Goal: Use online tool/utility: Use online tool/utility

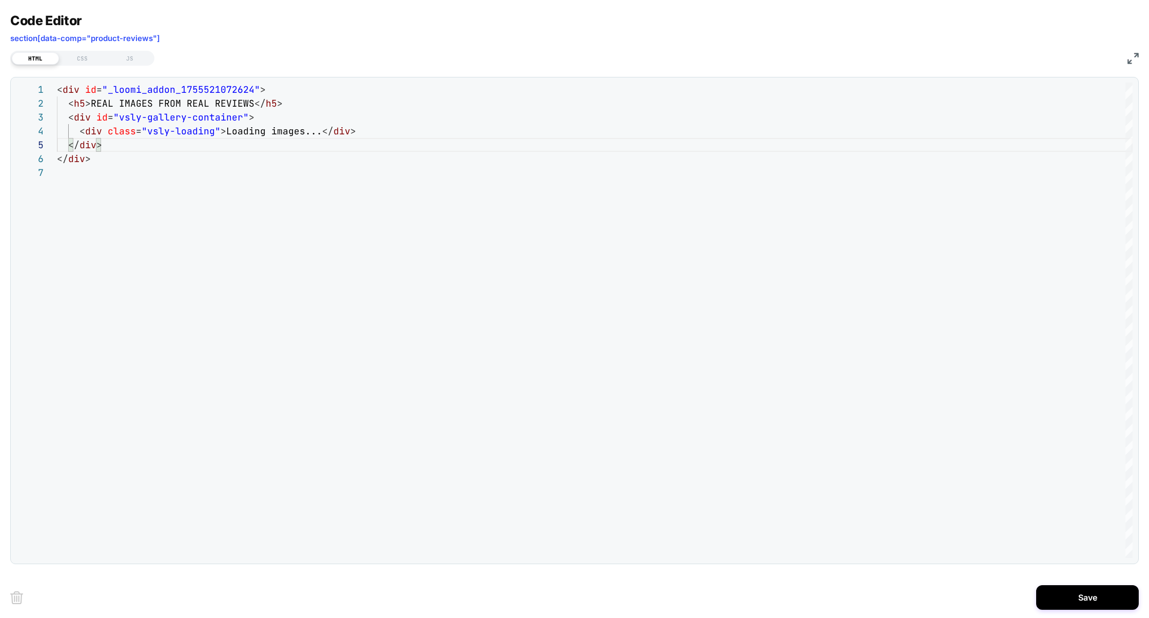
click at [150, 143] on div "< div id = "_loomi_addon_1755521072624" > < h5 > REAL IMAGES FROM REAL REVIEWS …" at bounding box center [595, 362] width 1076 height 559
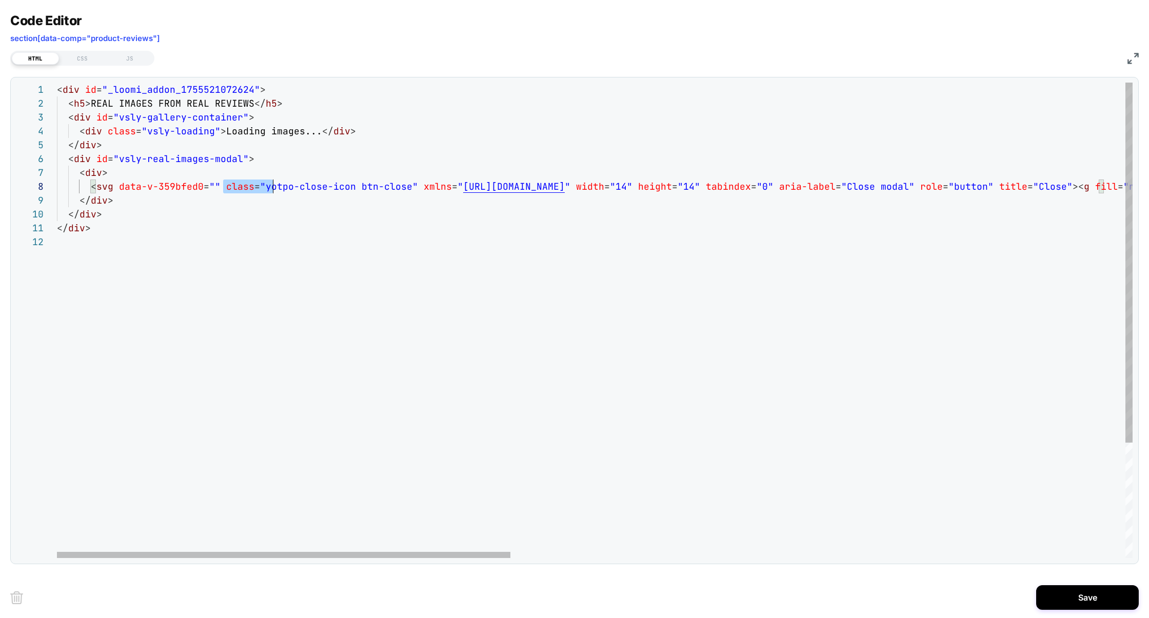
scroll to position [97, 227]
drag, startPoint x: 222, startPoint y: 188, endPoint x: 286, endPoint y: 188, distance: 63.6
drag, startPoint x: 119, startPoint y: 188, endPoint x: 417, endPoint y: 191, distance: 298.1
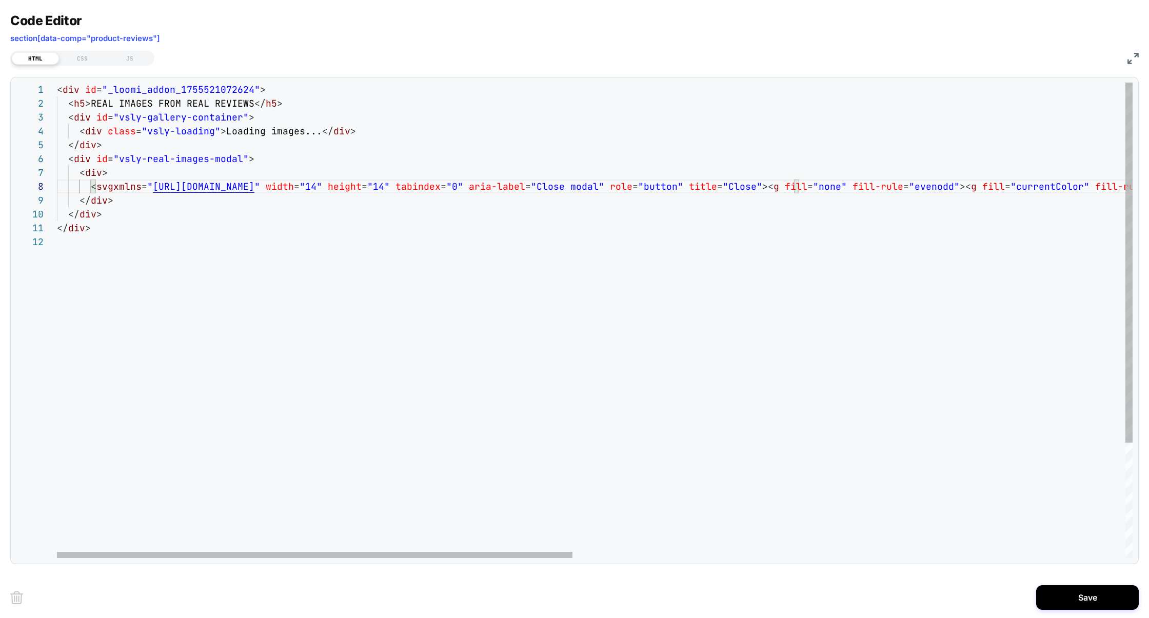
scroll to position [97, 61]
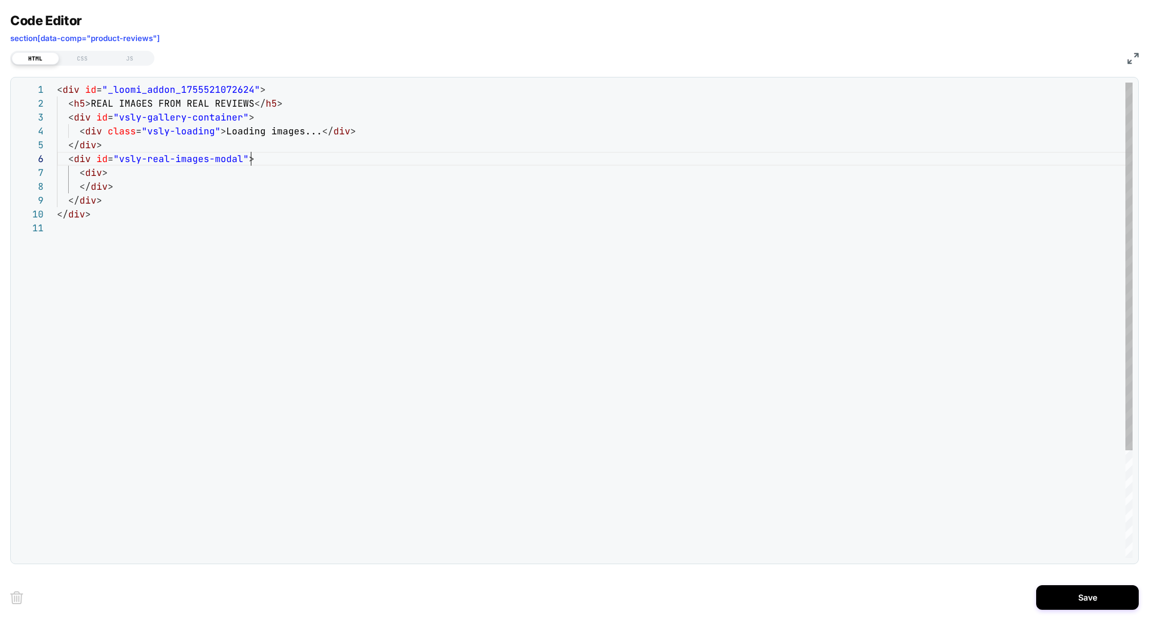
click at [255, 162] on div "< div id = "_loomi_addon_1755521072624" > < h5 > REAL IMAGES FROM REAL REVIEWS …" at bounding box center [595, 390] width 1076 height 614
click at [142, 173] on div "< div id = "_loomi_addon_1755521072624" > < h5 > REAL IMAGES FROM REAL REVIEWS …" at bounding box center [595, 390] width 1076 height 614
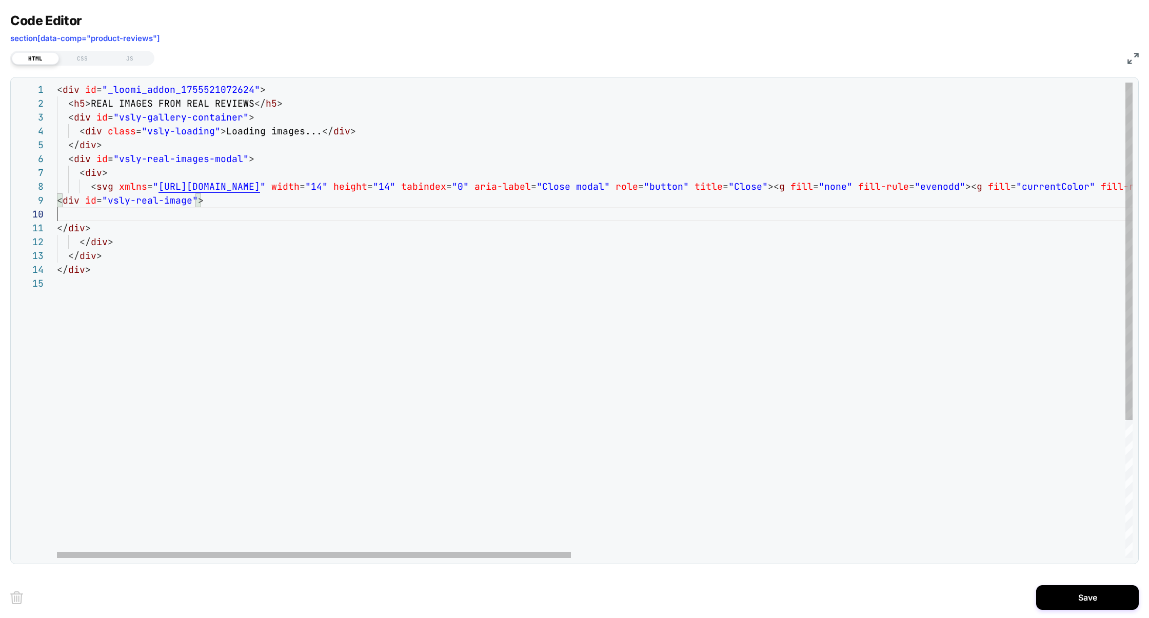
scroll to position [83, 0]
drag, startPoint x: 107, startPoint y: 204, endPoint x: 188, endPoint y: 206, distance: 80.6
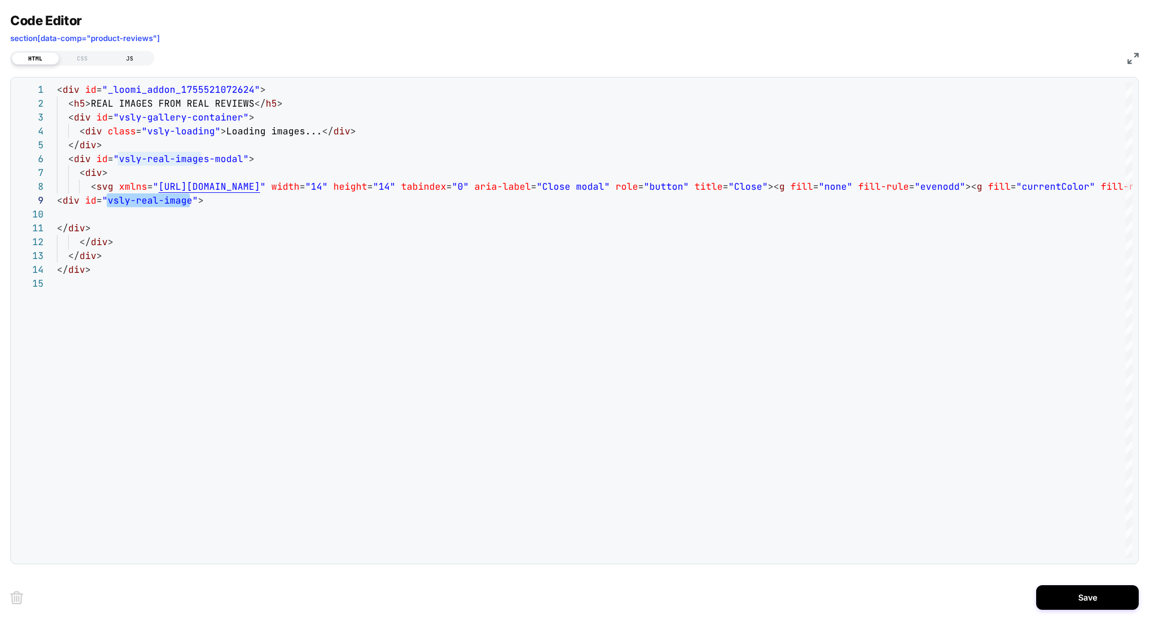
type textarea "**********"
click at [126, 62] on div "JS" at bounding box center [129, 58] width 47 height 12
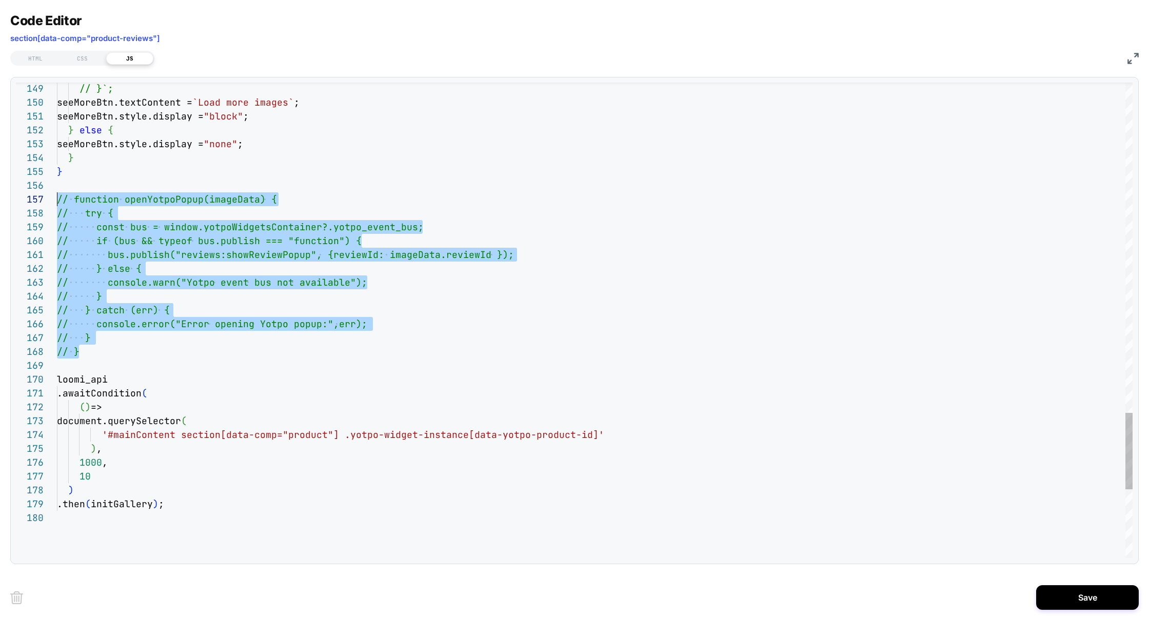
scroll to position [83, 0]
drag, startPoint x: 90, startPoint y: 351, endPoint x: 55, endPoint y: 201, distance: 154.3
click at [55, 201] on div "170 171 172 173 174 175 176 177 178 179 180 169 168 167 166 165 164 163 162 161…" at bounding box center [574, 321] width 1117 height 476
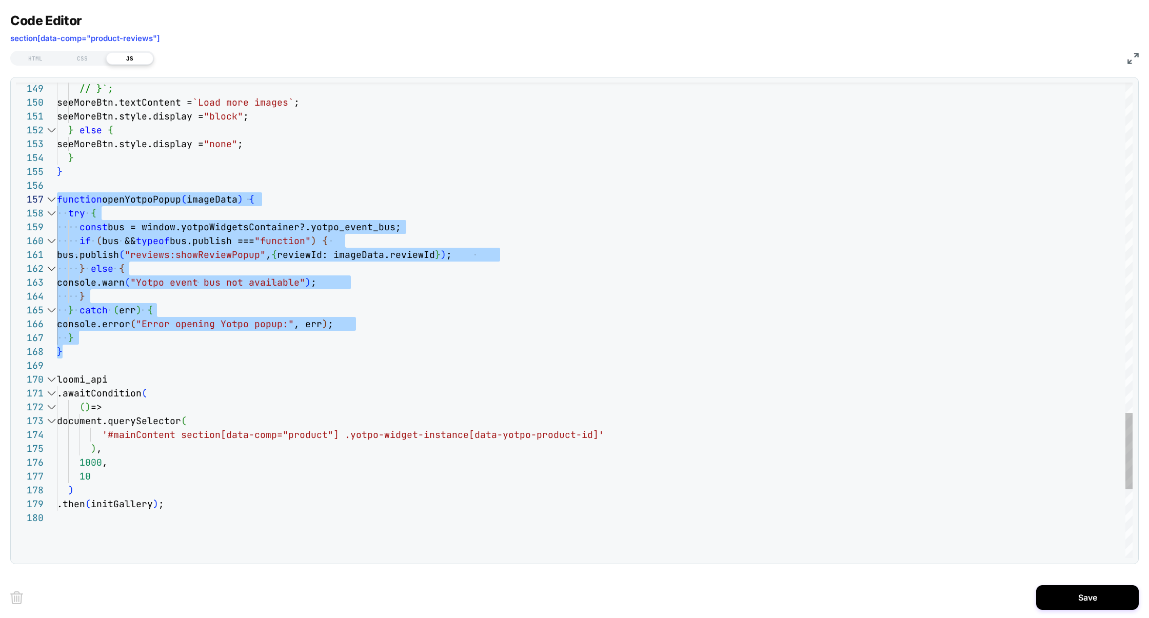
scroll to position [97, 39]
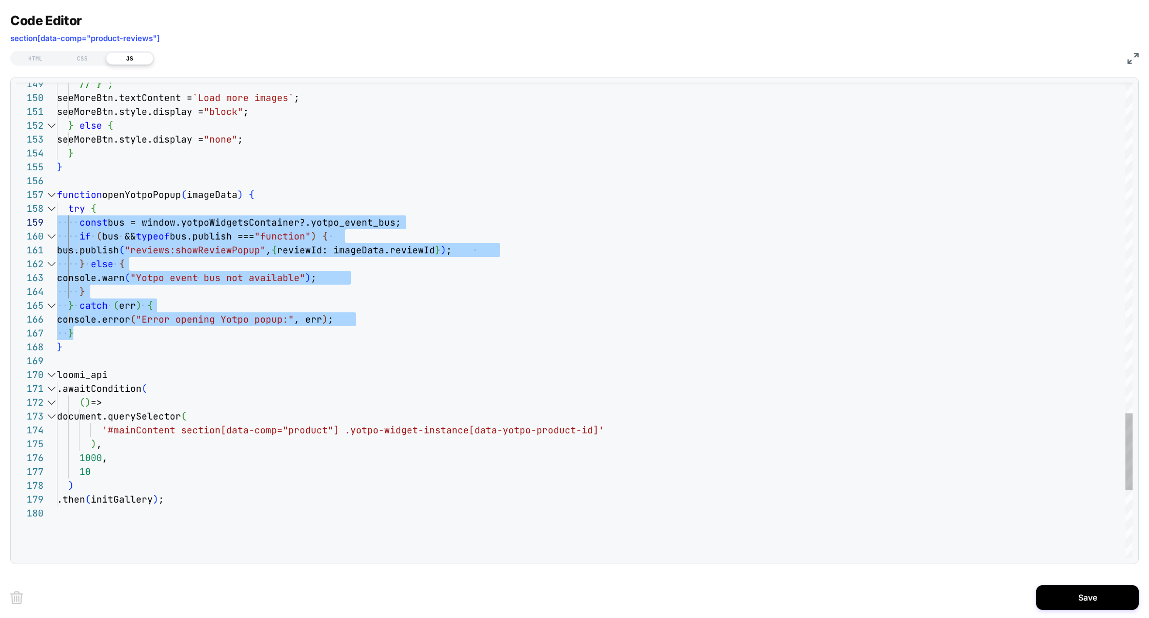
scroll to position [97, 0]
drag, startPoint x: 87, startPoint y: 332, endPoint x: 6, endPoint y: 211, distance: 145.7
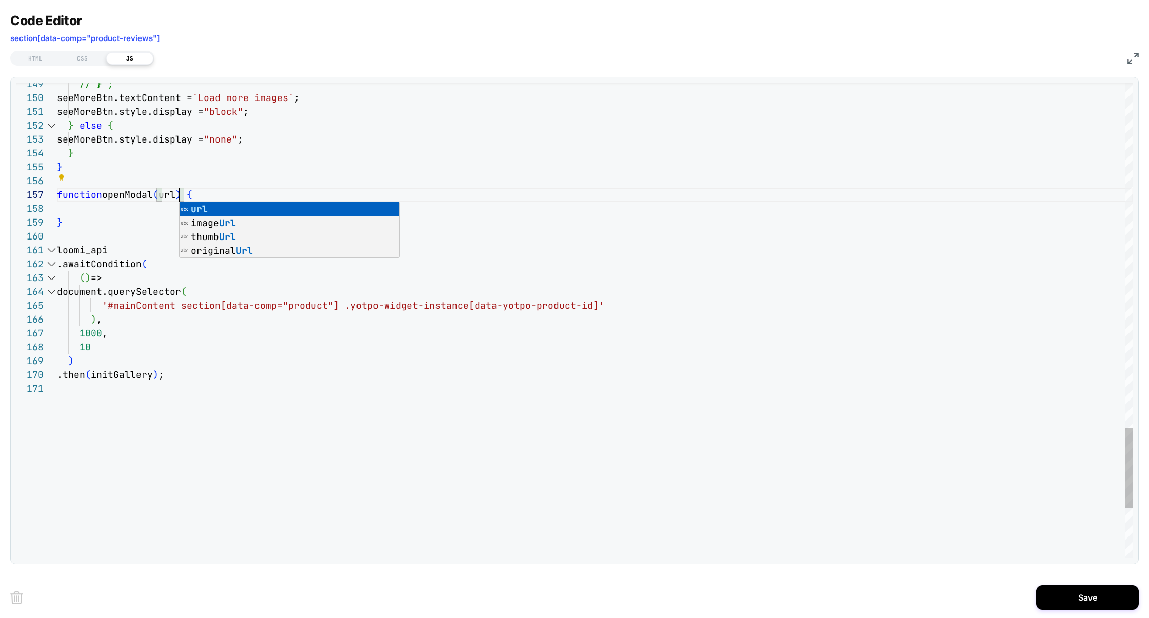
scroll to position [83, 122]
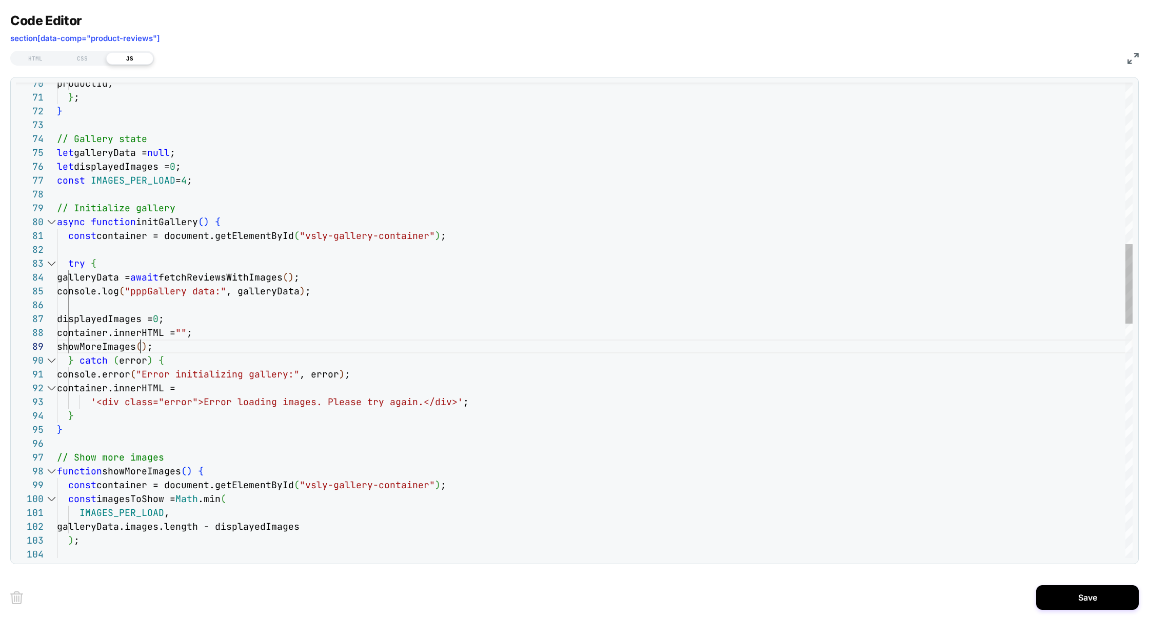
click at [141, 345] on div "productId, } ; } // Gallery state let galleryData = null ; let displayedImages …" at bounding box center [595, 536] width 1076 height 2831
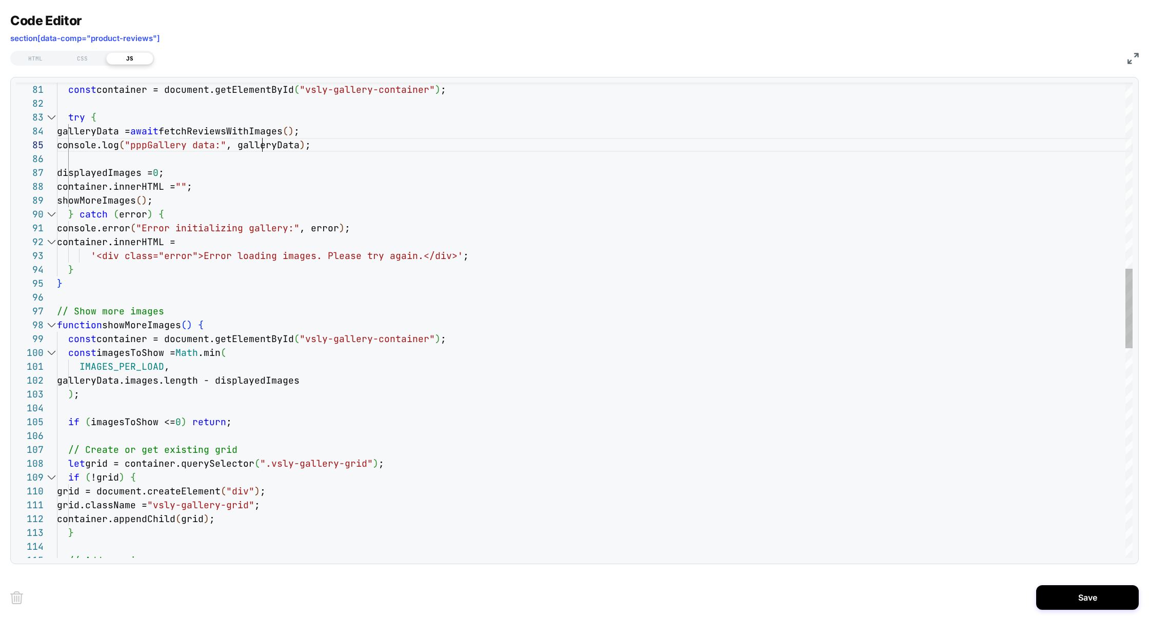
click at [265, 145] on div "galleryData = await fetchReviewsWithImages ( ) ; console.log ( "pppGallery data…" at bounding box center [595, 389] width 1076 height 2831
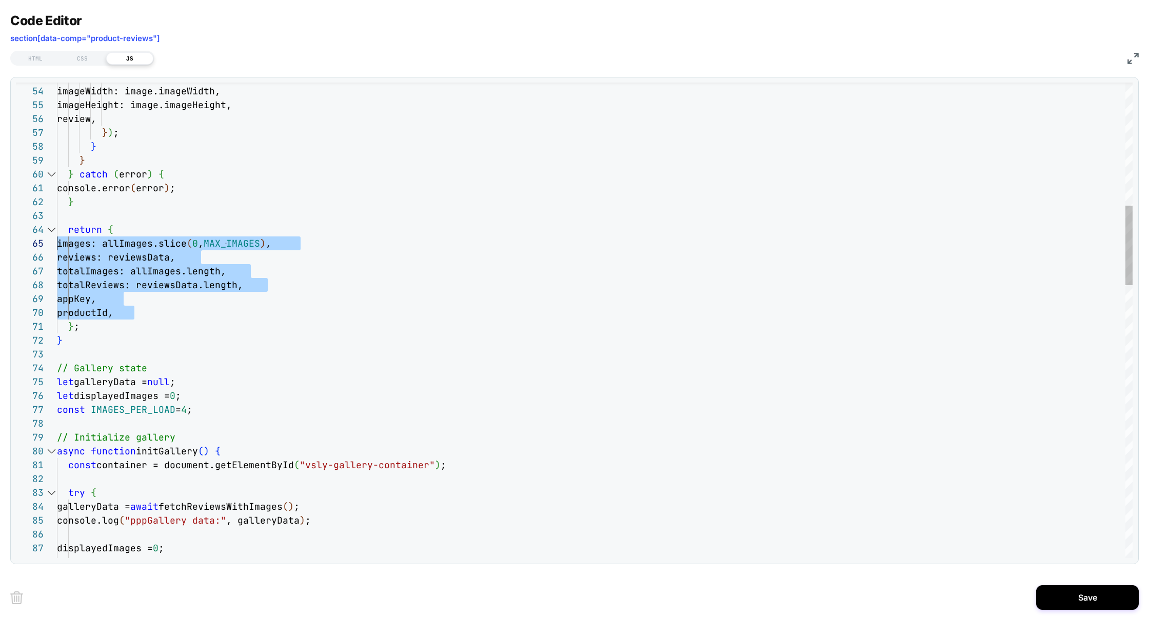
scroll to position [55, 0]
drag, startPoint x: 137, startPoint y: 316, endPoint x: 0, endPoint y: 251, distance: 151.5
click at [0, 250] on div "Code Editor section[data-comp="product-reviews"] HTML CSS JS 88 86 87 85 84 83 …" at bounding box center [574, 309] width 1149 height 618
drag, startPoint x: 147, startPoint y: 310, endPoint x: 53, endPoint y: 260, distance: 106.7
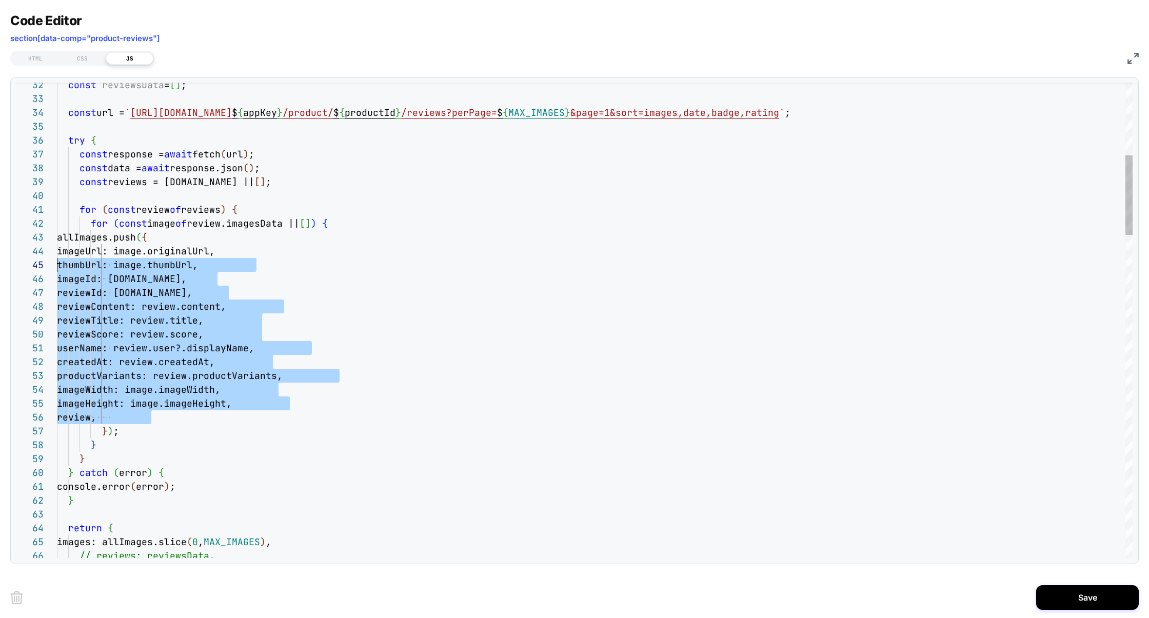
scroll to position [55, 0]
drag, startPoint x: 161, startPoint y: 416, endPoint x: 10, endPoint y: 261, distance: 215.9
click at [10, 262] on div "66 65 64 63 62 61 60 59 58 57 56 55 54 53 52 51 50 49 48 47 45 46 44 43 42 41 4…" at bounding box center [574, 320] width 1129 height 487
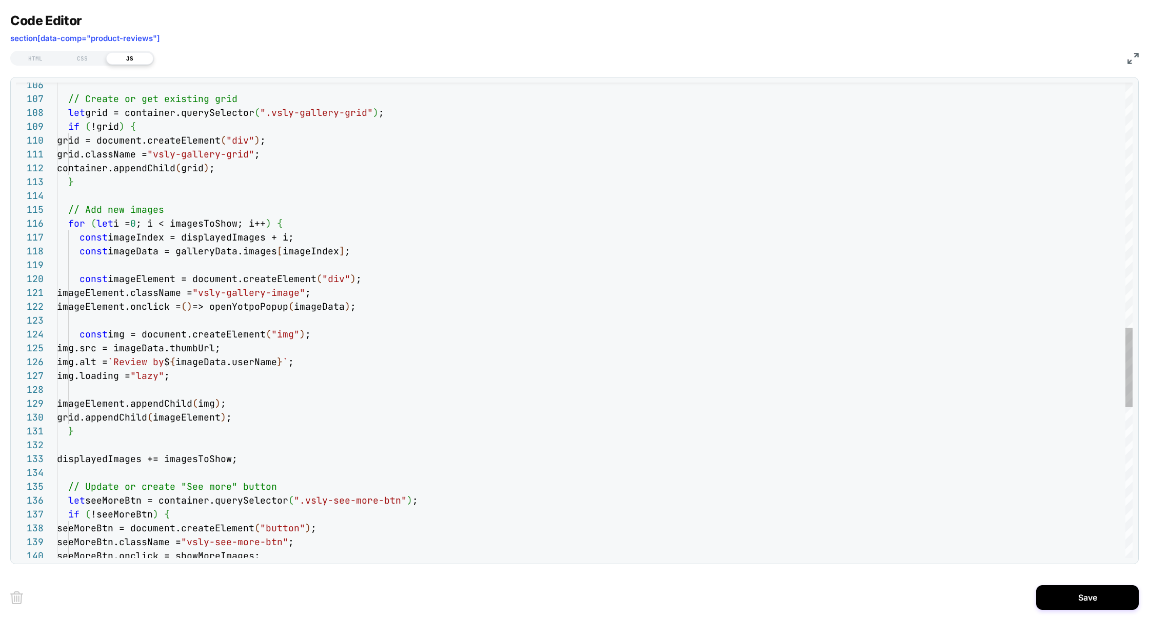
click at [223, 405] on div "// Create or get existing grid let grid = container.querySelector ( ".vsly-gall…" at bounding box center [595, 38] width 1076 height 2831
click at [198, 415] on div "// Create or get existing grid let grid = container.querySelector ( ".vsly-gall…" at bounding box center [595, 38] width 1076 height 2831
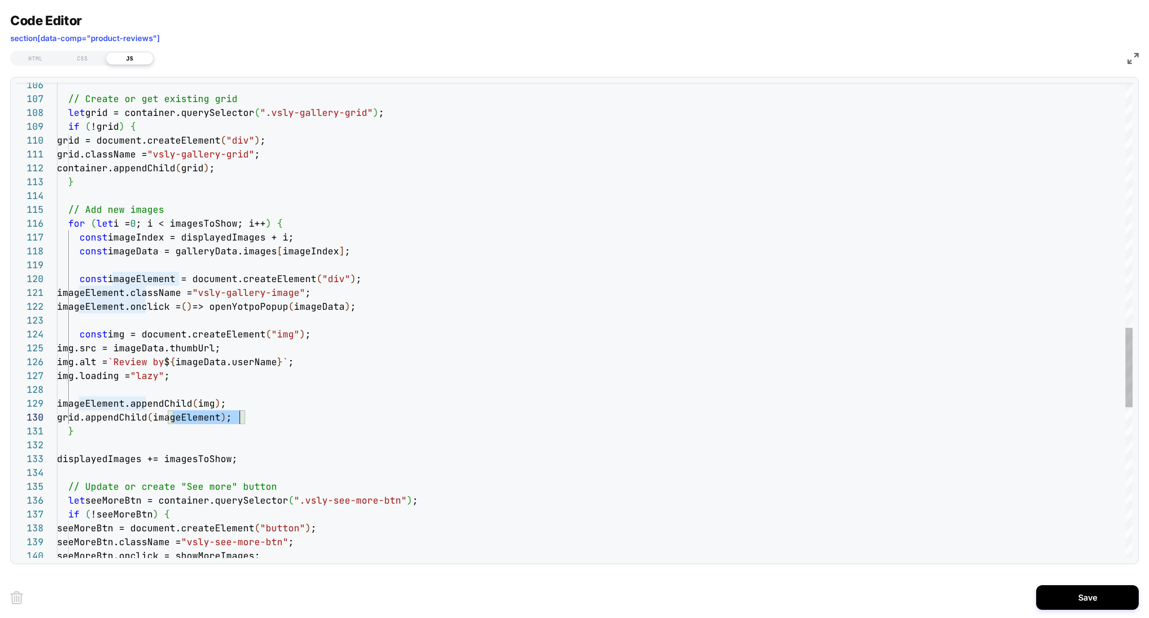
scroll to position [124, 183]
click at [230, 404] on div "// Create or get existing grid let grid = container.querySelector ( ".vsly-gall…" at bounding box center [595, 38] width 1076 height 2831
click at [256, 309] on div "// Create or get existing grid let grid = container.querySelector ( ".vsly-gall…" at bounding box center [595, 38] width 1076 height 2831
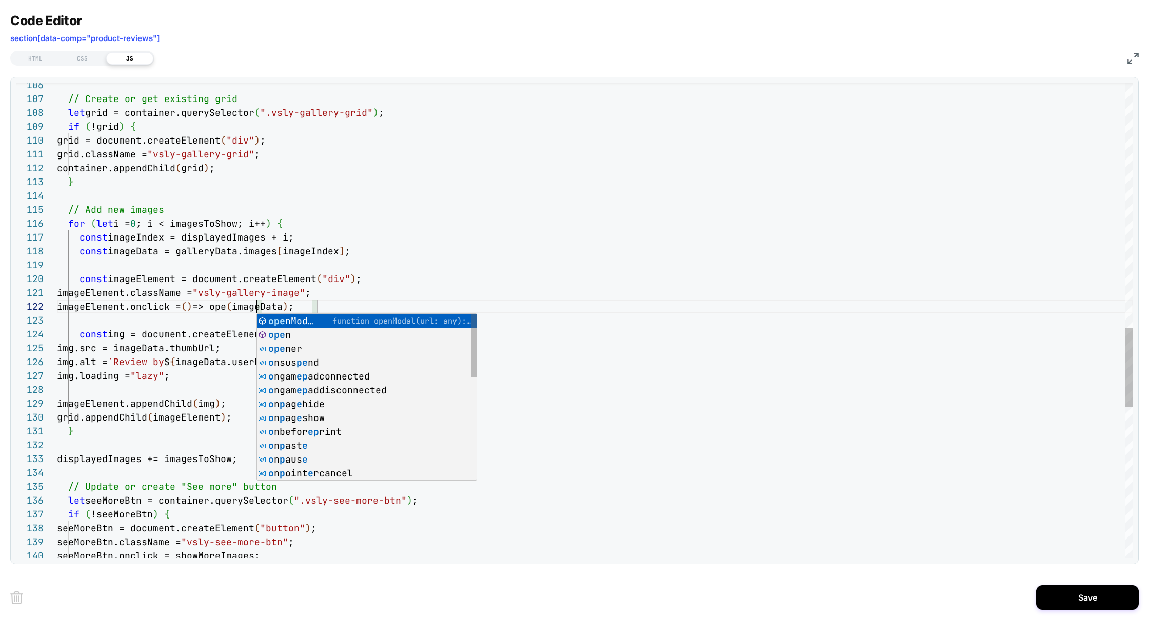
scroll to position [13, 205]
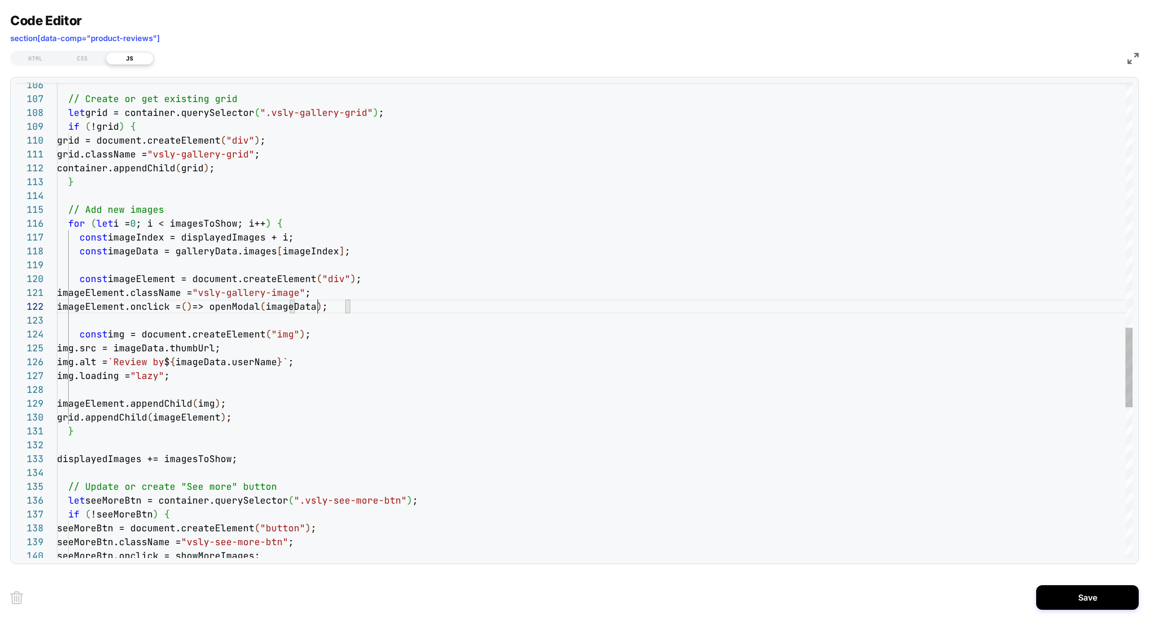
click at [318, 304] on div "// Create or get existing grid let grid = container.querySelector ( ".vsly-gall…" at bounding box center [595, 38] width 1076 height 2831
click at [211, 323] on div "// Create or get existing grid let grid = container.querySelector ( ".vsly-gall…" at bounding box center [595, 38] width 1076 height 2831
click at [127, 306] on div "// Create or get existing grid let grid = container.querySelector ( ".vsly-gall…" at bounding box center [595, 38] width 1076 height 2831
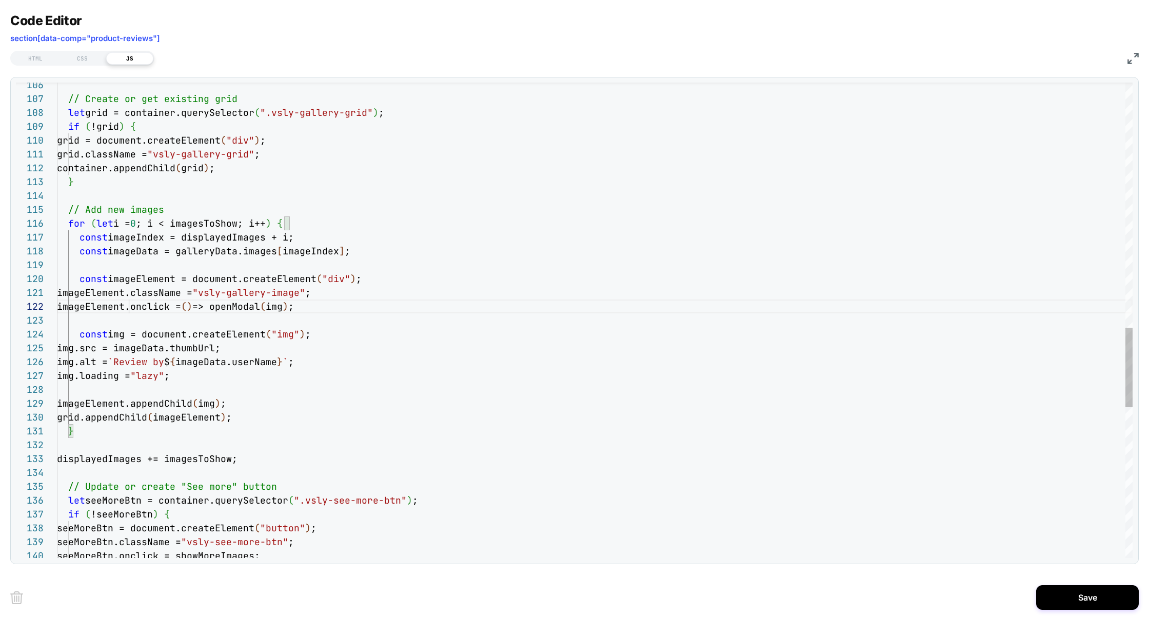
click at [127, 306] on div "// Create or get existing grid let grid = container.querySelector ( ".vsly-gall…" at bounding box center [595, 38] width 1076 height 2831
click at [333, 307] on div "// Create or get existing grid let grid = container.querySelector ( ".vsly-gall…" at bounding box center [595, 38] width 1076 height 2831
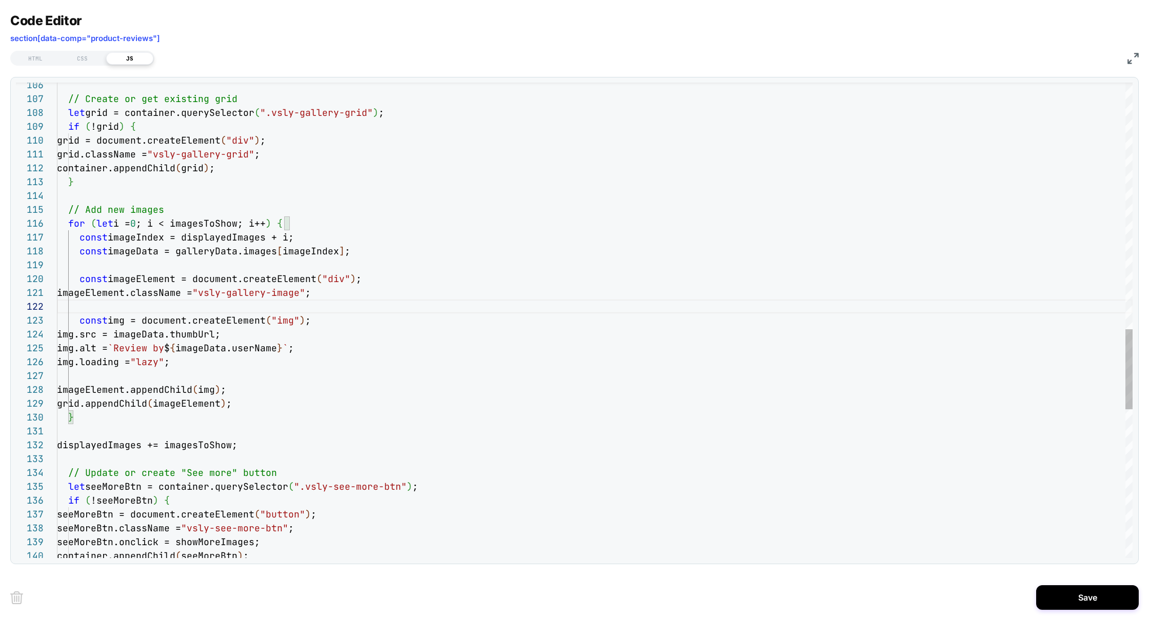
scroll to position [69, 139]
click at [199, 366] on div "// Create or get existing grid let grid = container.querySelector ( ".vsly-gall…" at bounding box center [595, 31] width 1076 height 2817
click at [199, 371] on div "// Create or get existing grid let grid = container.querySelector ( ".vsly-gall…" at bounding box center [595, 31] width 1076 height 2817
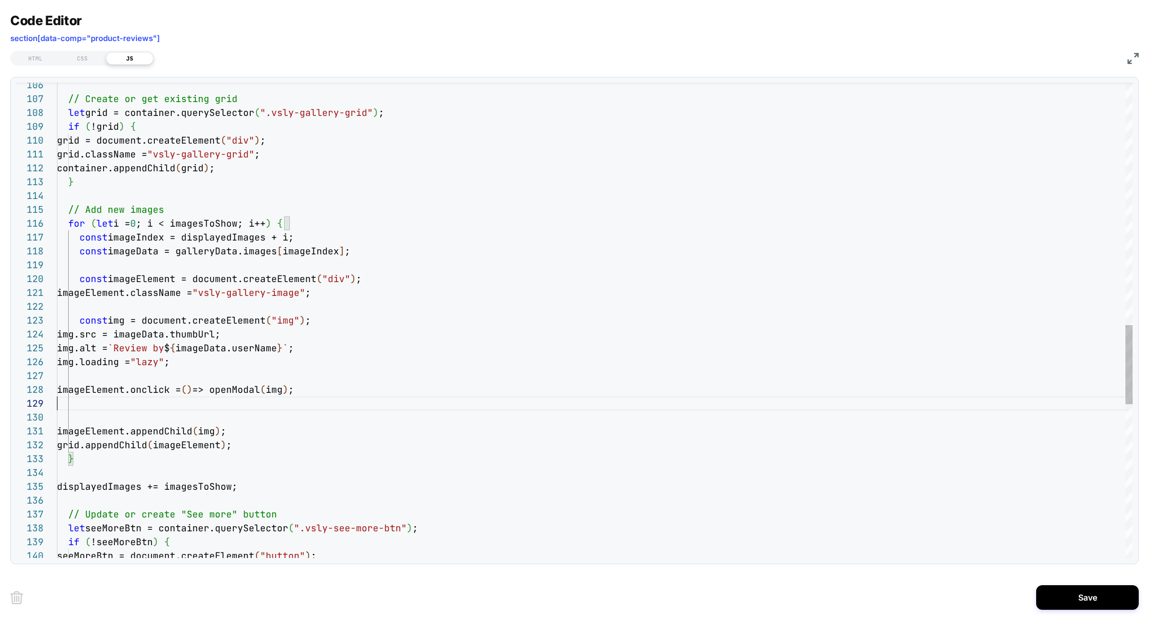
scroll to position [97, 266]
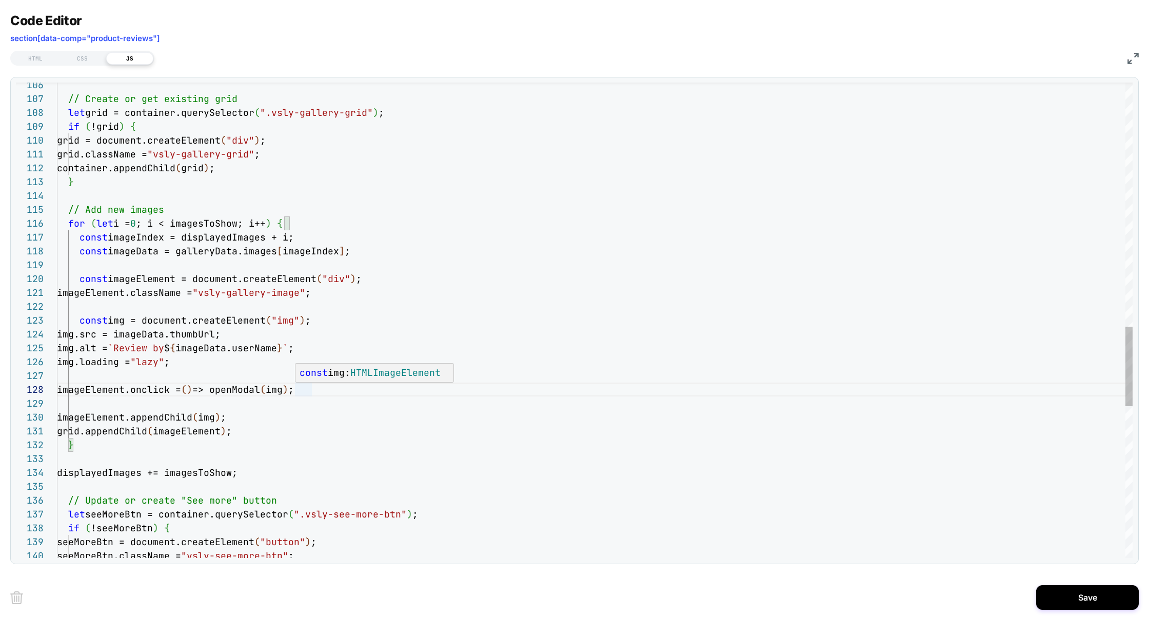
click at [305, 392] on div "// Create or get existing grid let grid = container.querySelector ( ".vsly-gall…" at bounding box center [595, 45] width 1076 height 2845
click at [305, 393] on div "// Create or get existing grid let grid = container.querySelector ( ".vsly-gall…" at bounding box center [595, 45] width 1076 height 2845
click at [276, 393] on div "// Create or get existing grid let grid = container.querySelector ( ".vsly-gall…" at bounding box center [595, 45] width 1076 height 2845
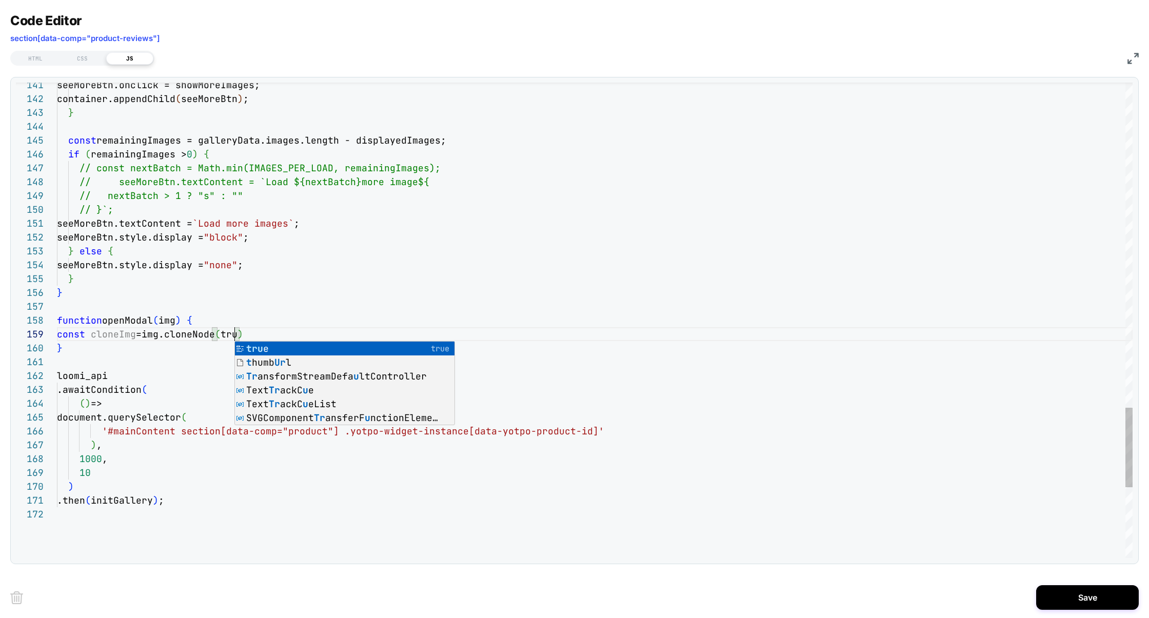
scroll to position [111, 183]
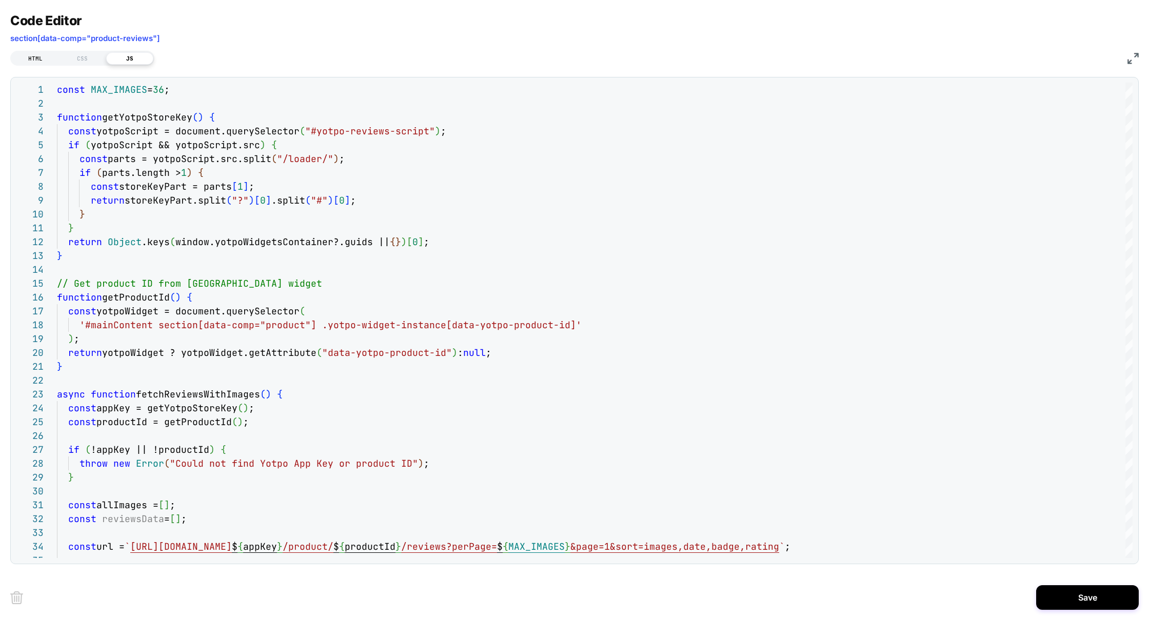
type textarea "**********"
click at [40, 54] on div "HTML" at bounding box center [35, 58] width 47 height 12
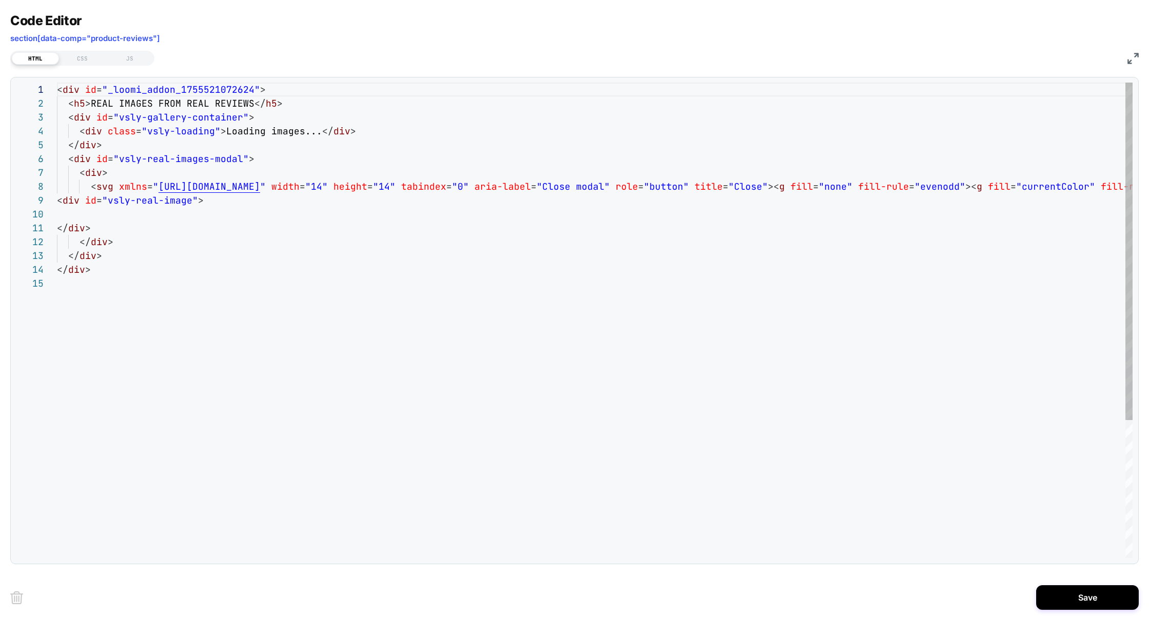
scroll to position [97, 0]
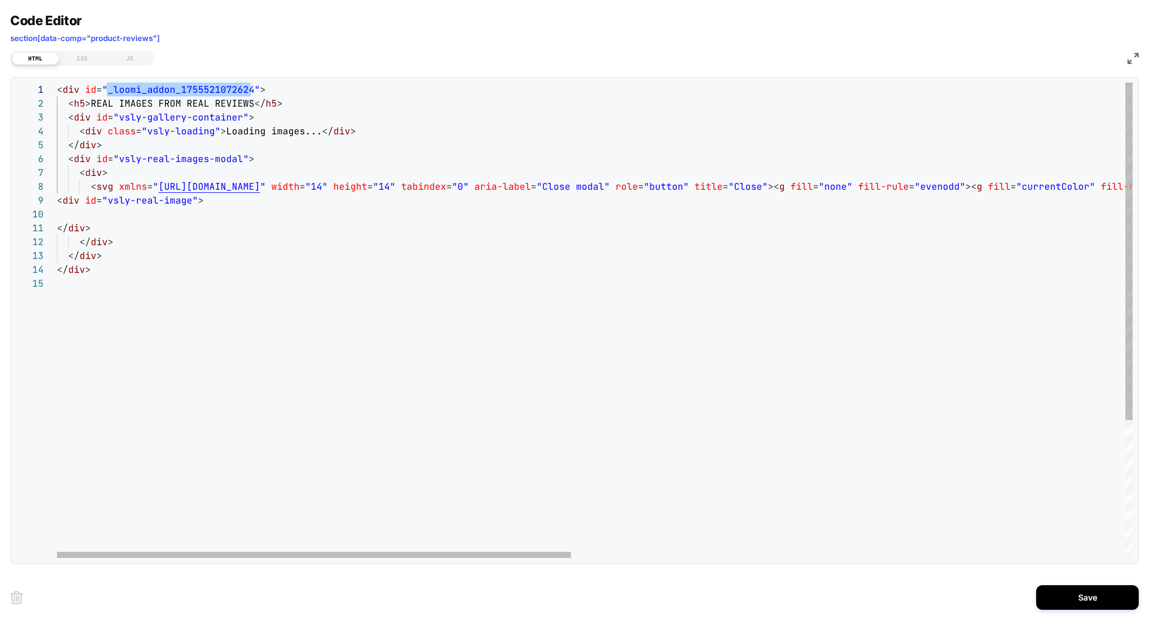
type textarea "**********"
drag, startPoint x: 108, startPoint y: 201, endPoint x: 189, endPoint y: 201, distance: 80.6
click at [189, 202] on span ""vsly-real-image"" at bounding box center [150, 200] width 96 height 12
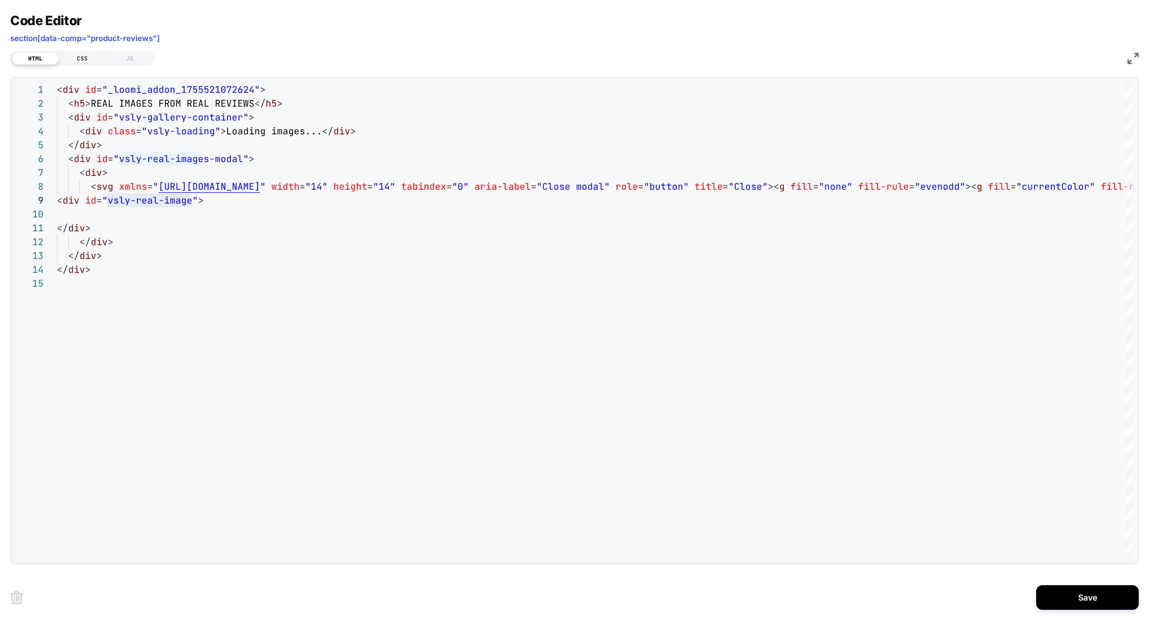
click at [82, 57] on div "CSS" at bounding box center [82, 58] width 47 height 12
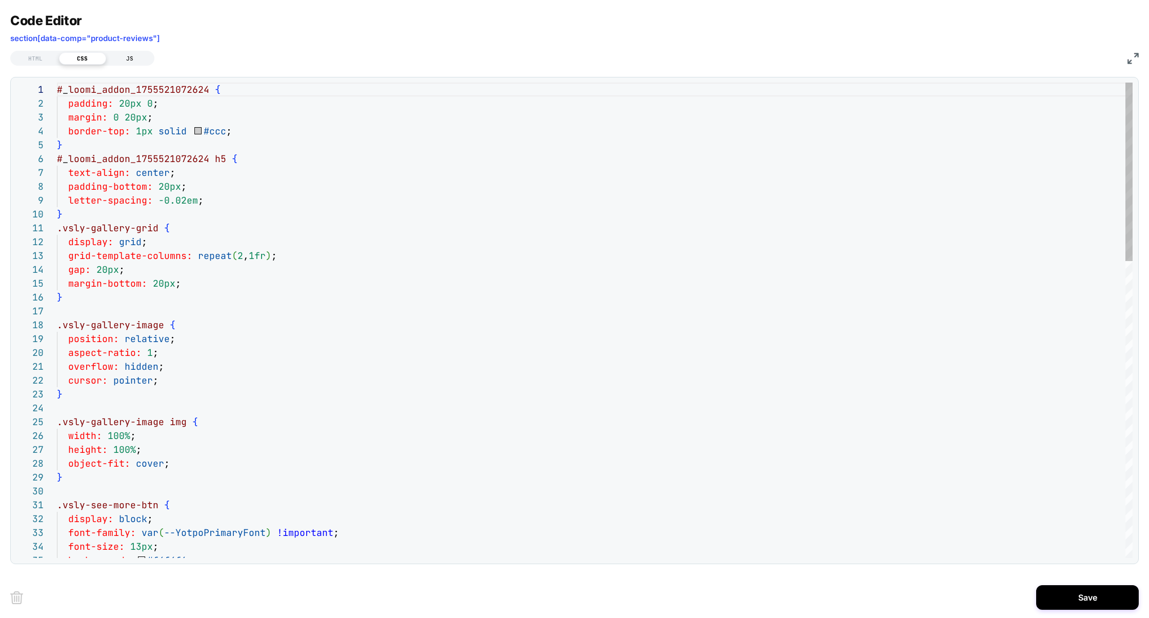
scroll to position [139, 0]
click at [138, 57] on div "JS" at bounding box center [129, 58] width 47 height 12
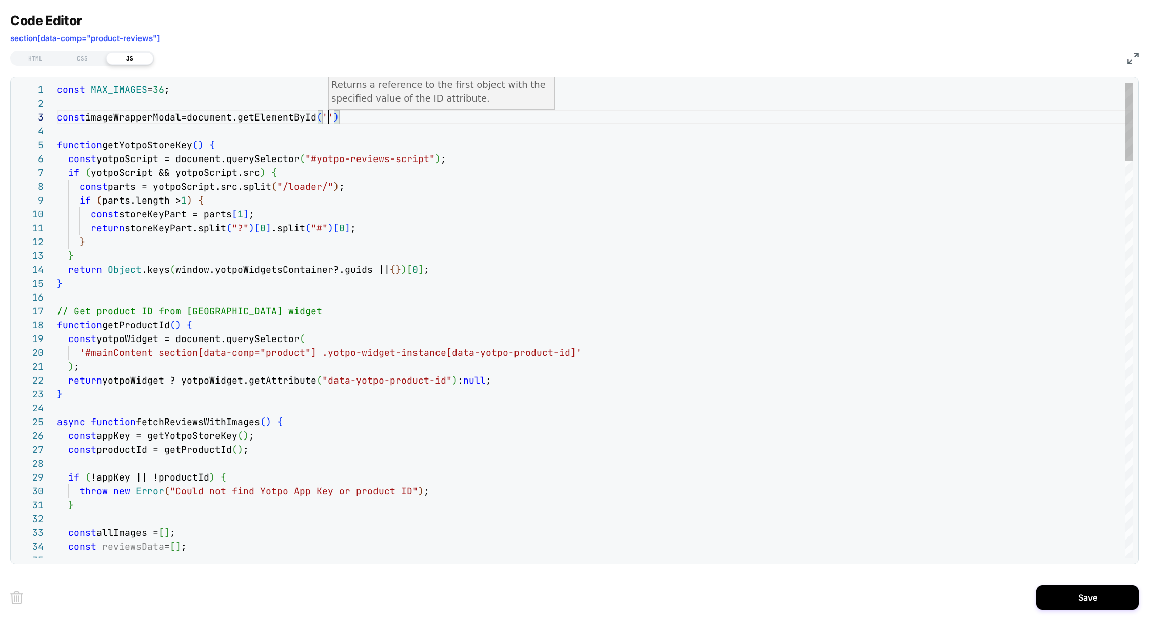
scroll to position [28, 354]
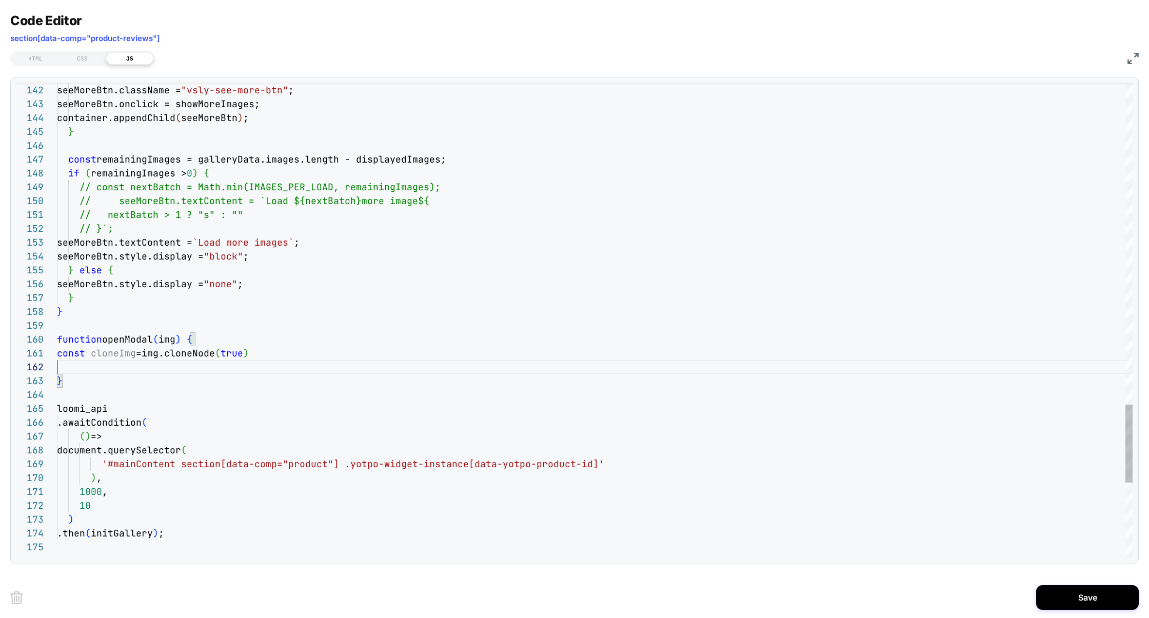
scroll to position [13, 0]
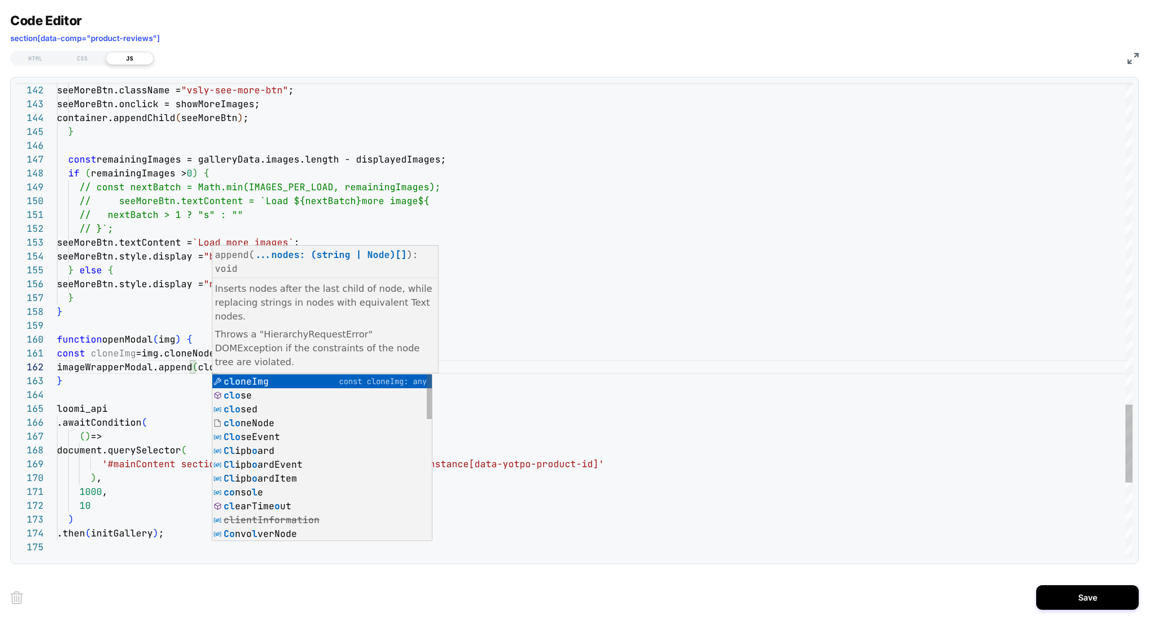
scroll to position [13, 183]
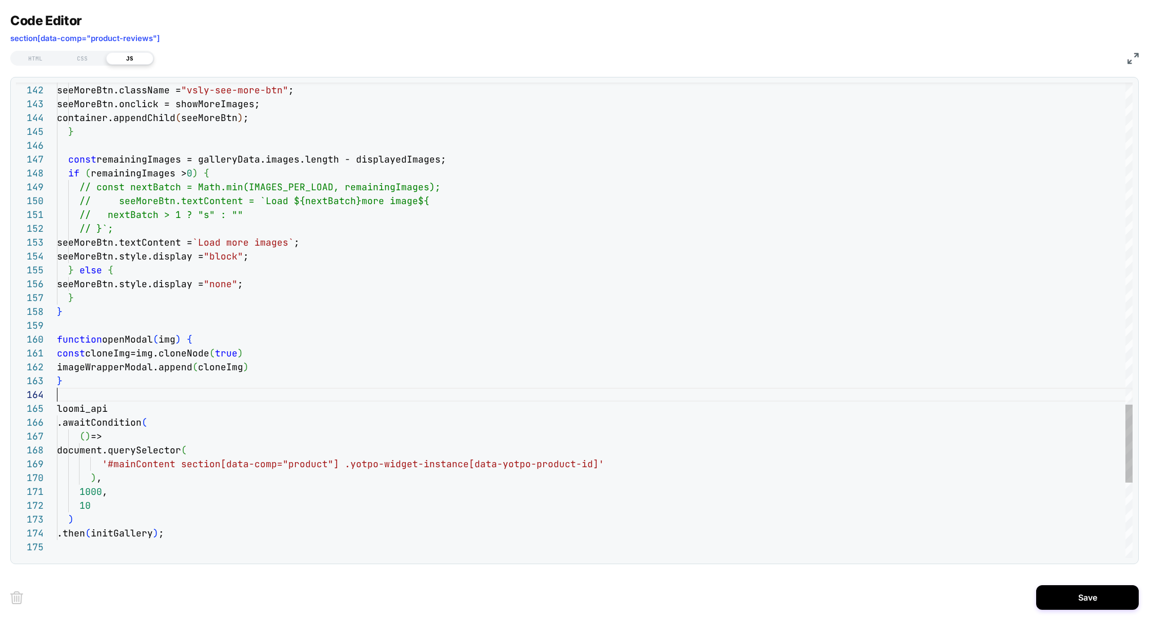
scroll to position [42, 0]
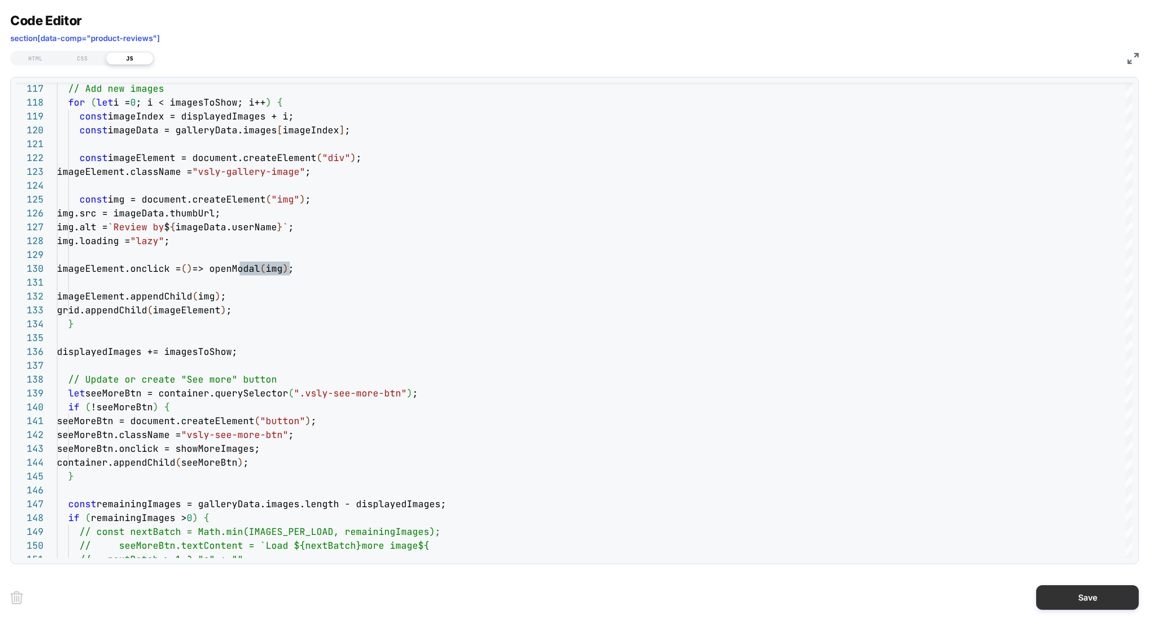
type textarea "**********"
click at [1055, 590] on button "Save" at bounding box center [1088, 597] width 103 height 25
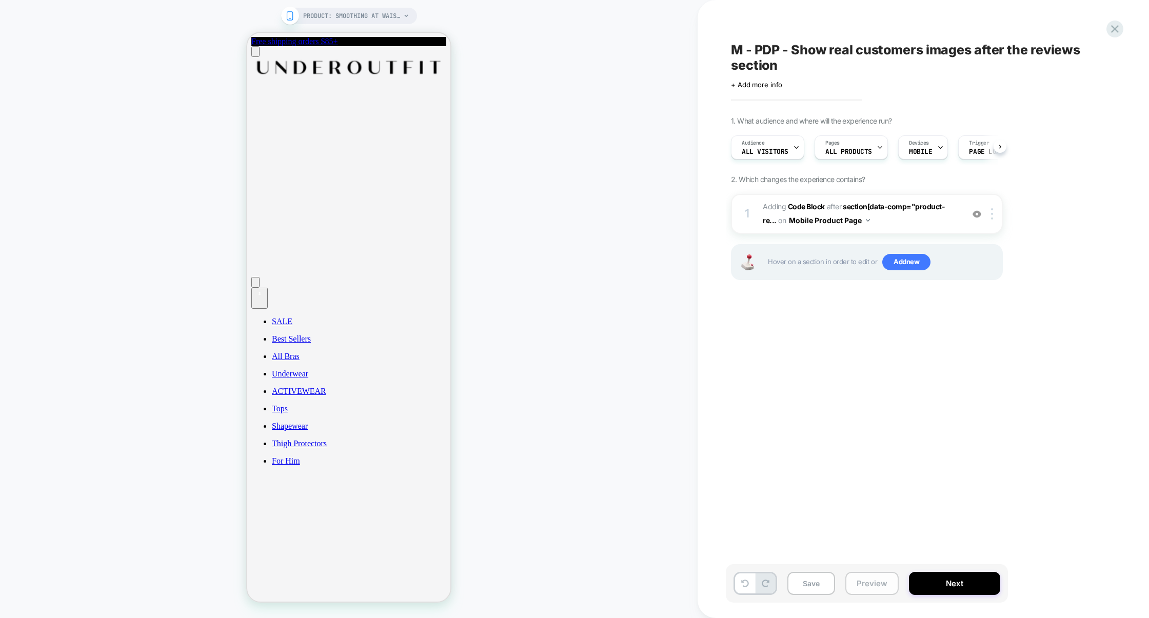
scroll to position [0, 1]
click at [879, 583] on button "Preview" at bounding box center [872, 583] width 53 height 23
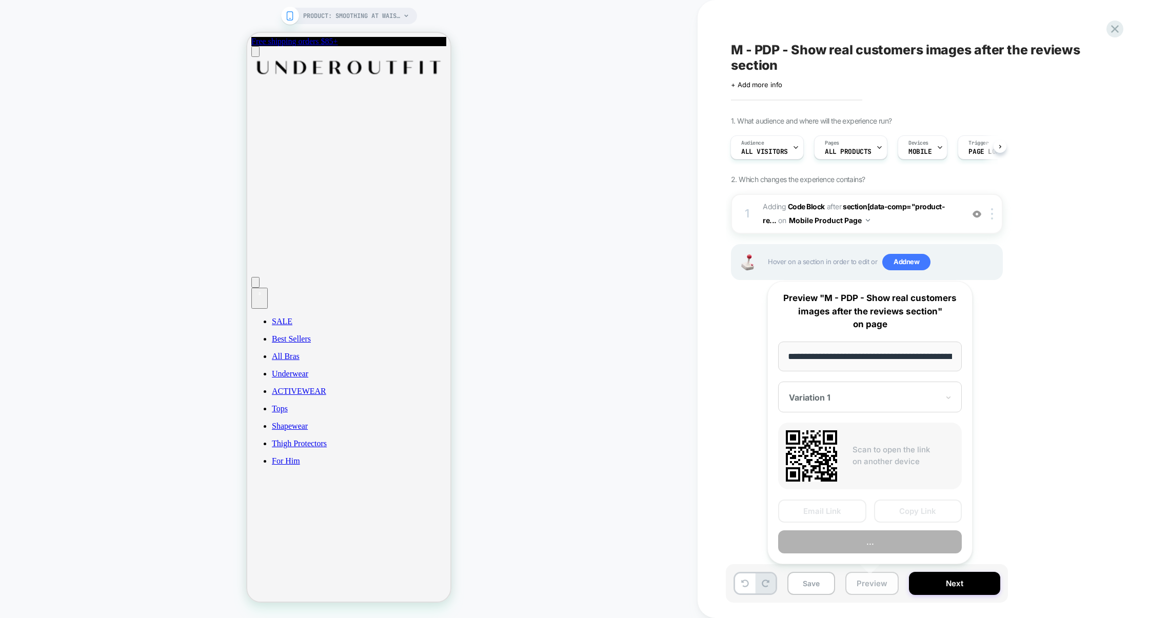
scroll to position [0, 112]
click at [862, 543] on button "Preview" at bounding box center [870, 542] width 184 height 23
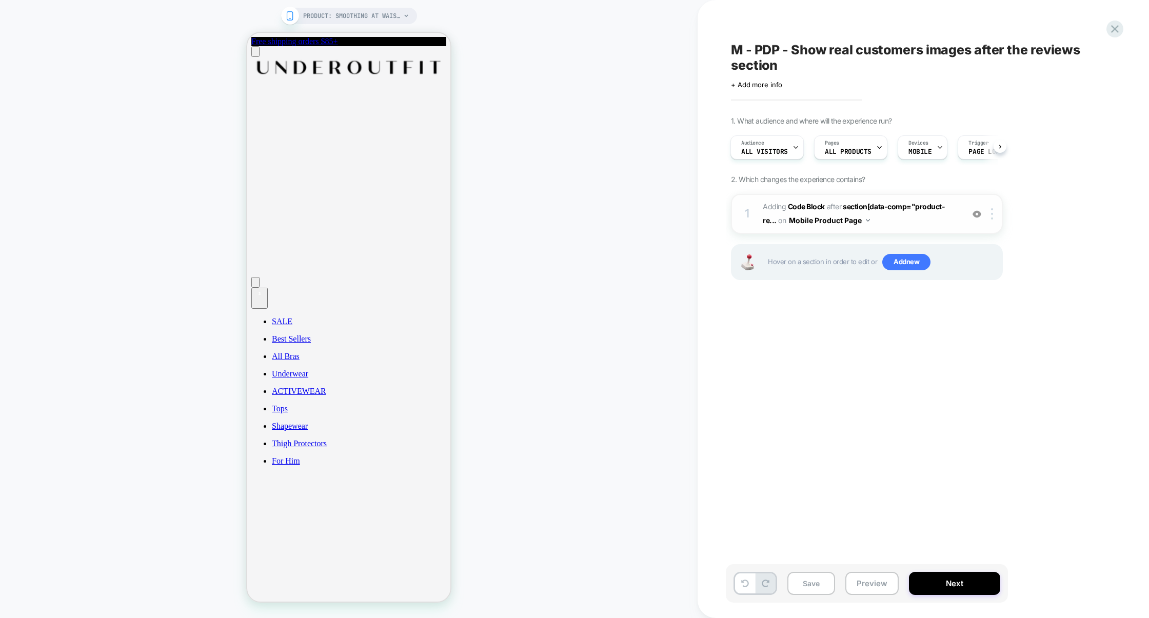
click at [894, 225] on span "Adding Code Block AFTER section[data-comp="product-re... section[data-comp="pro…" at bounding box center [861, 214] width 196 height 28
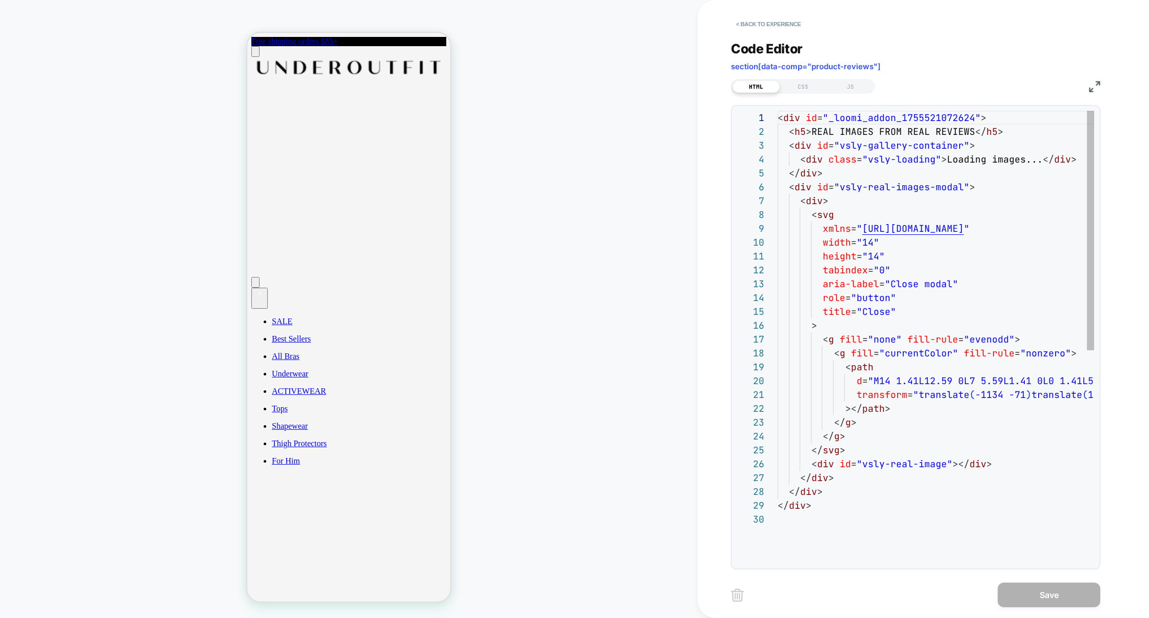
scroll to position [139, 0]
click at [854, 88] on div "JS" at bounding box center [850, 87] width 47 height 12
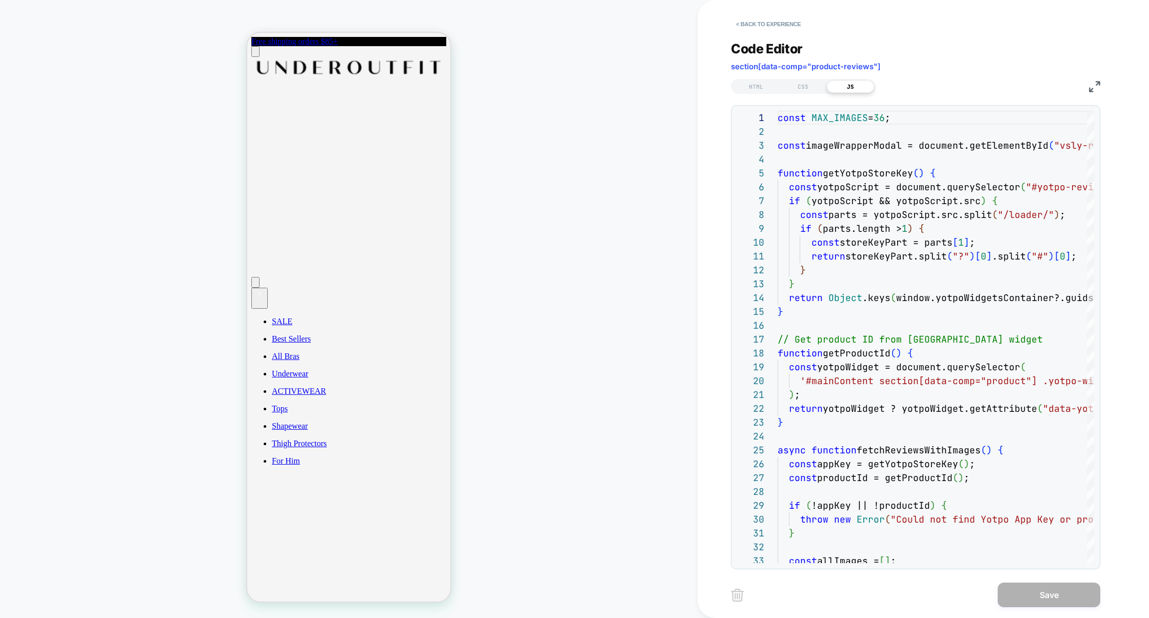
click at [1099, 82] on img at bounding box center [1094, 86] width 11 height 11
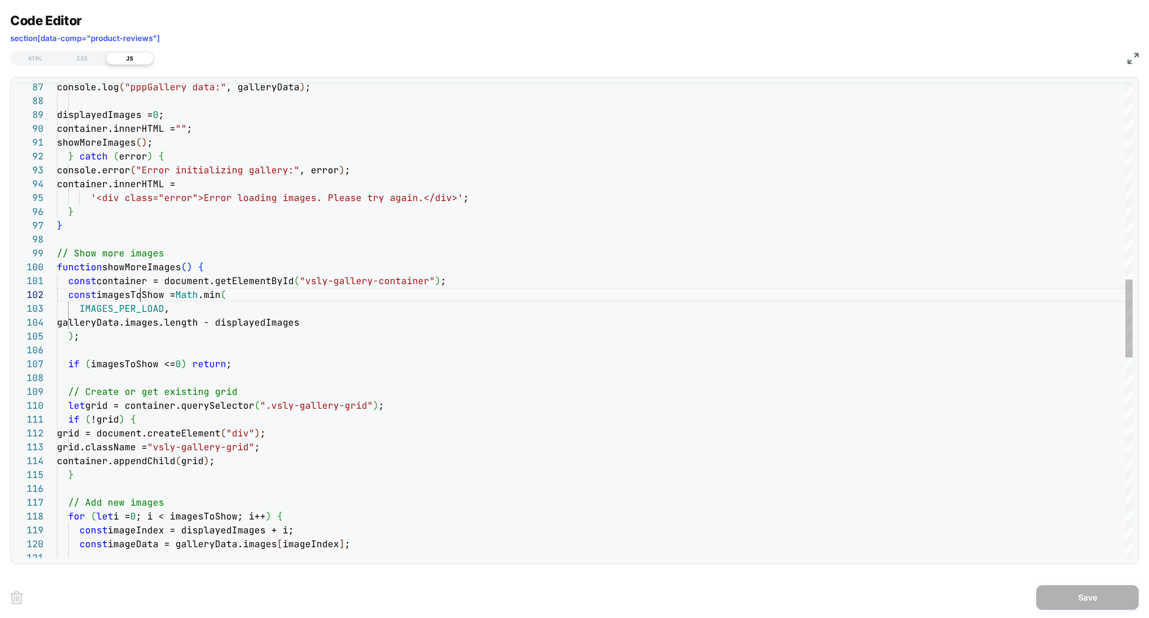
click at [142, 298] on div "console.log ( "pppGallery data:" , galleryData ) ; displayedImages = 0 ; contai…" at bounding box center [595, 332] width 1076 height 2886
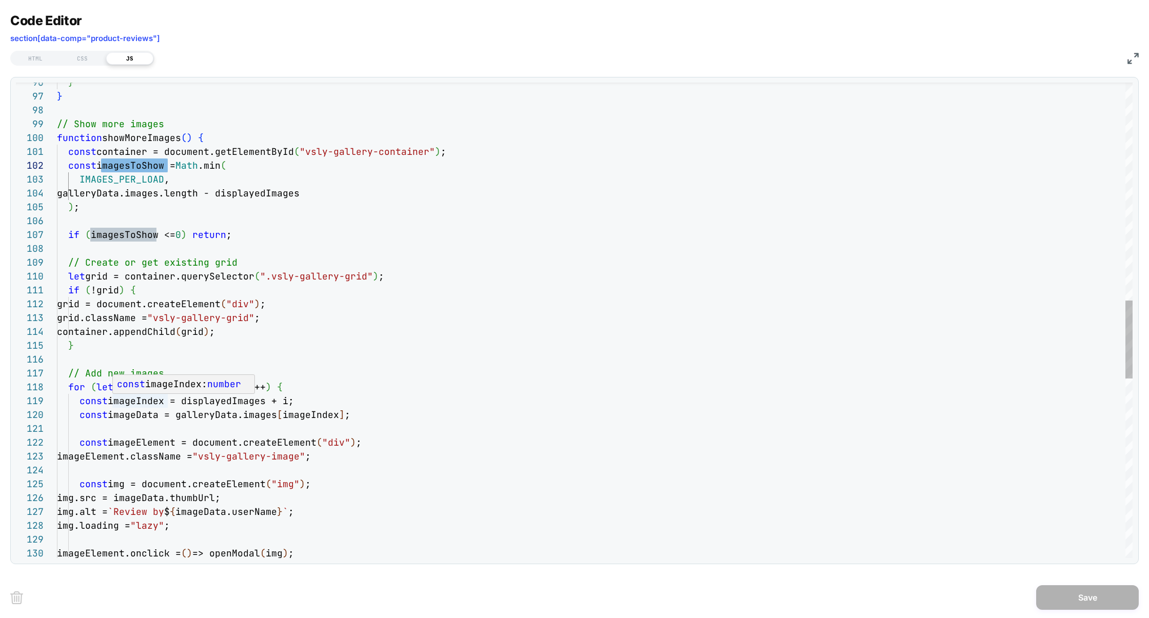
click at [267, 418] on div "} } // Show more images function showMoreImages ( ) { const container = documen…" at bounding box center [595, 202] width 1076 height 2886
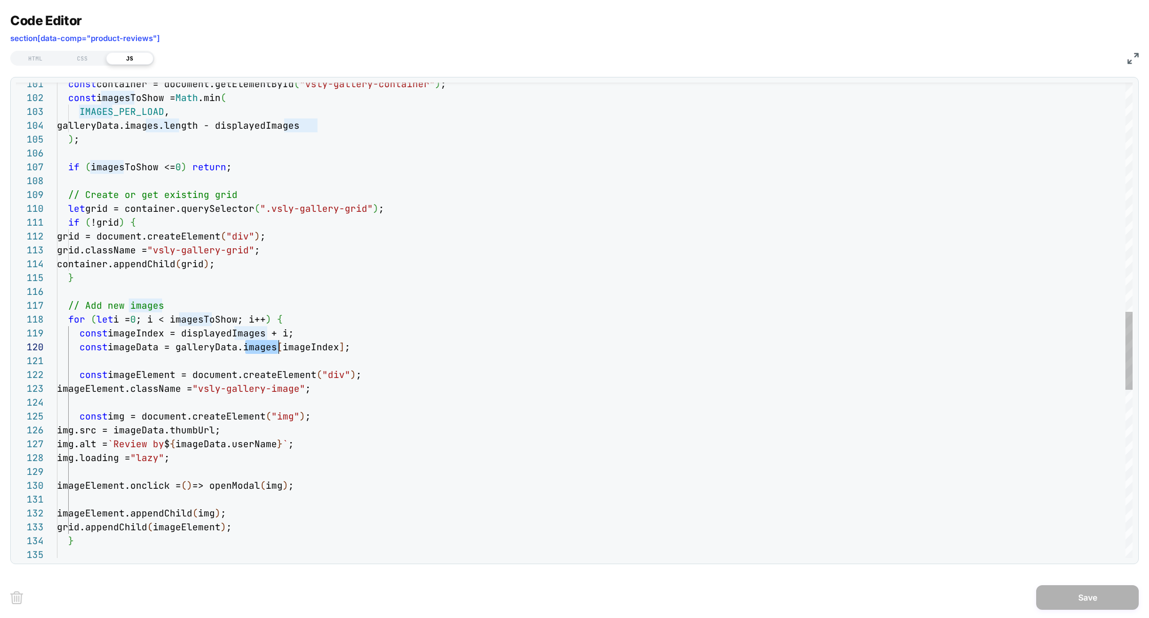
click at [134, 350] on div "const container = document.getElementById ( "vsly-gallery-container" ) ; const …" at bounding box center [595, 135] width 1076 height 2886
click at [211, 432] on div "const container = document.getElementById ( "vsly-gallery-container" ) ; const …" at bounding box center [595, 135] width 1076 height 2886
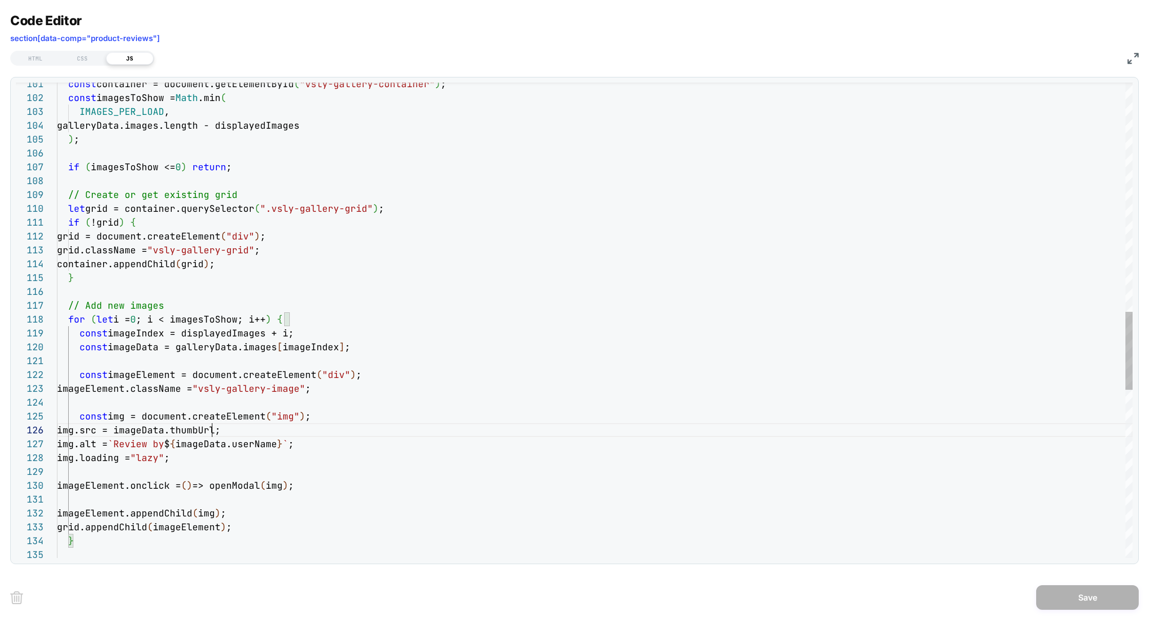
scroll to position [69, 178]
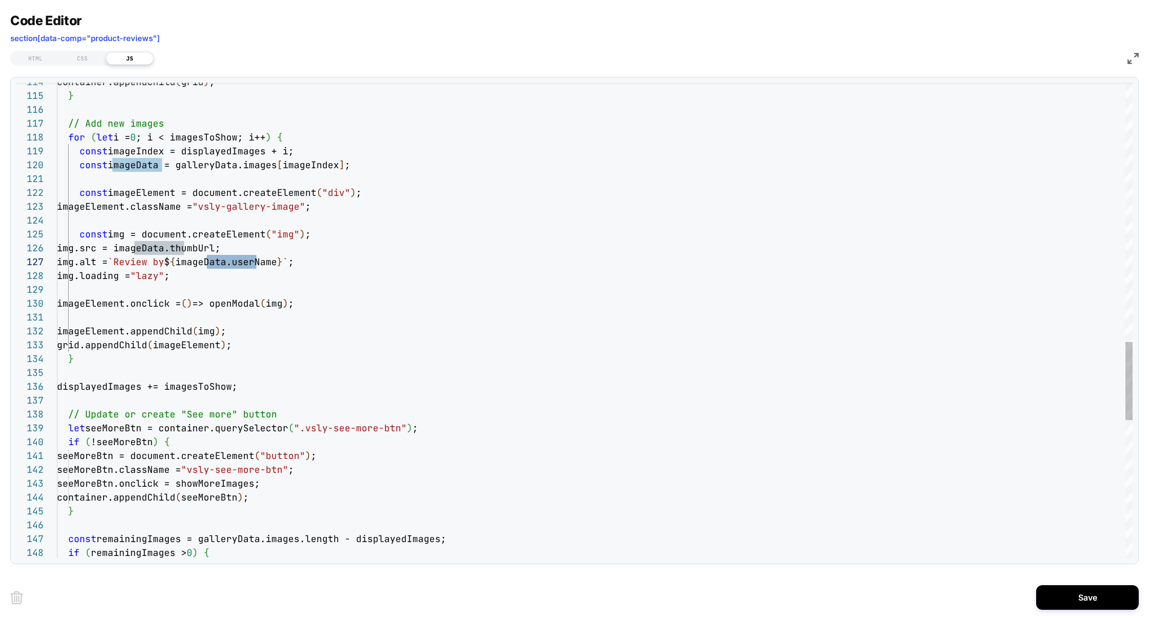
scroll to position [124, 255]
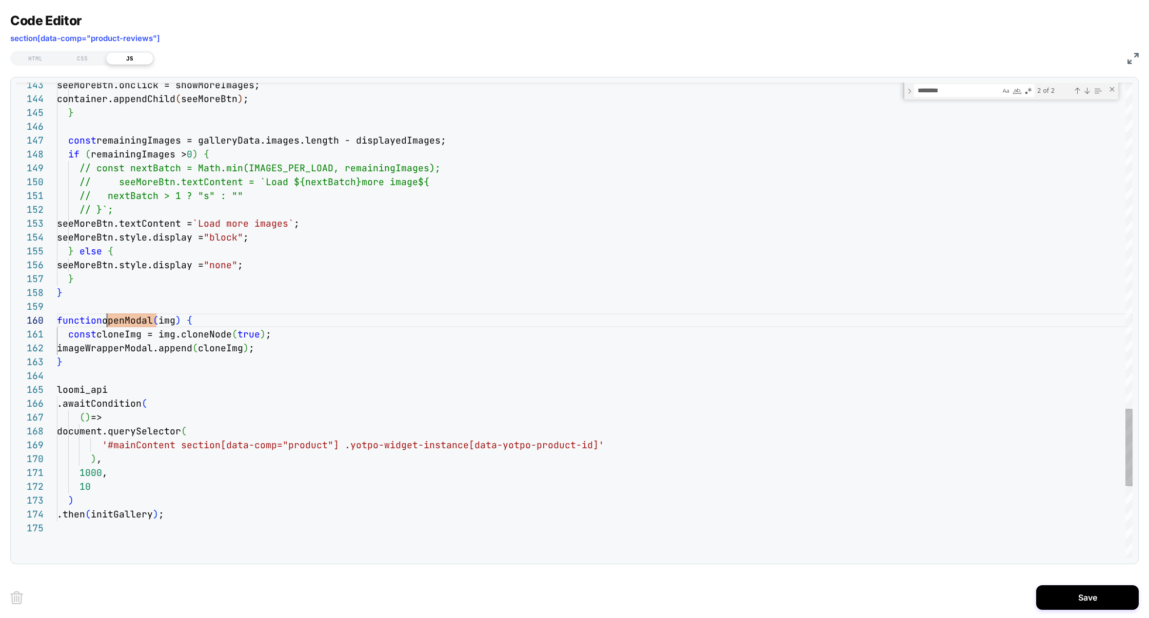
scroll to position [124, 50]
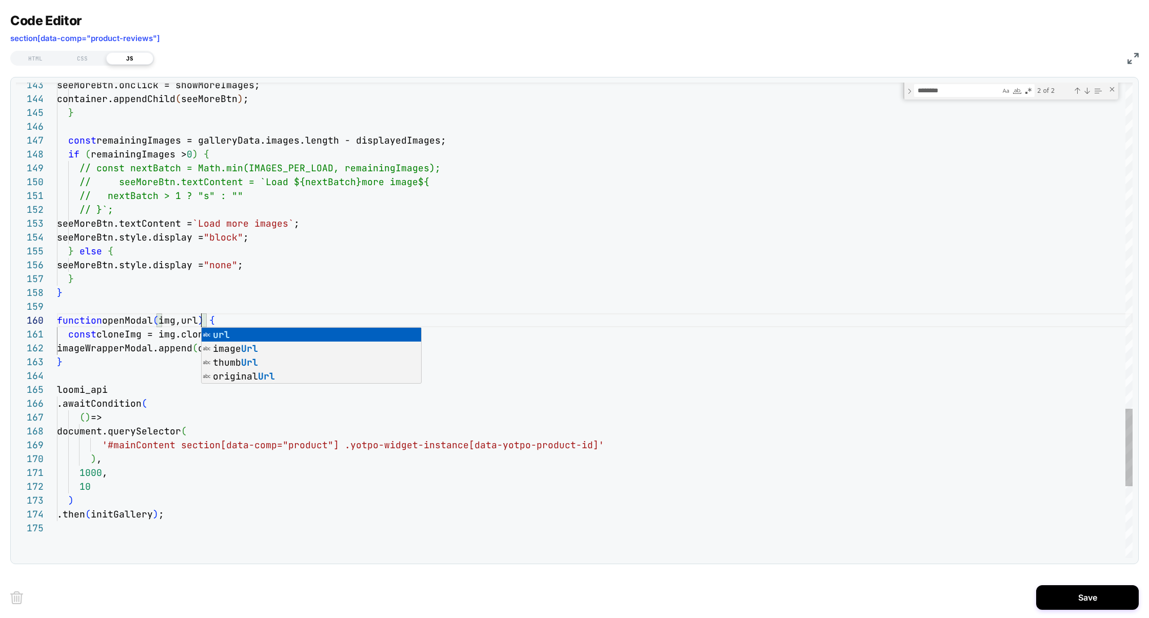
scroll to position [124, 144]
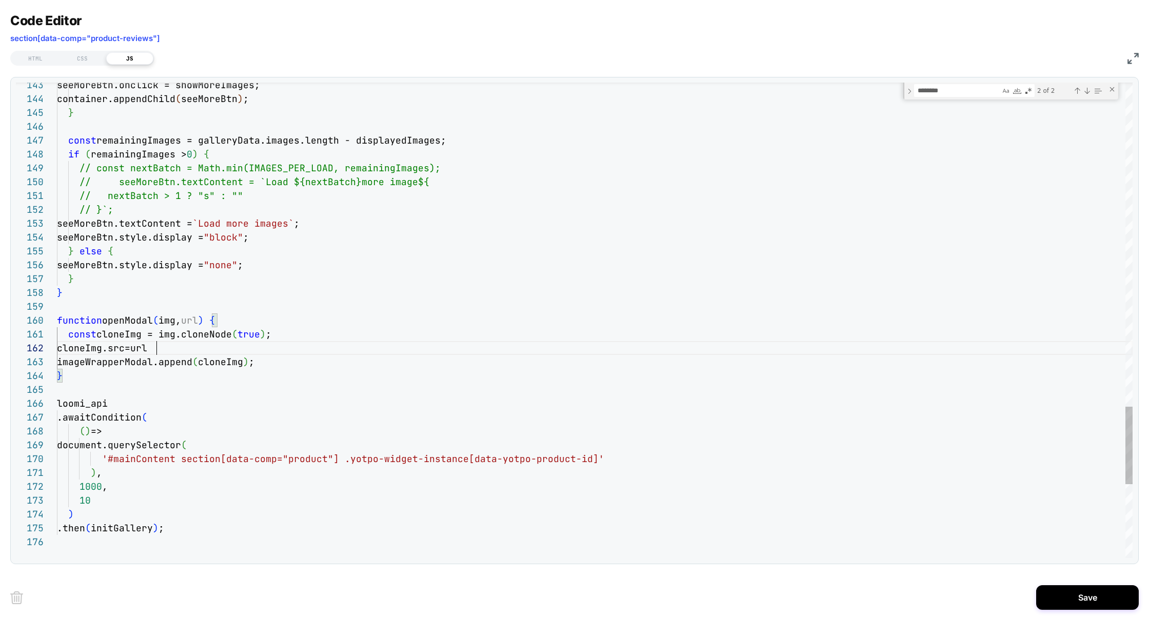
scroll to position [13, 100]
type textarea "**********"
click at [1074, 600] on button "Save" at bounding box center [1088, 597] width 103 height 25
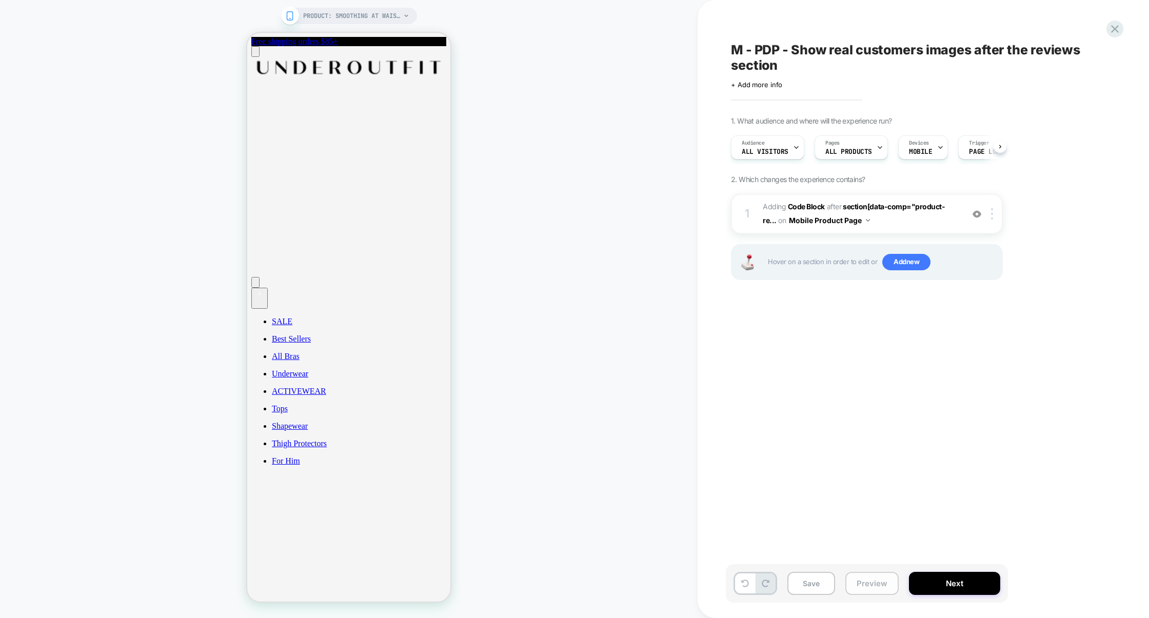
scroll to position [0, 1]
click at [877, 586] on button "Preview" at bounding box center [872, 583] width 53 height 23
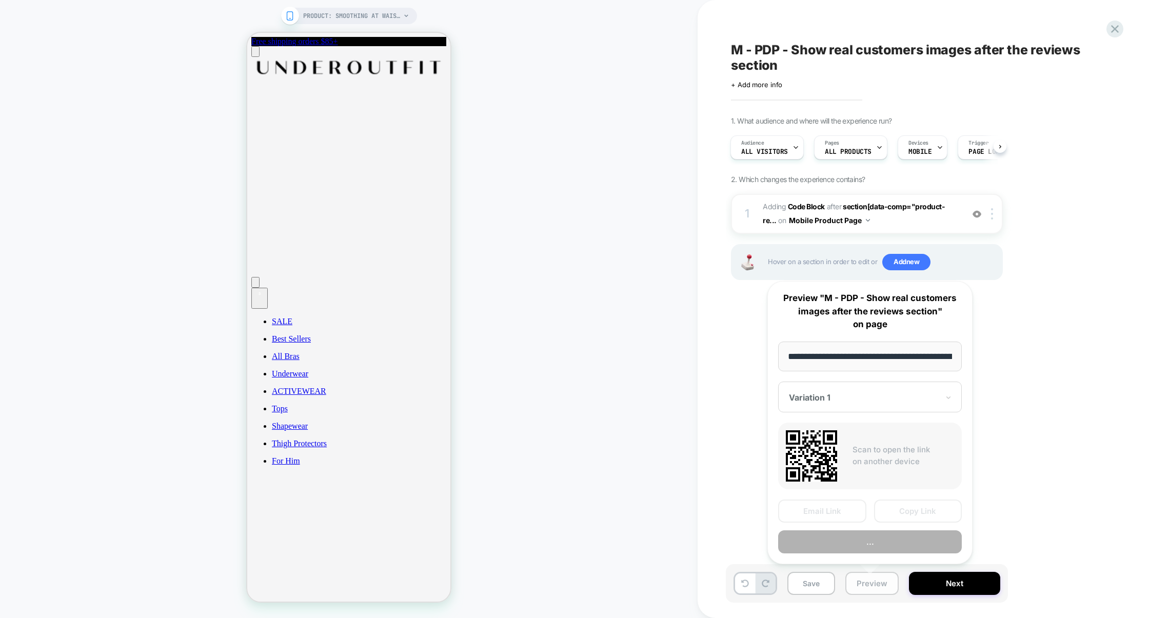
scroll to position [0, 112]
click at [862, 543] on button "Preview" at bounding box center [870, 542] width 184 height 23
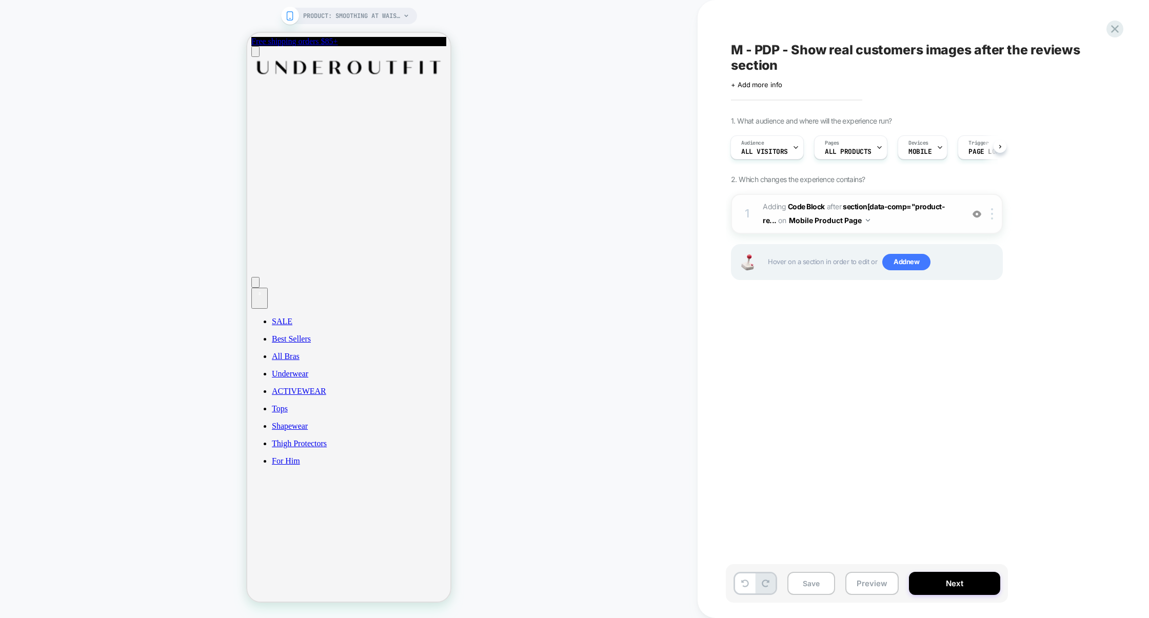
click at [885, 222] on span "Adding Code Block AFTER section[data-comp="product-re... section[data-comp="pro…" at bounding box center [861, 214] width 196 height 28
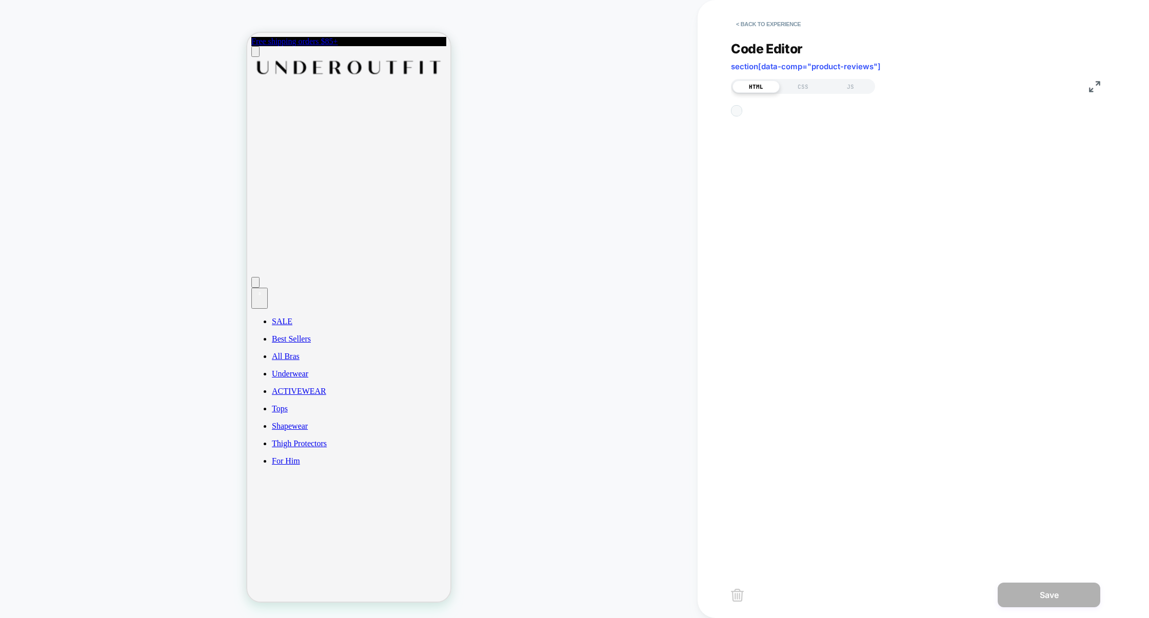
scroll to position [139, 0]
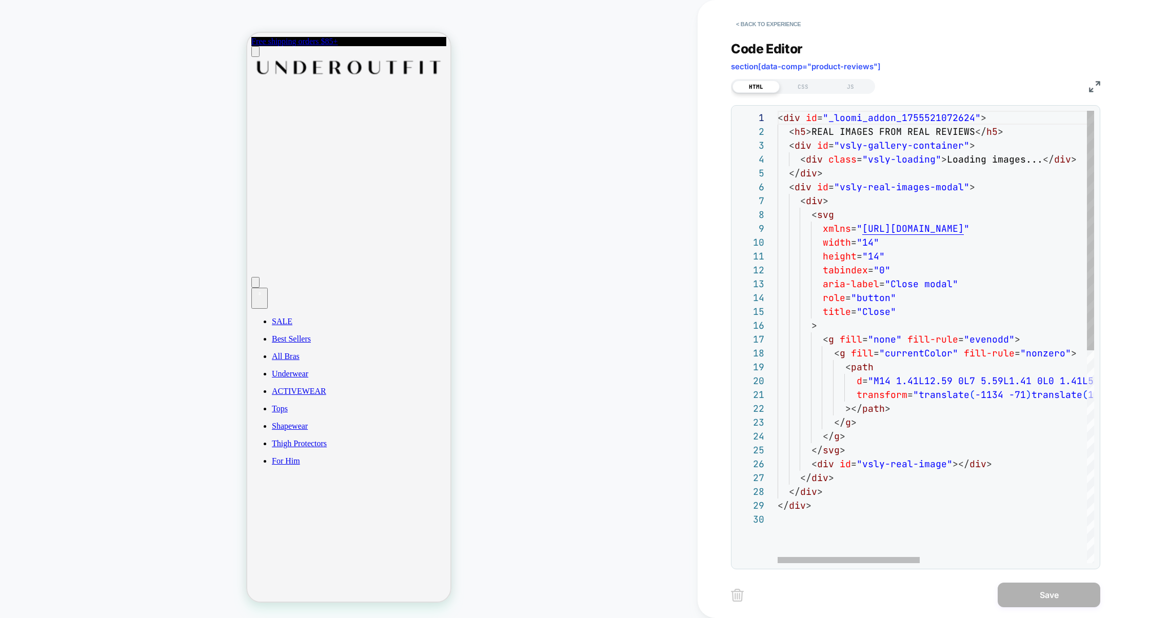
click at [828, 462] on div "< div id = "_loomi_addon_1755521072624" > < h5 > REAL IMAGES FROM REAL REVIEWS …" at bounding box center [1122, 538] width 689 height 854
type textarea "**********"
drag, startPoint x: 842, startPoint y: 190, endPoint x: 962, endPoint y: 188, distance: 120.1
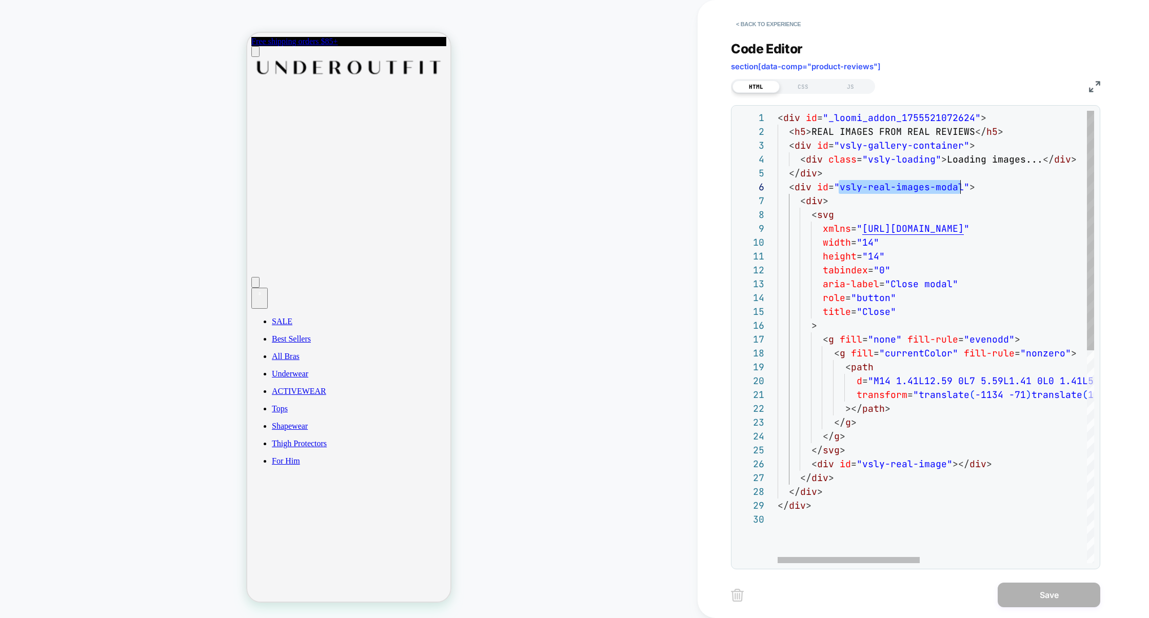
click at [962, 188] on div "< div id = "_loomi_addon_1755521072624" > < h5 > REAL IMAGES FROM REAL REVIEWS …" at bounding box center [1122, 538] width 689 height 854
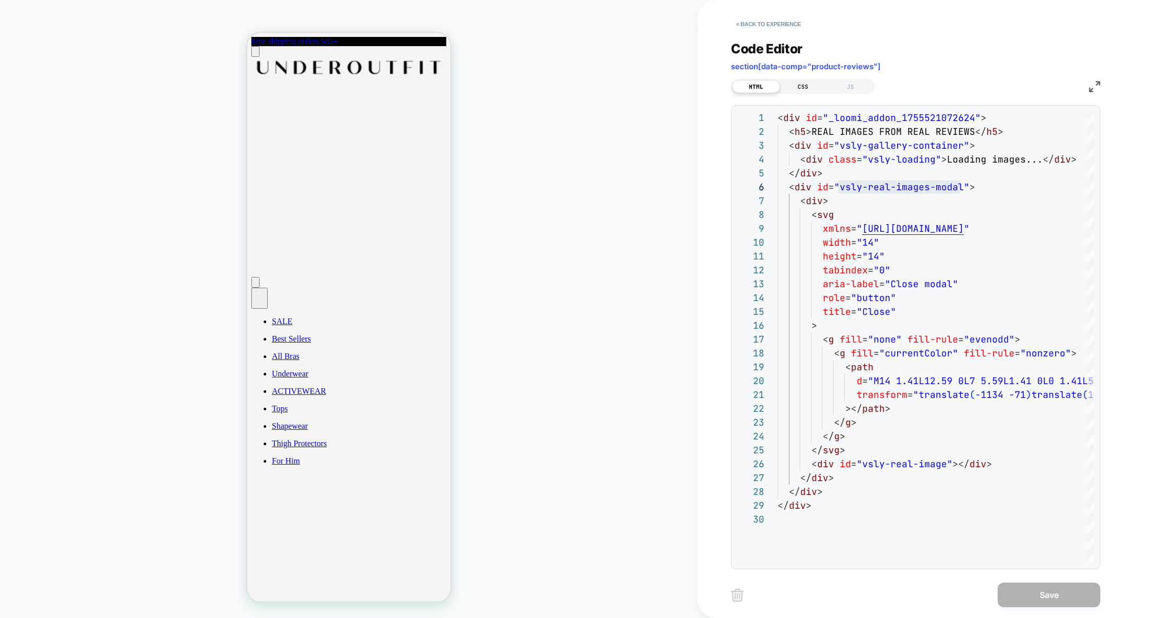
click at [803, 81] on div "CSS" at bounding box center [803, 87] width 47 height 12
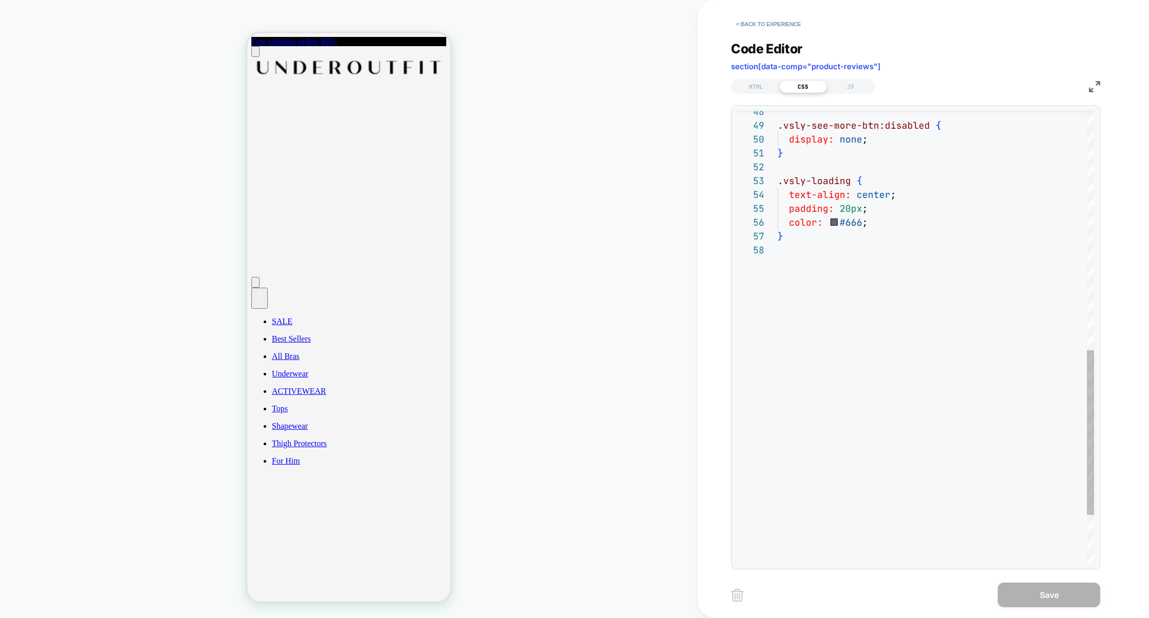
scroll to position [97, 0]
click at [817, 310] on div "} color: #666 ; padding: 20px ; text-align: center ; .vsly-loading { } display:…" at bounding box center [936, 75] width 317 height 1242
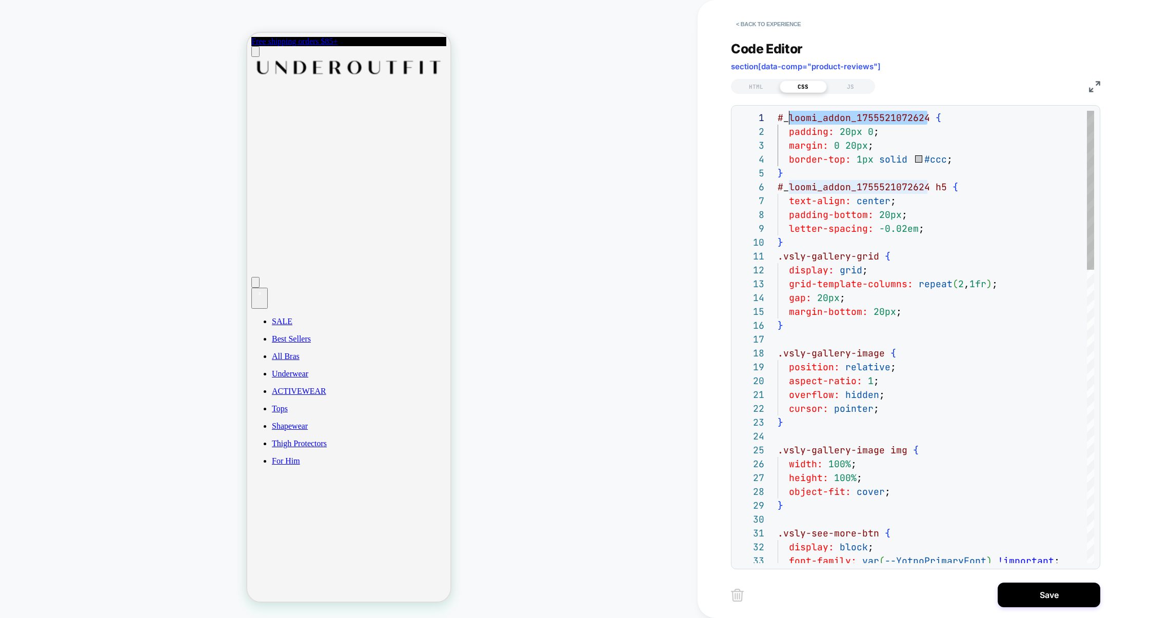
scroll to position [0, 0]
drag, startPoint x: 927, startPoint y: 121, endPoint x: 771, endPoint y: 120, distance: 156.0
click at [770, 120] on div "24 25 26 27 28 29 30 31 32 33 10 11 12 13 14 15 16 17 18 19 20 21 22 23 1 2 3 4…" at bounding box center [916, 337] width 358 height 453
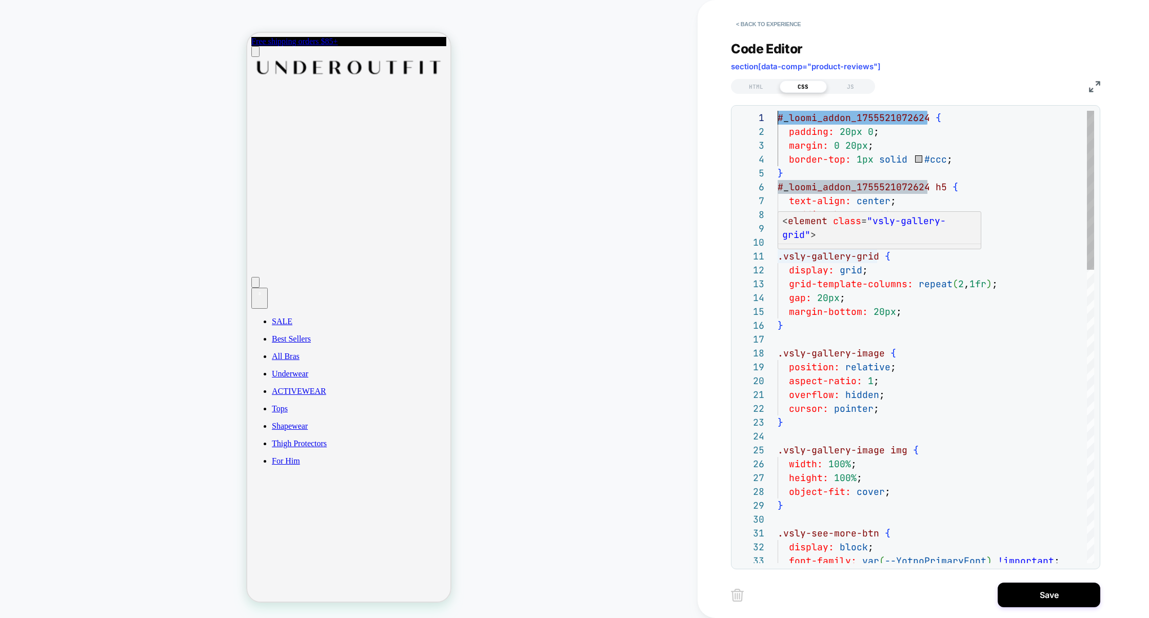
scroll to position [0, 5]
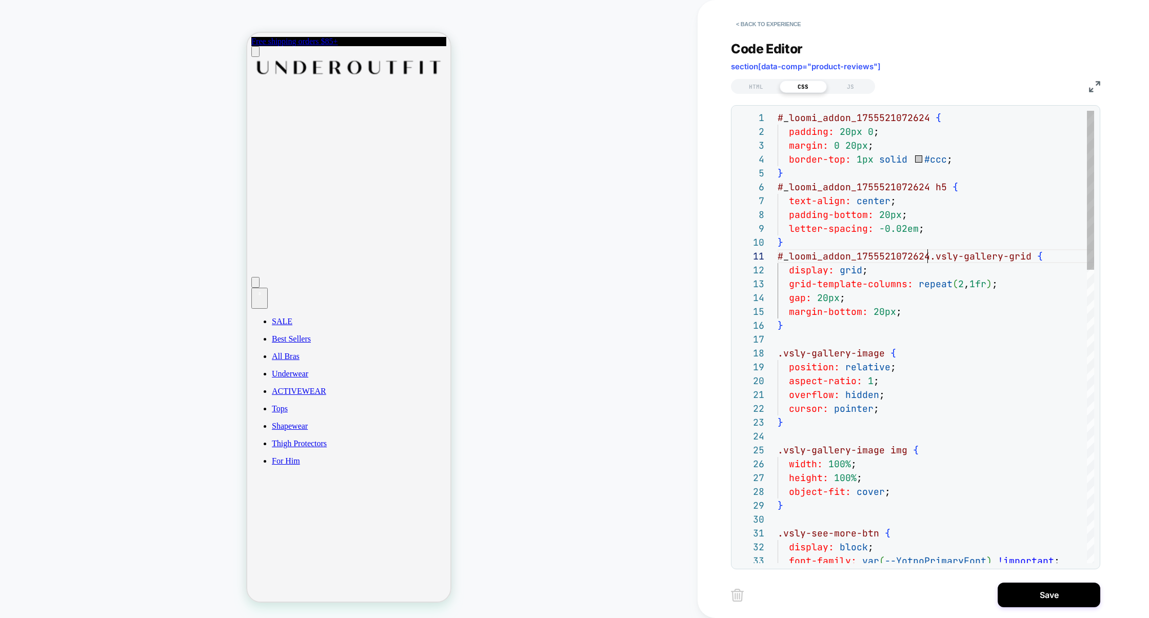
scroll to position [0, 155]
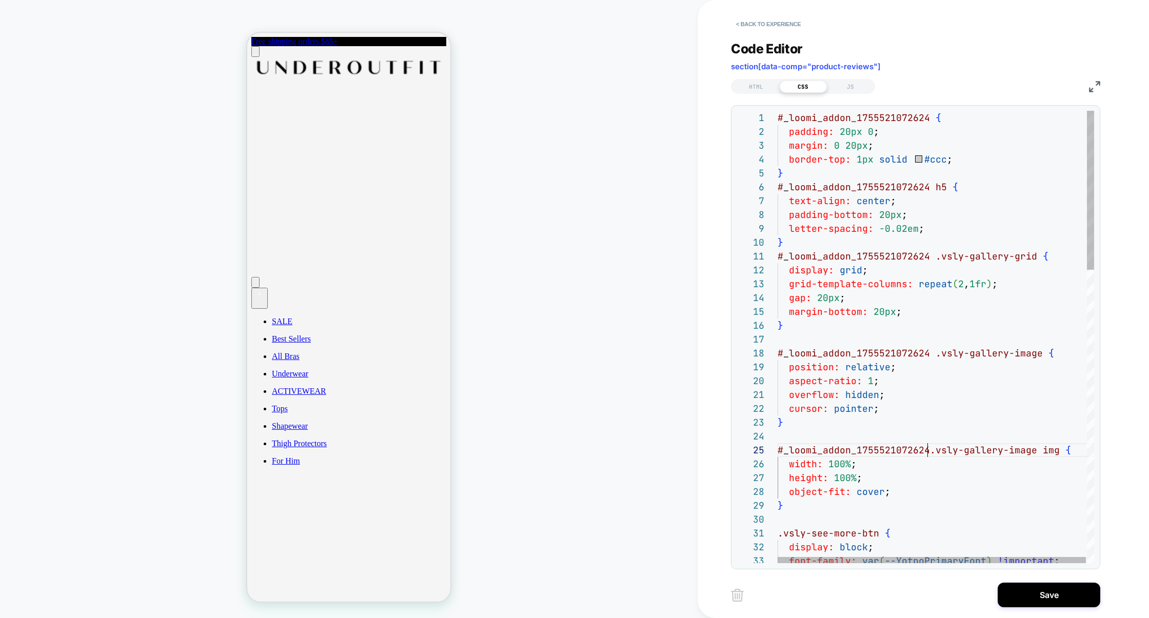
scroll to position [55, 155]
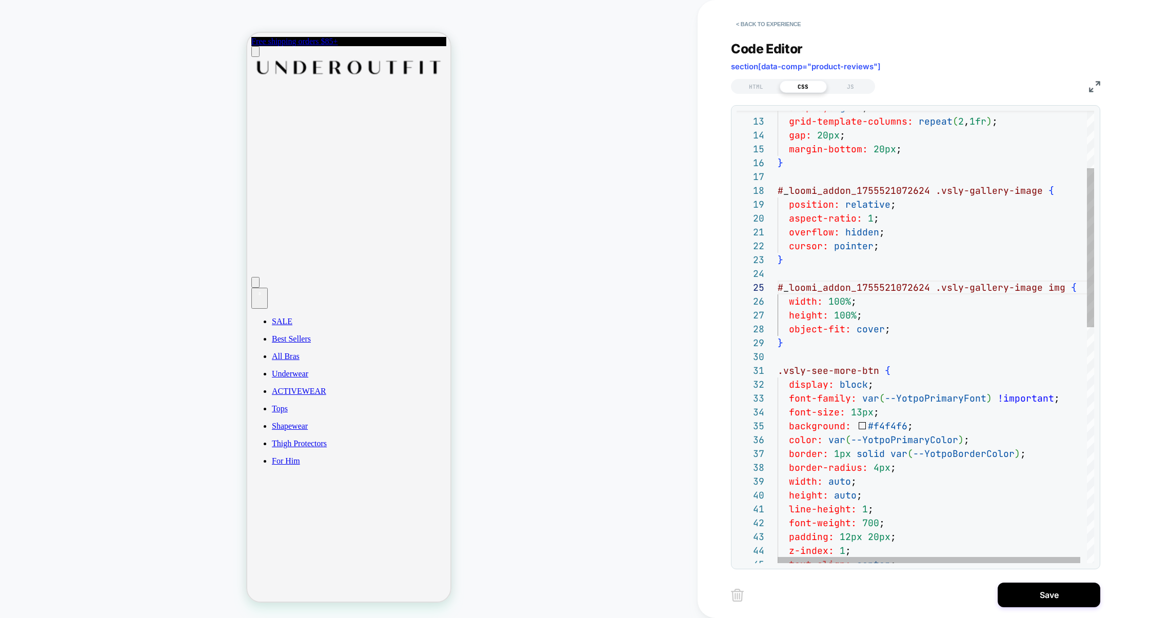
click at [779, 373] on div "# _ loomi_addon_1755521072624 .vsly-gallery-image img { width: 100% ; height: 1…" at bounding box center [939, 590] width 323 height 1284
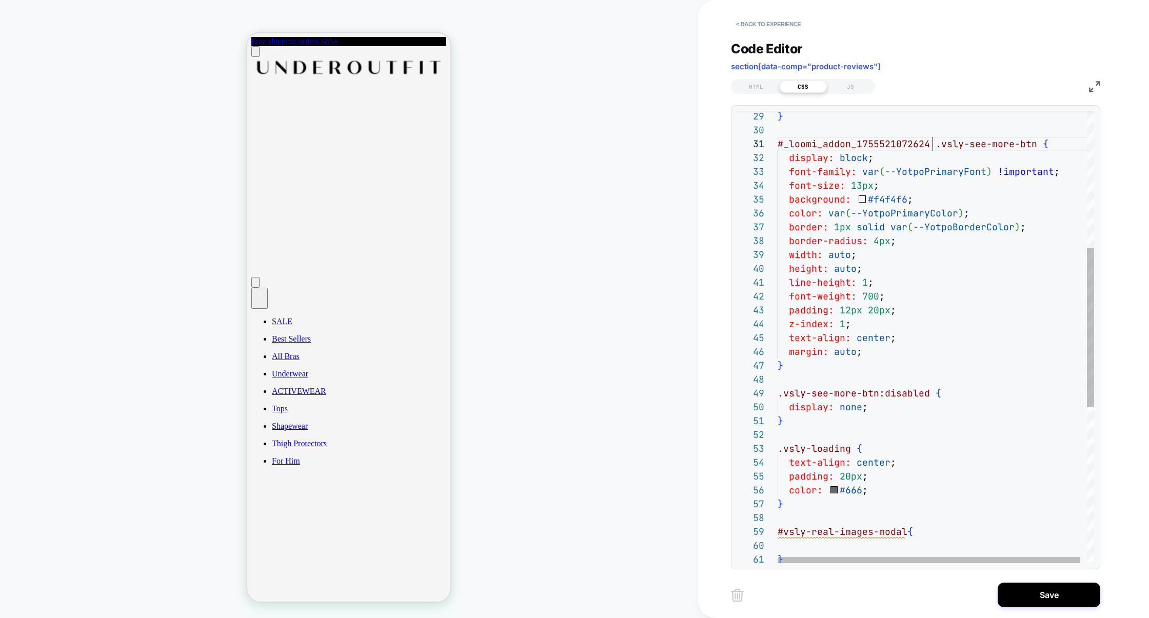
scroll to position [111, 0]
click at [779, 394] on div "} # _ loomi_addon_1755521072624 .vsly-see-more-btn { display: block ; font-fami…" at bounding box center [939, 363] width 323 height 1284
click at [780, 451] on div "} # _ loomi_addon_1755521072624 .vsly-see-more-btn { display: block ; font-fami…" at bounding box center [950, 363] width 345 height 1284
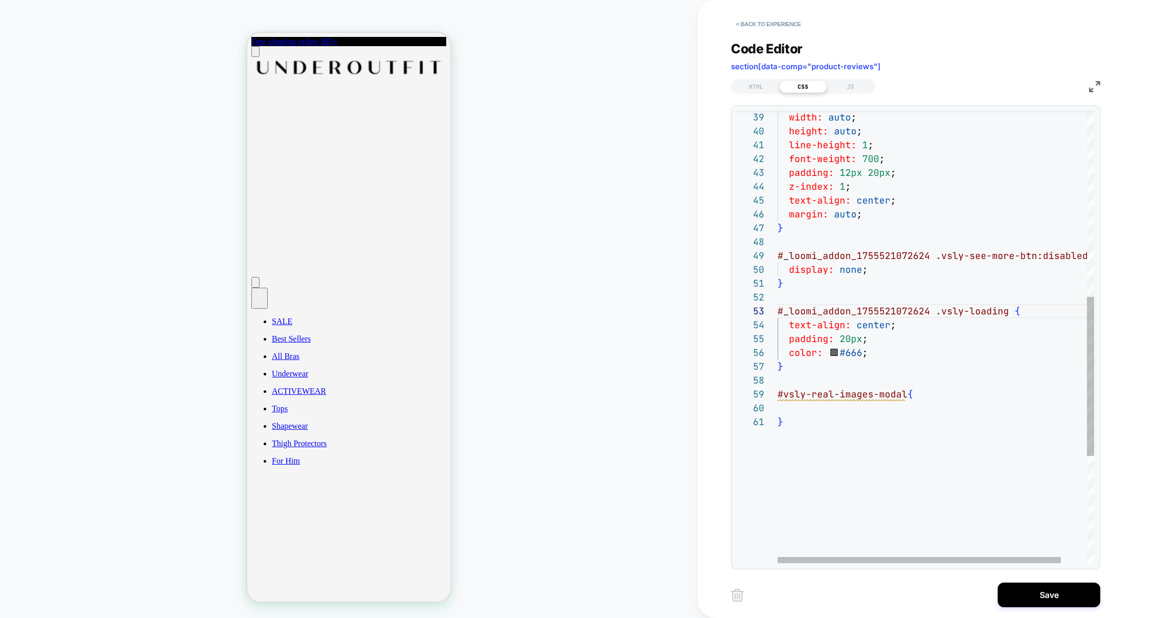
click at [824, 405] on div "width: auto ; height: auto ; line-height: 1 ; font-weight: 700 ; padding: 12px …" at bounding box center [950, 226] width 345 height 1284
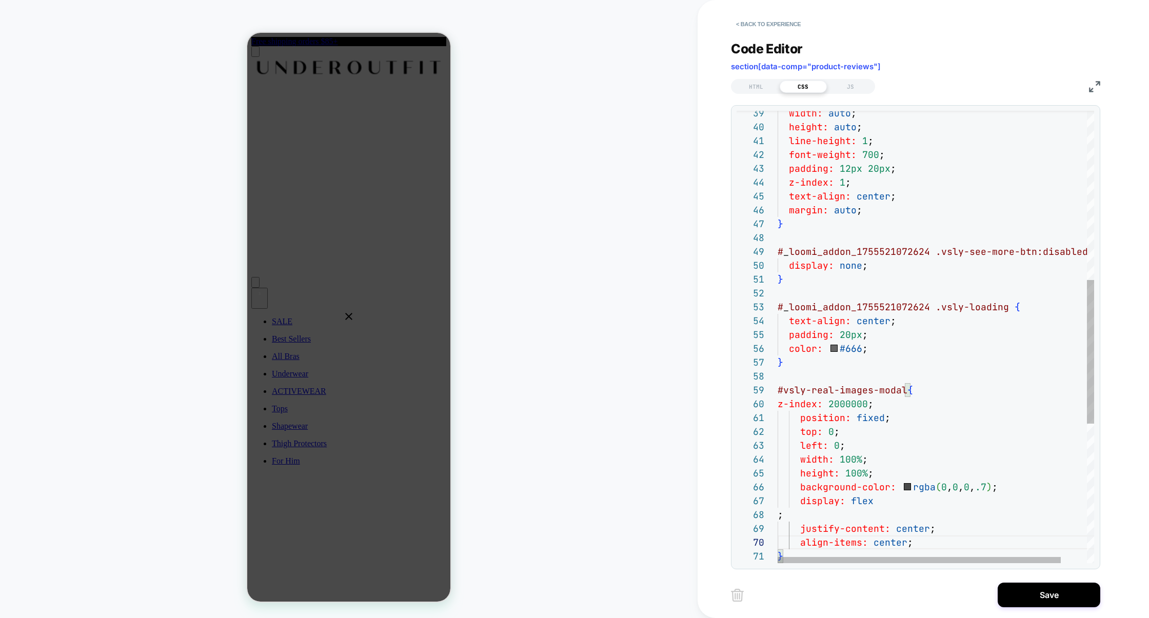
scroll to position [97, 5]
click at [806, 515] on div "width: auto ; height: auto ; line-height: 1 ; font-weight: 700 ; padding: 12px …" at bounding box center [950, 291] width 345 height 1422
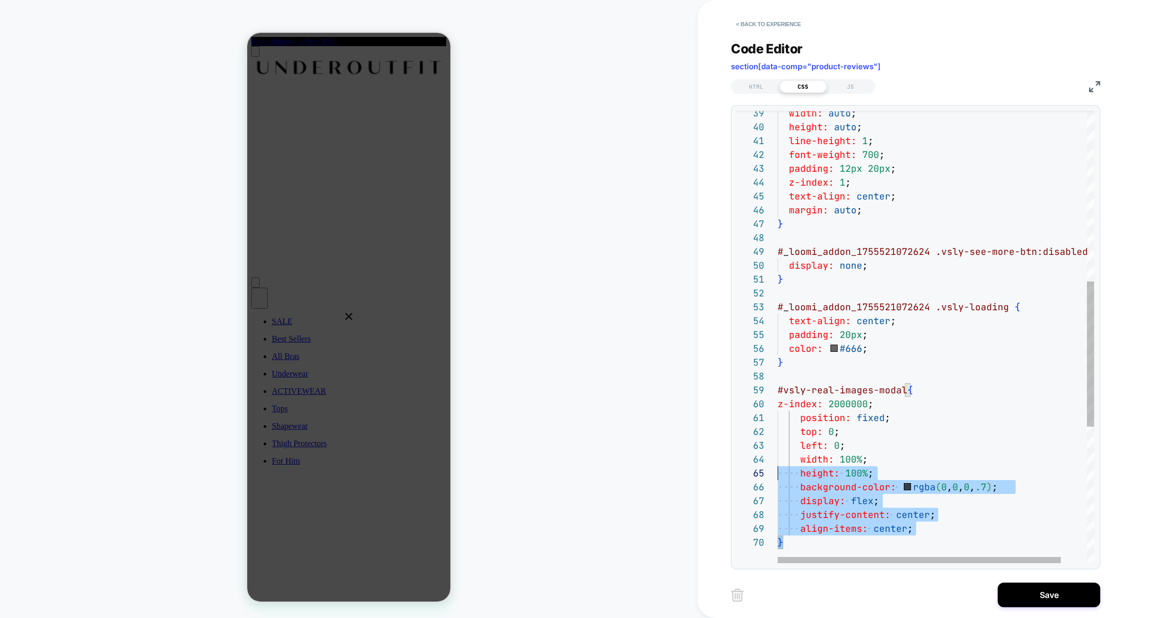
scroll to position [0, 0]
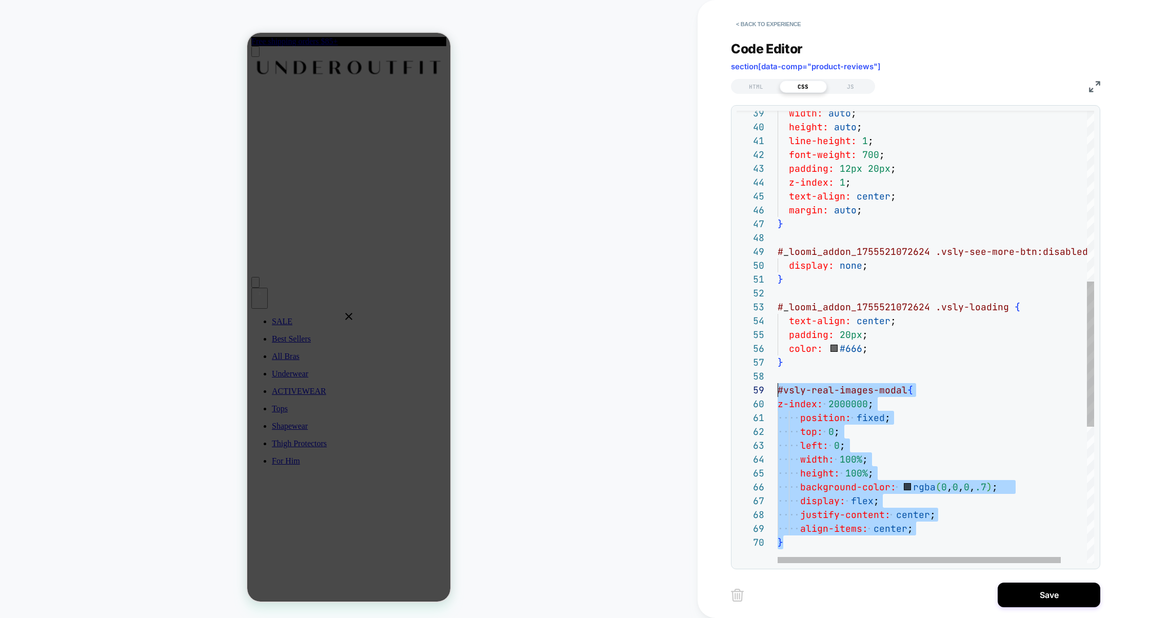
drag, startPoint x: 792, startPoint y: 546, endPoint x: 768, endPoint y: 395, distance: 152.8
click at [778, 395] on div "width: auto ; height: auto ; line-height: 1 ; font-weight: 700 ; padding: 12px …" at bounding box center [950, 284] width 345 height 1409
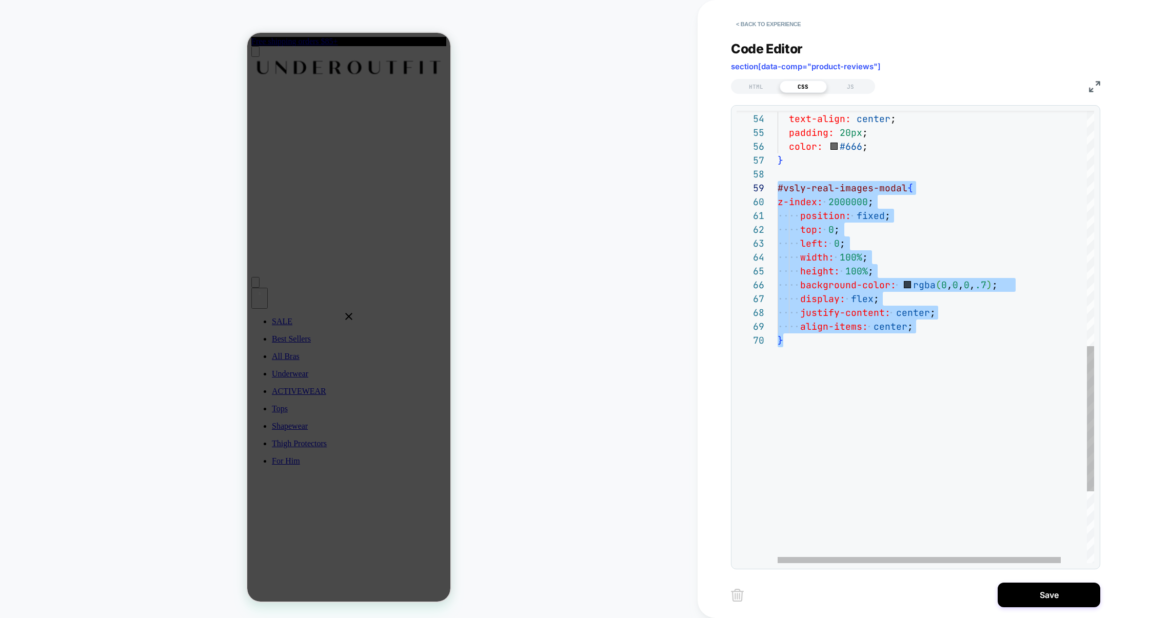
type textarea "**********"
click at [839, 418] on div "# _ loomi_addon_1755521072624 .vsly-loading { text-align: center ; padding: 20p…" at bounding box center [950, 82] width 345 height 1409
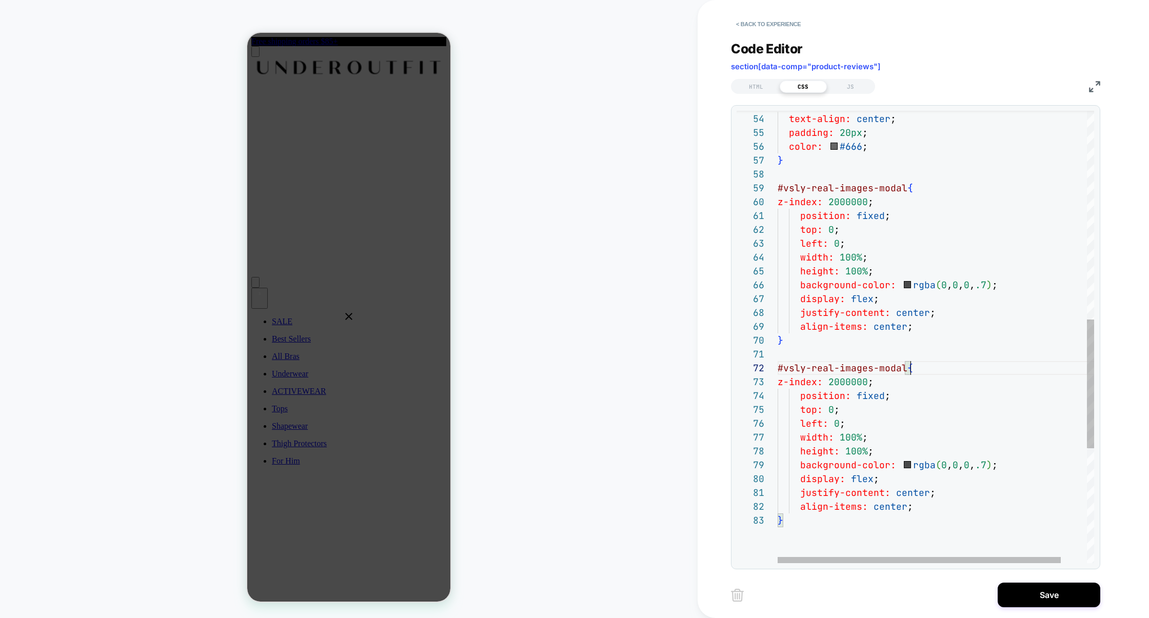
click at [931, 365] on div "# _ loomi_addon_1755521072624 .vsly-loading { text-align: center ; padding: 20p…" at bounding box center [950, 172] width 345 height 1589
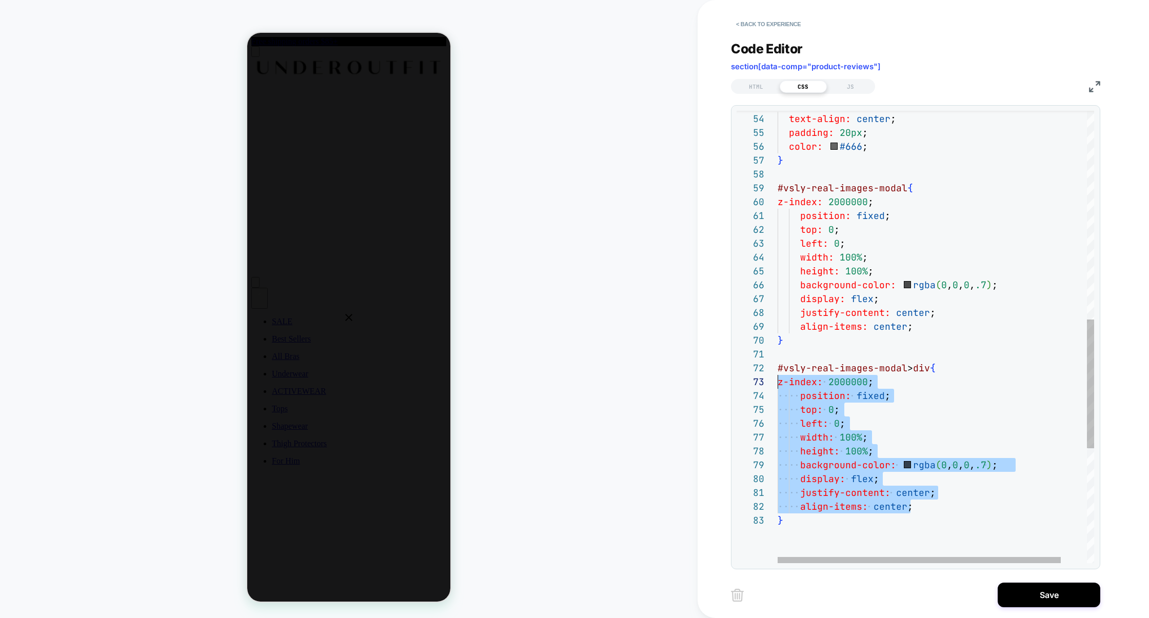
drag, startPoint x: 919, startPoint y: 509, endPoint x: 747, endPoint y: 382, distance: 213.6
click at [778, 382] on div "# _ loomi_addon_1755521072624 .vsly-loading { text-align: center ; padding: 20p…" at bounding box center [950, 172] width 345 height 1589
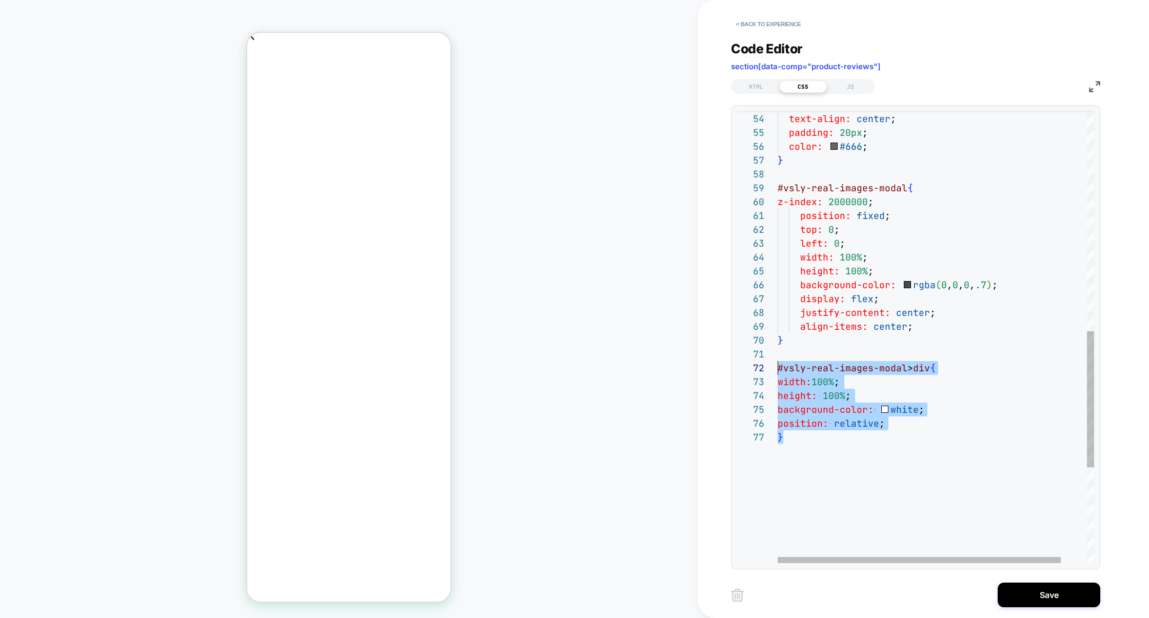
scroll to position [13, 0]
drag, startPoint x: 788, startPoint y: 441, endPoint x: 777, endPoint y: 373, distance: 69.1
click at [776, 373] on div "**********" at bounding box center [916, 337] width 358 height 453
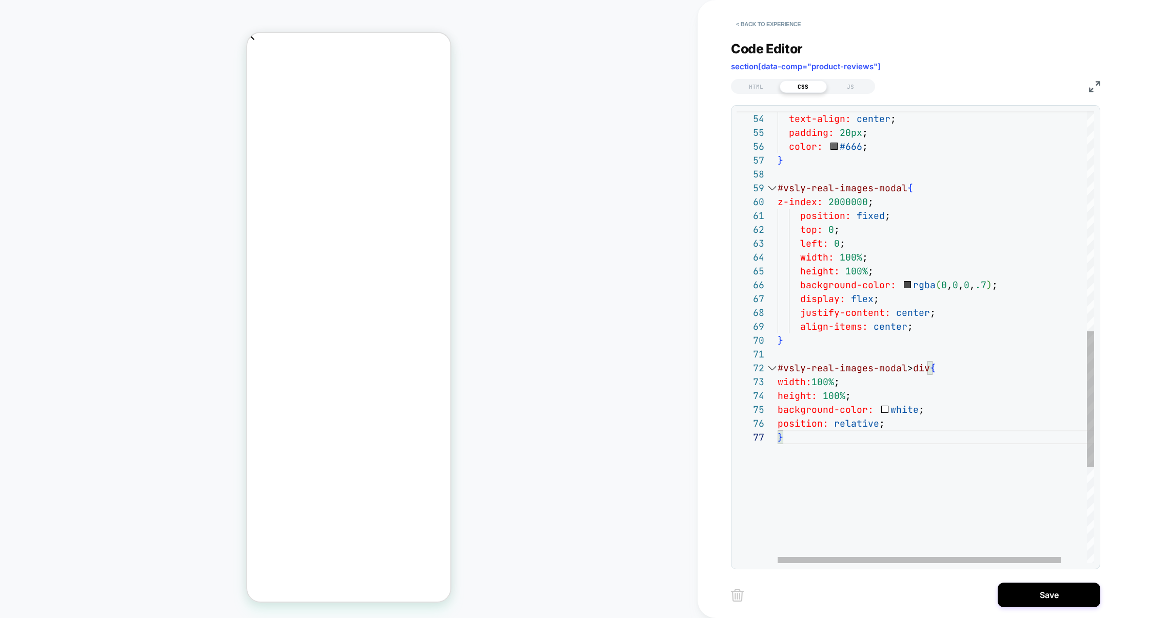
scroll to position [97, 0]
click at [970, 451] on div "# _ loomi_addon_1755521072624 .vsly-loading { text-align: center ; padding: 20p…" at bounding box center [950, 172] width 345 height 1589
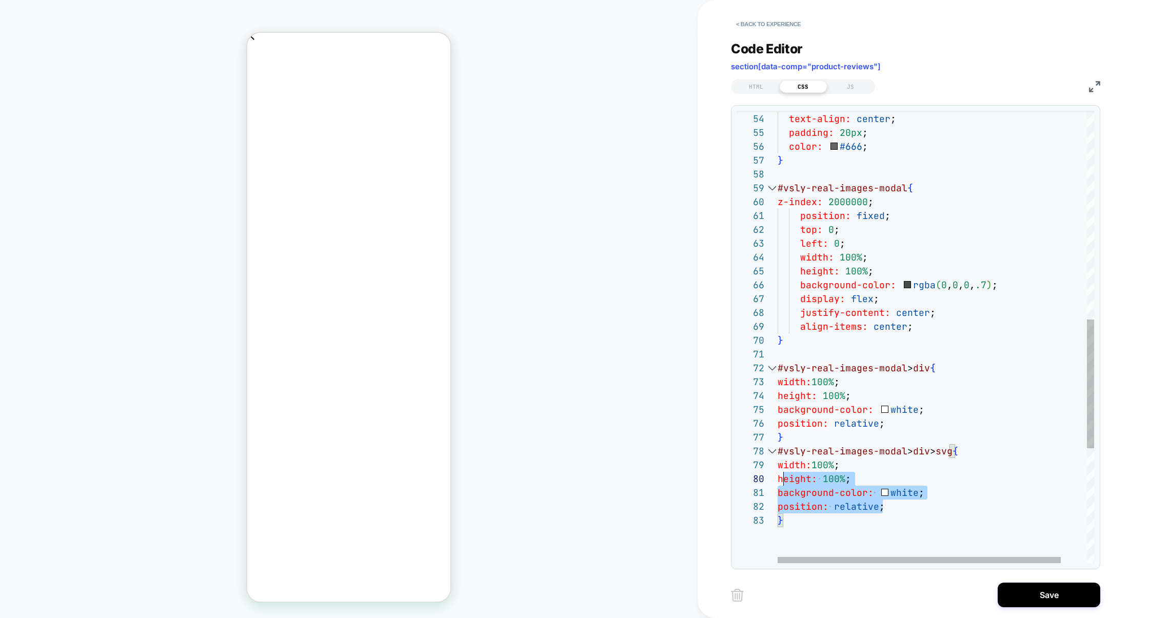
scroll to position [111, 0]
drag, startPoint x: 895, startPoint y: 511, endPoint x: 762, endPoint y: 469, distance: 139.2
click at [778, 469] on div "# _ loomi_addon_1755521072624 .vsly-loading { text-align: center ; padding: 20p…" at bounding box center [950, 172] width 345 height 1589
click at [904, 418] on div "# _ loomi_addon_1755521072624 .vsly-loading { text-align: center ; padding: 20p…" at bounding box center [950, 165] width 345 height 1575
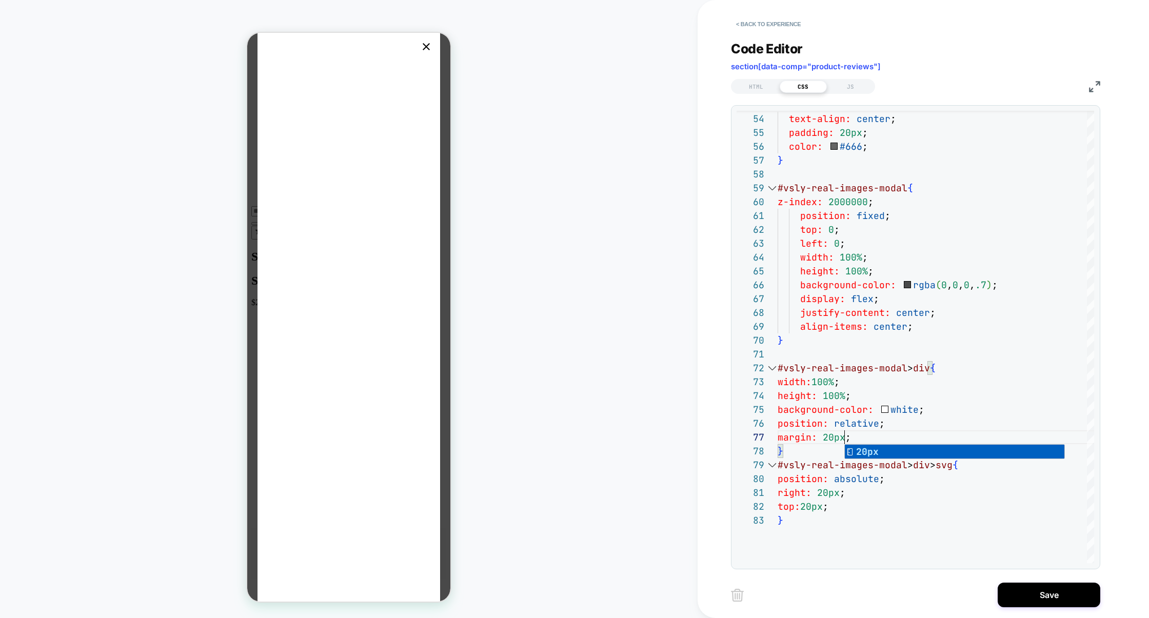
scroll to position [0, 0]
click at [819, 398] on div "# _ loomi_addon_1755521072624 .vsly-loading { text-align: center ; padding: 20p…" at bounding box center [950, 172] width 345 height 1589
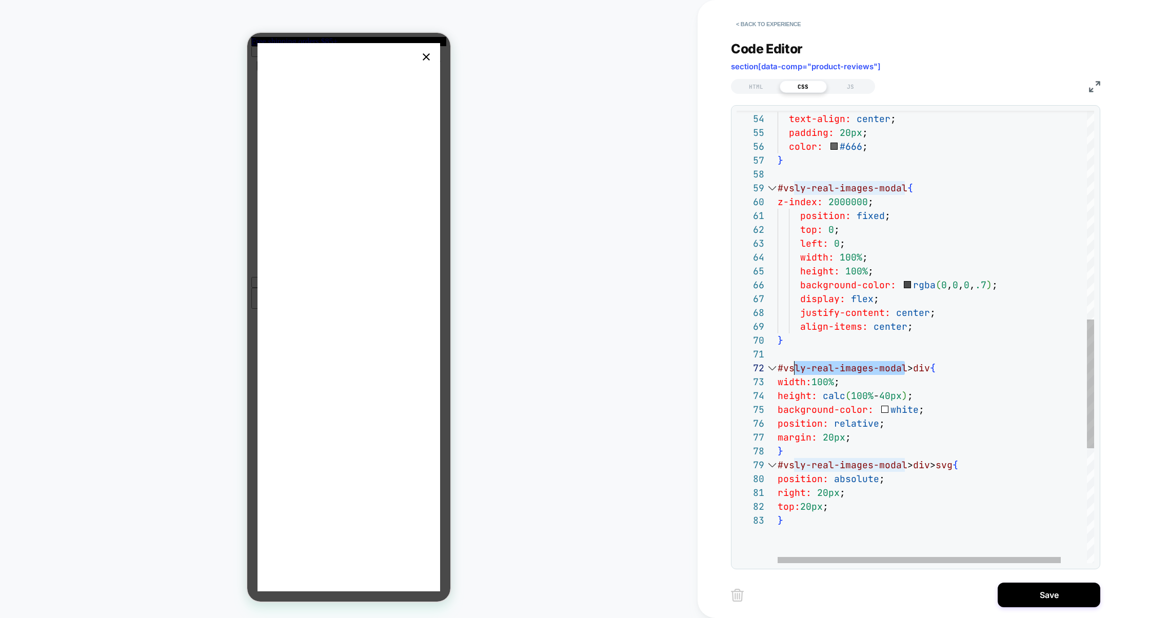
scroll to position [13, 0]
drag, startPoint x: 905, startPoint y: 373, endPoint x: 770, endPoint y: 372, distance: 135.0
click at [769, 372] on div "**********" at bounding box center [916, 337] width 358 height 453
click at [832, 177] on div "# _ loomi_addon_1755521072624 .vsly-loading { text-align: center ; padding: 20p…" at bounding box center [950, 172] width 345 height 1589
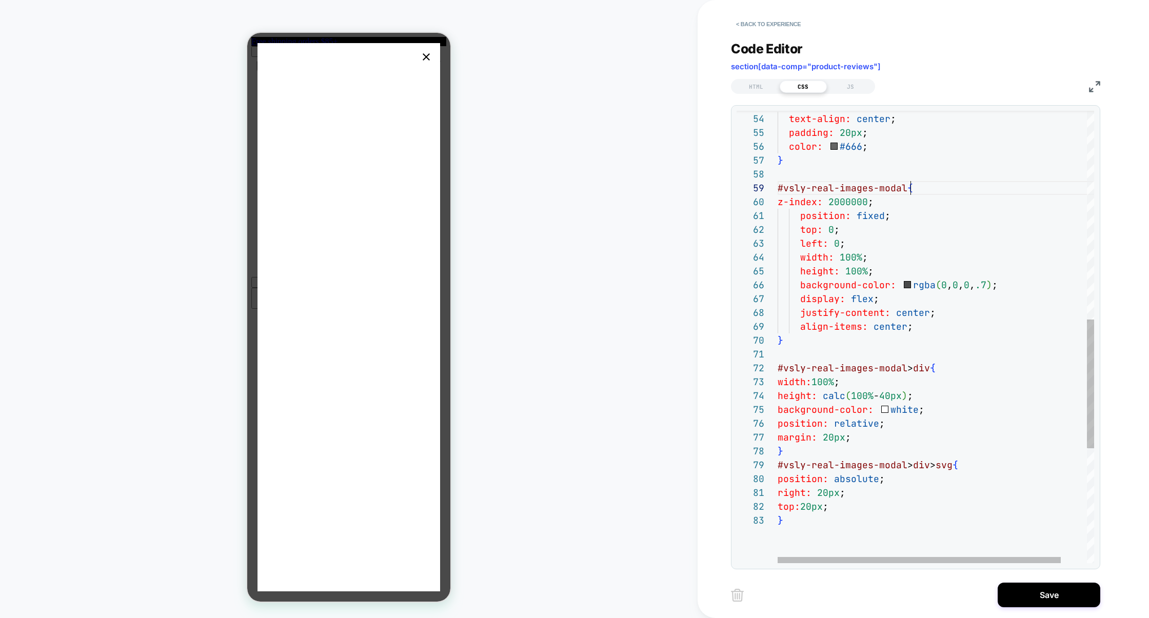
scroll to position [111, 0]
drag, startPoint x: 922, startPoint y: 191, endPoint x: 700, endPoint y: 191, distance: 221.7
click at [699, 191] on div "< Back to experience Code Editor section[data-comp="product-reviews"] HTML CSS …" at bounding box center [924, 309] width 452 height 618
click at [783, 174] on div "# _ loomi_addon_1755521072624 .vsly-loading { text-align: center ; padding: 20p…" at bounding box center [950, 172] width 345 height 1589
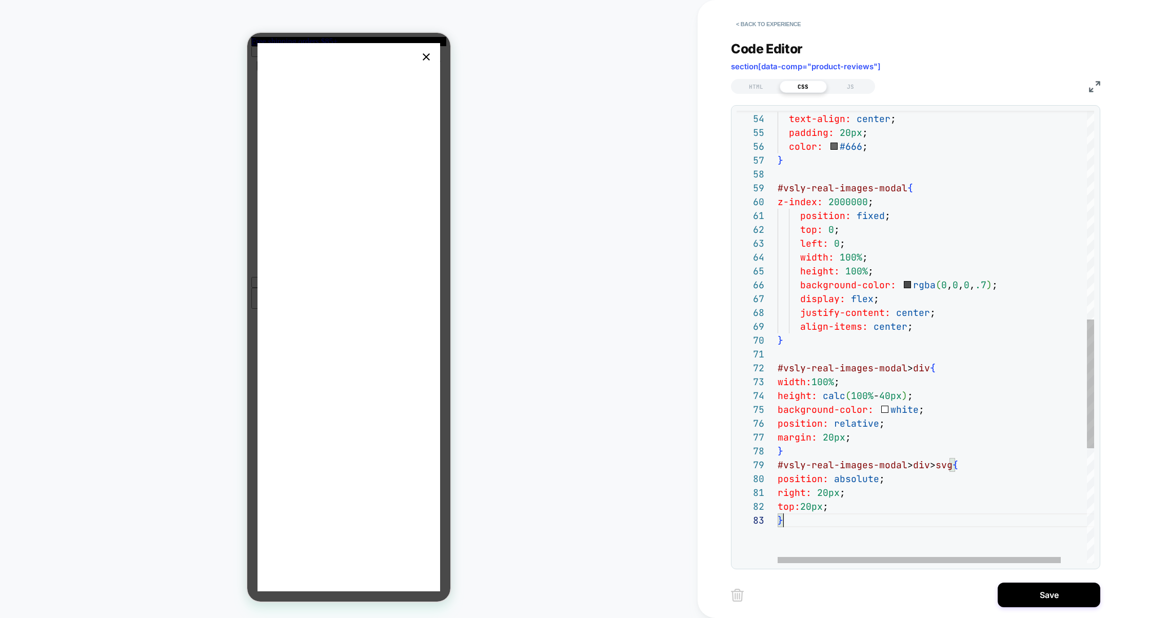
click at [794, 530] on div "# _ loomi_addon_1755521072624 .vsly-loading { text-align: center ; padding: 20p…" at bounding box center [950, 172] width 345 height 1589
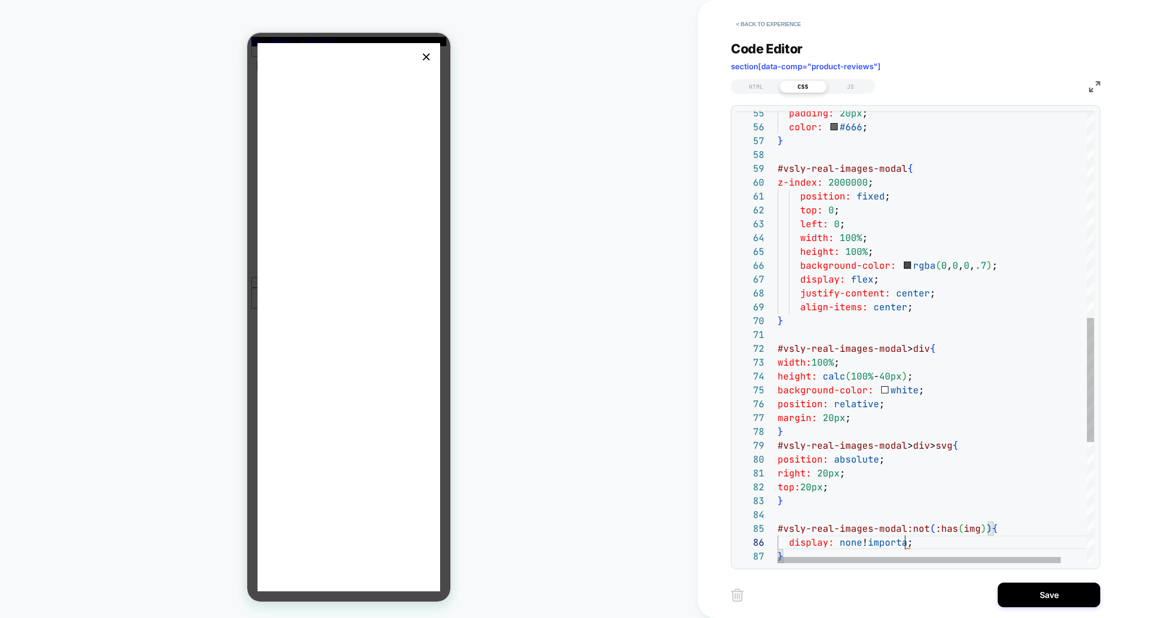
scroll to position [69, 139]
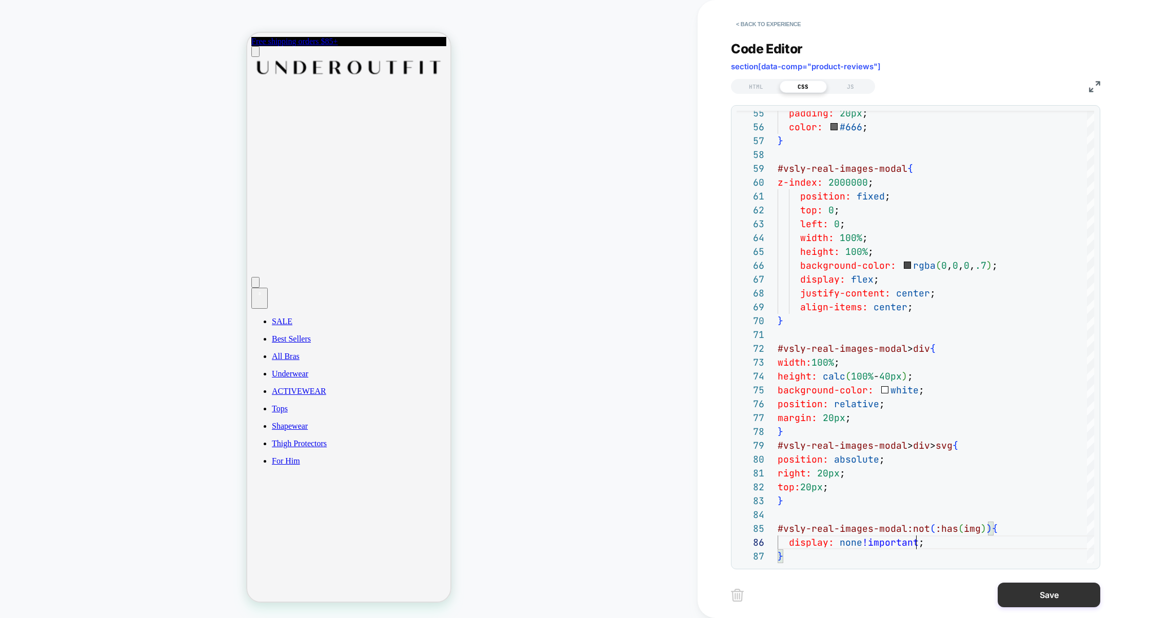
type textarea "**********"
click at [1033, 596] on button "Save" at bounding box center [1049, 595] width 103 height 25
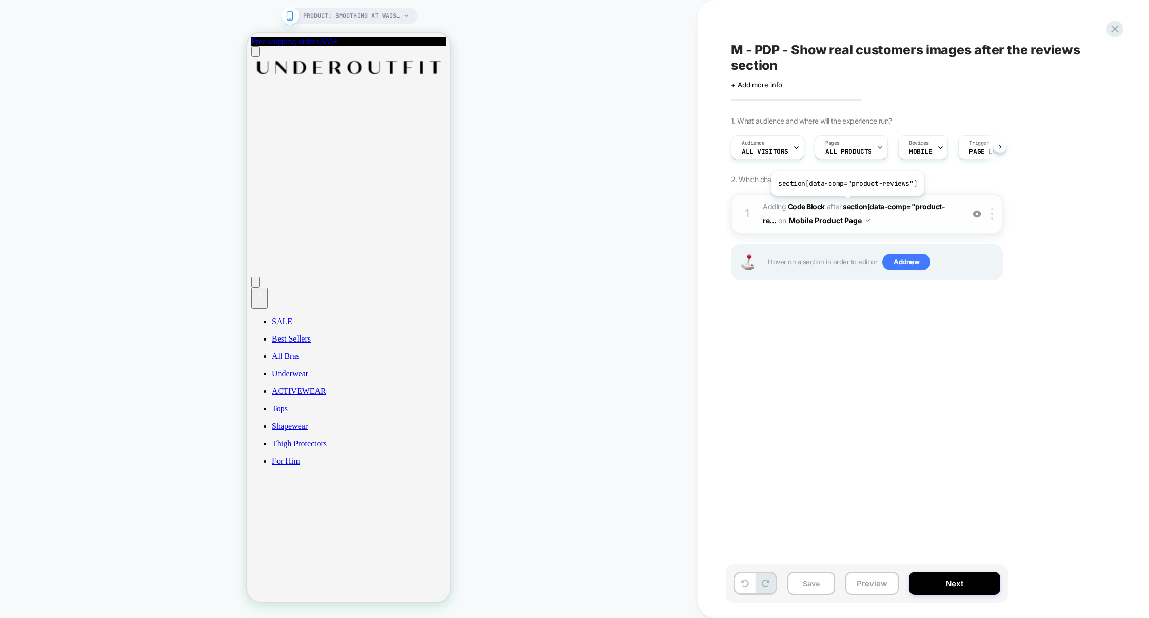
scroll to position [0, 1]
click at [894, 226] on span "Adding Code Block AFTER section[data-comp="product-re... section[data-comp="pro…" at bounding box center [861, 214] width 196 height 28
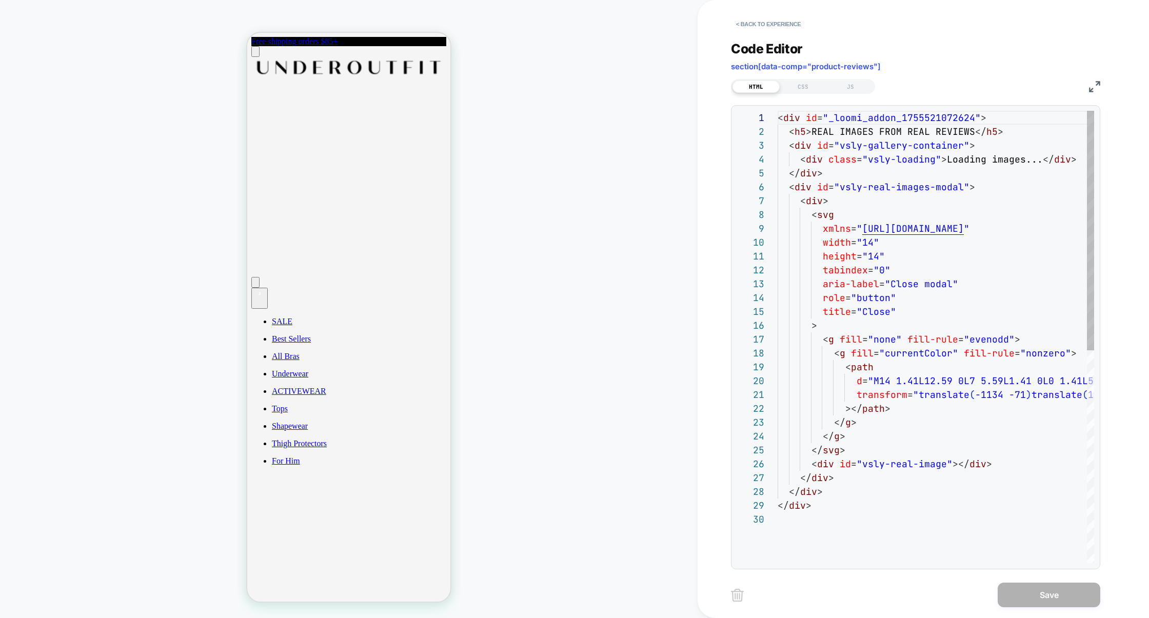
scroll to position [139, 0]
click at [856, 90] on div "JS" at bounding box center [850, 87] width 47 height 12
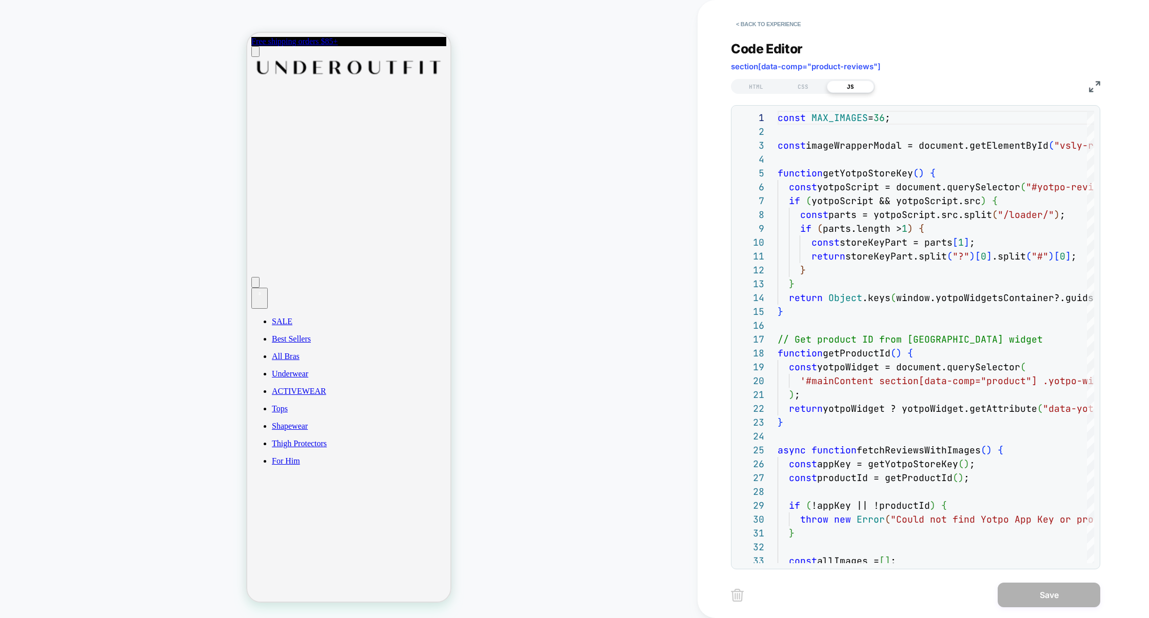
click at [1091, 88] on img at bounding box center [1094, 86] width 11 height 11
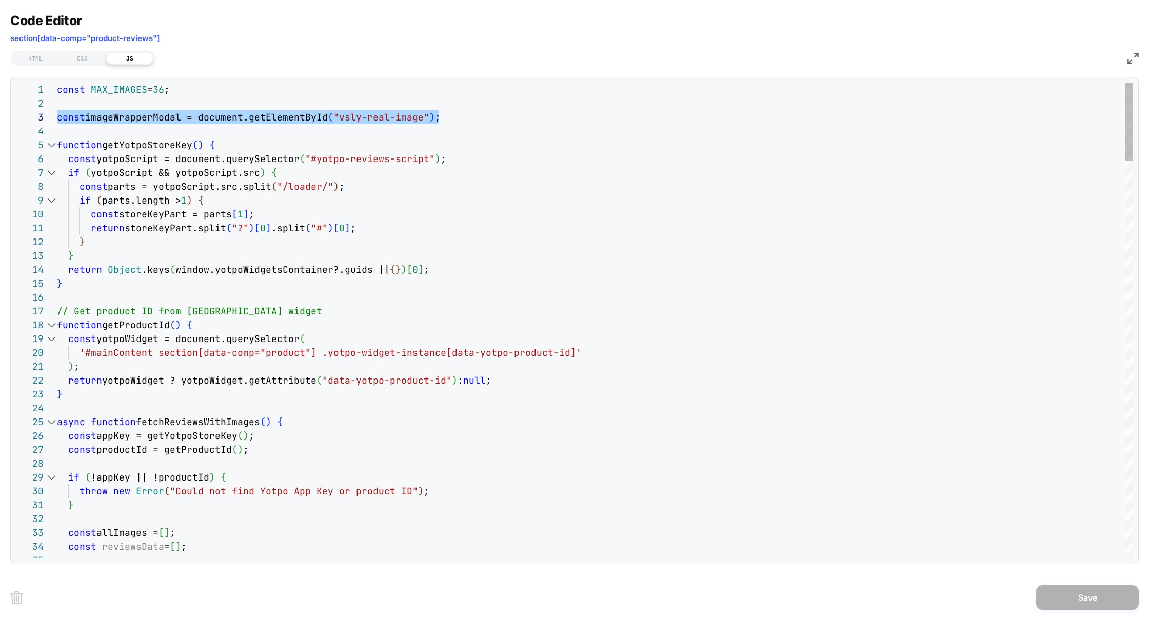
drag, startPoint x: 454, startPoint y: 119, endPoint x: 41, endPoint y: 118, distance: 413.6
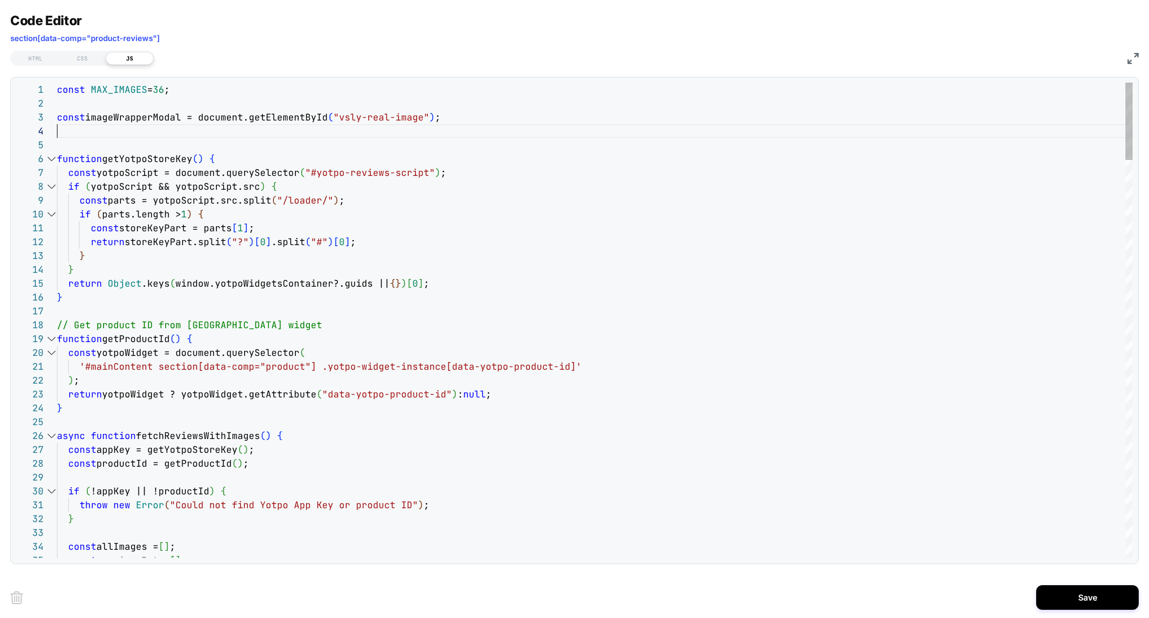
scroll to position [42, 382]
type textarea "**********"
click at [86, 57] on div "CSS" at bounding box center [82, 58] width 47 height 12
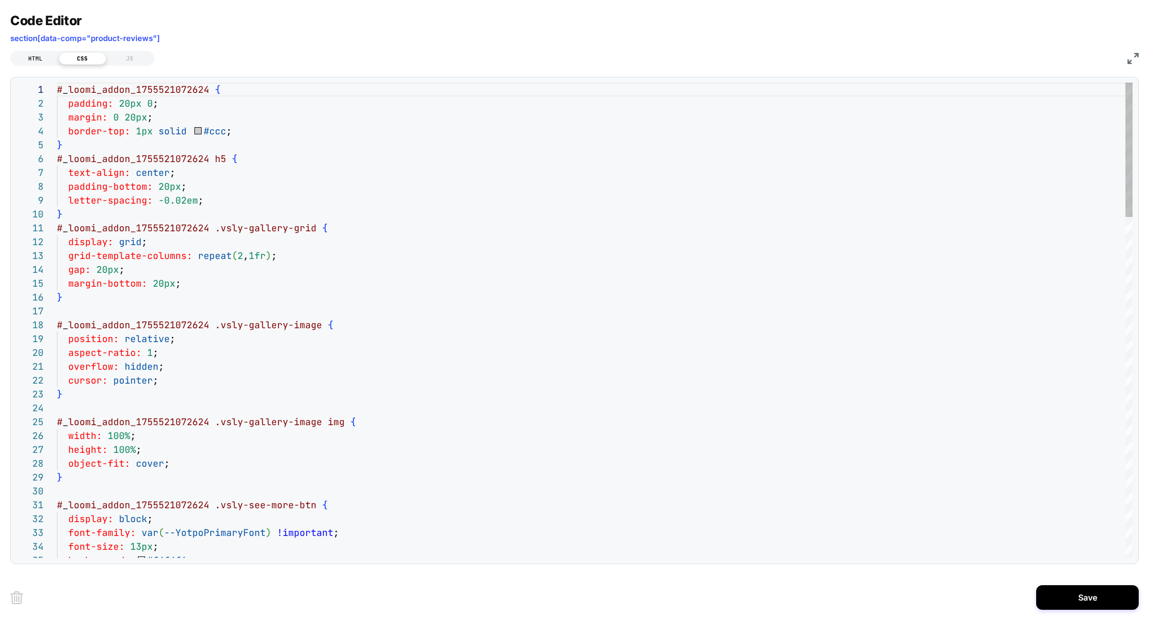
scroll to position [139, 0]
click at [41, 58] on div "HTML" at bounding box center [35, 58] width 47 height 12
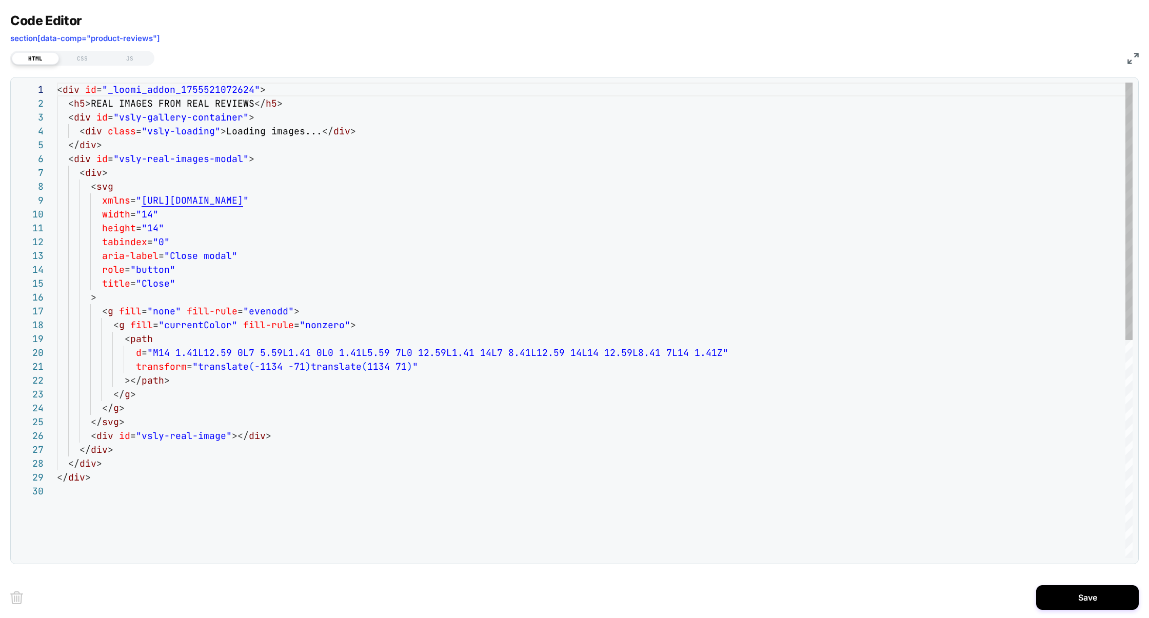
click at [102, 190] on div "< div id = "_loomi_addon_1755521072624" > < h5 > REAL IMAGES FROM REAL REVIEWS …" at bounding box center [595, 521] width 1076 height 877
drag, startPoint x: 118, startPoint y: 161, endPoint x: 242, endPoint y: 160, distance: 123.7
click at [242, 160] on div "< div id = "_loomi_addon_1755521072624" > < h5 > REAL IMAGES FROM REAL REVIEWS …" at bounding box center [595, 521] width 1076 height 877
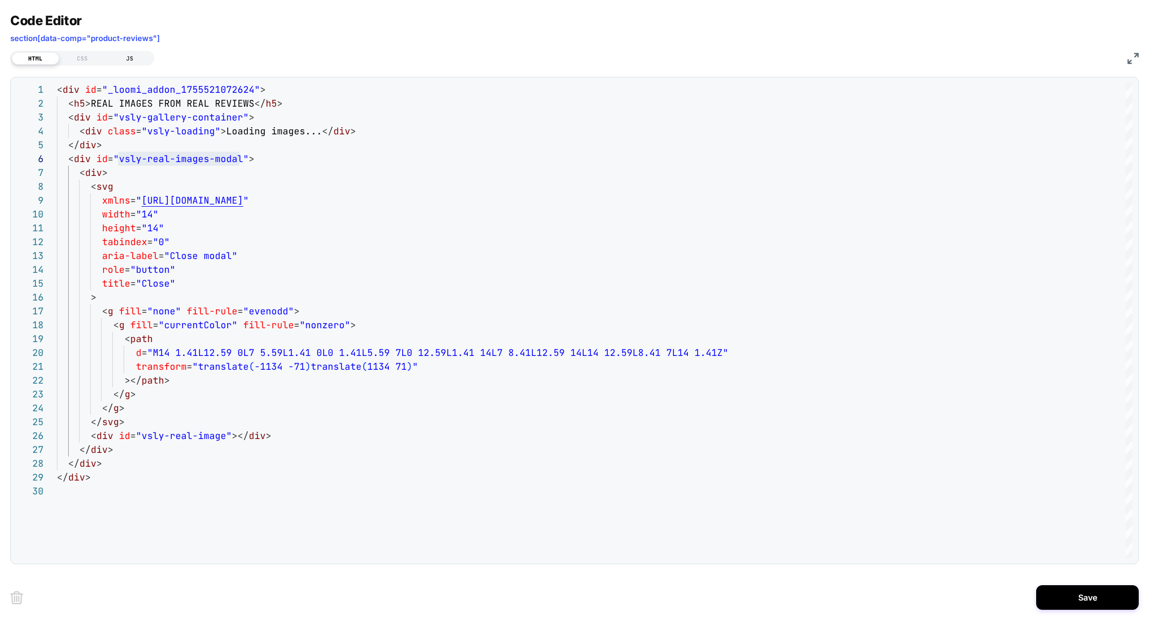
click at [126, 54] on div "JS" at bounding box center [129, 58] width 47 height 12
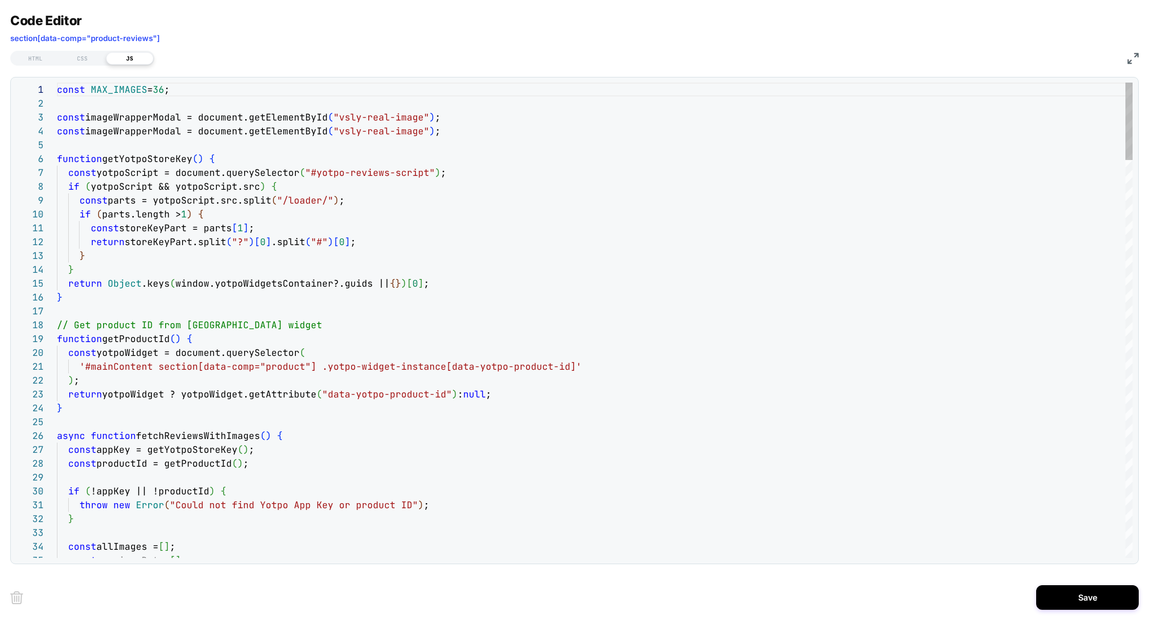
scroll to position [139, 0]
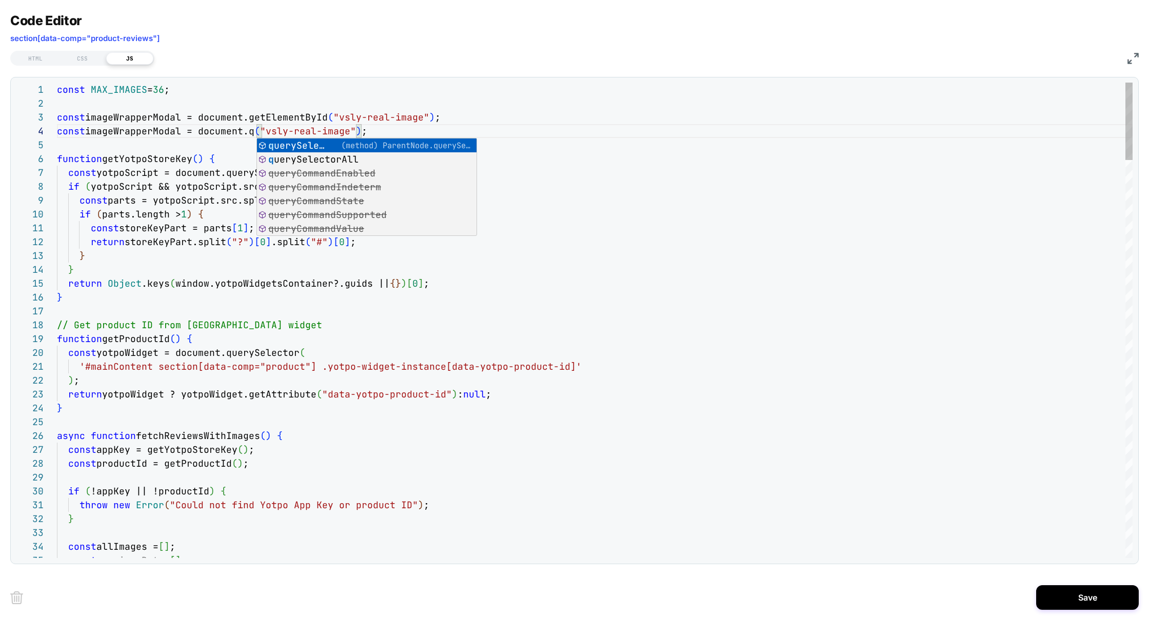
scroll to position [42, 266]
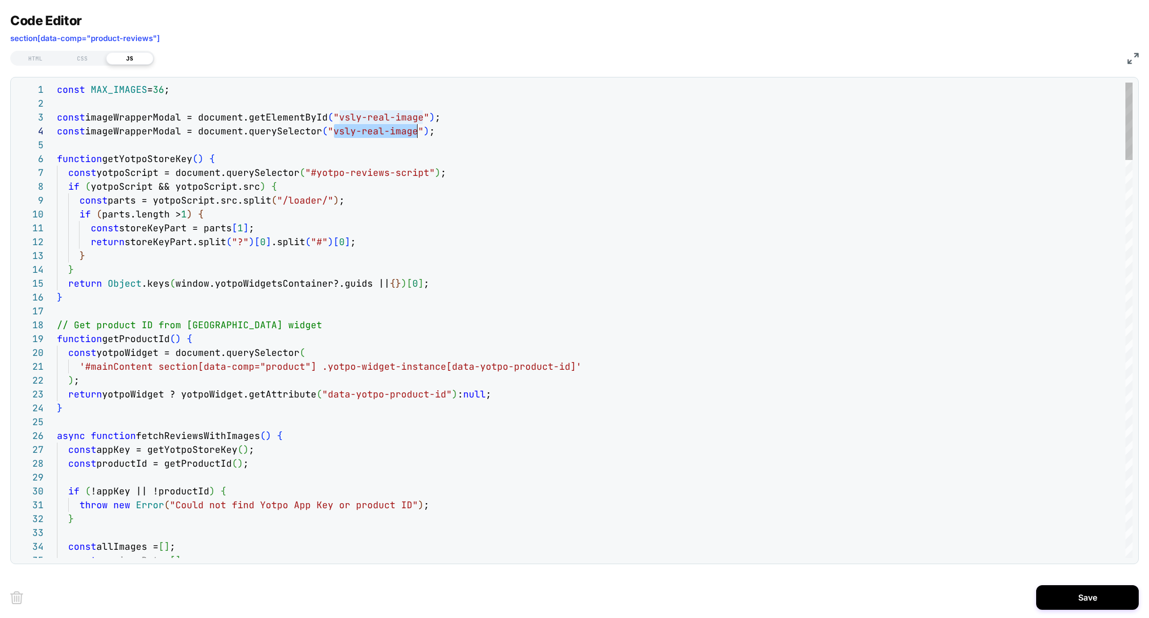
drag, startPoint x: 332, startPoint y: 133, endPoint x: 416, endPoint y: 134, distance: 83.6
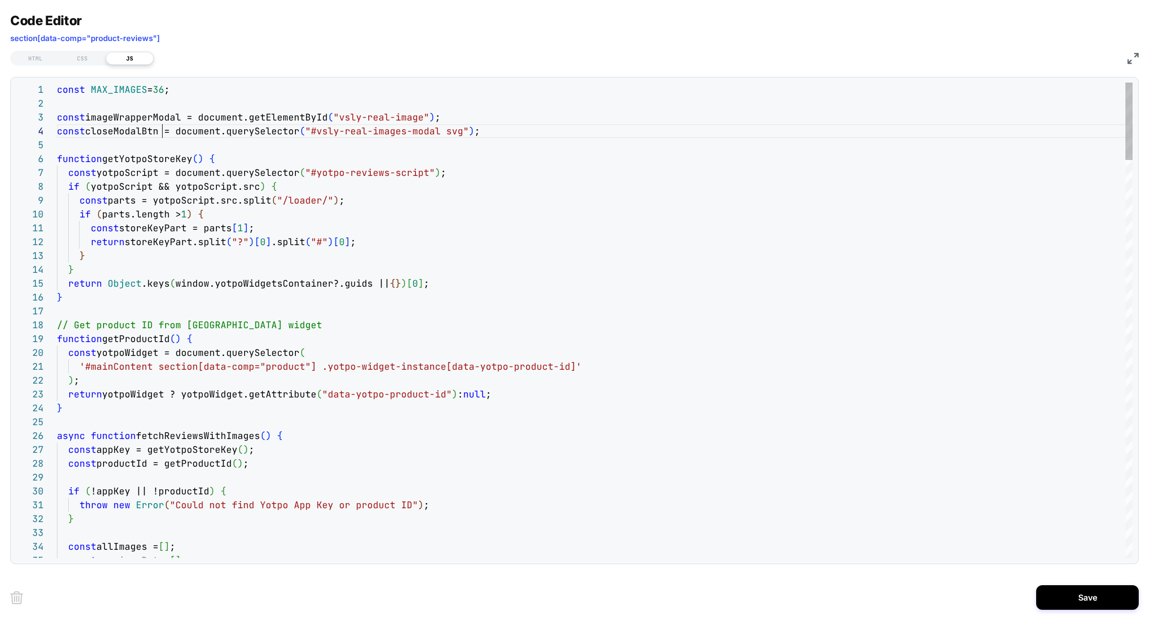
scroll to position [42, 105]
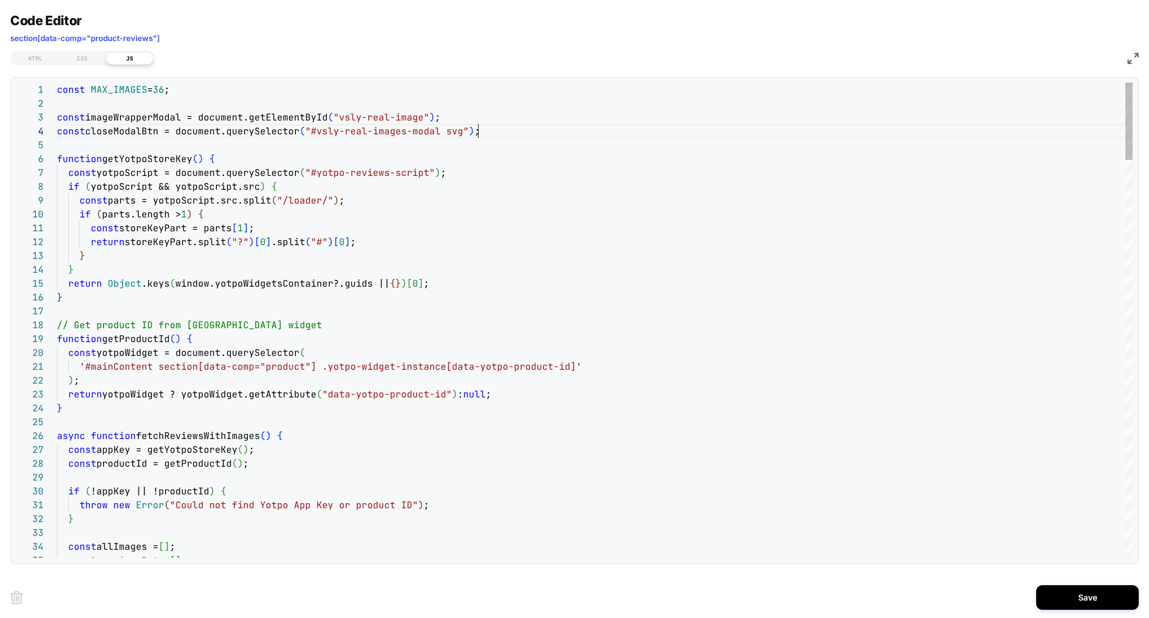
scroll to position [42, 421]
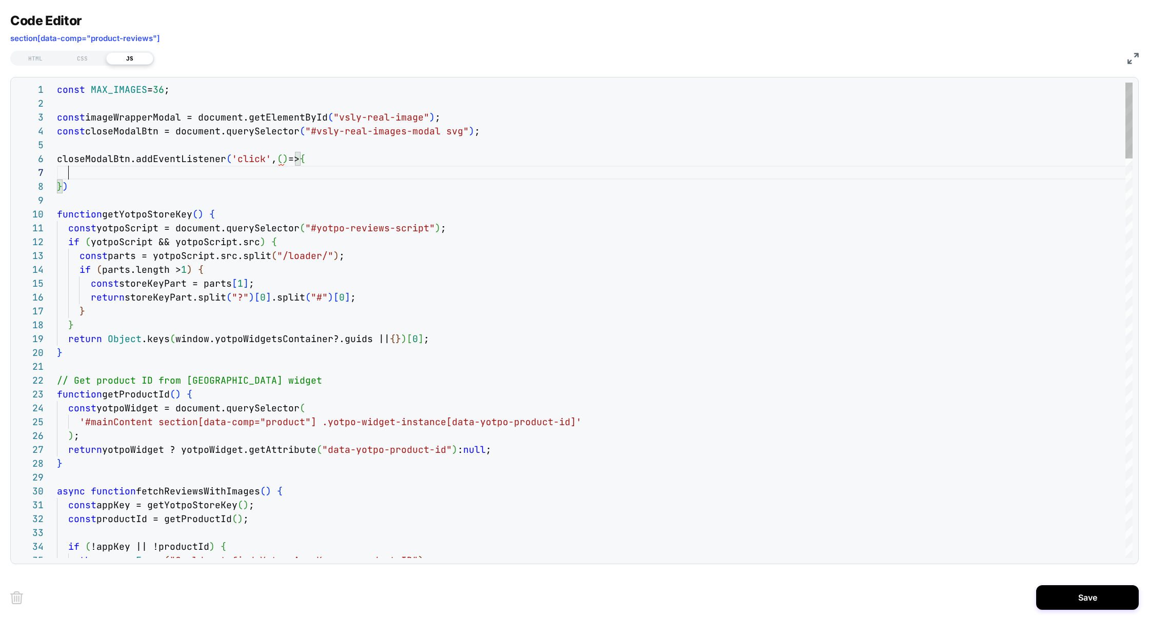
scroll to position [83, 11]
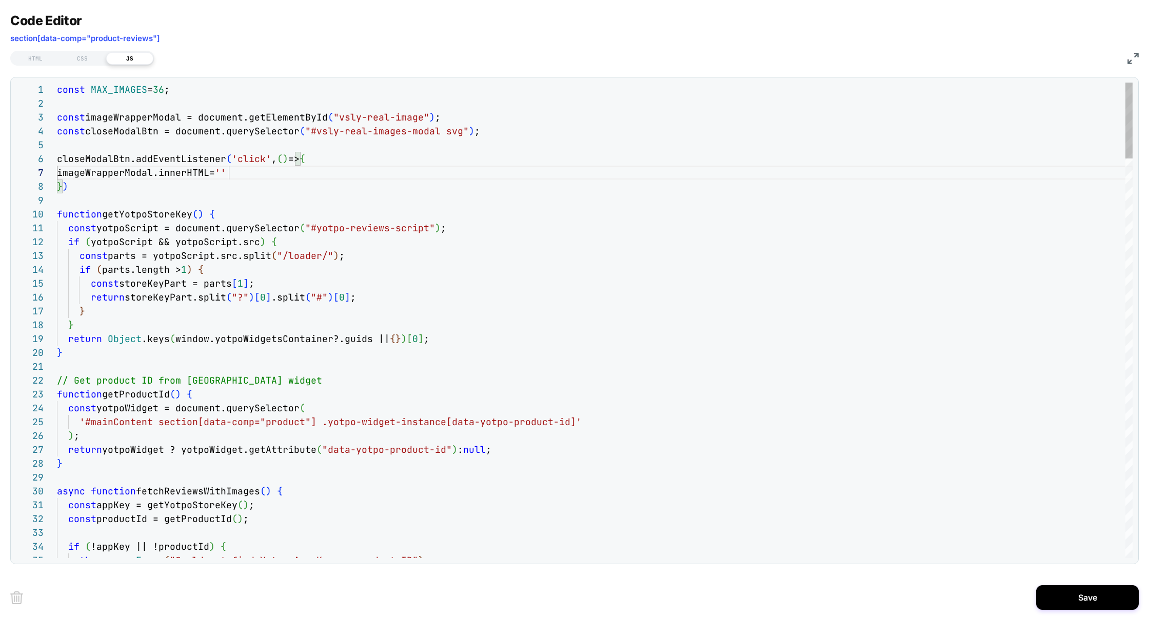
scroll to position [97, 11]
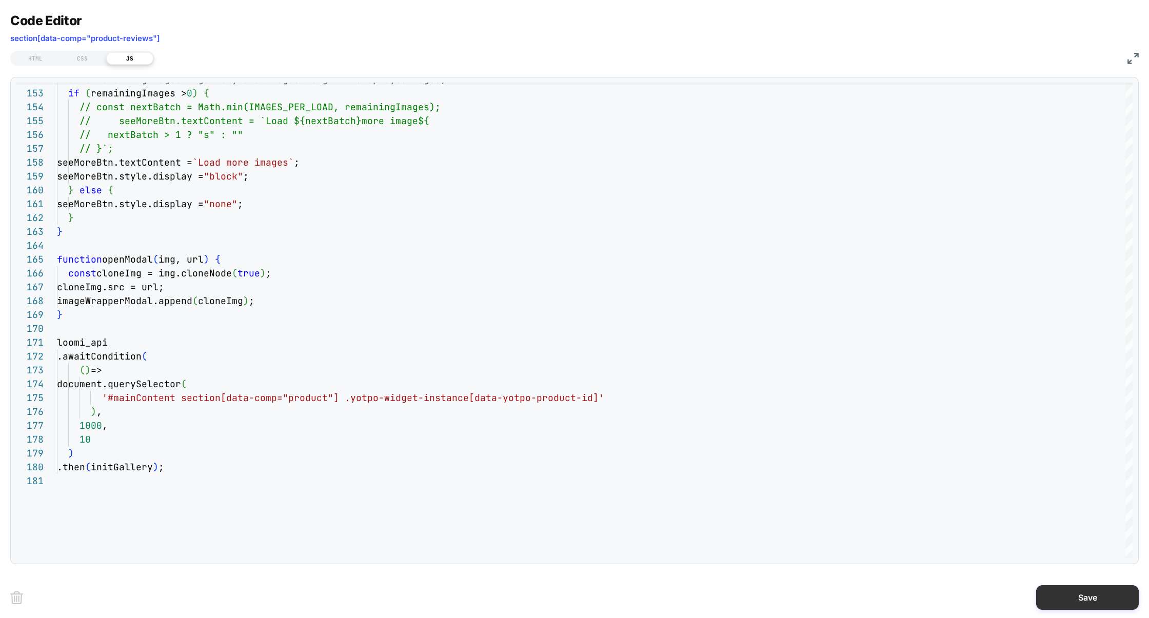
type textarea "**********"
click at [1087, 598] on button "Save" at bounding box center [1088, 597] width 103 height 25
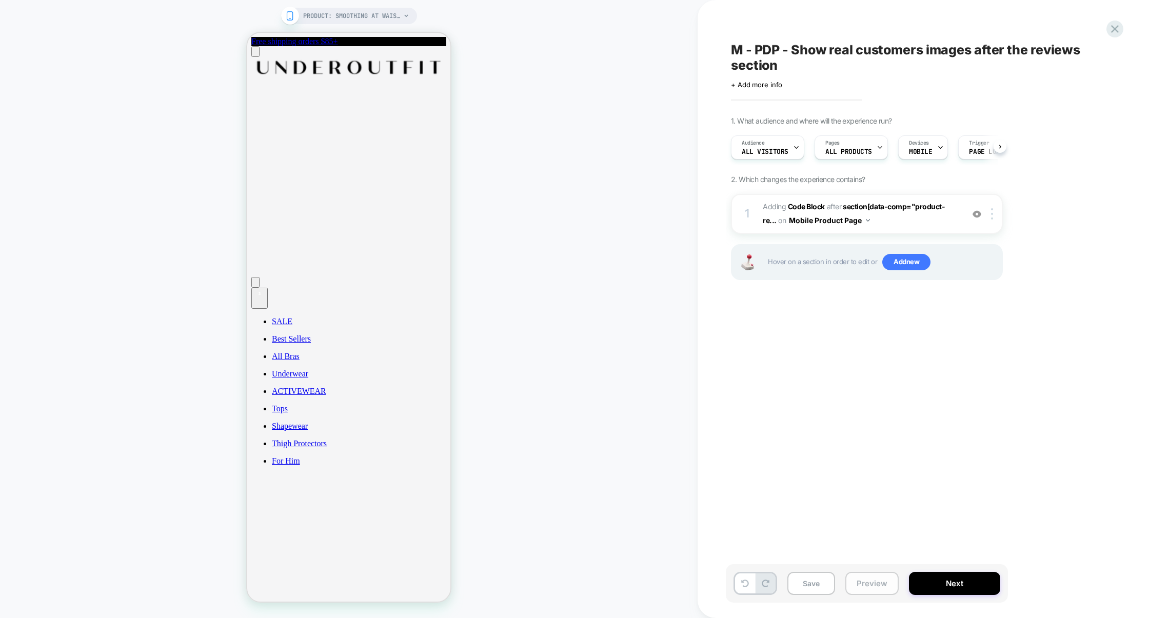
scroll to position [0, 1]
click at [893, 586] on button "Preview" at bounding box center [872, 583] width 53 height 23
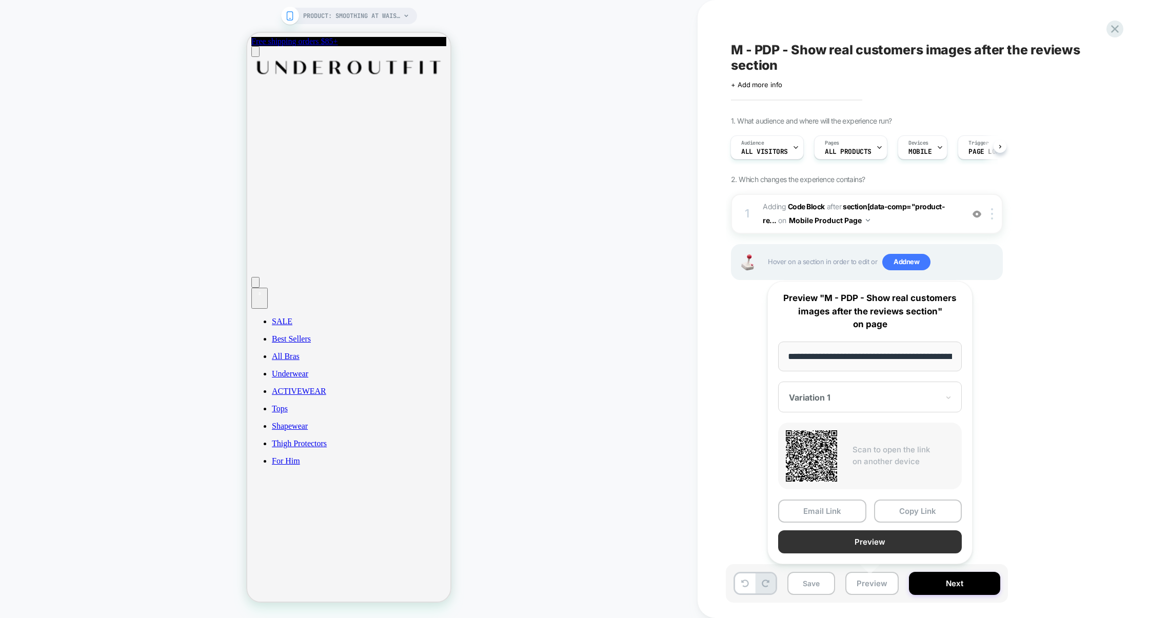
scroll to position [0, 112]
click at [887, 537] on button "Preview" at bounding box center [870, 542] width 184 height 23
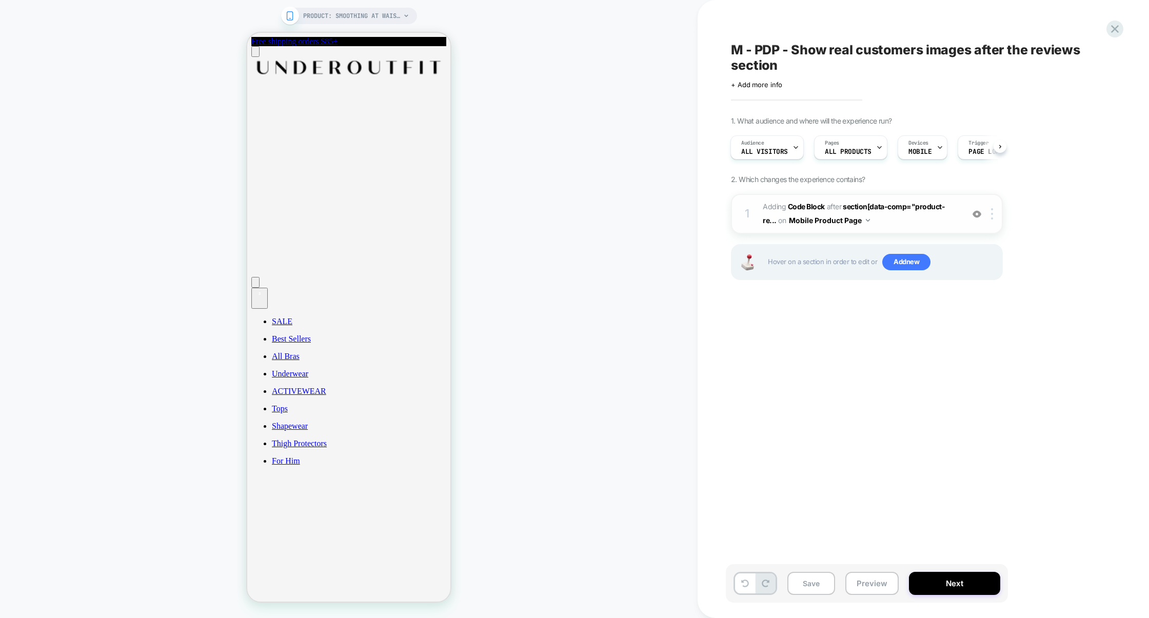
click at [883, 228] on div "1 Adding Code Block AFTER section[data-comp="product-re... section[data-comp="p…" at bounding box center [867, 214] width 272 height 40
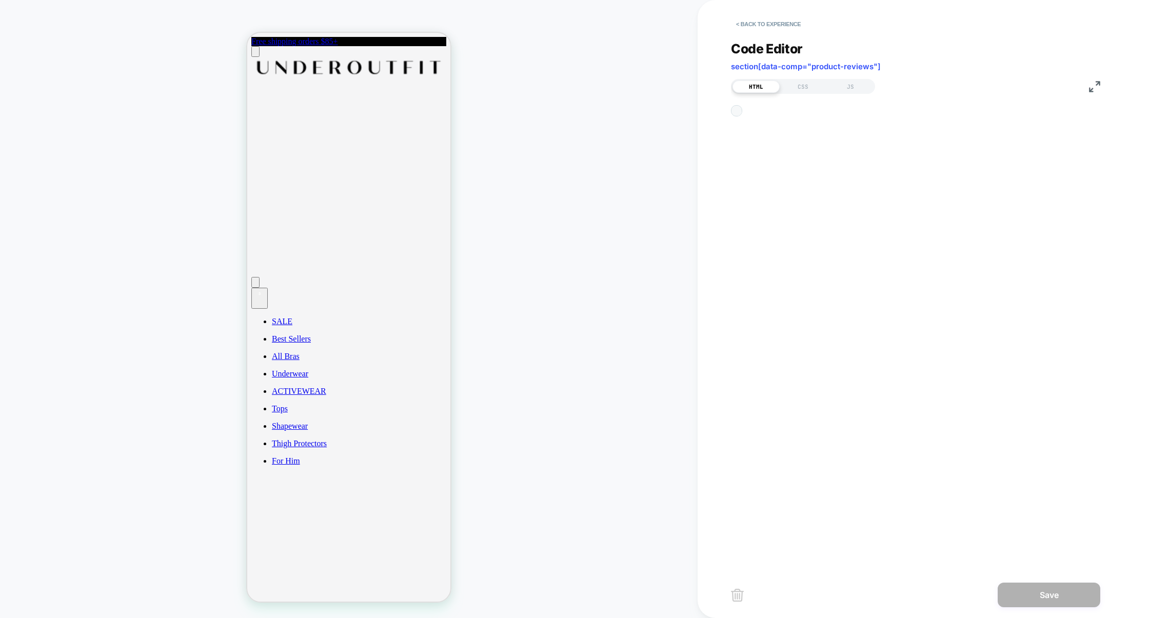
scroll to position [139, 0]
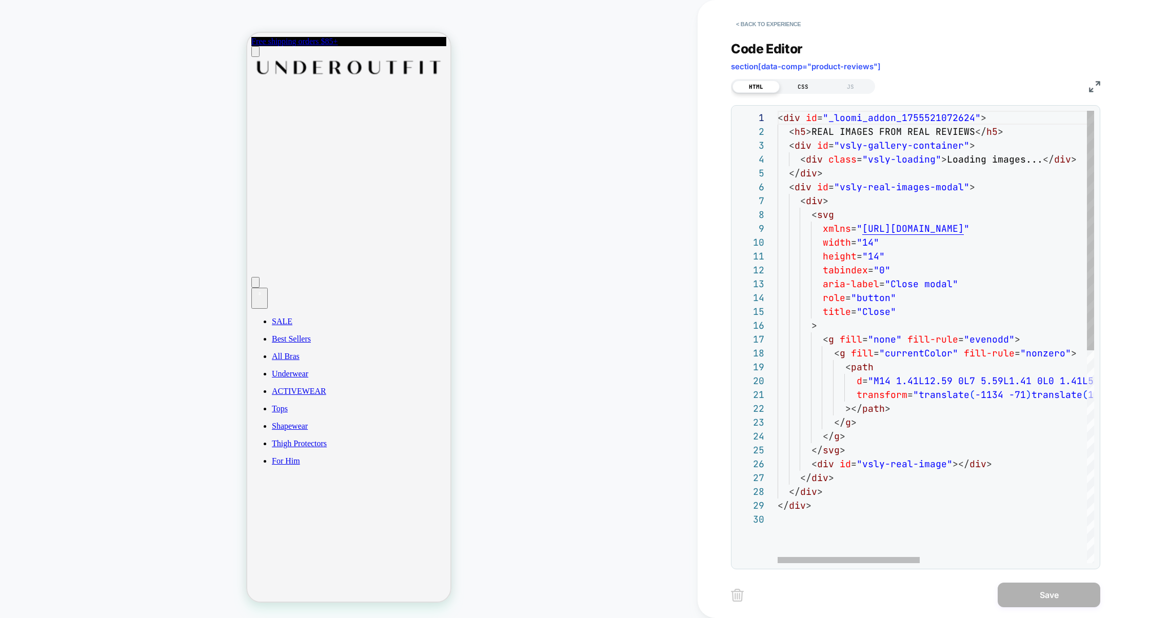
click at [802, 81] on div "CSS" at bounding box center [803, 87] width 47 height 12
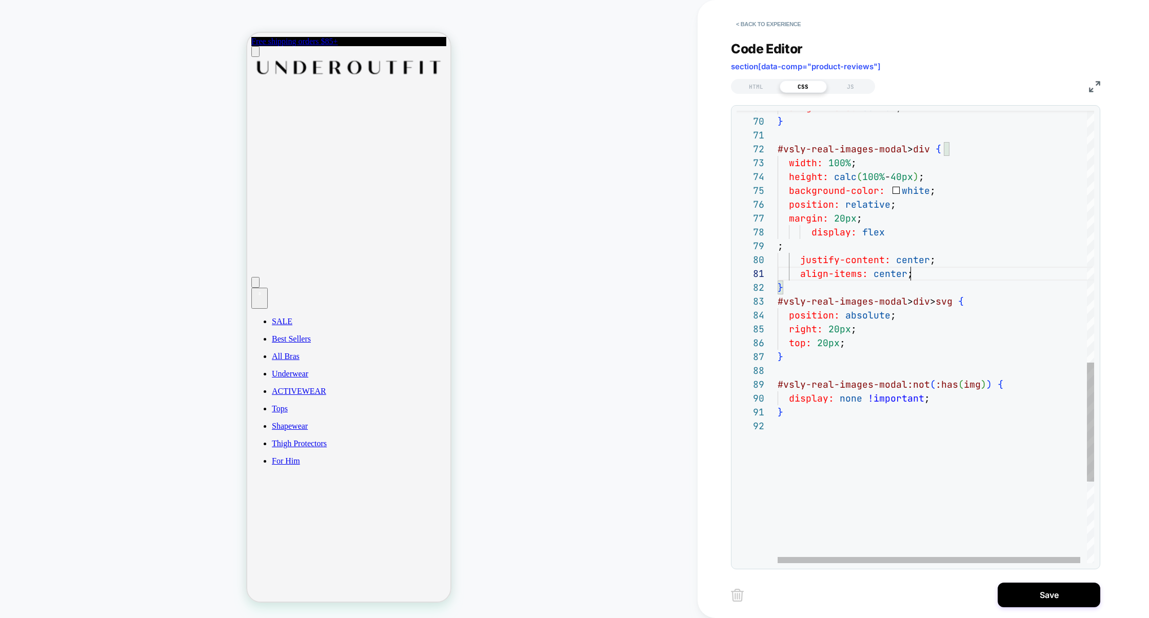
scroll to position [111, 5]
click at [796, 243] on div "#vsly-real-images-modal:not ( :has ( img ) ) { } top: 20px ; right: 20px ; posi…" at bounding box center [939, 14] width 323 height 1713
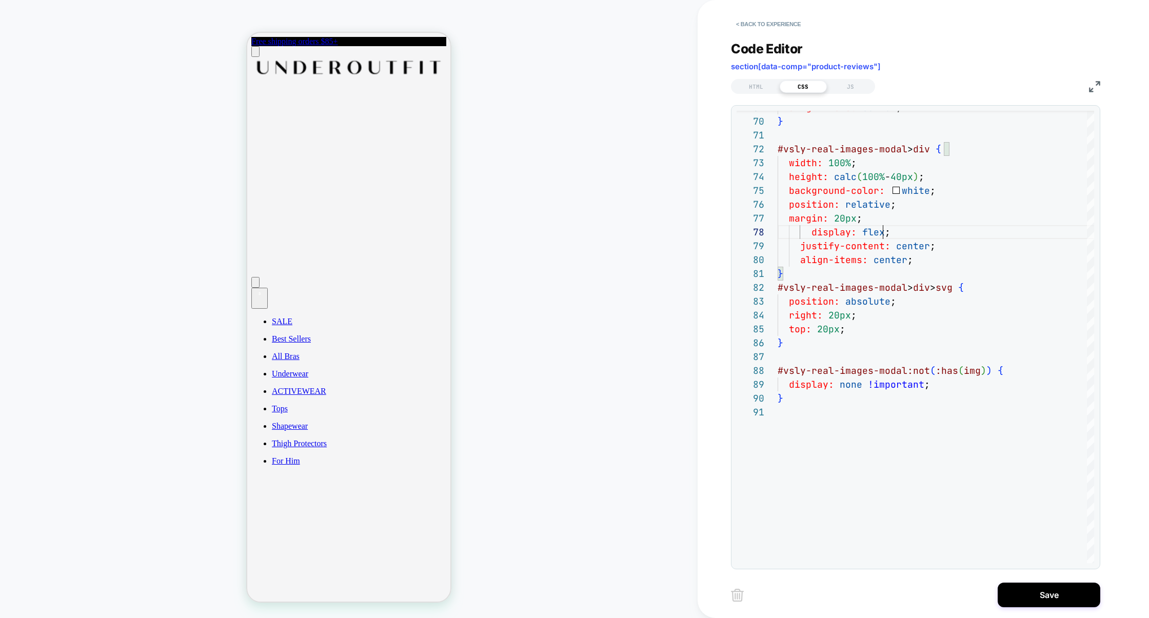
type textarea "**********"
click at [829, 409] on div "#vsly-real-images-modal:not ( :has ( img ) ) { } top: 20px ; right: 20px ; posi…" at bounding box center [939, 7] width 323 height 1699
type textarea "**********"
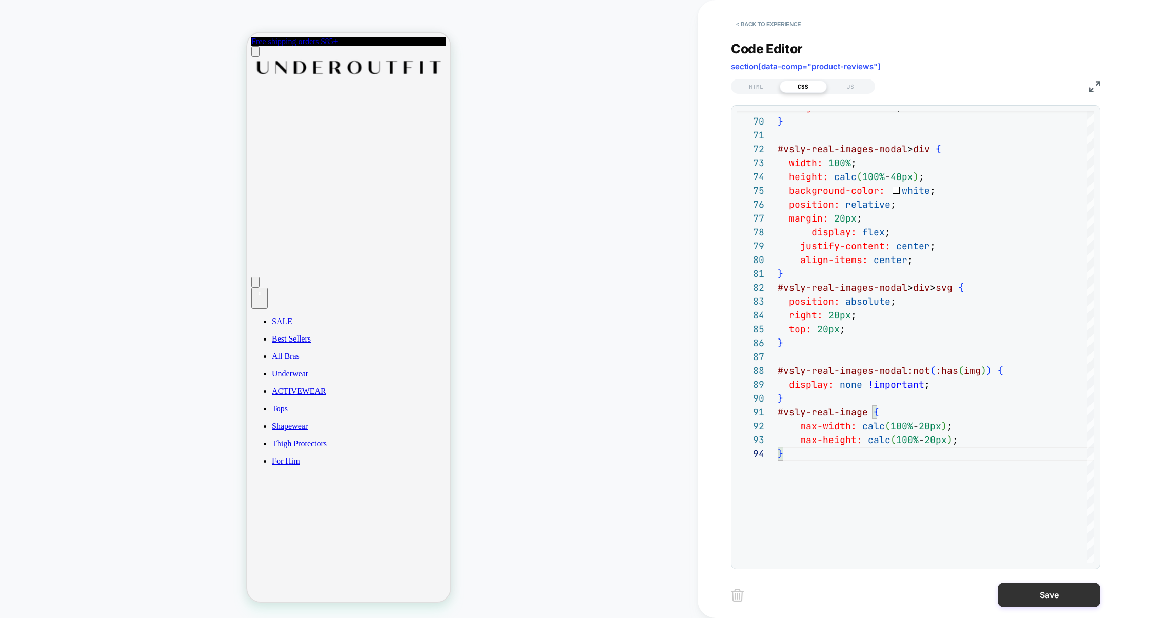
click at [1051, 593] on button "Save" at bounding box center [1049, 595] width 103 height 25
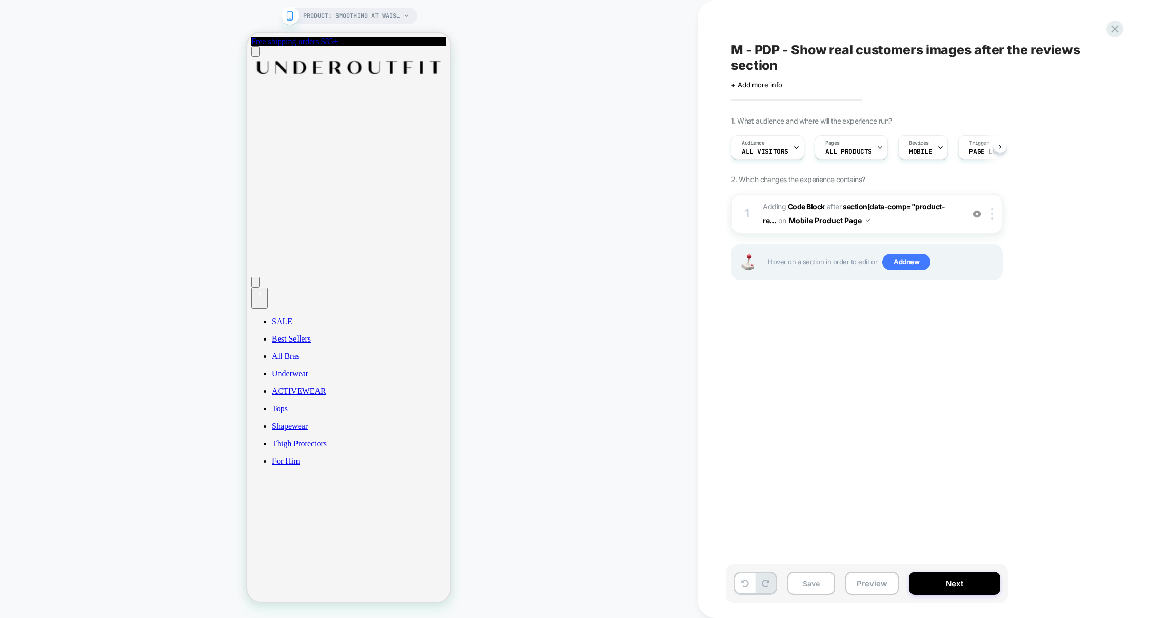
scroll to position [0, 1]
click at [807, 583] on button "Save" at bounding box center [812, 583] width 48 height 23
click at [890, 225] on span "Adding Code Block AFTER section[data-comp="product-re... section[data-comp="pro…" at bounding box center [861, 214] width 196 height 28
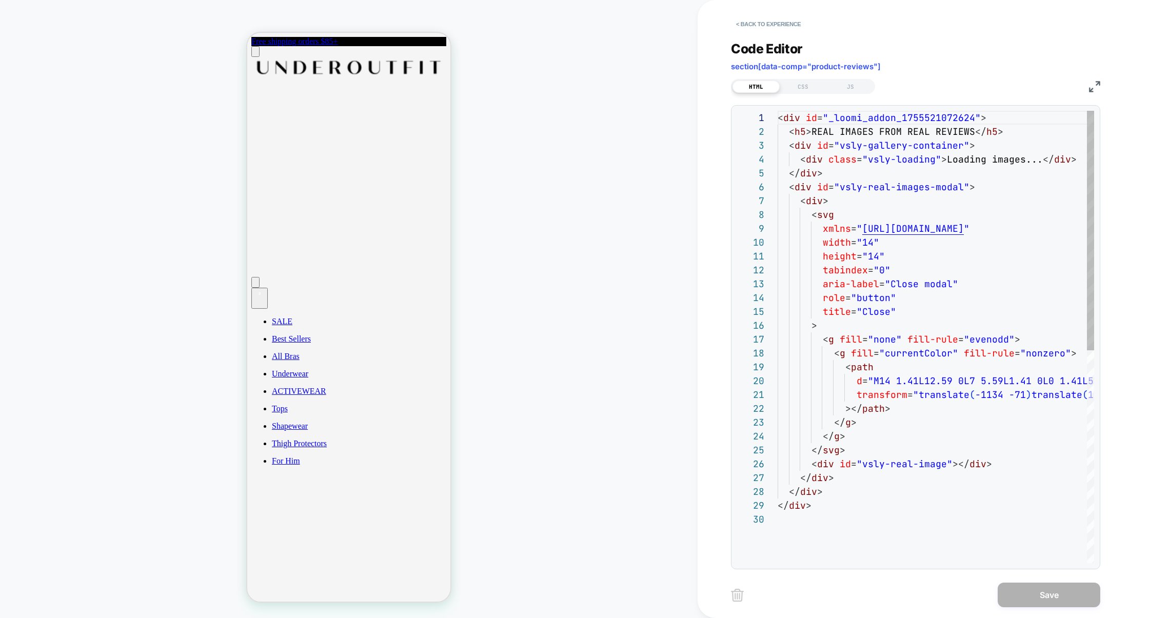
scroll to position [139, 0]
click at [1092, 89] on img at bounding box center [1094, 86] width 11 height 11
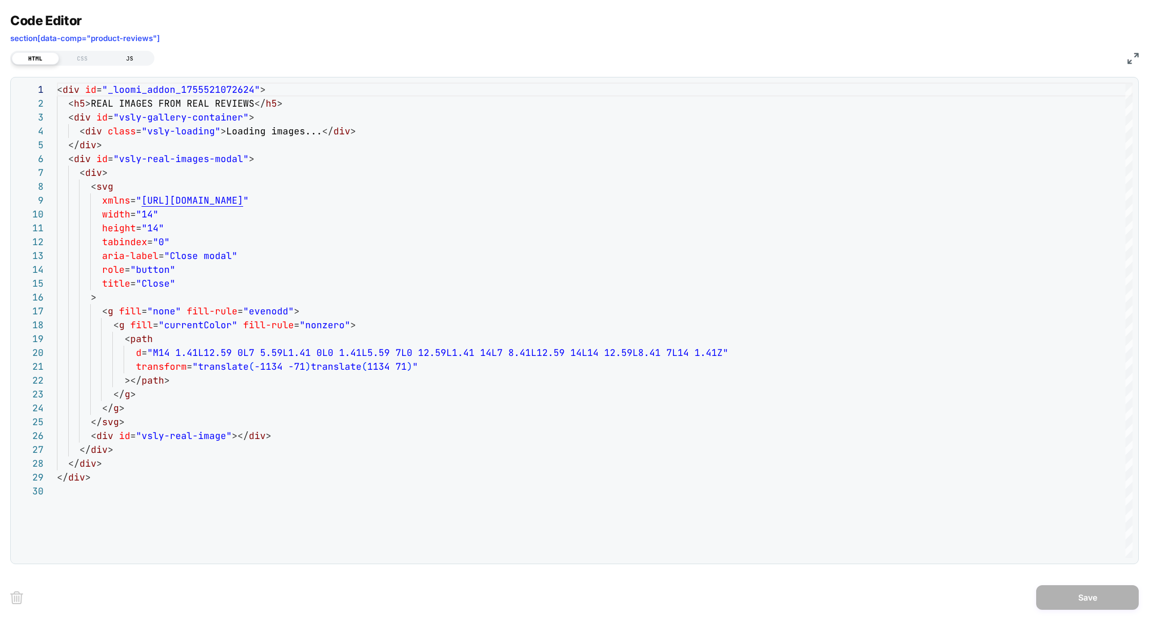
click at [140, 61] on div "JS" at bounding box center [129, 58] width 47 height 12
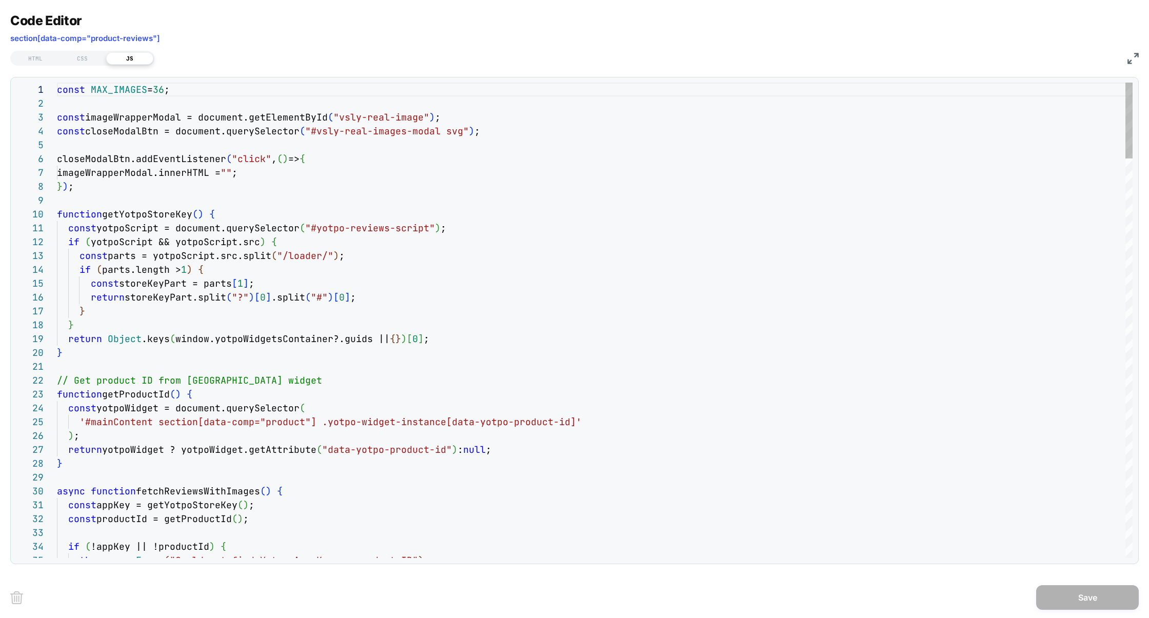
click at [1089, 89] on div "Next Match (Enter)" at bounding box center [1087, 91] width 8 height 8
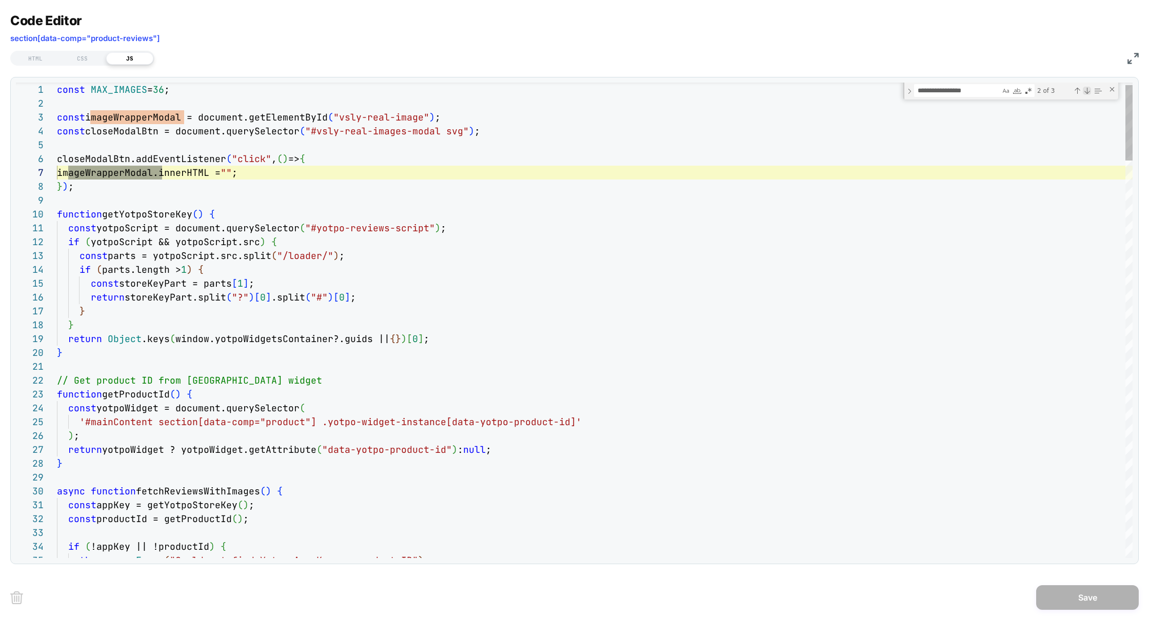
click at [1090, 89] on div "Next Match (Enter)" at bounding box center [1087, 91] width 8 height 8
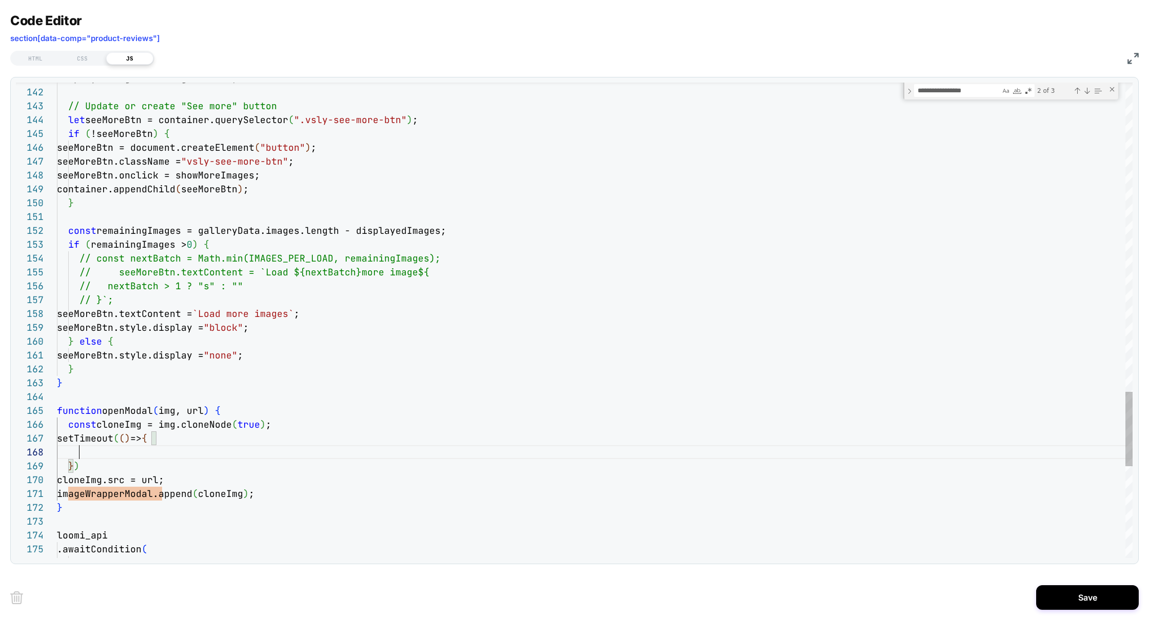
scroll to position [124, 116]
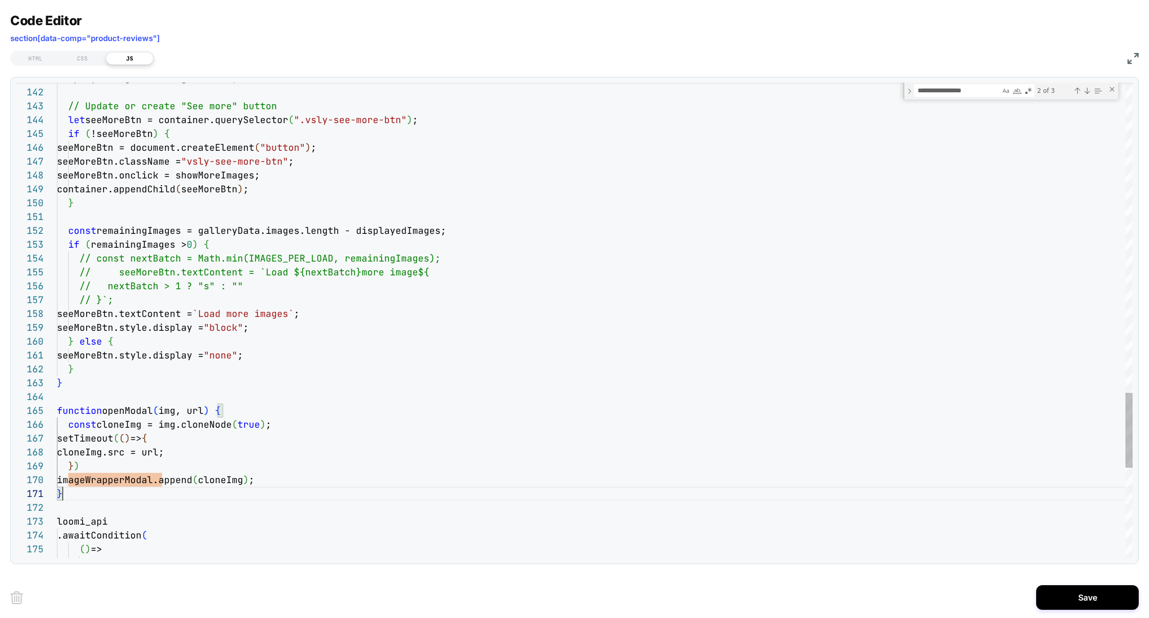
scroll to position [55, 0]
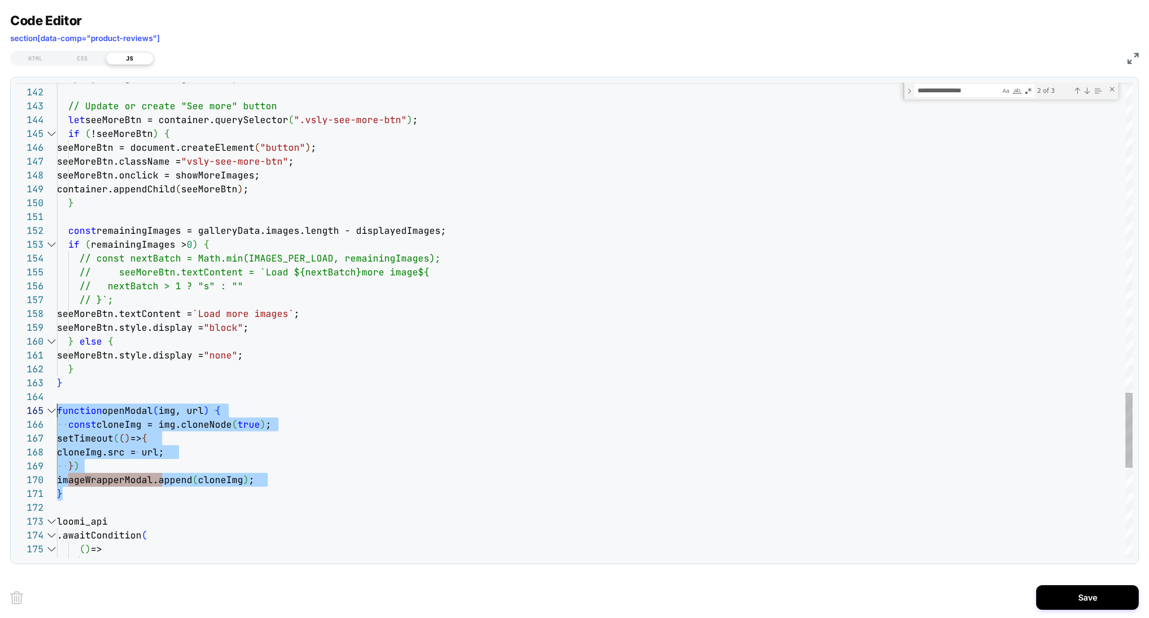
drag, startPoint x: 71, startPoint y: 496, endPoint x: 45, endPoint y: 410, distance: 89.4
type textarea "**********"
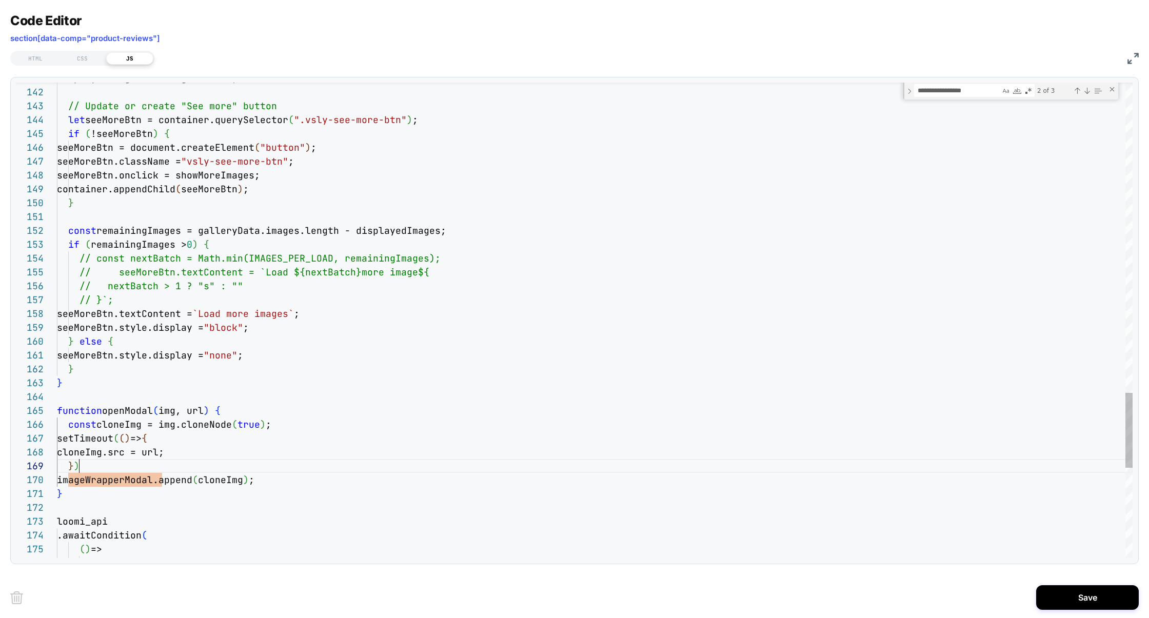
click at [1068, 593] on button "Save" at bounding box center [1088, 597] width 103 height 25
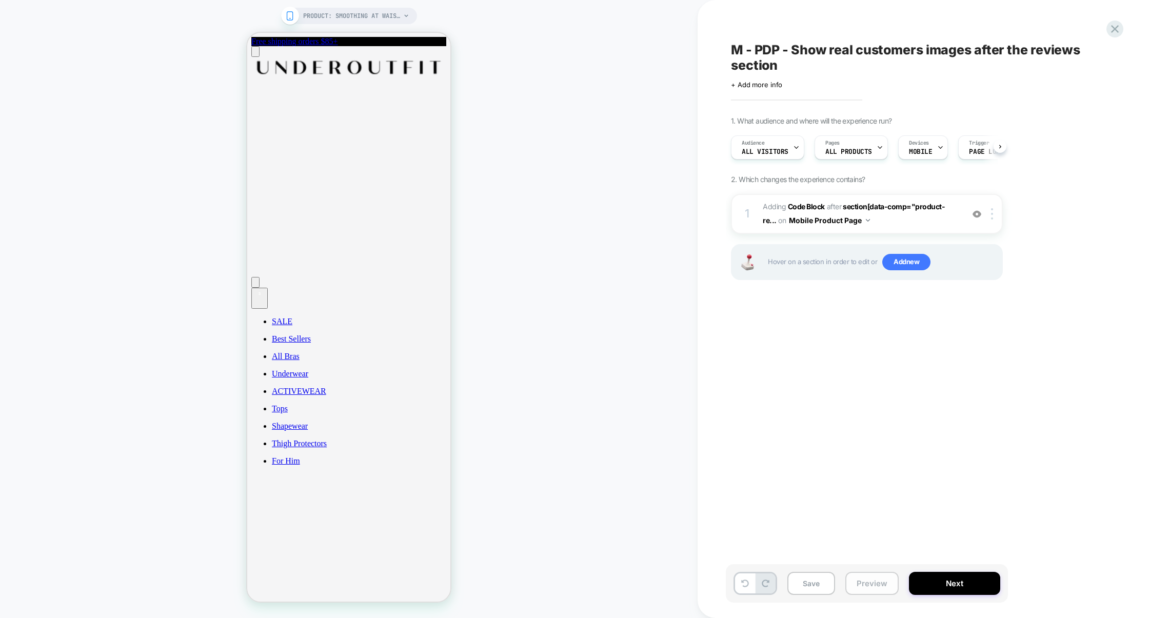
scroll to position [0, 1]
click at [876, 586] on button "Preview" at bounding box center [872, 583] width 53 height 23
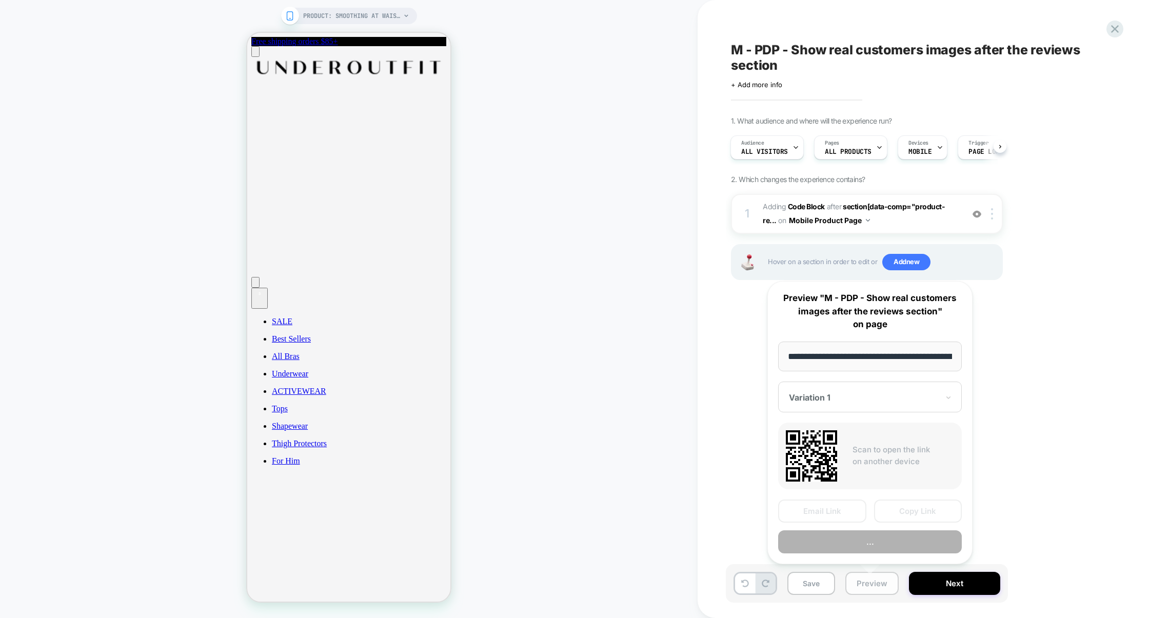
scroll to position [0, 112]
click at [881, 539] on button "Preview" at bounding box center [870, 542] width 184 height 23
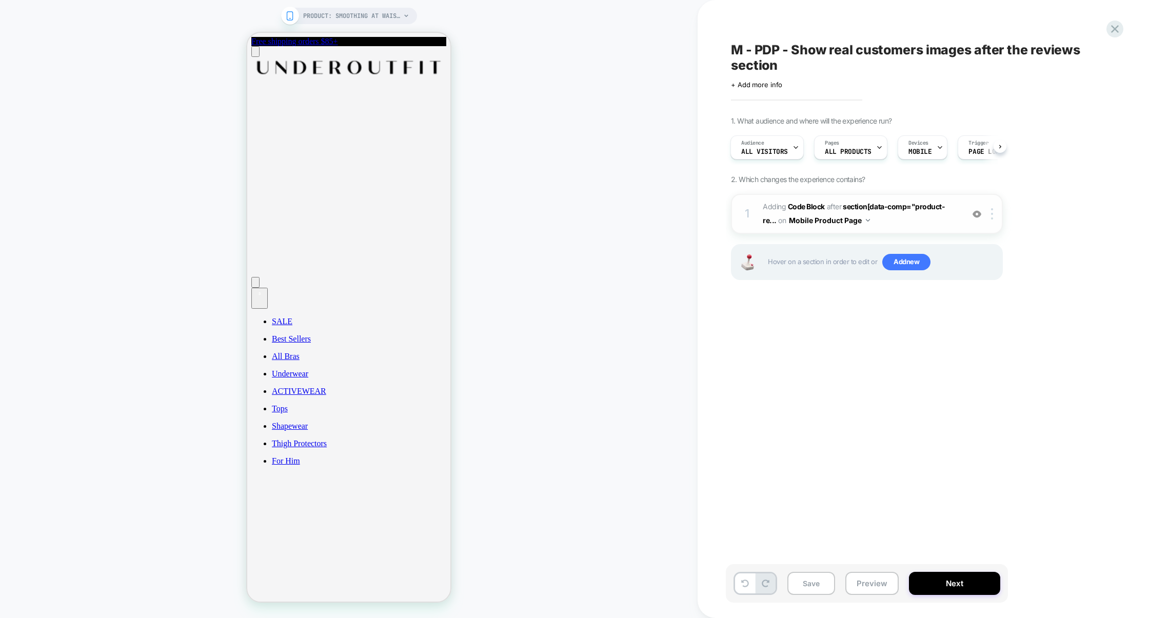
click at [917, 231] on div "1 Adding Code Block AFTER section[data-comp="product-re... section[data-comp="p…" at bounding box center [867, 214] width 272 height 40
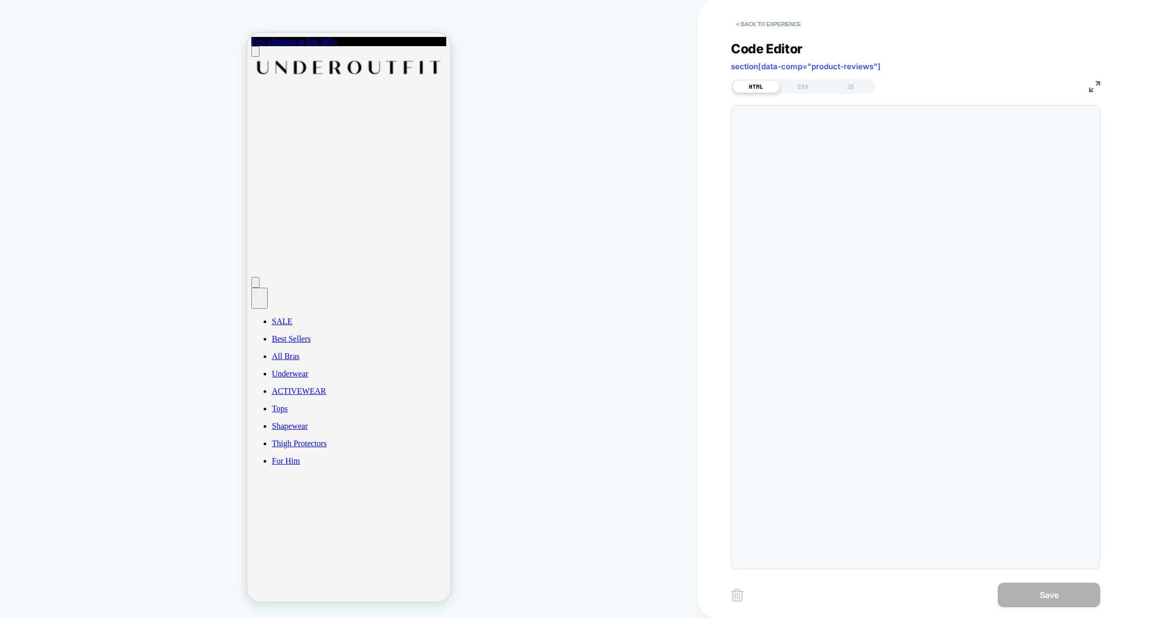
scroll to position [139, 0]
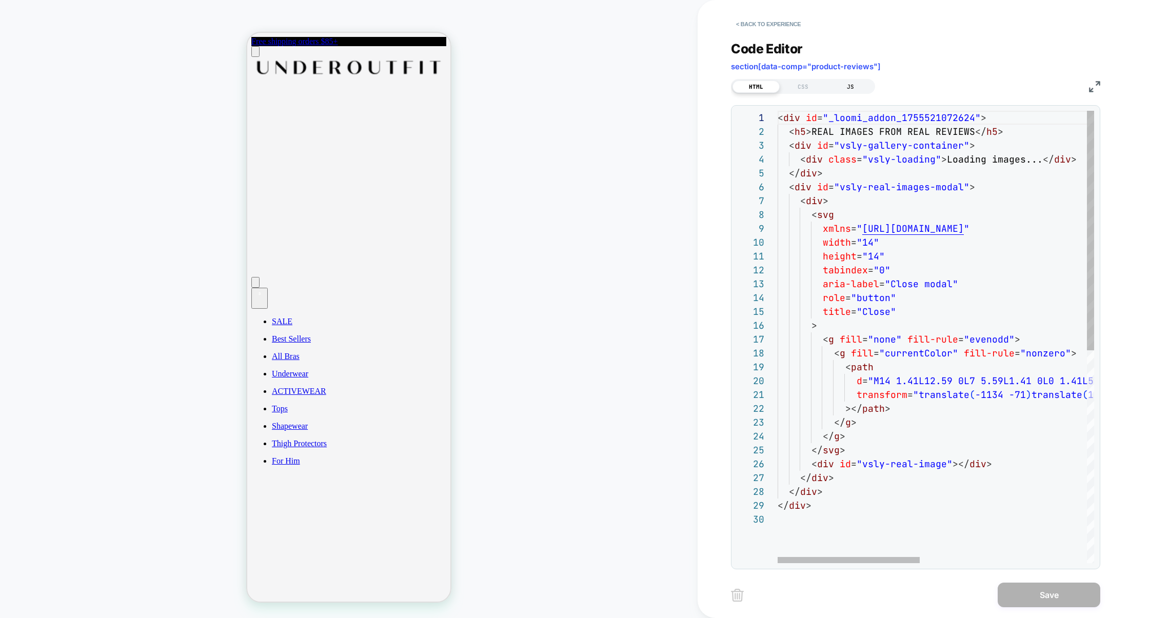
click at [857, 86] on div "JS" at bounding box center [850, 87] width 47 height 12
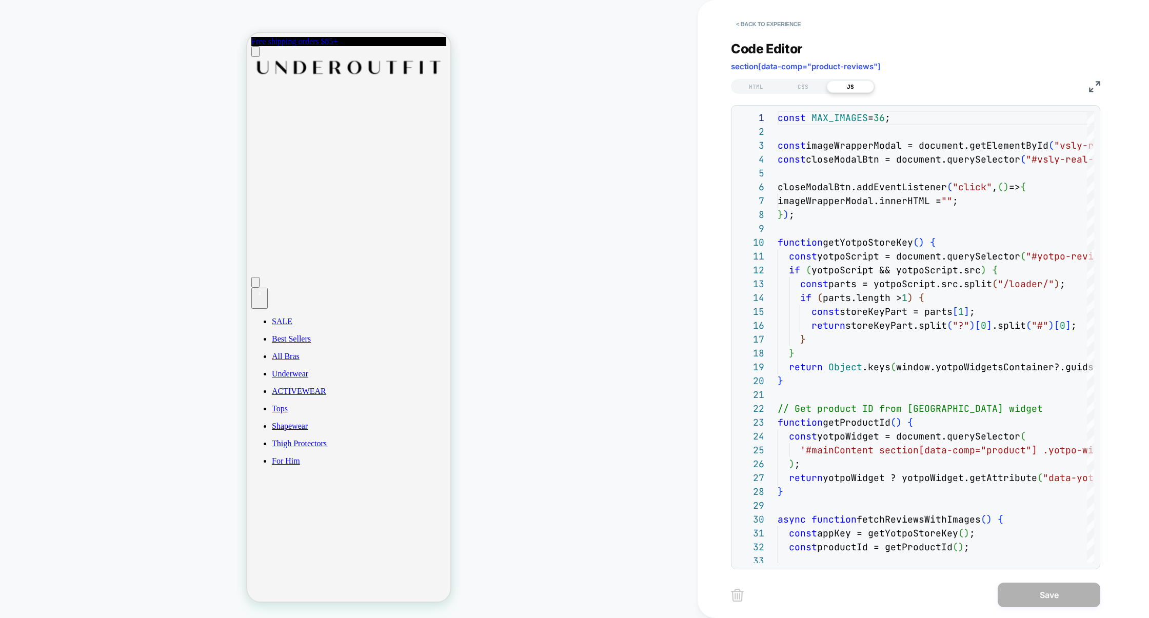
click at [1095, 85] on img at bounding box center [1094, 86] width 11 height 11
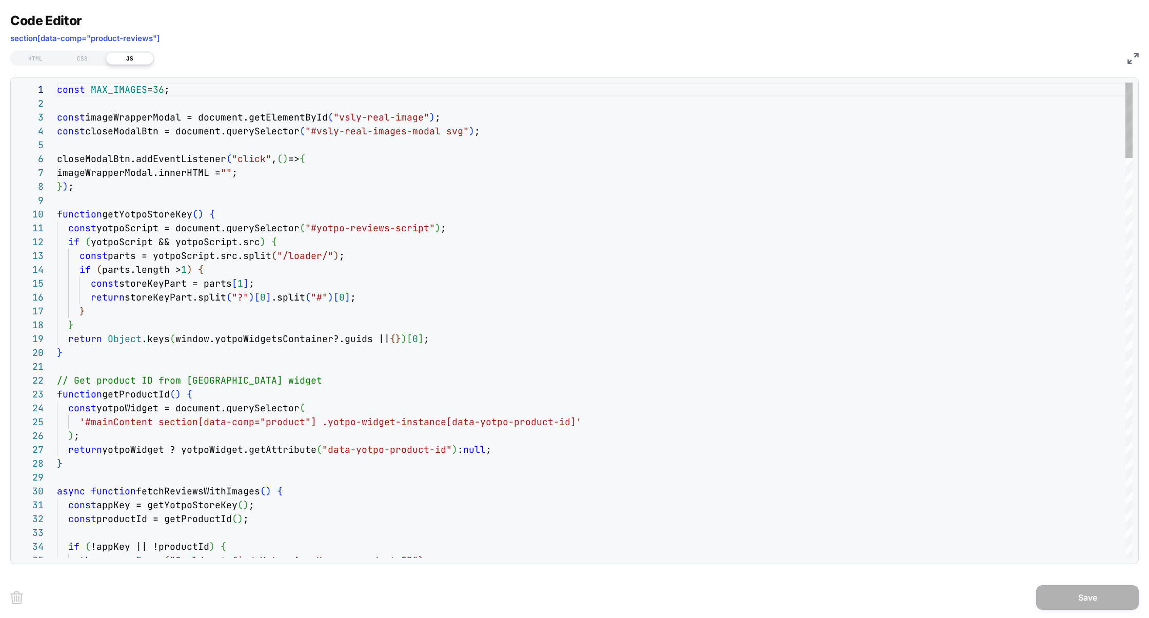
type textarea "**********"
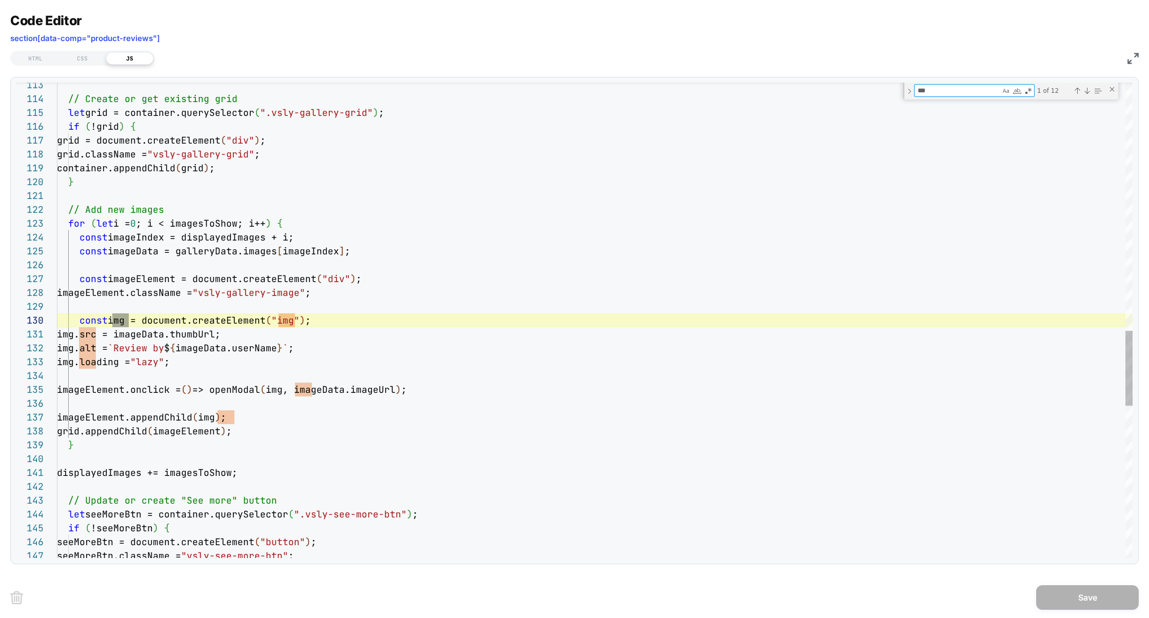
scroll to position [139, 72]
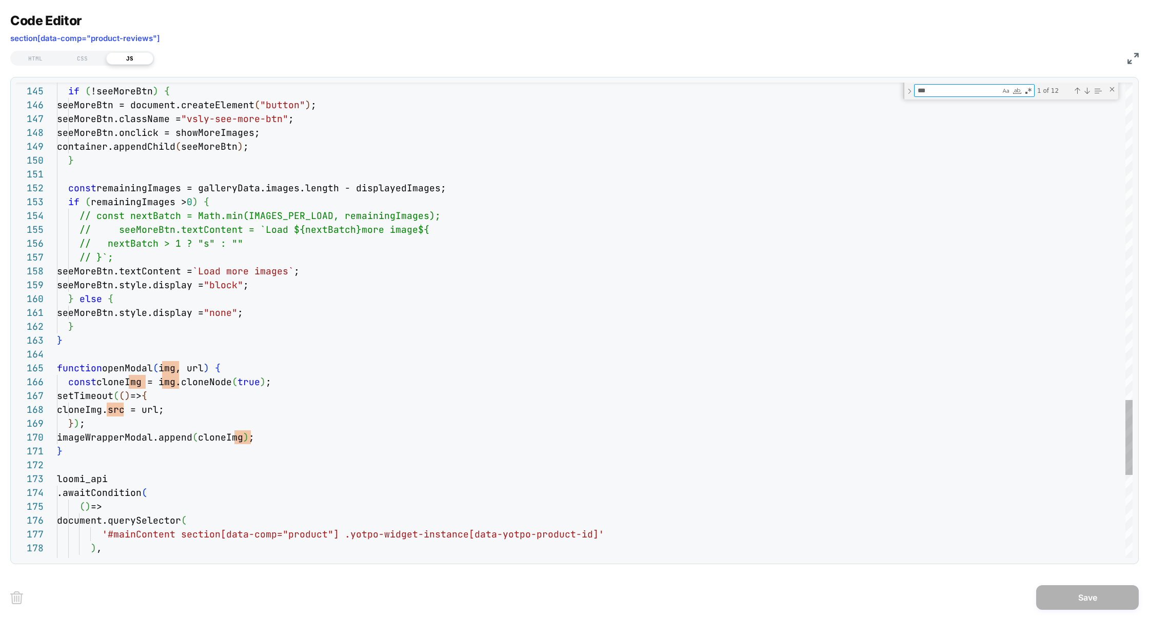
type textarea "***"
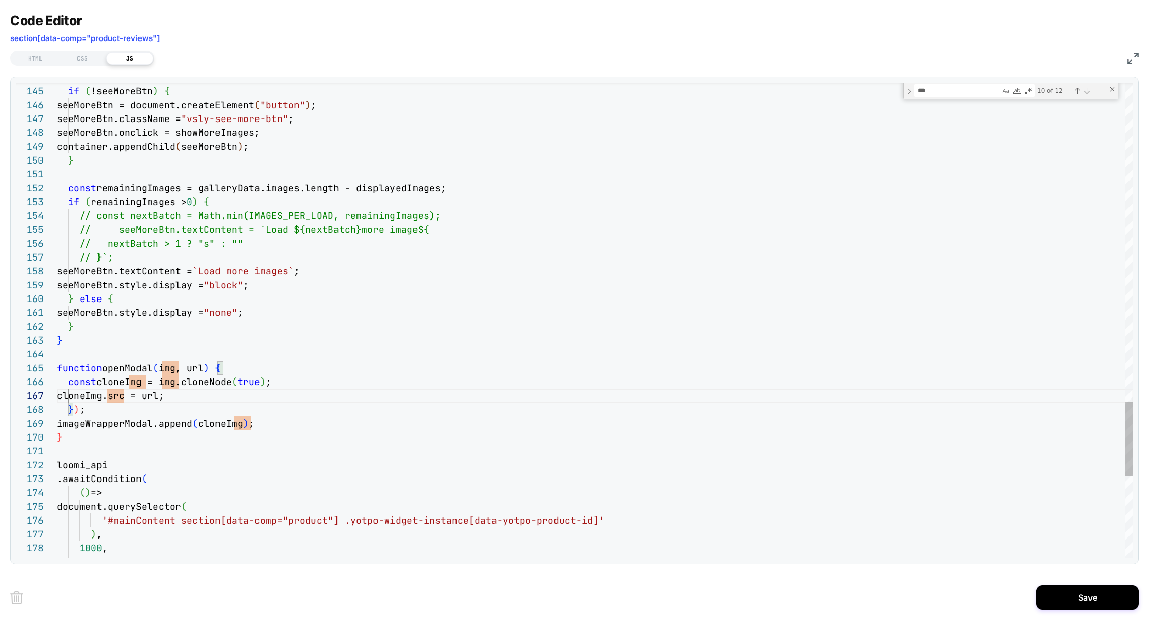
scroll to position [97, 28]
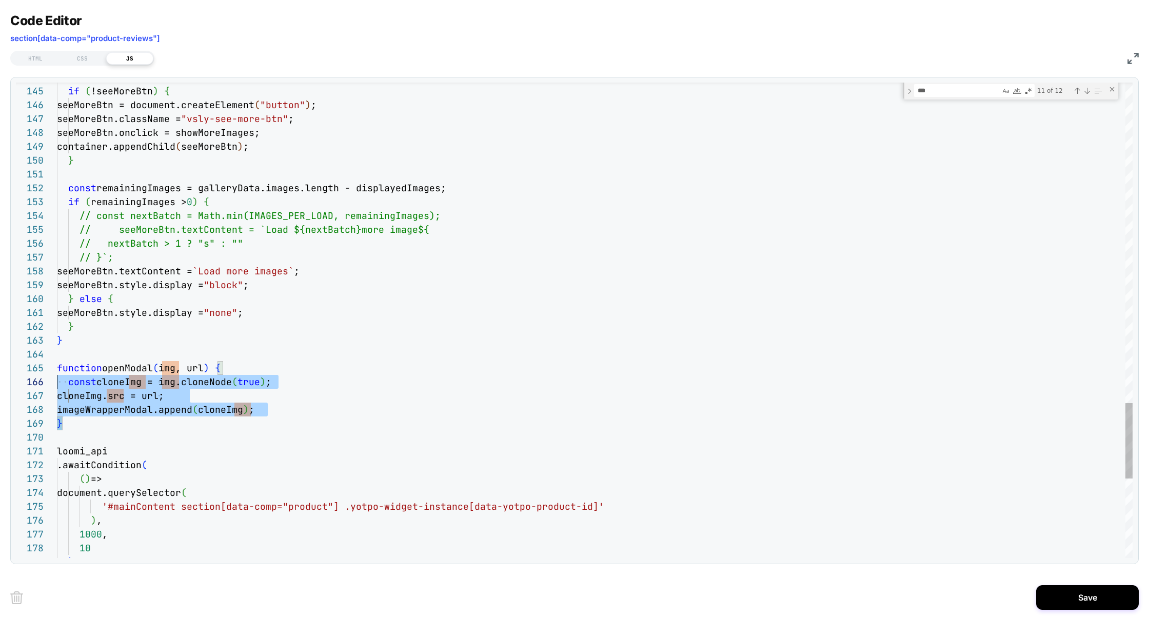
scroll to position [55, 0]
drag, startPoint x: 87, startPoint y: 424, endPoint x: 53, endPoint y: 371, distance: 63.0
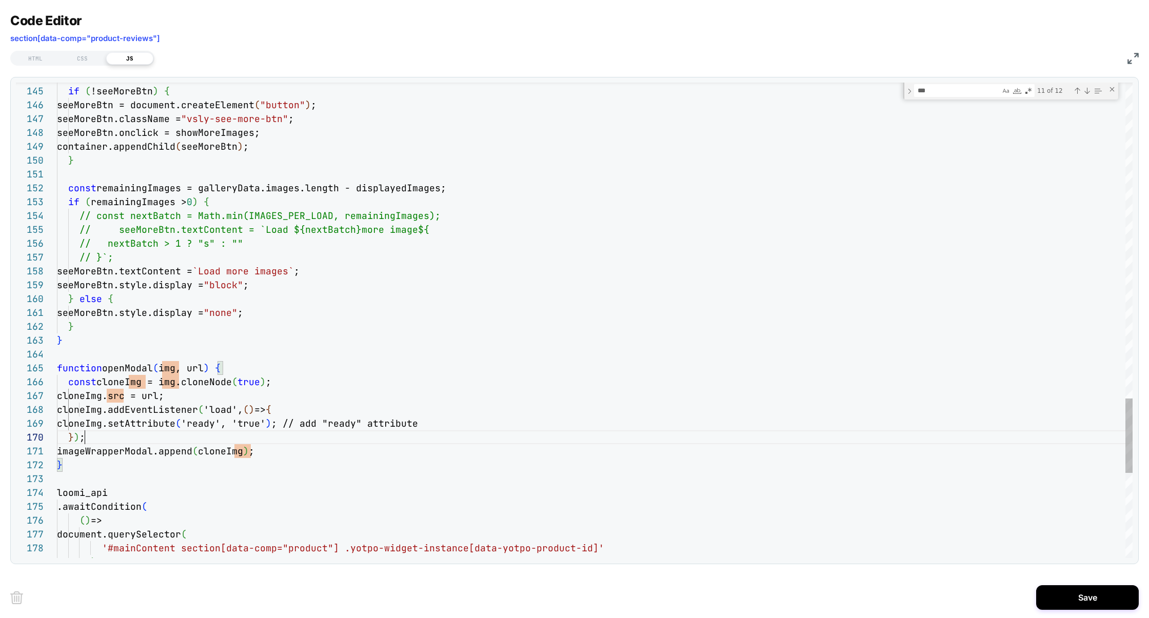
scroll to position [124, 28]
drag, startPoint x: 302, startPoint y: 424, endPoint x: 483, endPoint y: 425, distance: 181.1
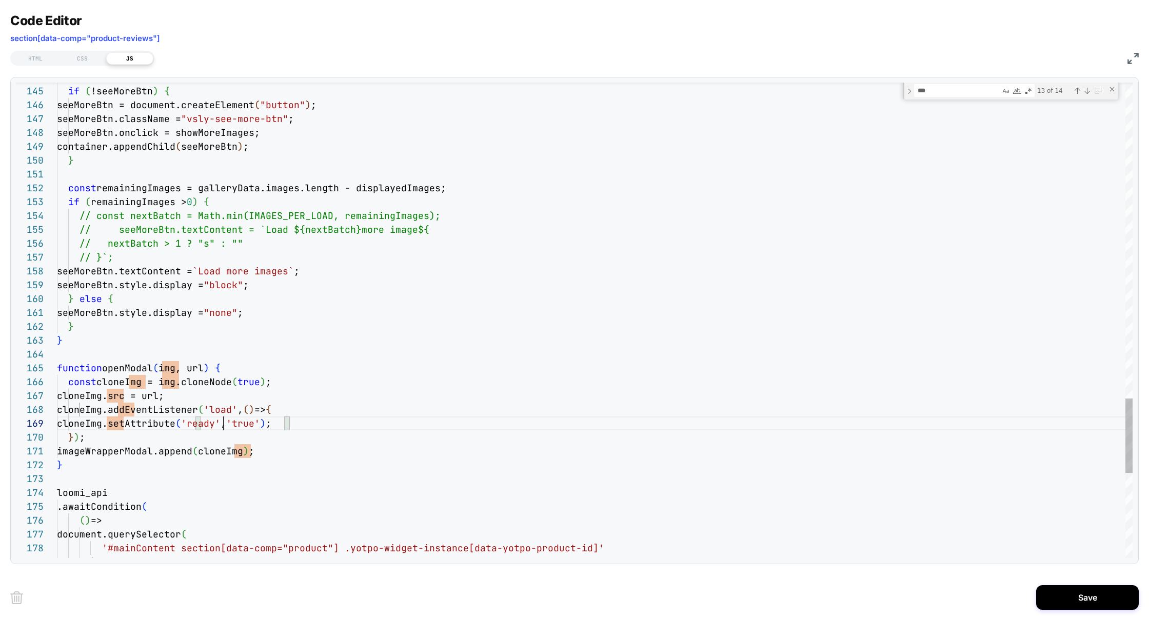
type textarea "**********"
click at [35, 55] on div "HTML" at bounding box center [35, 58] width 47 height 12
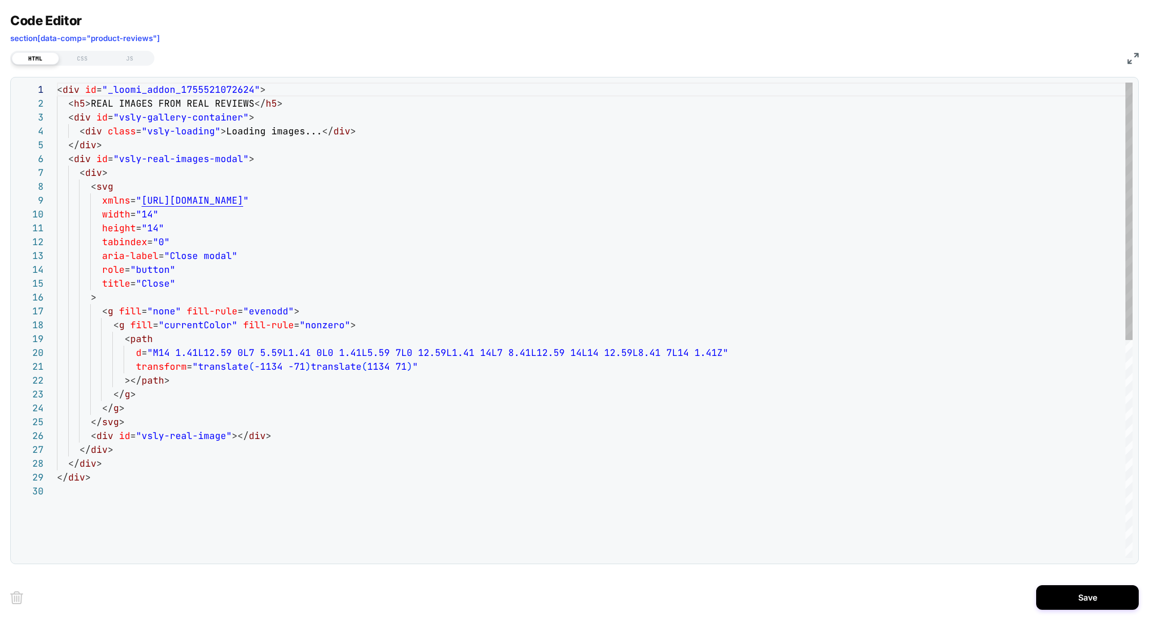
scroll to position [139, 0]
click at [88, 62] on div "CSS" at bounding box center [82, 58] width 47 height 12
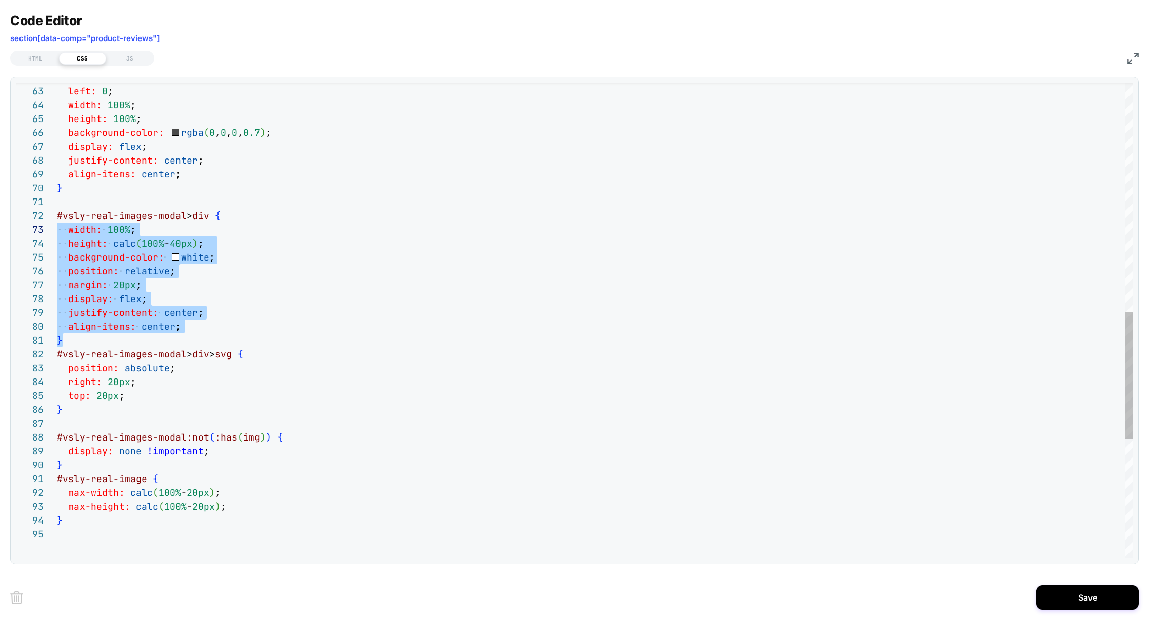
scroll to position [13, 0]
drag, startPoint x: 62, startPoint y: 342, endPoint x: 45, endPoint y: 220, distance: 122.7
click at [57, 220] on div "display: flex ; justify-content: center ; align-items: center ; } #vsly-real-im…" at bounding box center [595, 114] width 1076 height 1778
click at [86, 468] on div "display: flex ; justify-content: center ; align-items: center ; } #vsly-real-im…" at bounding box center [595, 114] width 1076 height 1778
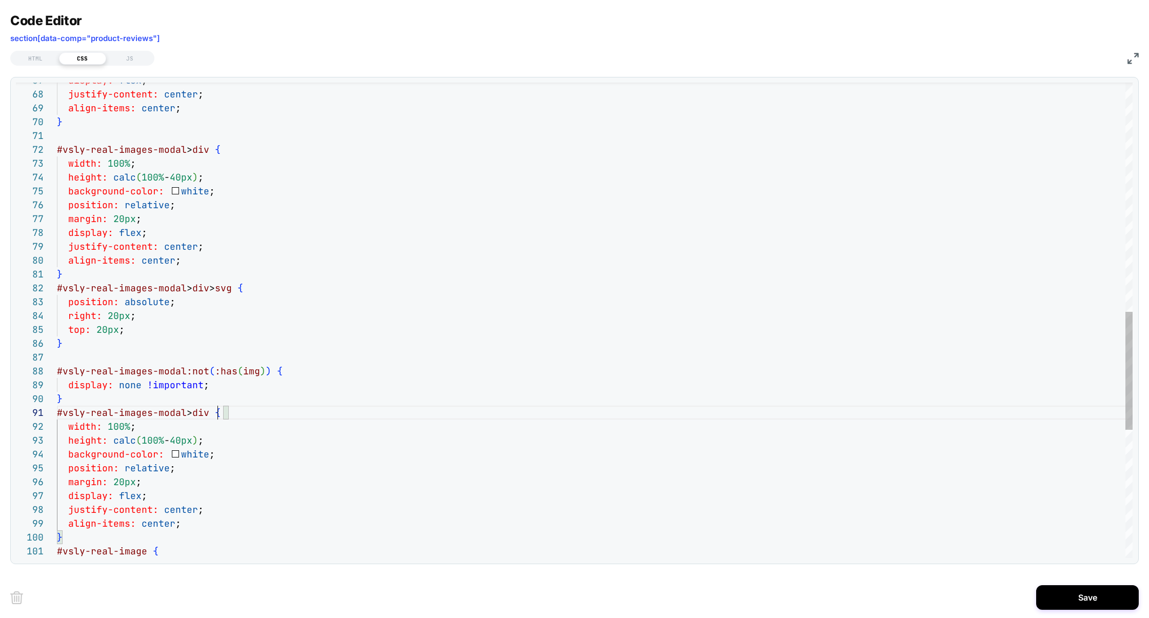
scroll to position [0, 161]
click at [217, 415] on div "display: flex ; justify-content: center ; align-items: center ; } #vsly-real-im…" at bounding box center [595, 117] width 1076 height 1917
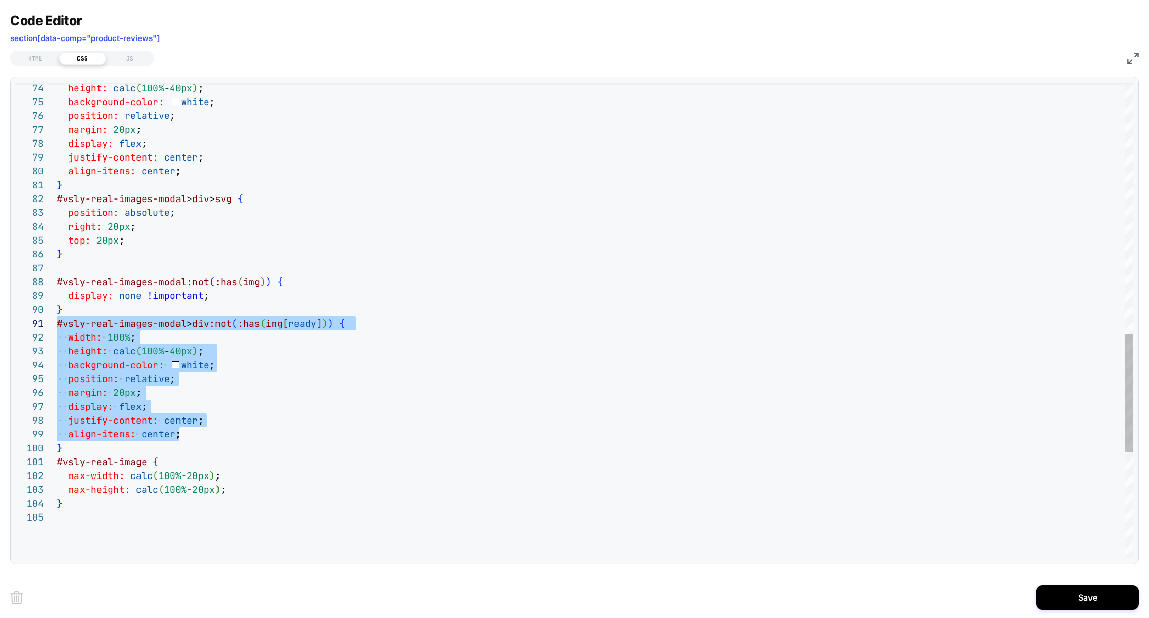
scroll to position [13, 0]
drag, startPoint x: 197, startPoint y: 437, endPoint x: 17, endPoint y: 331, distance: 208.7
click at [17, 332] on div "78 79 80 81 82 83 84 85 86 87 88 89 90 77 76 74 75 91 92 93 94 95 96 97 98 99 1…" at bounding box center [574, 321] width 1117 height 476
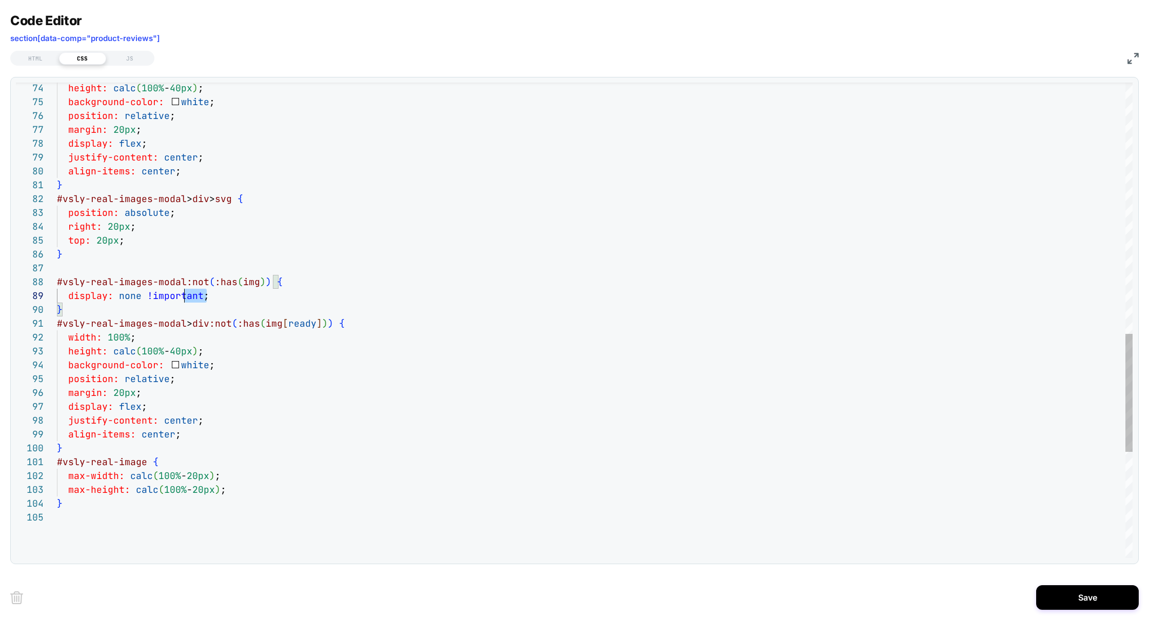
scroll to position [111, 0]
drag, startPoint x: 220, startPoint y: 299, endPoint x: 1, endPoint y: 299, distance: 218.6
click at [57, 299] on div "display: flex ; justify-content: center ; align-items: center ; } #vsly-real-im…" at bounding box center [595, 28] width 1076 height 1917
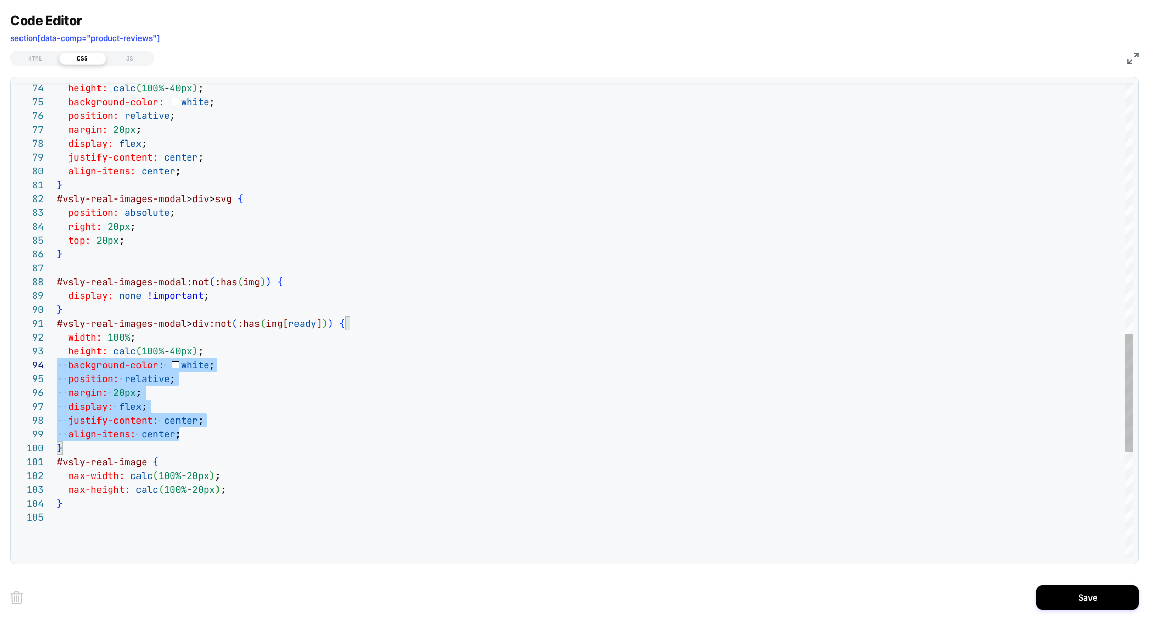
scroll to position [13, 0]
drag, startPoint x: 188, startPoint y: 436, endPoint x: 0, endPoint y: 343, distance: 210.0
click at [57, 343] on div "display: flex ; justify-content: center ; align-items: center ; } #vsly-real-im…" at bounding box center [595, 28] width 1076 height 1917
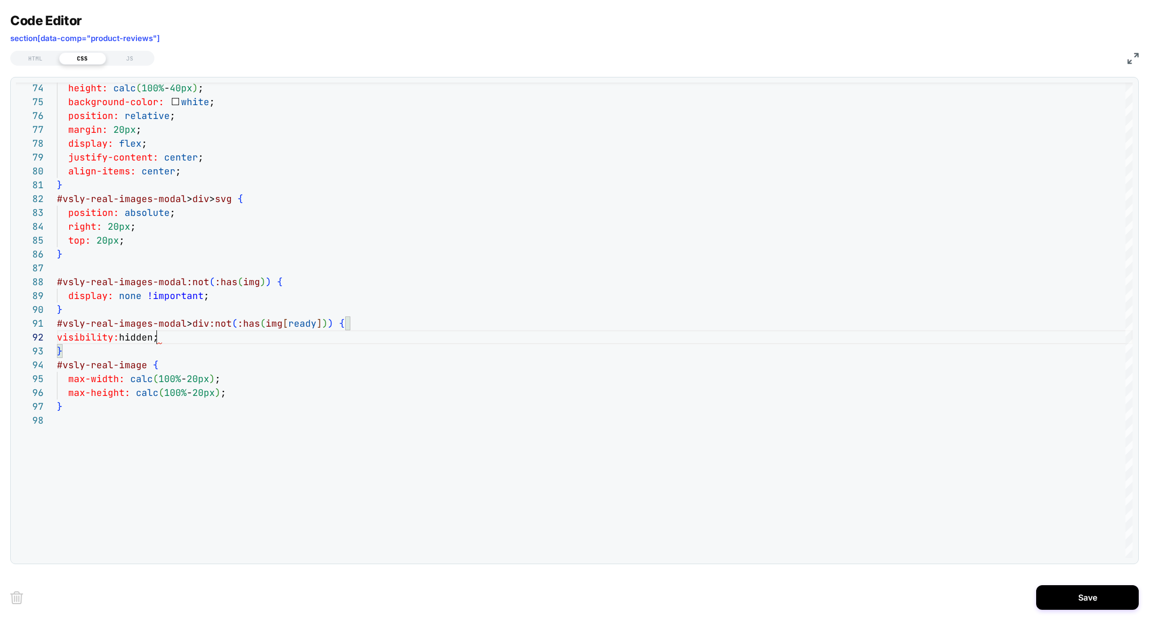
scroll to position [13, 100]
type textarea "**********"
click at [1064, 595] on button "Save" at bounding box center [1088, 597] width 103 height 25
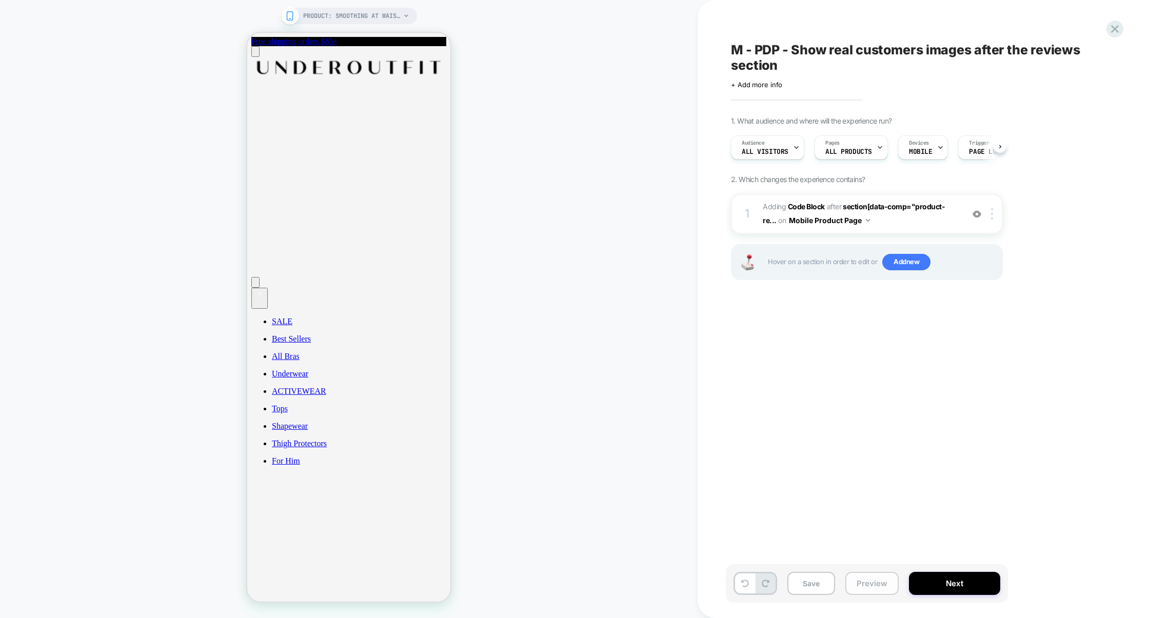
scroll to position [0, 1]
click at [874, 591] on button "Preview" at bounding box center [872, 583] width 53 height 23
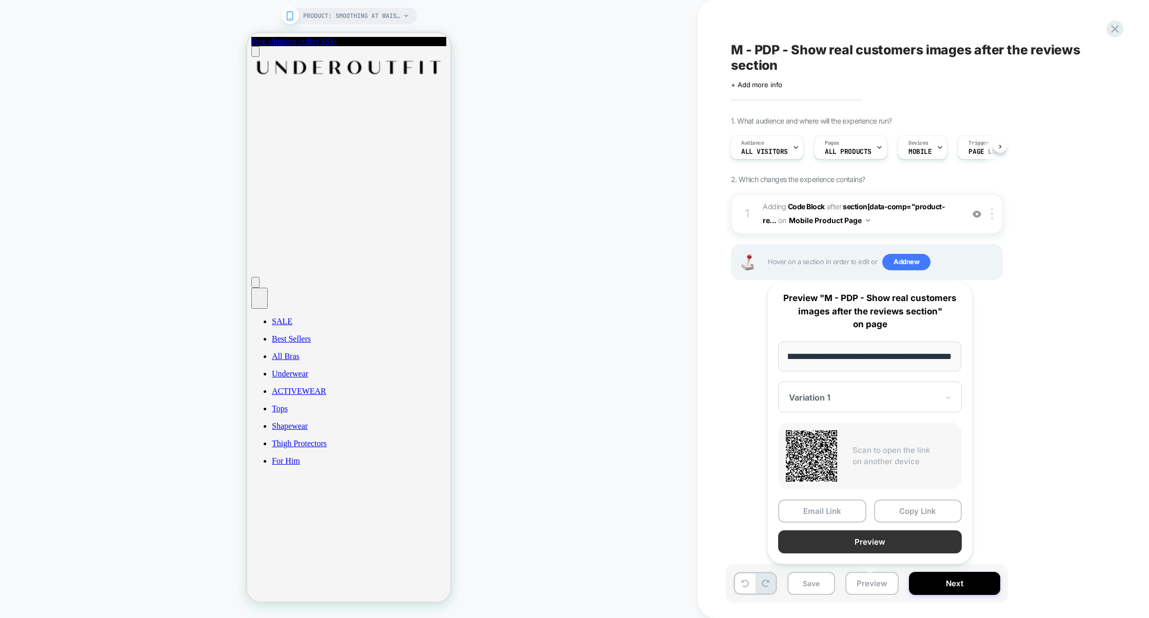
scroll to position [0, 0]
click at [877, 545] on button "Preview" at bounding box center [870, 542] width 184 height 23
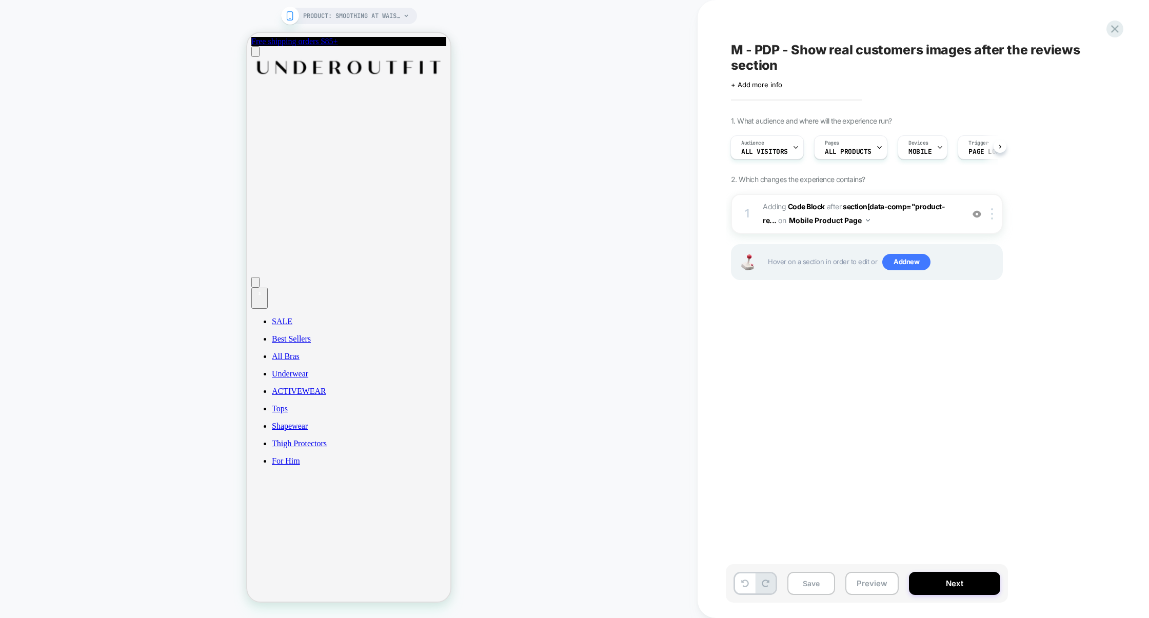
click at [874, 234] on div "1 Adding Code Block AFTER section[data-comp="product-re... section[data-comp="p…" at bounding box center [867, 250] width 272 height 112
click at [874, 233] on div "1 Adding Code Block AFTER section[data-comp="product-re... section[data-comp="p…" at bounding box center [867, 214] width 272 height 40
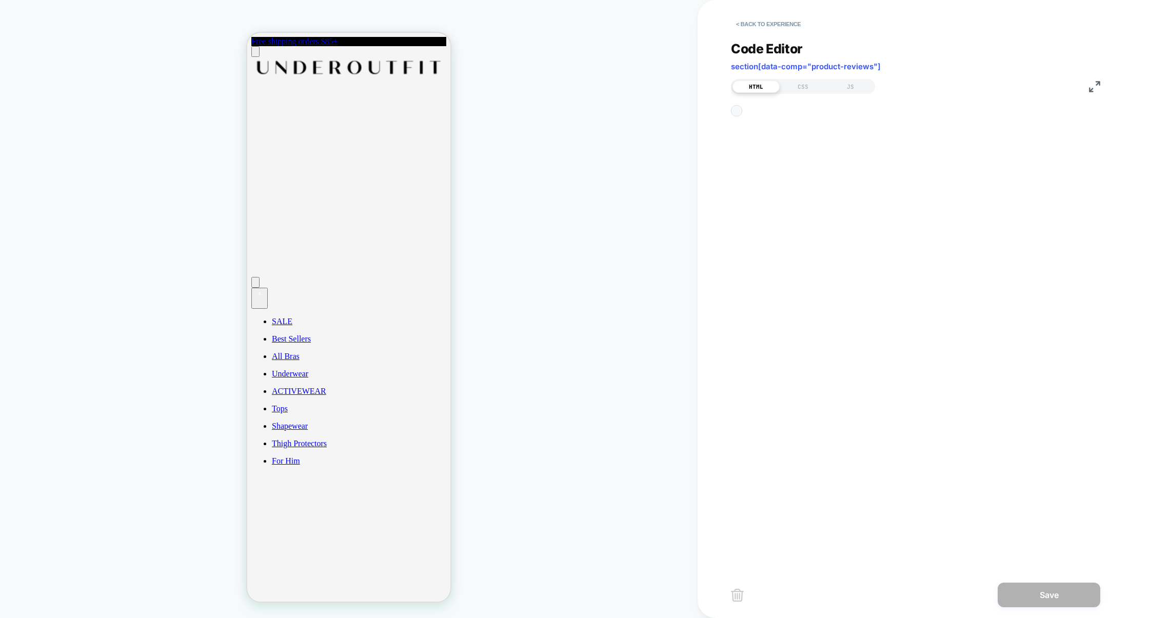
scroll to position [139, 0]
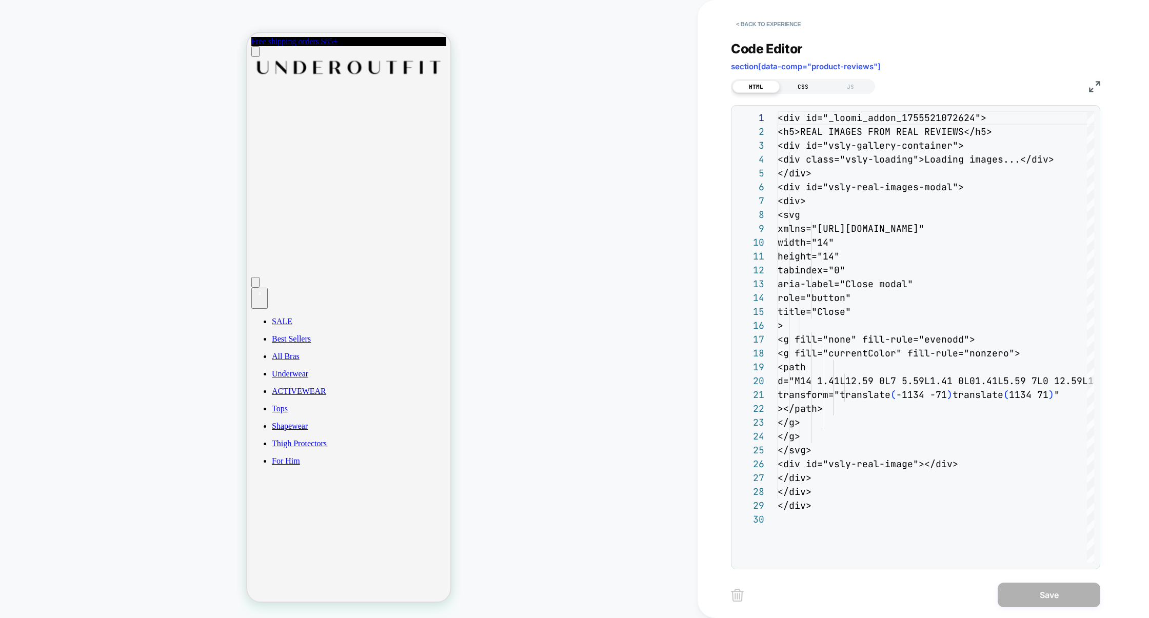
click at [815, 87] on div "CSS" at bounding box center [803, 87] width 47 height 12
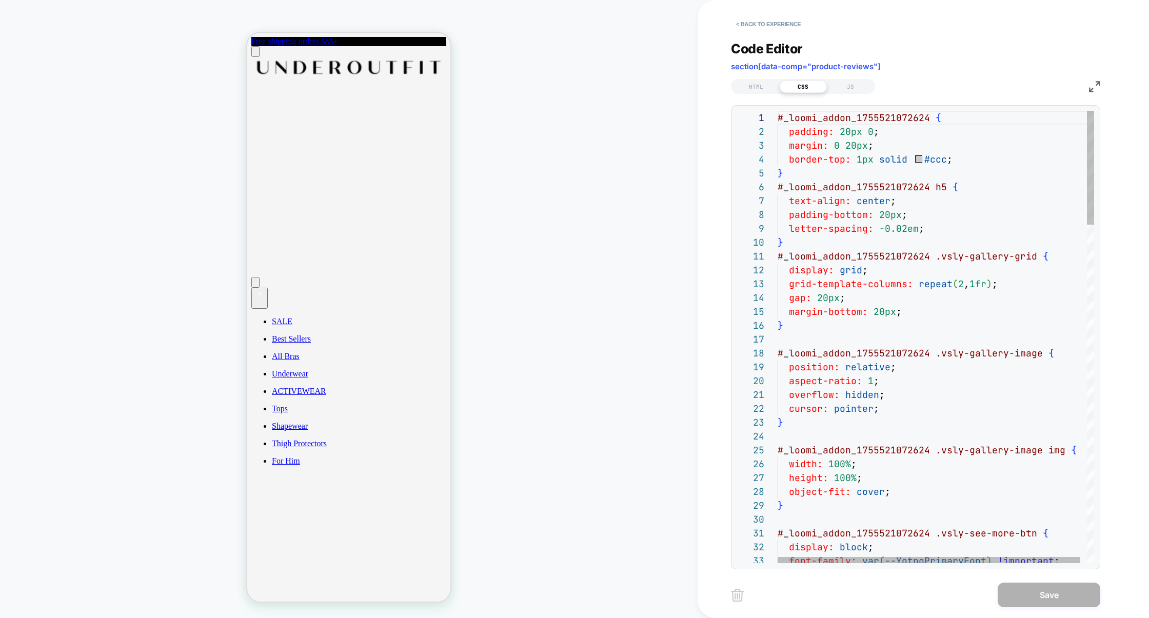
click at [1091, 88] on img at bounding box center [1094, 86] width 11 height 11
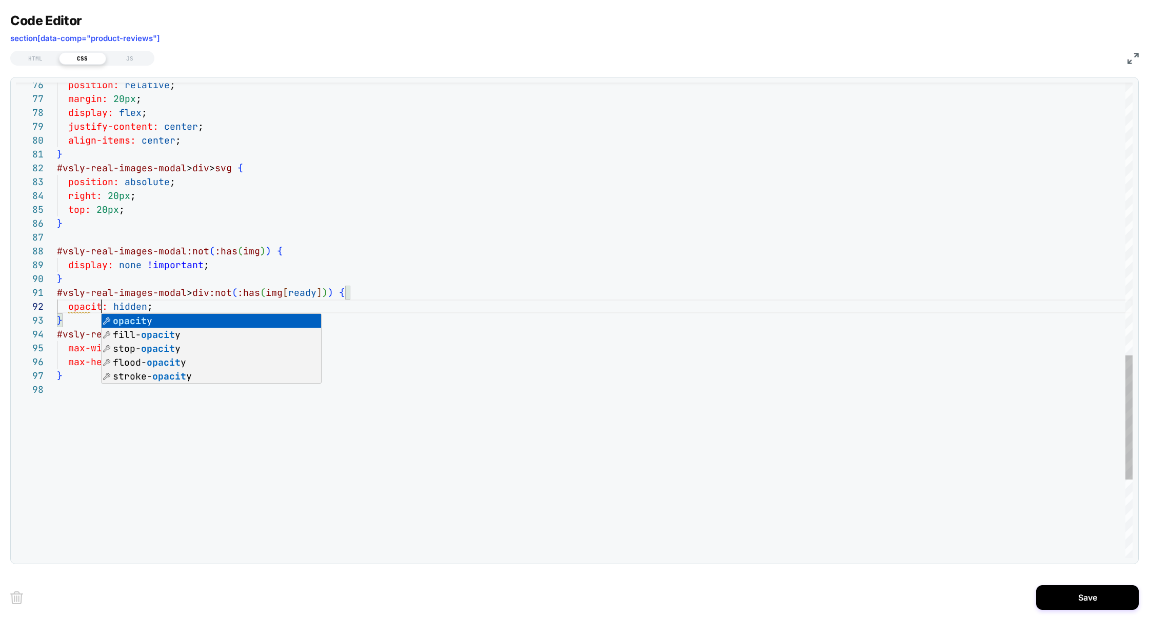
scroll to position [13, 50]
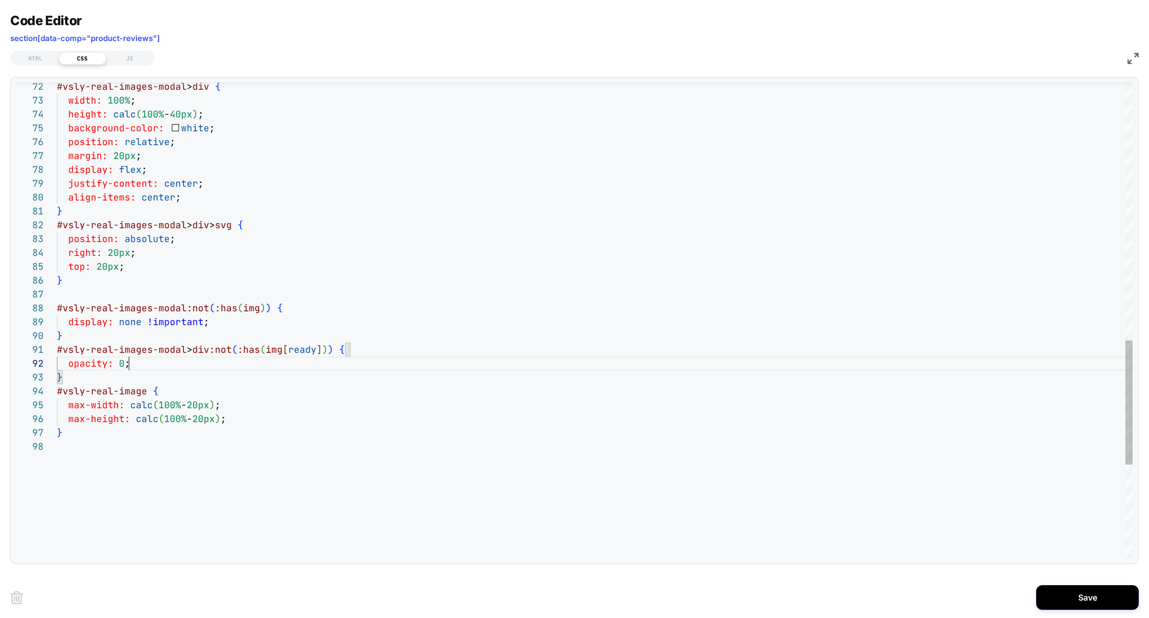
scroll to position [13, 0]
drag, startPoint x: 145, startPoint y: 366, endPoint x: 1, endPoint y: 365, distance: 144.2
click at [1, 365] on div "**********" at bounding box center [574, 309] width 1149 height 618
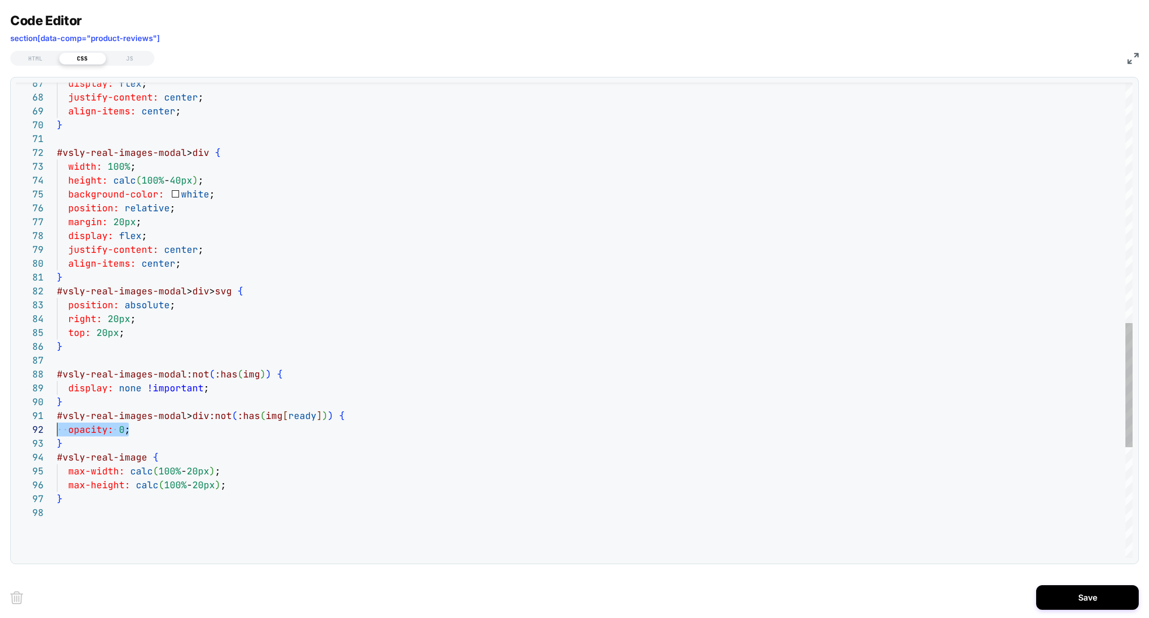
scroll to position [124, 122]
click at [194, 265] on div "display: flex ; justify-content: center ; align-items: center ; } #vsly-real-im…" at bounding box center [595, 72] width 1076 height 1820
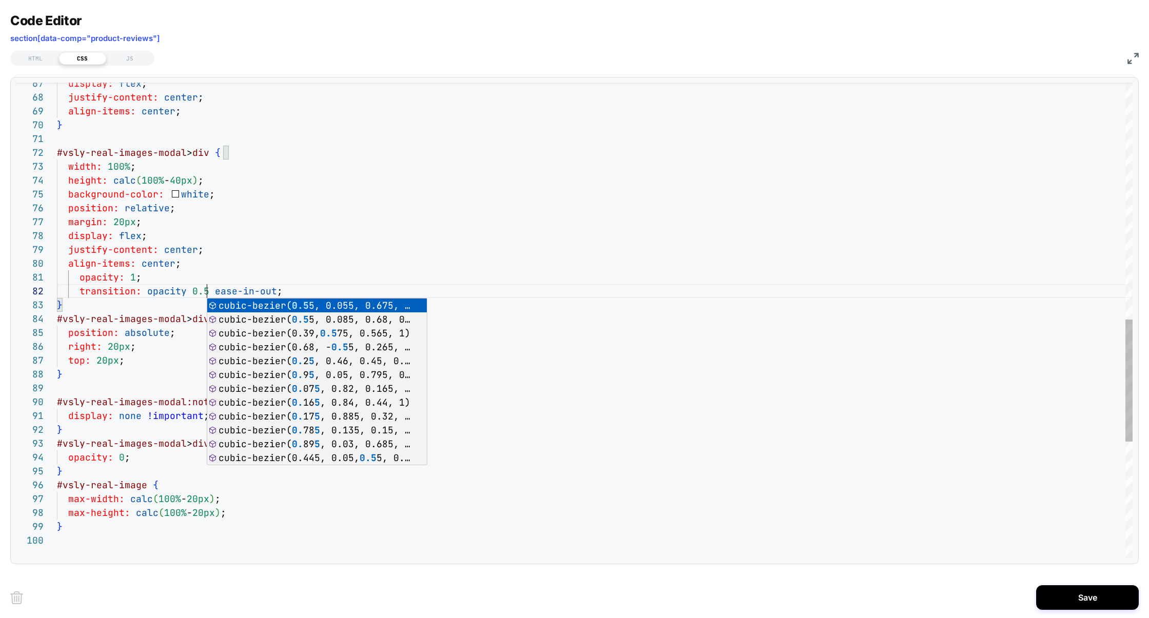
scroll to position [13, 155]
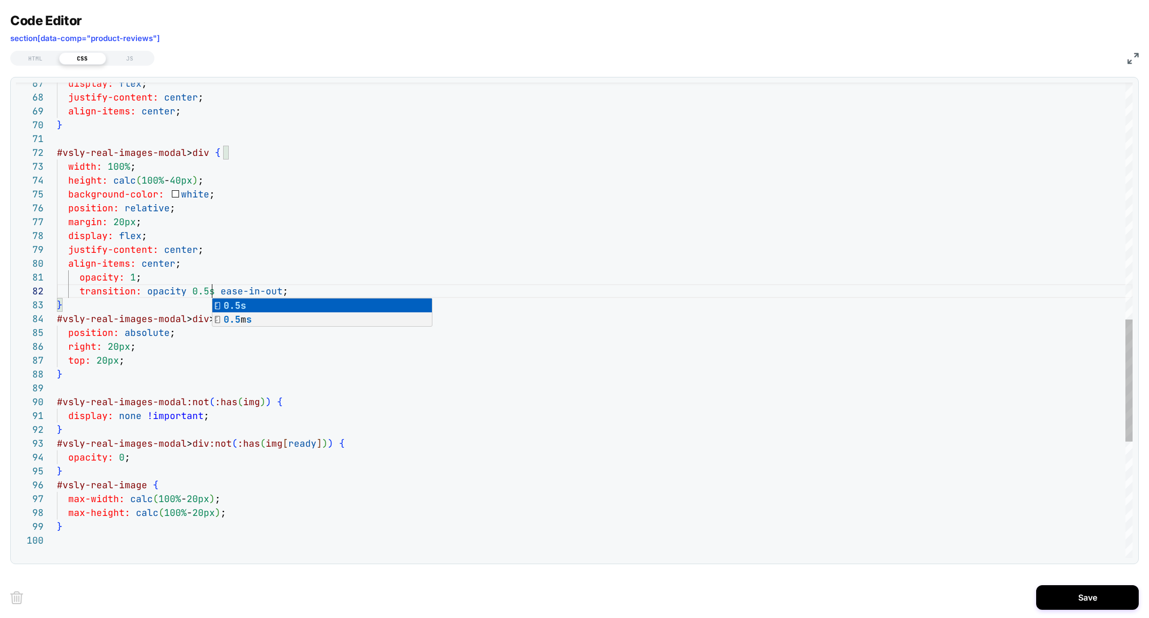
click at [290, 240] on div "display: flex ; justify-content: center ; align-items: center ; } #vsly-real-im…" at bounding box center [595, 85] width 1076 height 1847
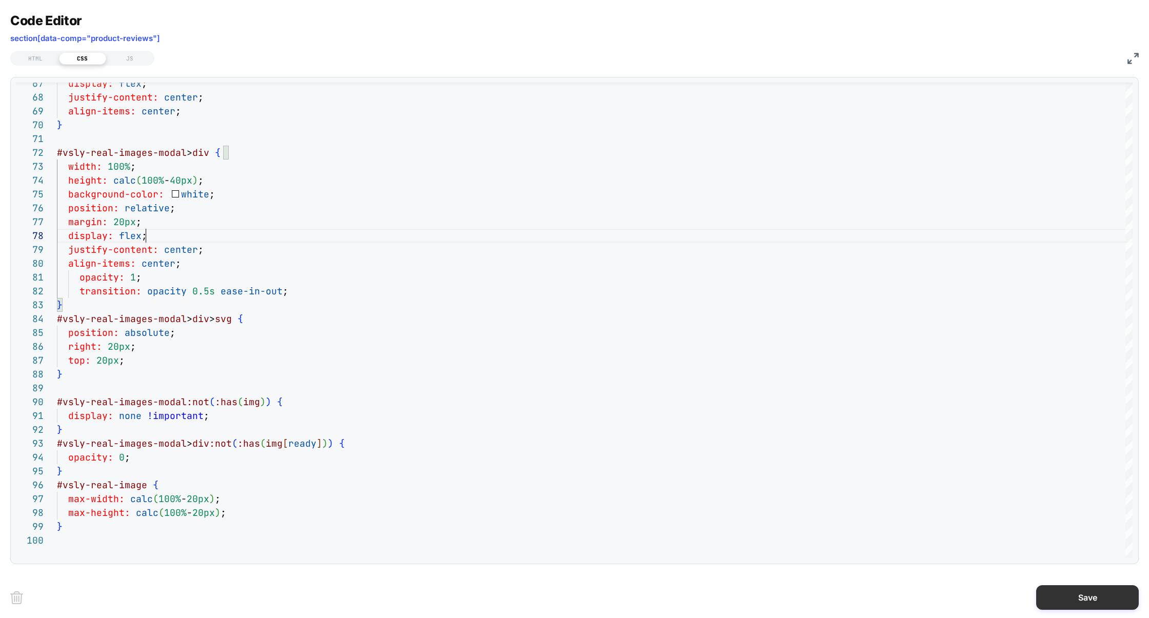
type textarea "**********"
click at [1077, 591] on button "Save" at bounding box center [1088, 597] width 103 height 25
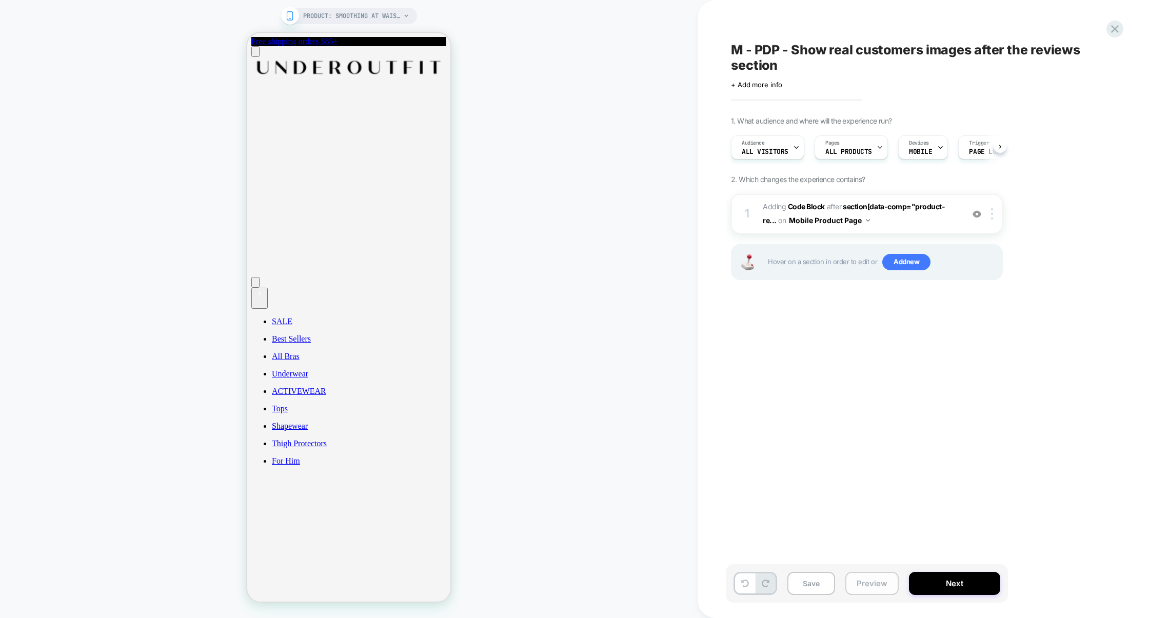
scroll to position [0, 1]
click at [878, 581] on button "Preview" at bounding box center [872, 583] width 53 height 23
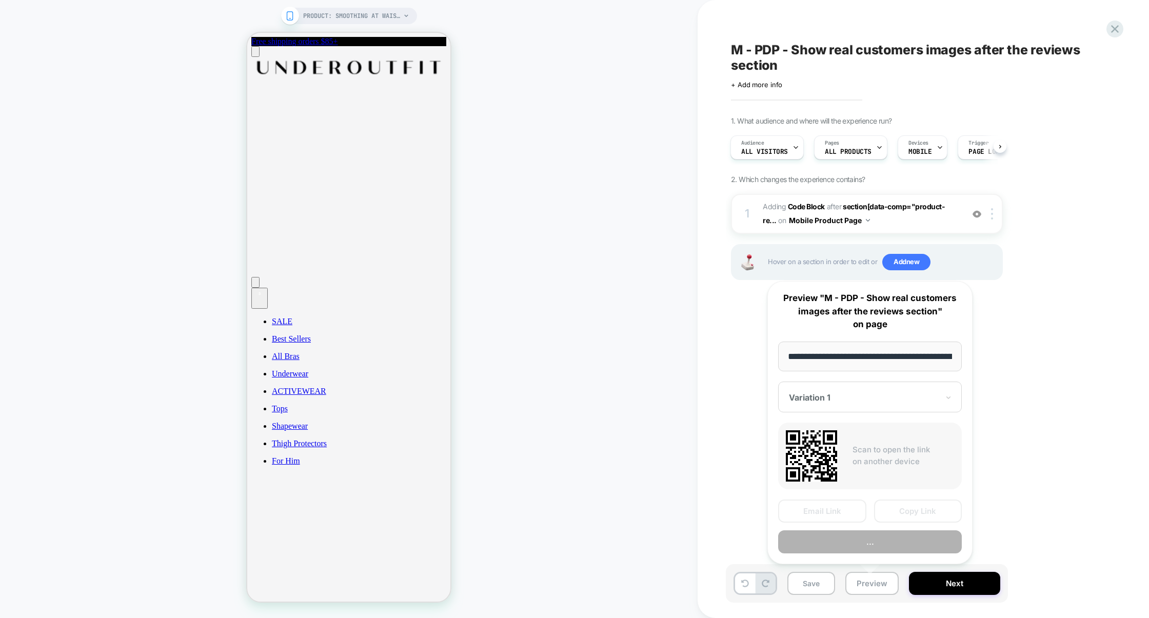
scroll to position [0, 112]
click at [881, 539] on button "Preview" at bounding box center [870, 542] width 184 height 23
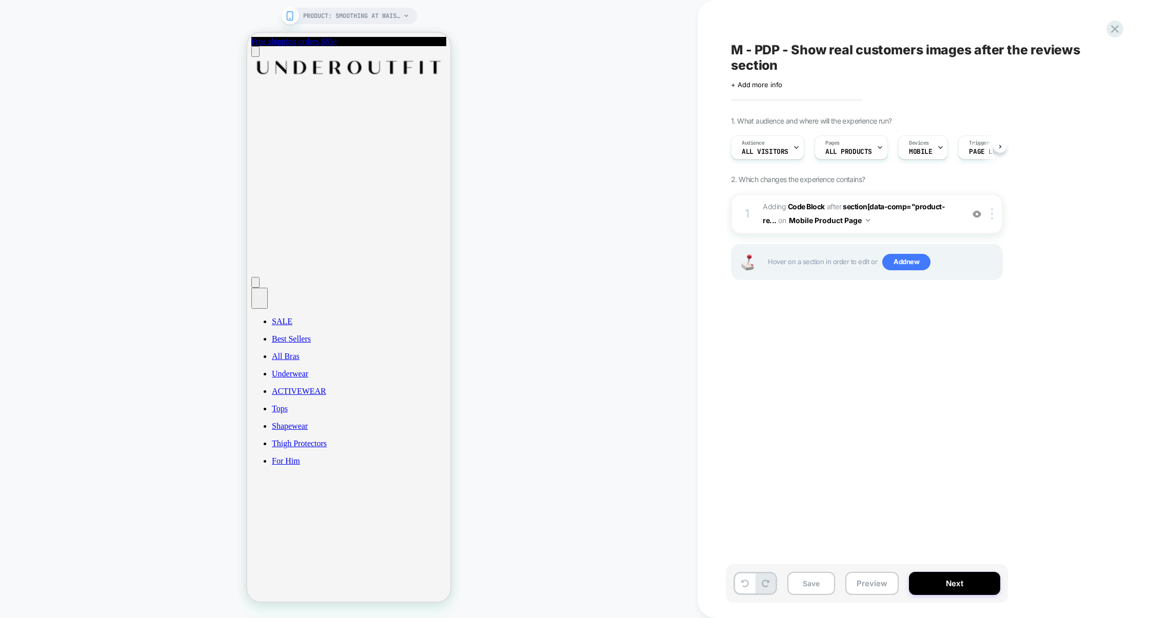
scroll to position [0, 1]
click at [891, 231] on div "1 Adding Code Block AFTER section[data-comp="product-re... section[data-comp="p…" at bounding box center [867, 214] width 272 height 40
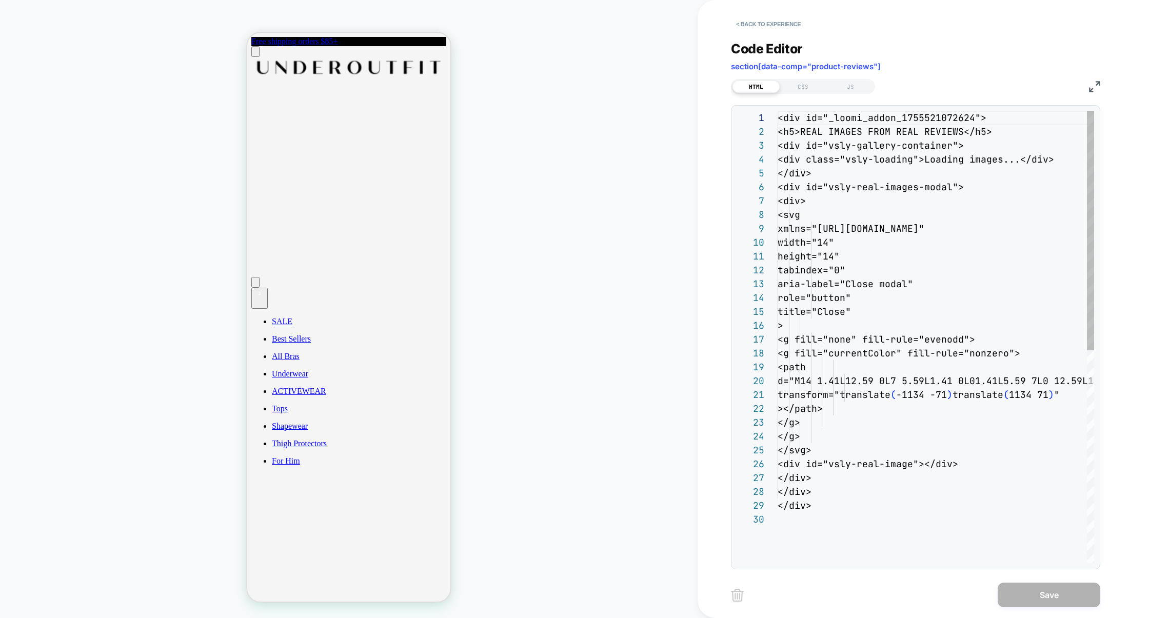
scroll to position [139, 0]
click at [805, 90] on div "CSS" at bounding box center [803, 87] width 47 height 12
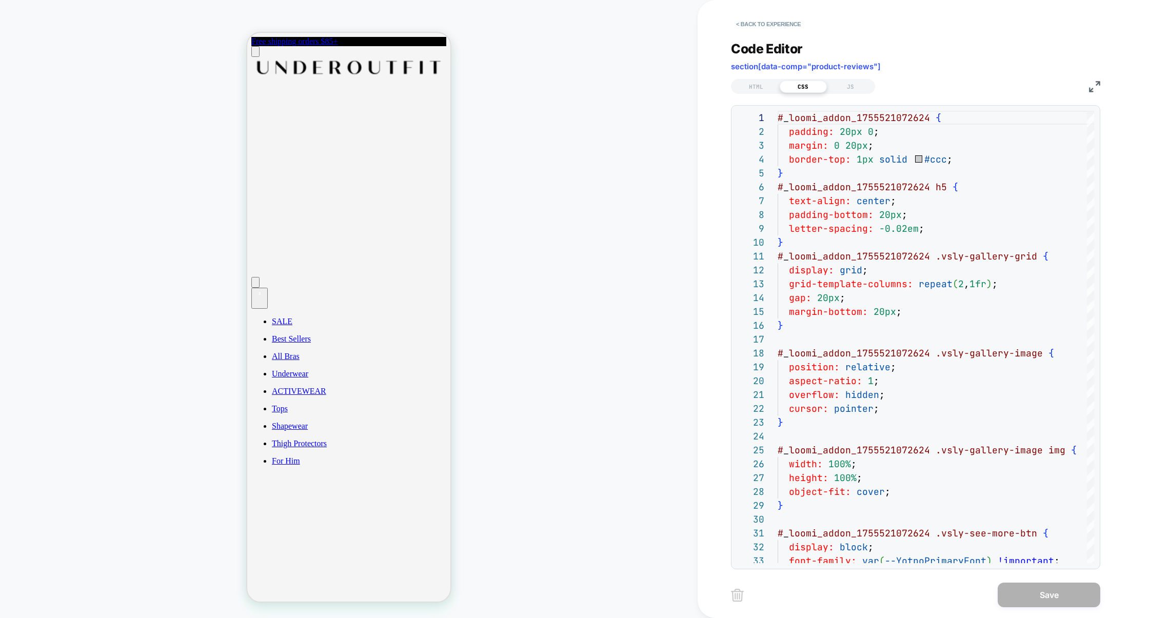
click at [1099, 83] on img at bounding box center [1094, 86] width 11 height 11
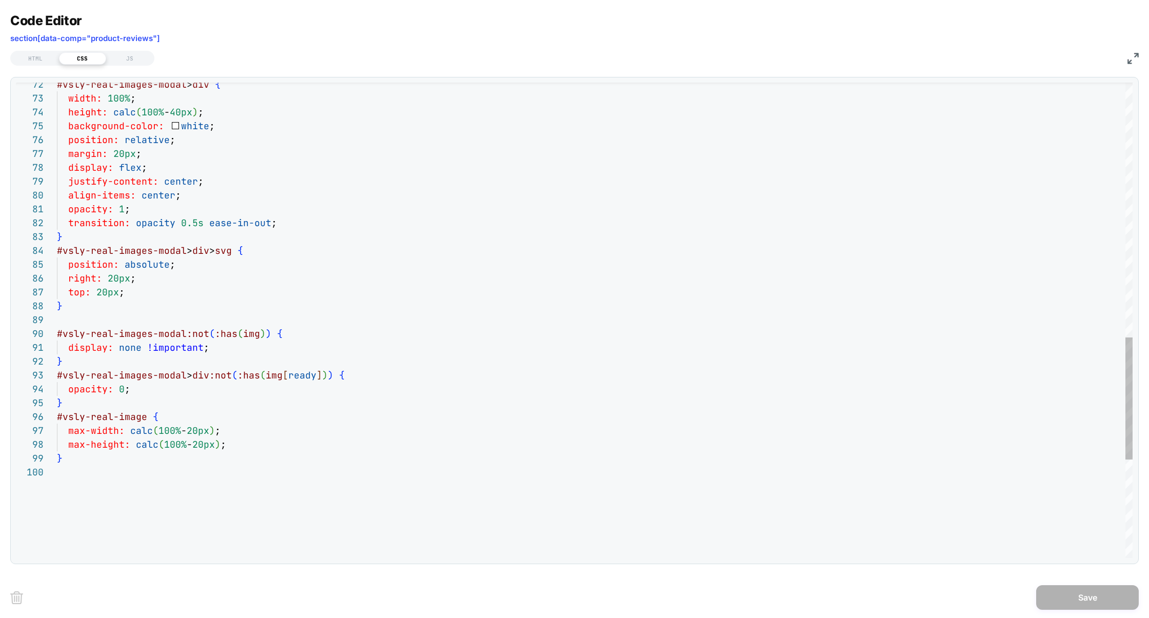
click at [196, 226] on div "#vsly-real-images-modal > div { width: 100% ; height: calc ( 100% - 40px ) ; ba…" at bounding box center [595, 17] width 1076 height 1847
click at [369, 248] on div "#vsly-real-images-modal > div { width: 100% ; height: calc ( 100% - 40px ) ; ba…" at bounding box center [595, 17] width 1076 height 1847
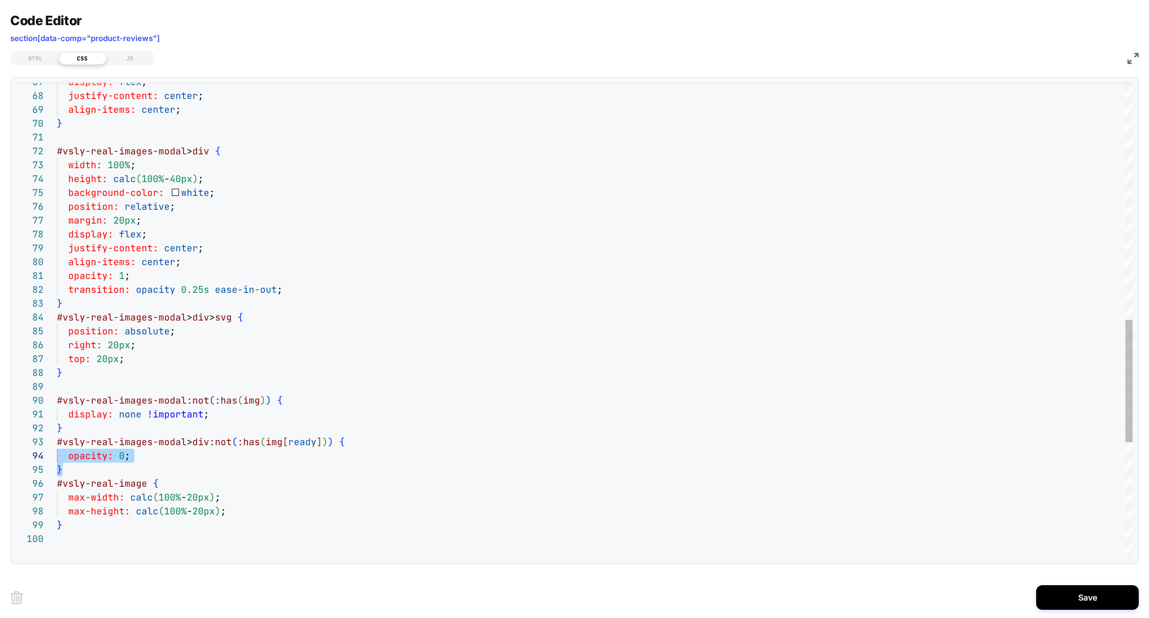
scroll to position [28, 0]
drag, startPoint x: 79, startPoint y: 471, endPoint x: 52, endPoint y: 447, distance: 35.6
click at [52, 447] on div "72 73 74 75 76 77 78 79 80 81 82 83 84 85 86 87 88 89 90 91 92 93 94 95 96 97 9…" at bounding box center [574, 321] width 1117 height 476
click at [88, 428] on div "#vsly-real-images-modal > div { width: 100% ; height: calc ( 100% - 40px ) ; ba…" at bounding box center [595, 84] width 1076 height 1847
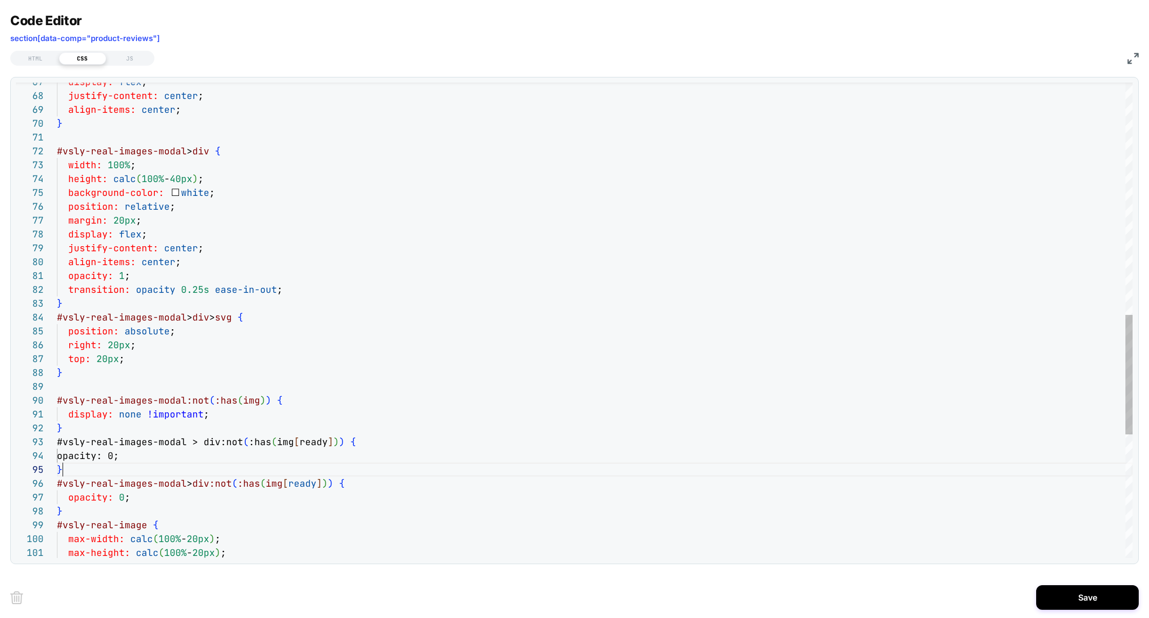
scroll to position [55, 5]
click at [259, 442] on div "#vsly-real-images-modal > div { width: 100% ; height: calc ( 100% - 40px ) ; ba…" at bounding box center [595, 105] width 1076 height 1889
click at [249, 457] on div "#vsly-real-images-modal > div { width: 100% ; height: calc ( 100% - 40px ) ; ba…" at bounding box center [595, 105] width 1076 height 1889
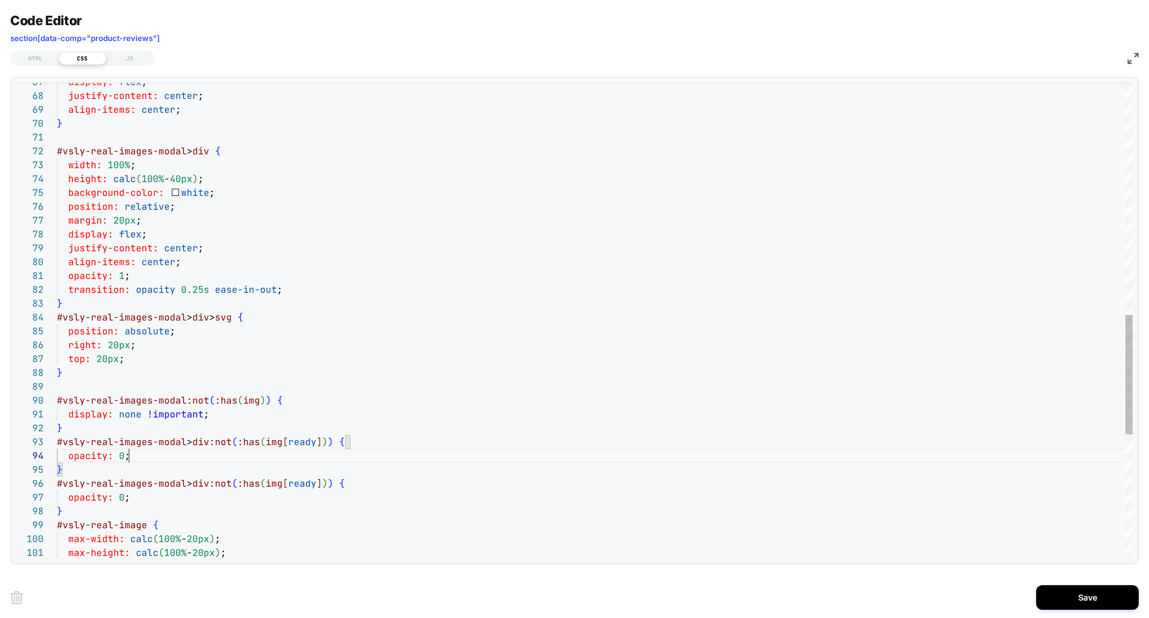
click at [236, 443] on div "#vsly-real-images-modal > div { width: 100% ; height: calc ( 100% - 40px ) ; ba…" at bounding box center [595, 105] width 1076 height 1889
click at [316, 441] on div "#vsly-real-images-modal > div { width: 100% ; height: calc ( 100% - 40px ) ; ba…" at bounding box center [595, 105] width 1076 height 1889
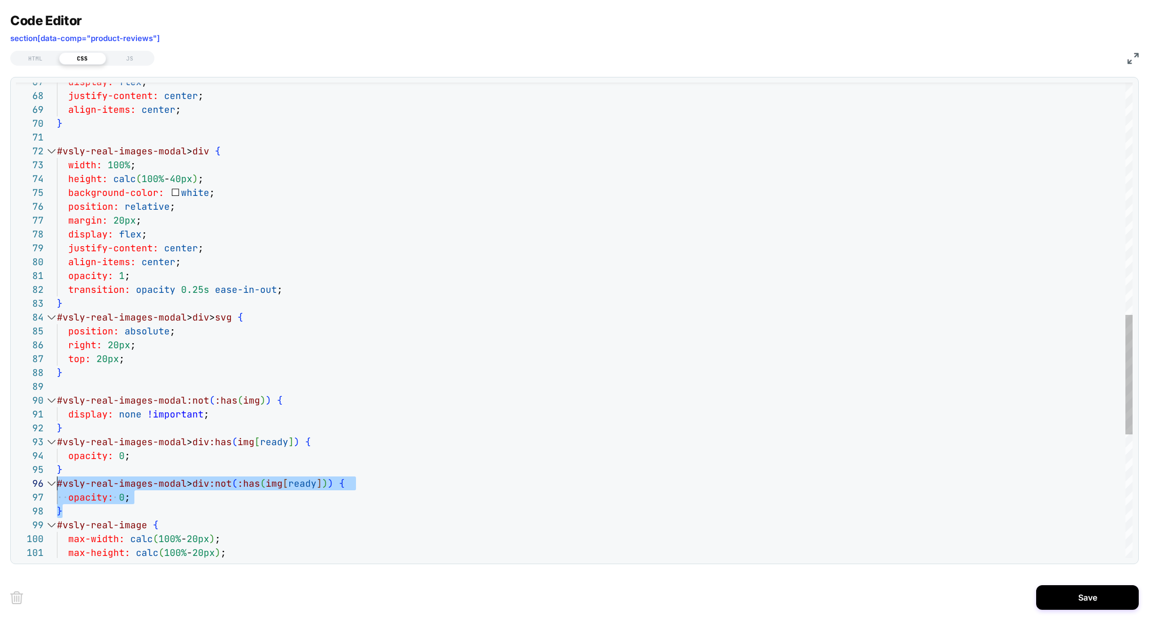
drag, startPoint x: 67, startPoint y: 509, endPoint x: 41, endPoint y: 485, distance: 35.2
click at [57, 485] on div "#vsly-real-images-modal > div { width: 100% ; height: calc ( 100% - 40px ) ; ba…" at bounding box center [595, 105] width 1076 height 1889
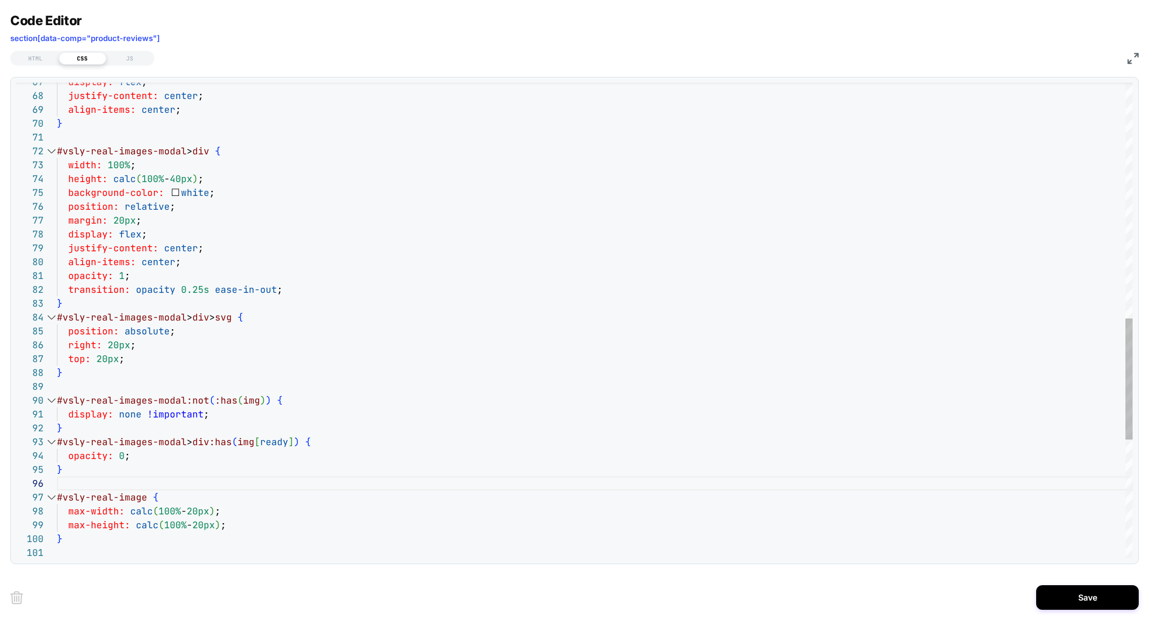
click at [124, 456] on div "#vsly-real-images-modal > div { width: 100% ; height: calc ( 100% - 40px ) ; ba…" at bounding box center [595, 91] width 1076 height 1861
click at [124, 277] on div "#vsly-real-images-modal > div { width: 100% ; height: calc ( 100% - 40px ) ; ba…" at bounding box center [595, 91] width 1076 height 1861
click at [357, 329] on div "#vsly-real-images-modal > div { width: 100% ; height: calc ( 100% - 40px ) ; ba…" at bounding box center [595, 91] width 1076 height 1861
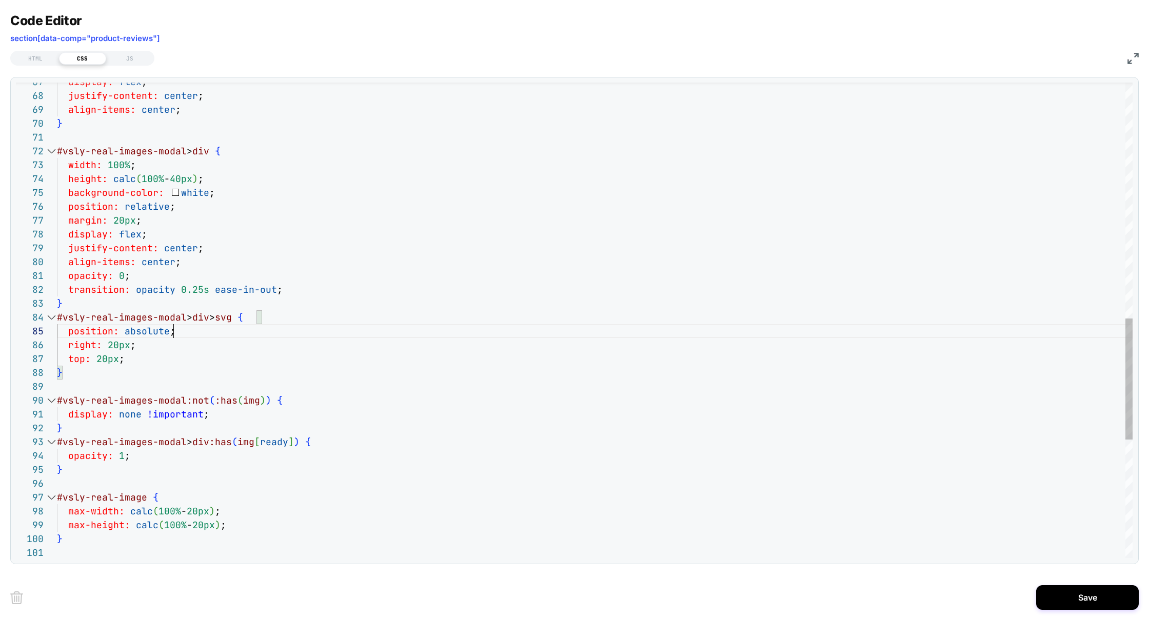
scroll to position [55, 116]
click at [278, 442] on div "#vsly-real-images-modal > div { width: 100% ; height: calc ( 100% - 40px ) ; ba…" at bounding box center [595, 91] width 1076 height 1861
click at [311, 486] on div "#vsly-real-images-modal > div { width: 100% ; height: calc ( 100% - 40px ) ; ba…" at bounding box center [595, 91] width 1076 height 1861
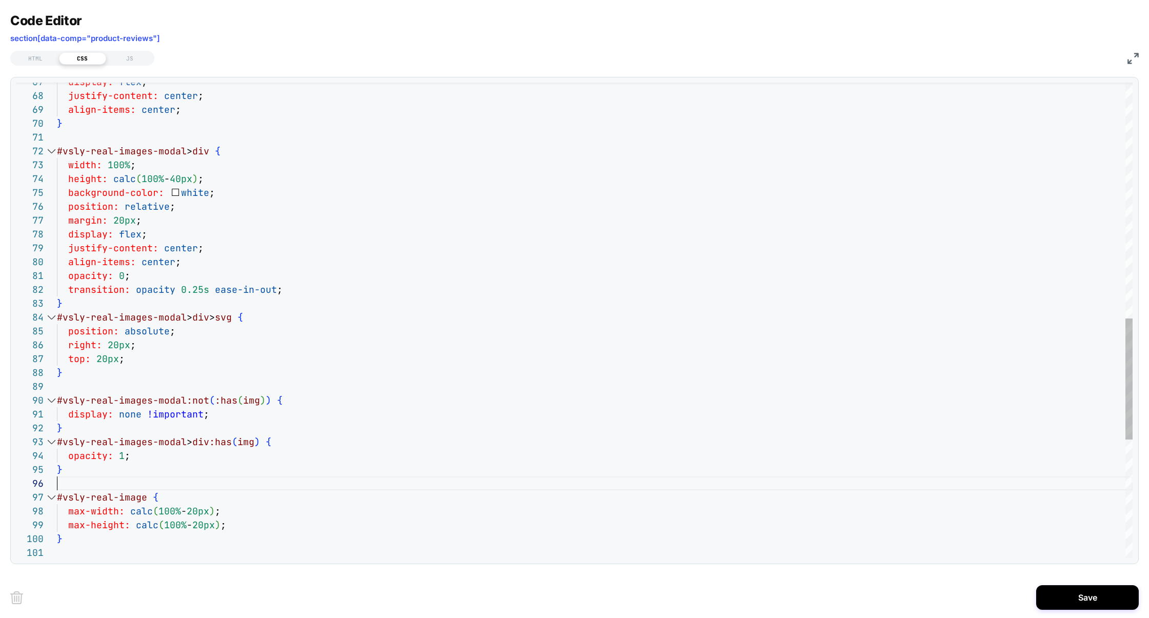
scroll to position [69, 0]
type textarea "**********"
click at [1087, 594] on button "Save" at bounding box center [1088, 597] width 103 height 25
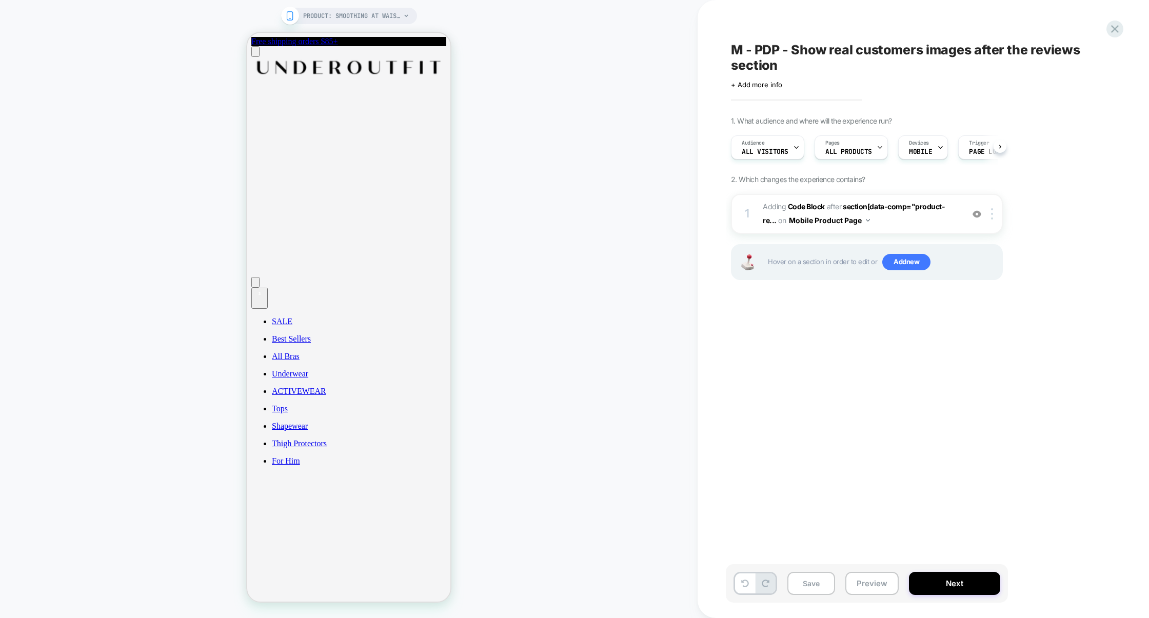
scroll to position [0, 1]
click at [873, 576] on button "Preview" at bounding box center [872, 583] width 53 height 23
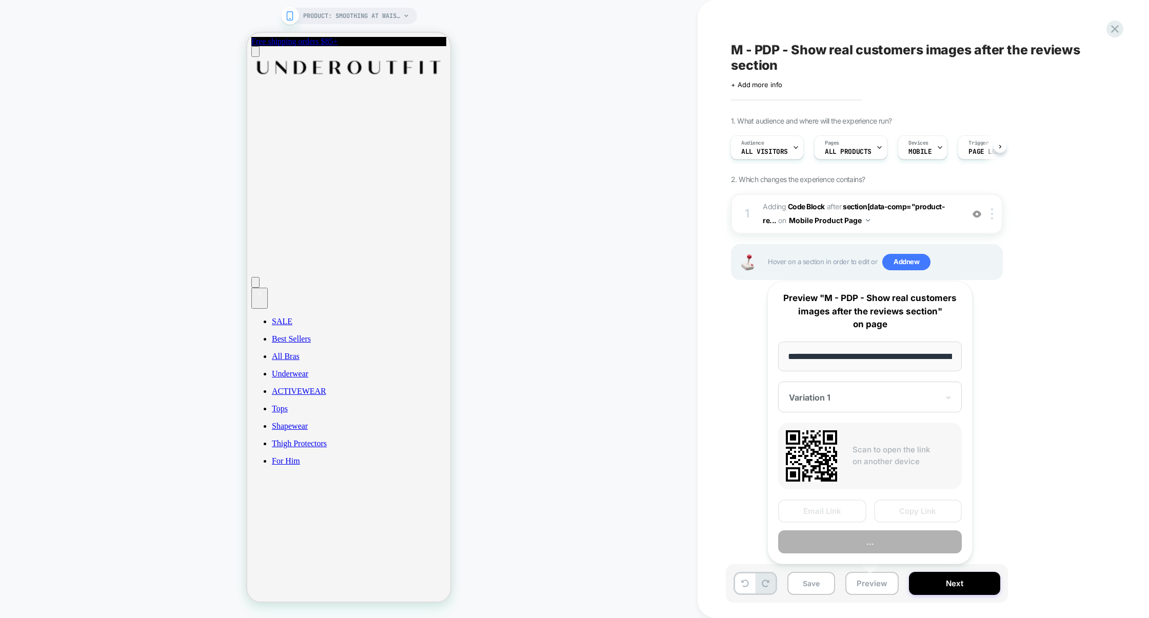
scroll to position [0, 112]
click at [878, 546] on button "Preview" at bounding box center [870, 542] width 184 height 23
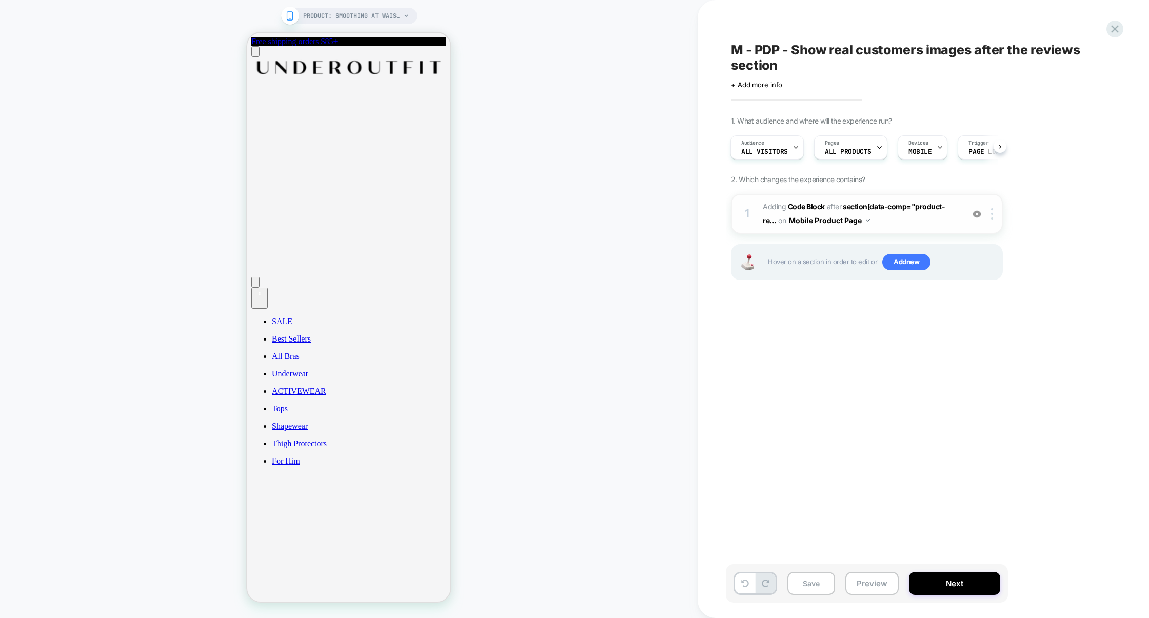
click at [898, 224] on span "Adding Code Block AFTER section[data-comp="product-re... section[data-comp="pro…" at bounding box center [861, 214] width 196 height 28
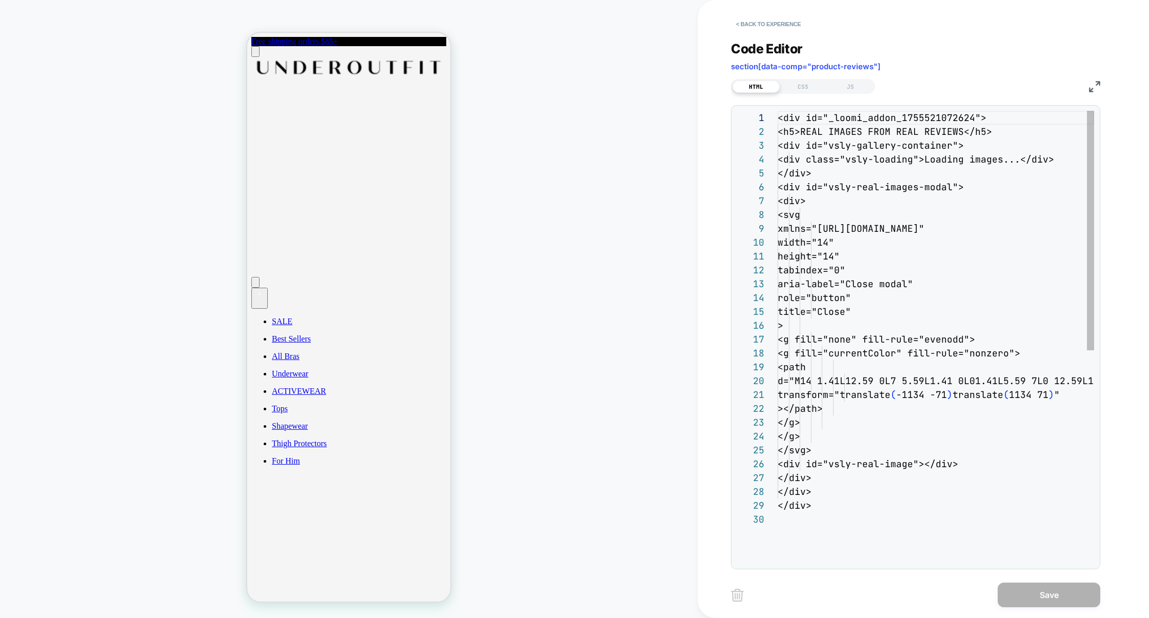
scroll to position [139, 0]
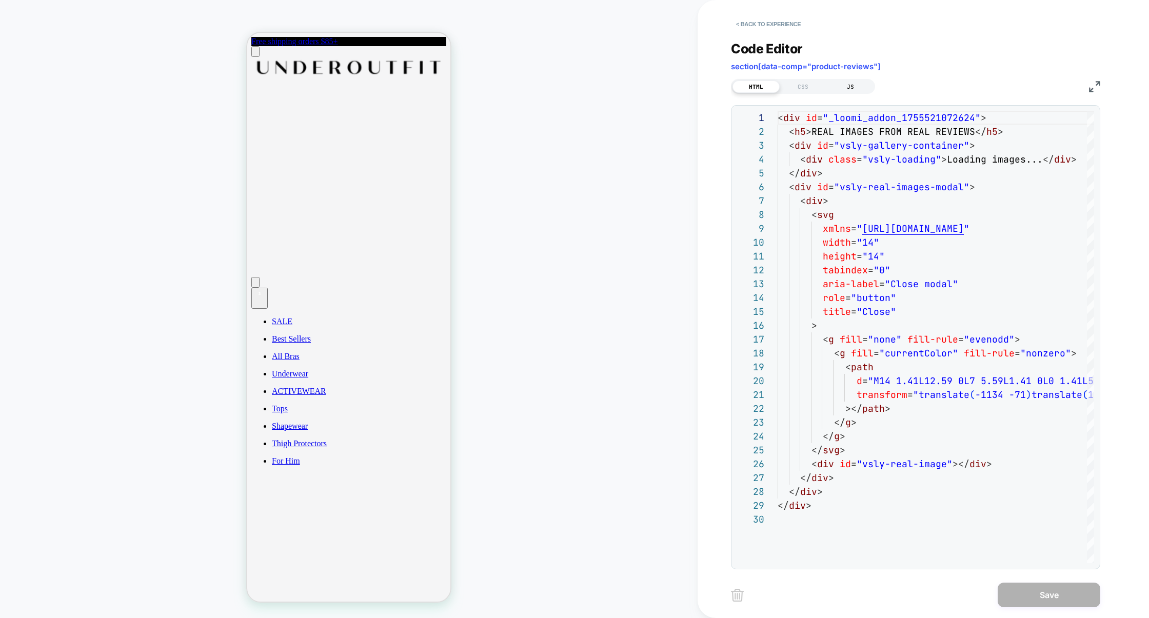
click at [862, 86] on div "JS" at bounding box center [850, 87] width 47 height 12
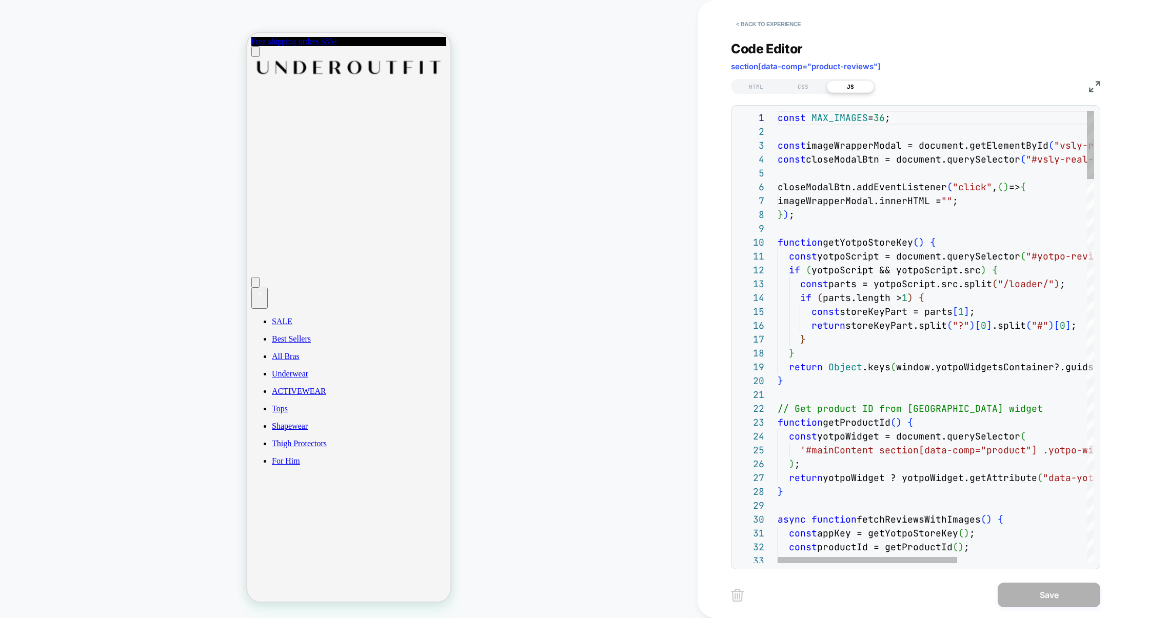
click at [1092, 86] on img at bounding box center [1094, 86] width 11 height 11
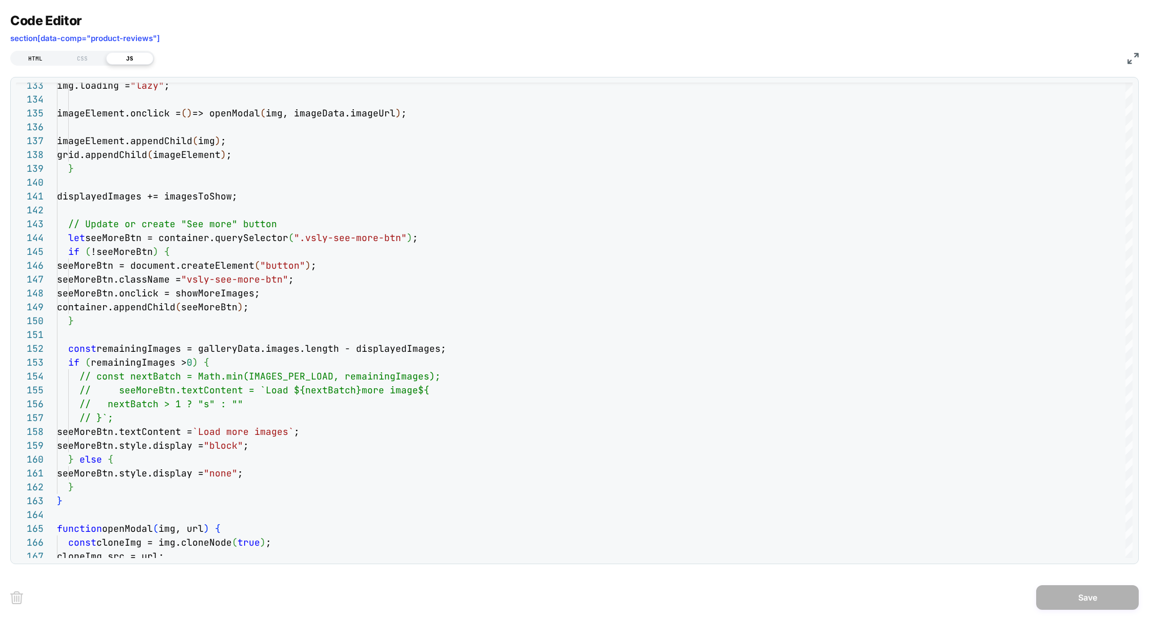
click at [41, 55] on div "HTML" at bounding box center [35, 58] width 47 height 12
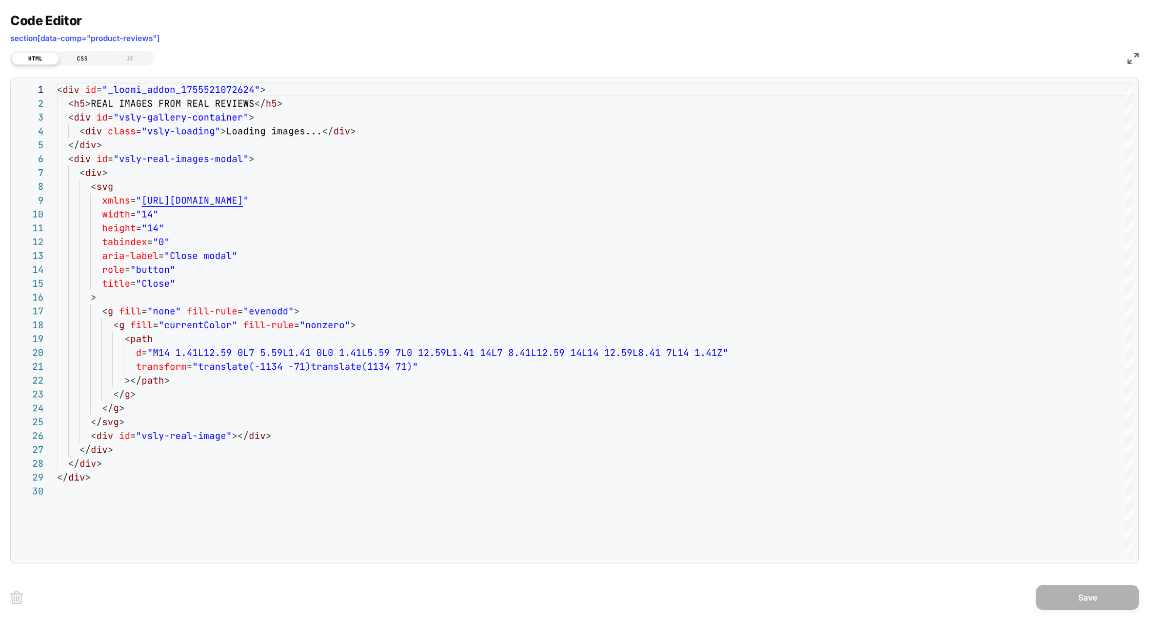
click at [84, 57] on div "CSS" at bounding box center [82, 58] width 47 height 12
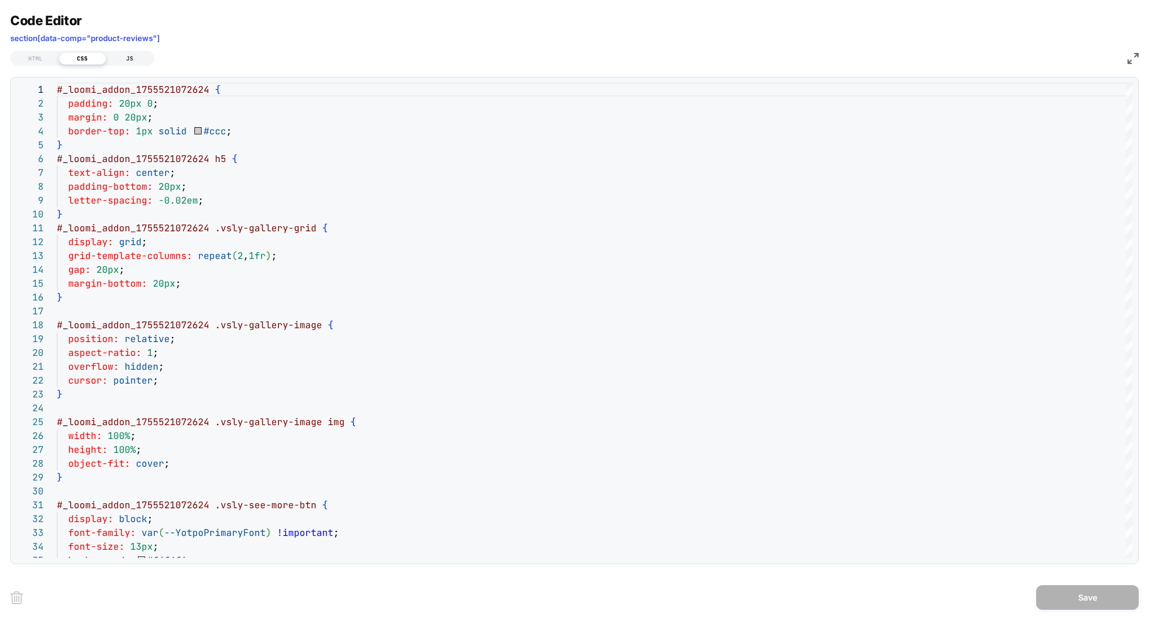
click at [129, 60] on div "JS" at bounding box center [129, 58] width 47 height 12
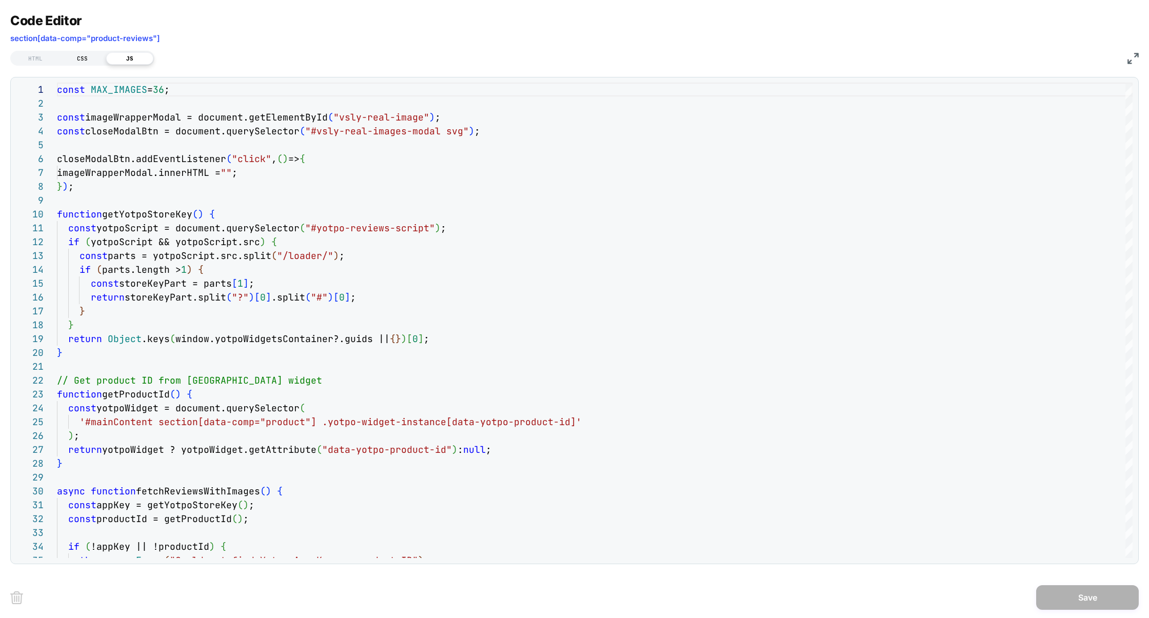
click at [96, 61] on div "CSS" at bounding box center [82, 58] width 47 height 12
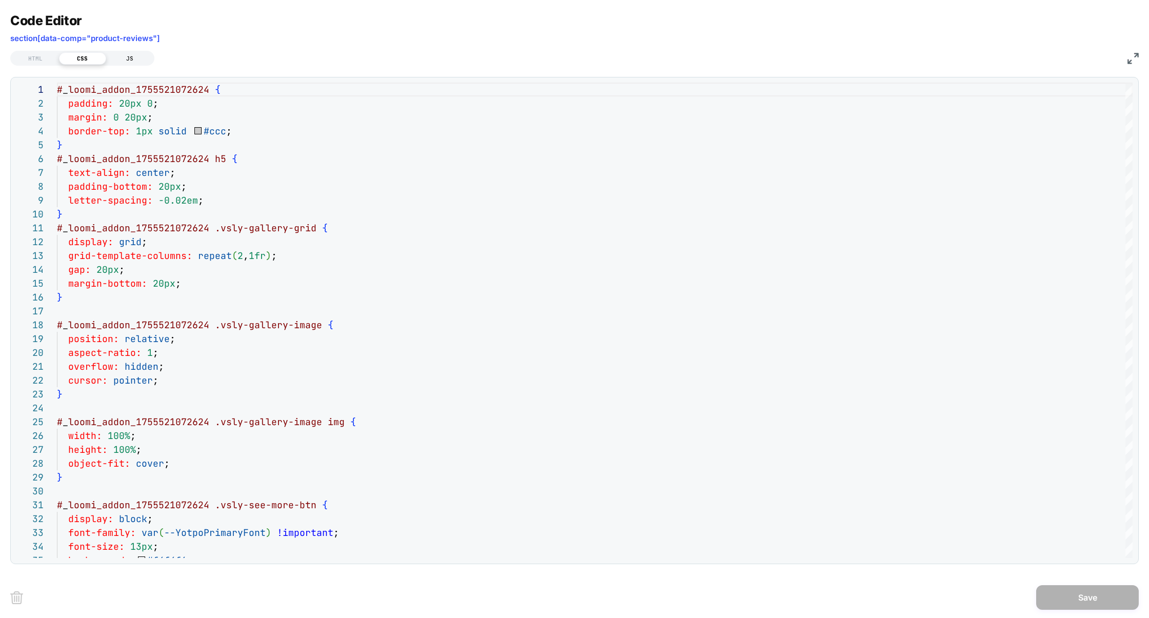
click at [124, 58] on div "JS" at bounding box center [129, 58] width 47 height 12
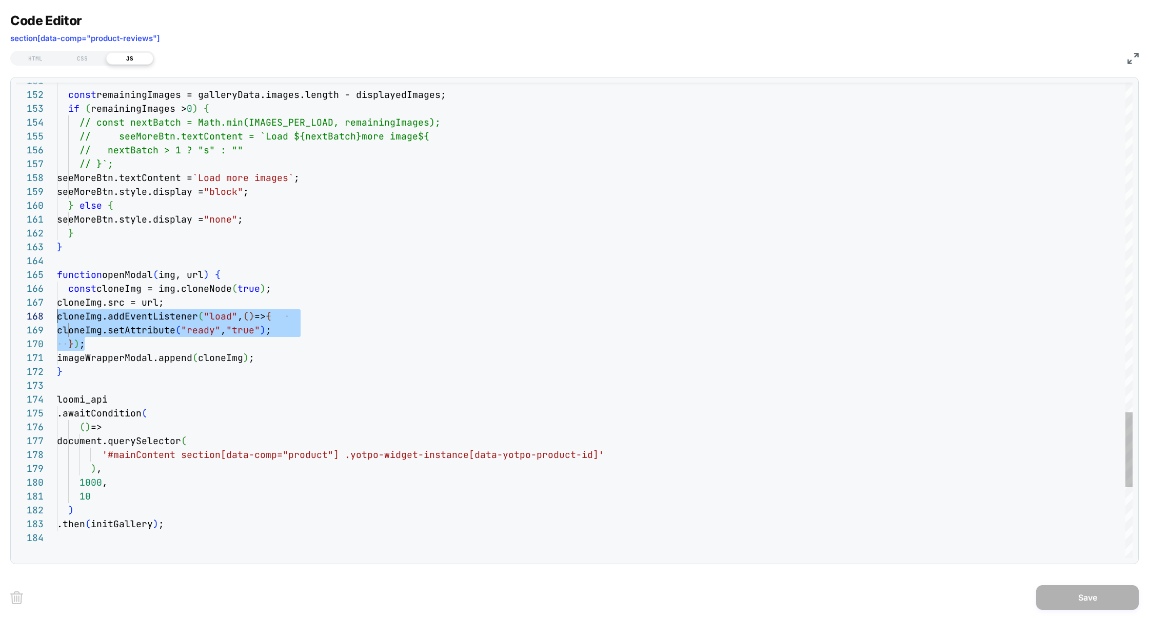
scroll to position [97, 0]
drag, startPoint x: 90, startPoint y: 345, endPoint x: 32, endPoint y: 321, distance: 62.1
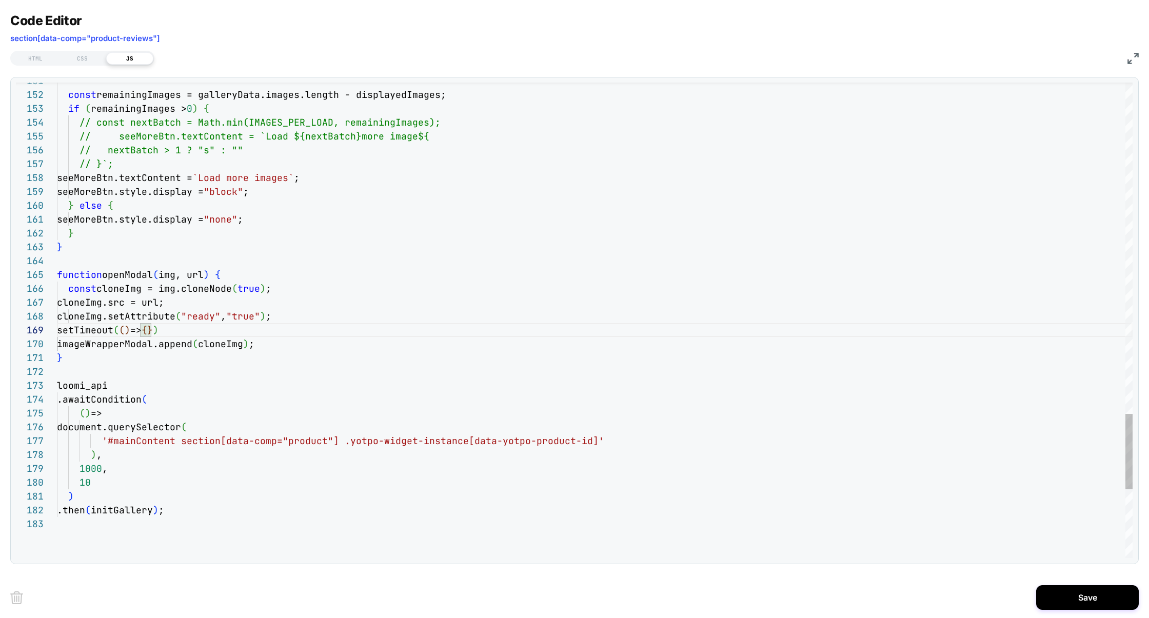
scroll to position [111, 94]
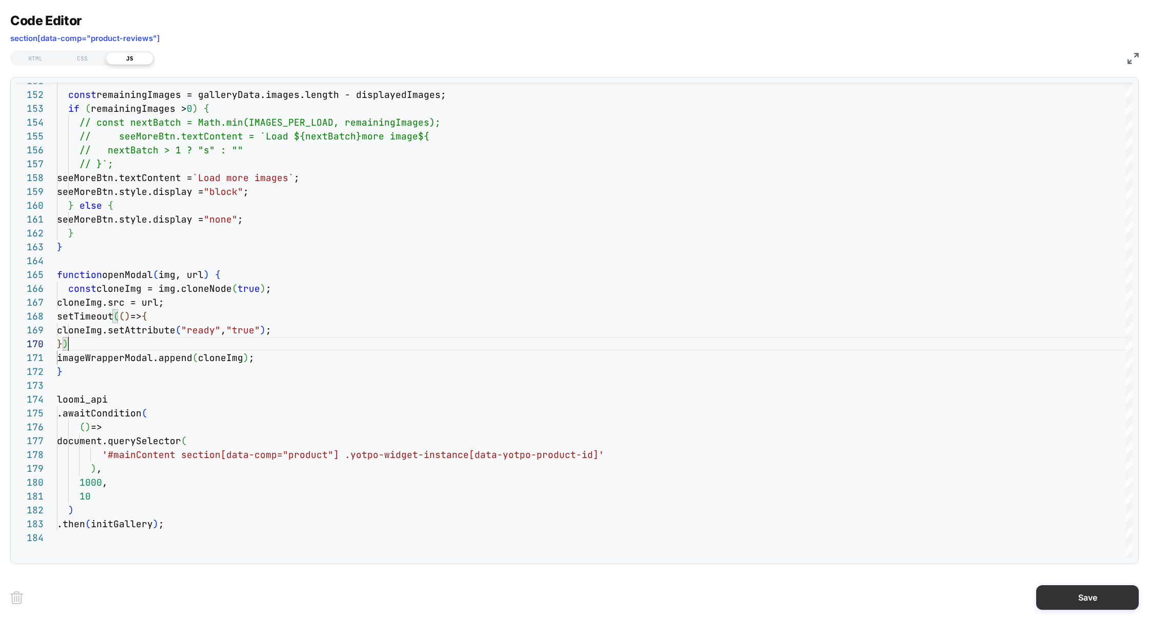
type textarea "**********"
click at [1090, 598] on button "Save" at bounding box center [1088, 597] width 103 height 25
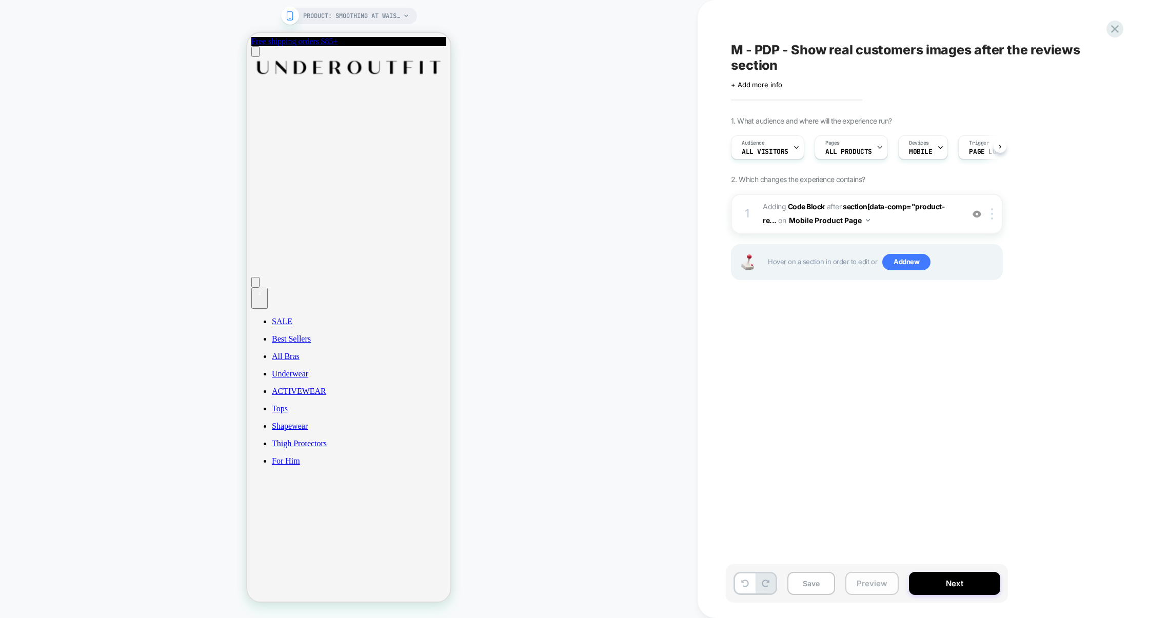
scroll to position [0, 1]
click at [875, 577] on button "Preview" at bounding box center [872, 583] width 53 height 23
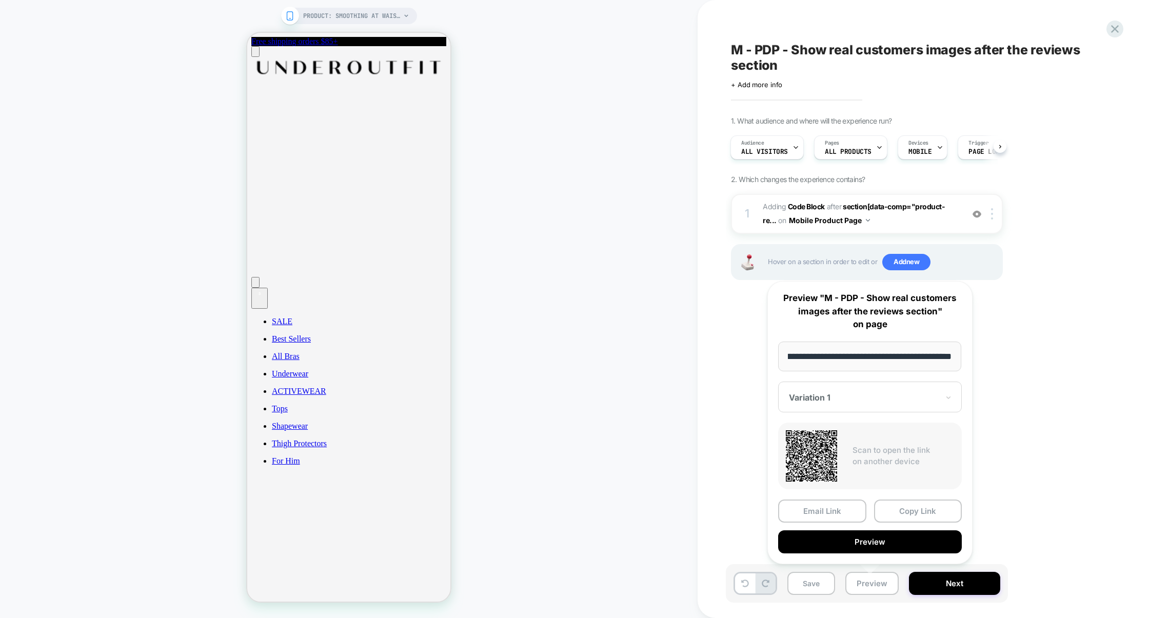
scroll to position [0, 0]
click at [876, 550] on button "Preview" at bounding box center [870, 542] width 184 height 23
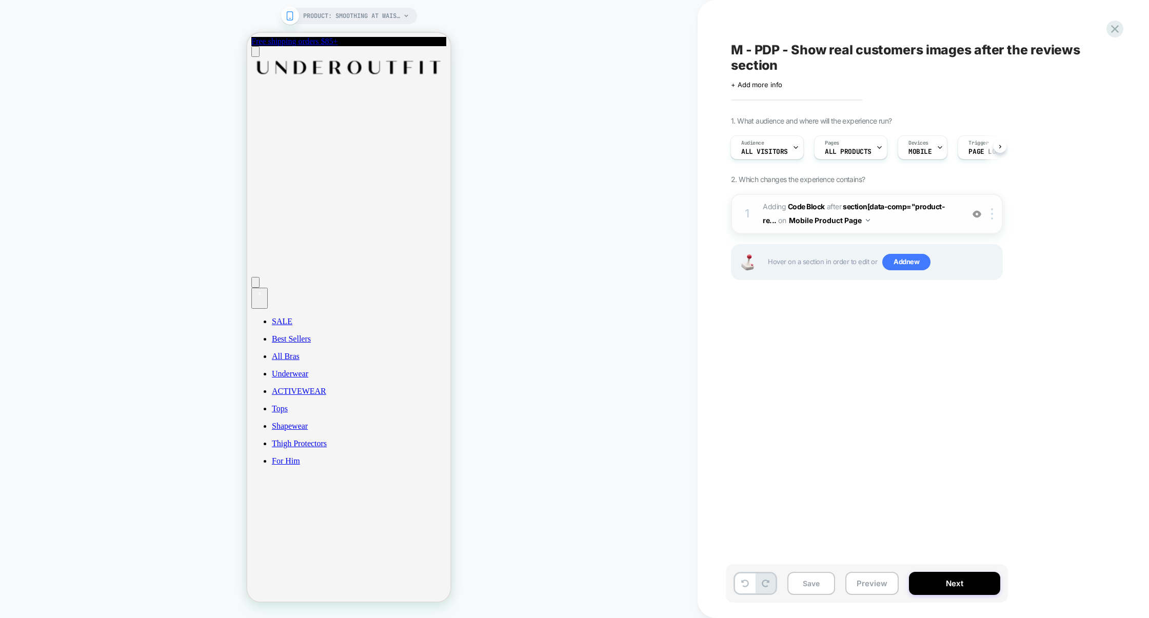
click at [870, 216] on span "Adding Code Block AFTER section[data-comp="product-re... section[data-comp="pro…" at bounding box center [861, 214] width 196 height 28
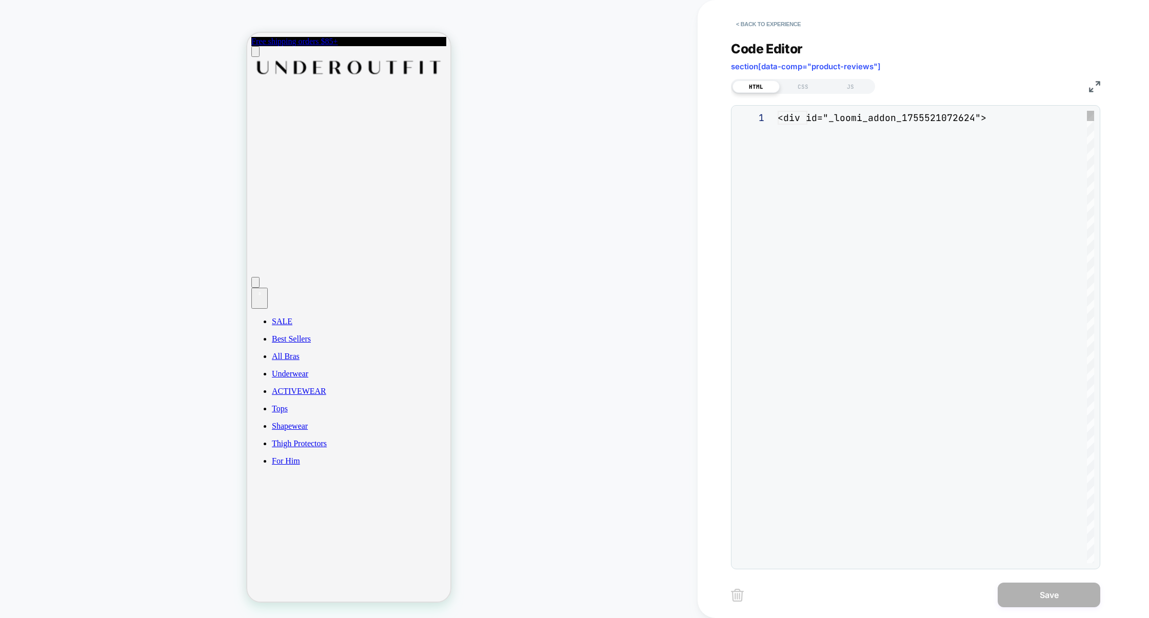
scroll to position [139, 0]
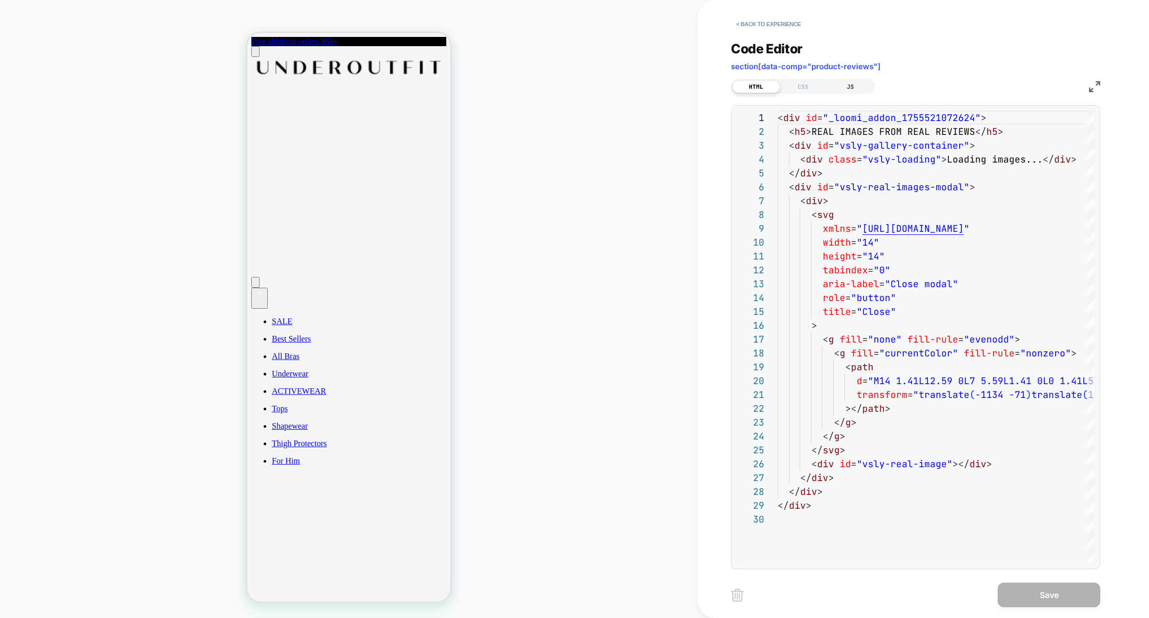
click at [842, 87] on div "JS" at bounding box center [850, 87] width 47 height 12
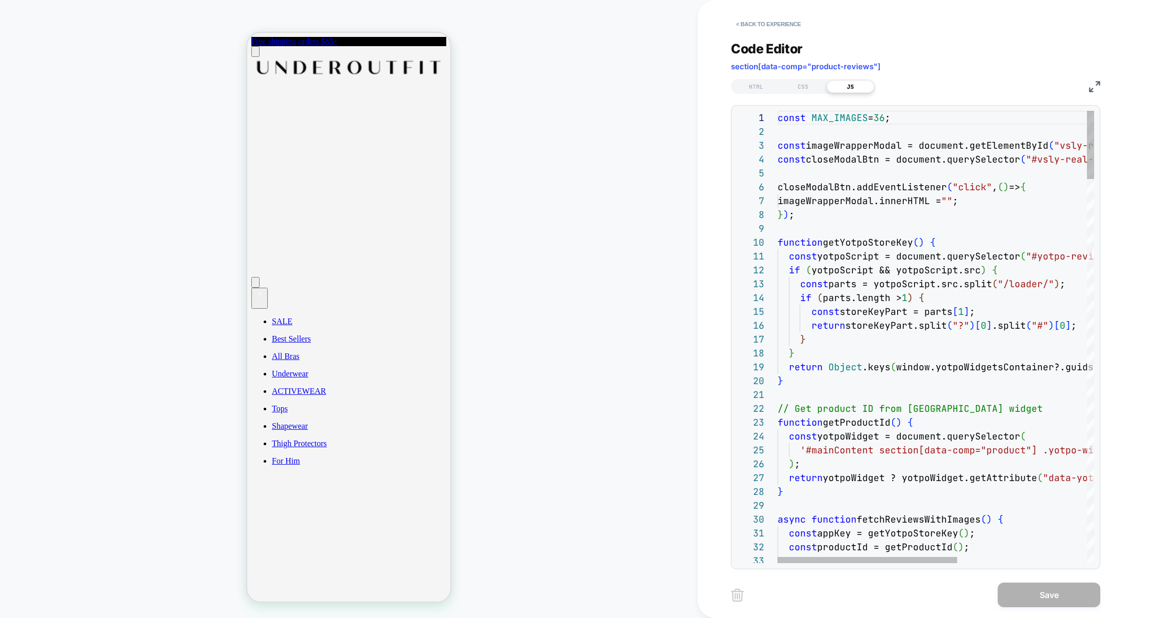
click at [1093, 85] on img at bounding box center [1094, 86] width 11 height 11
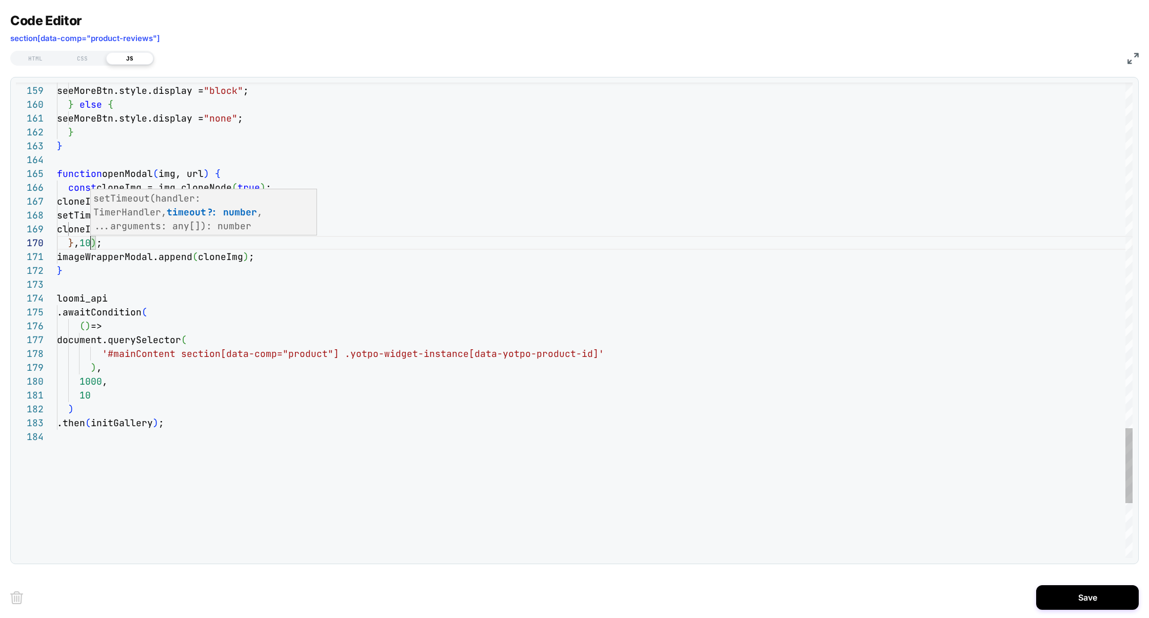
scroll to position [124, 39]
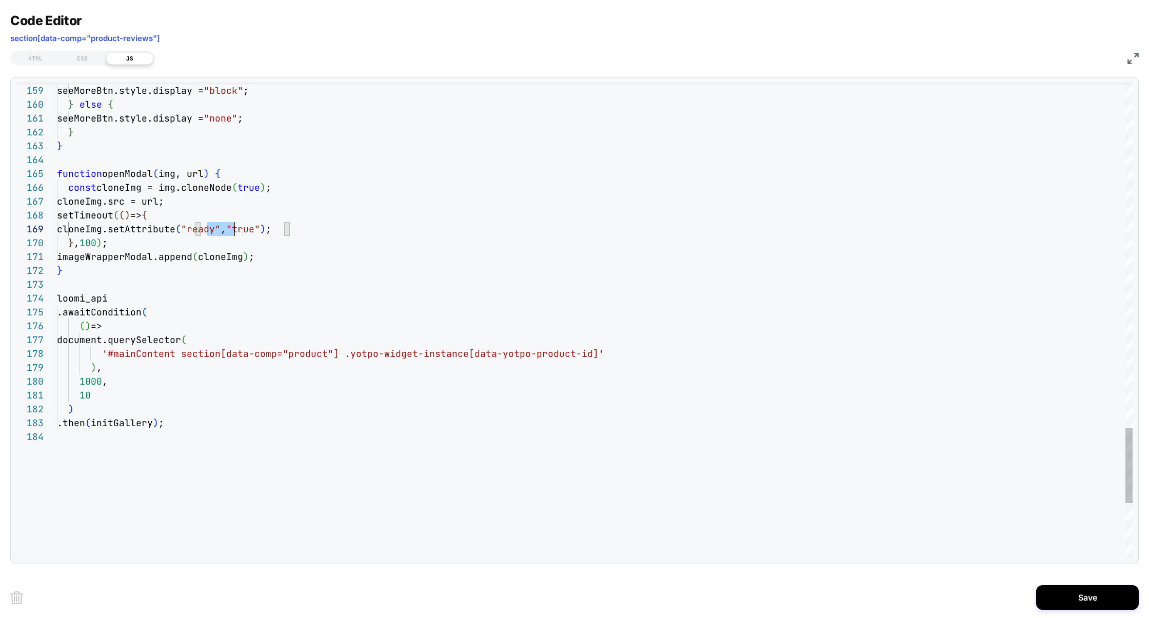
scroll to position [111, 178]
type textarea "**********"
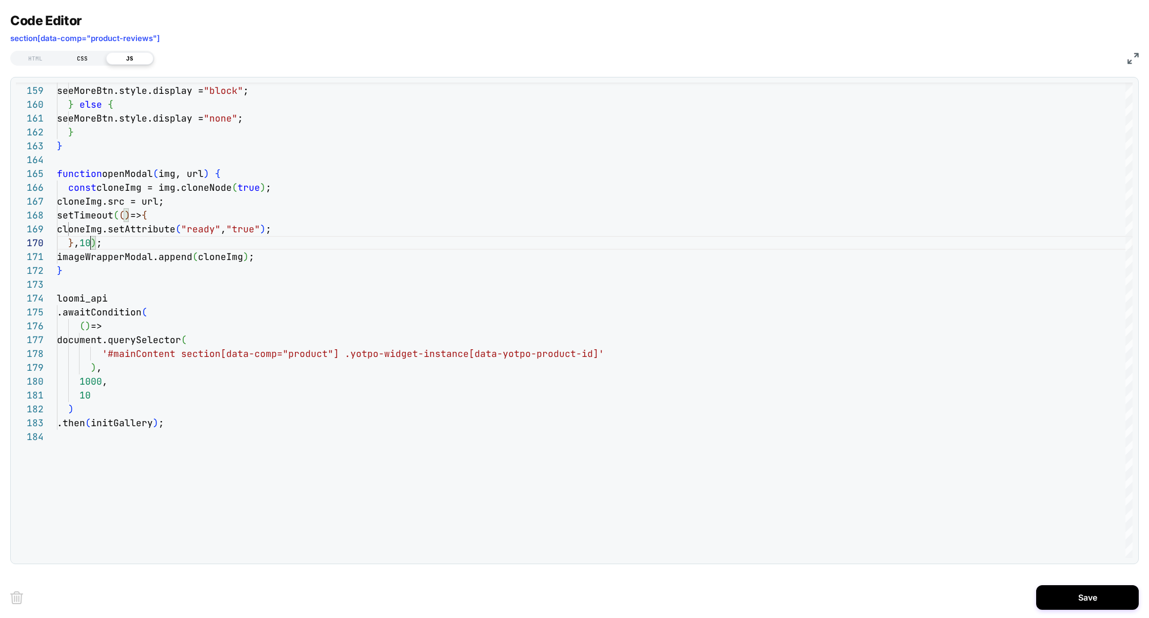
click at [74, 58] on div "CSS" at bounding box center [82, 58] width 47 height 12
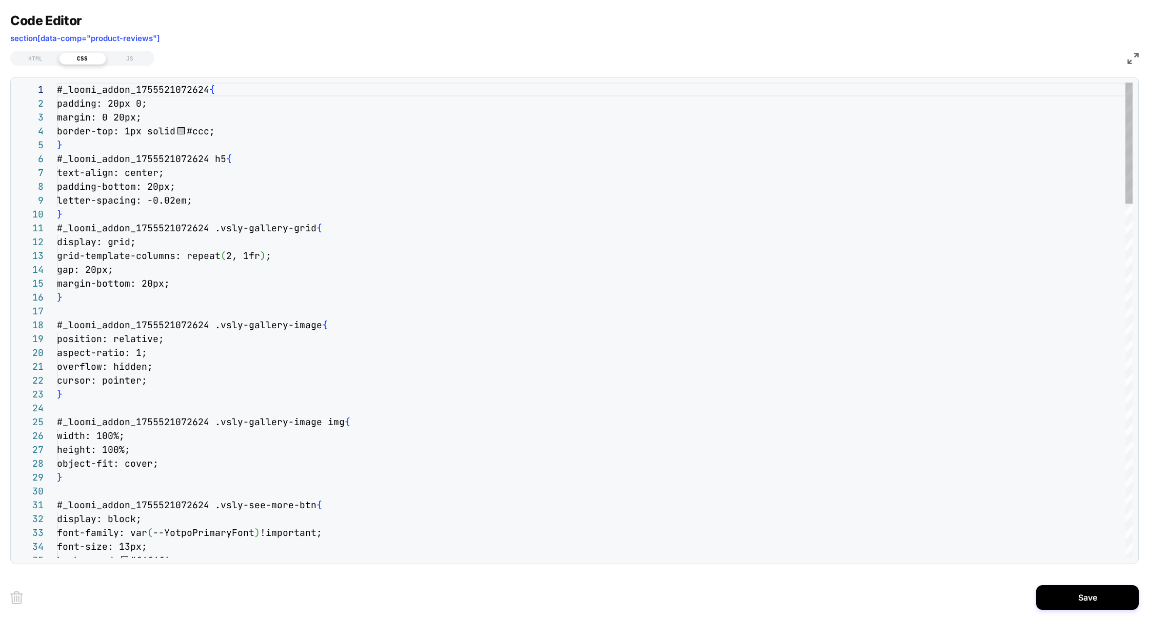
scroll to position [139, 0]
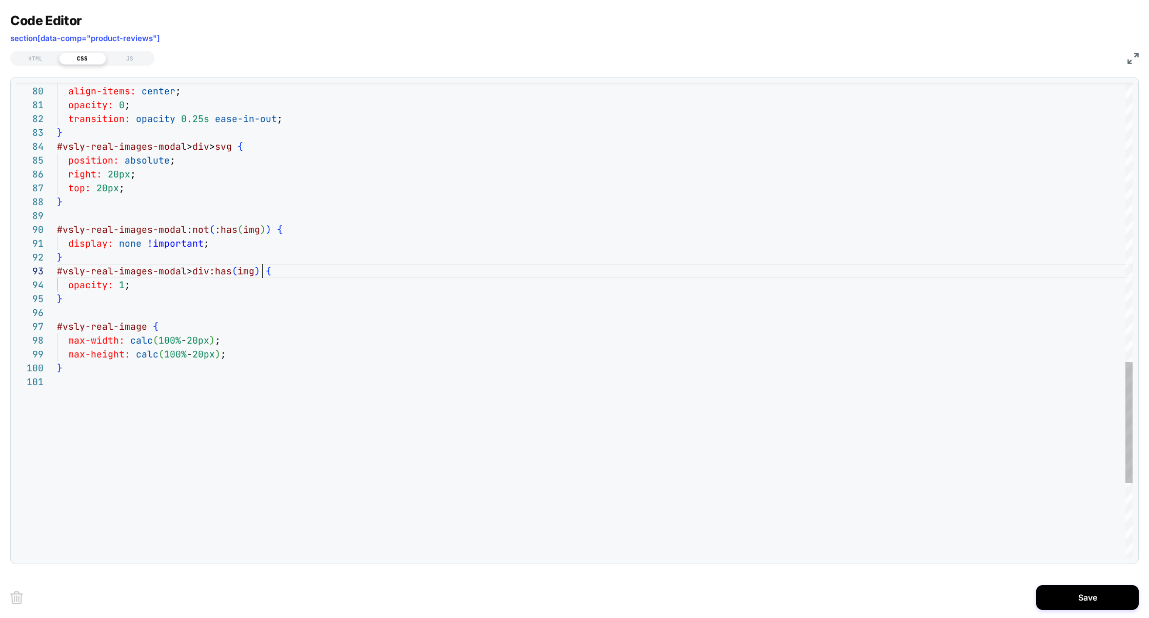
type textarea "**********"
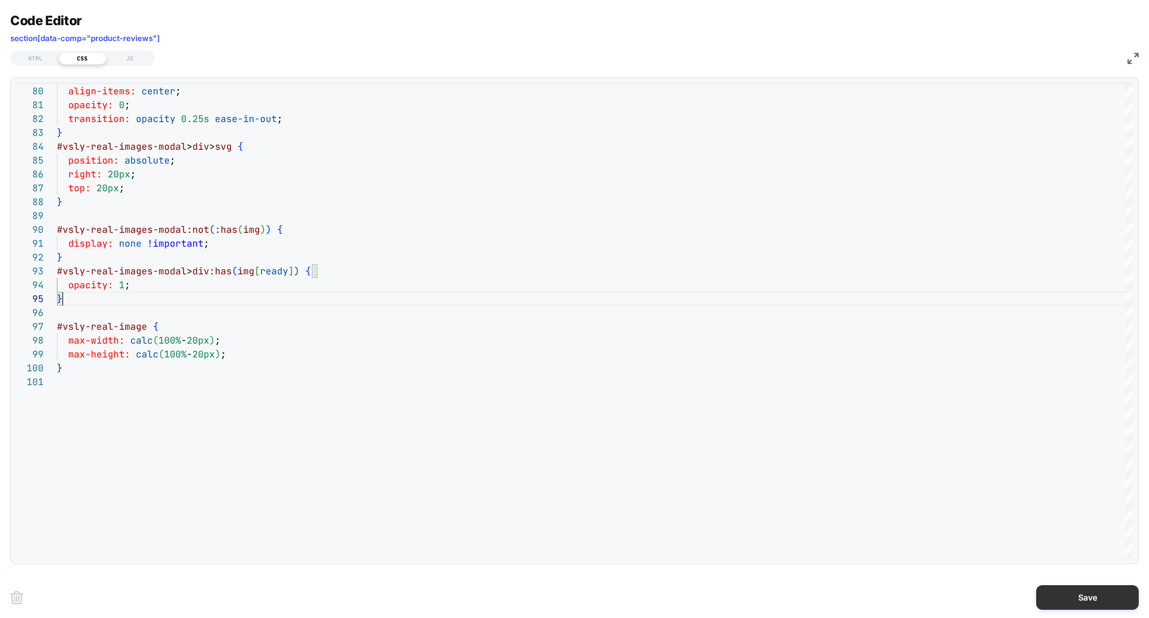
click at [1080, 596] on button "Save" at bounding box center [1088, 597] width 103 height 25
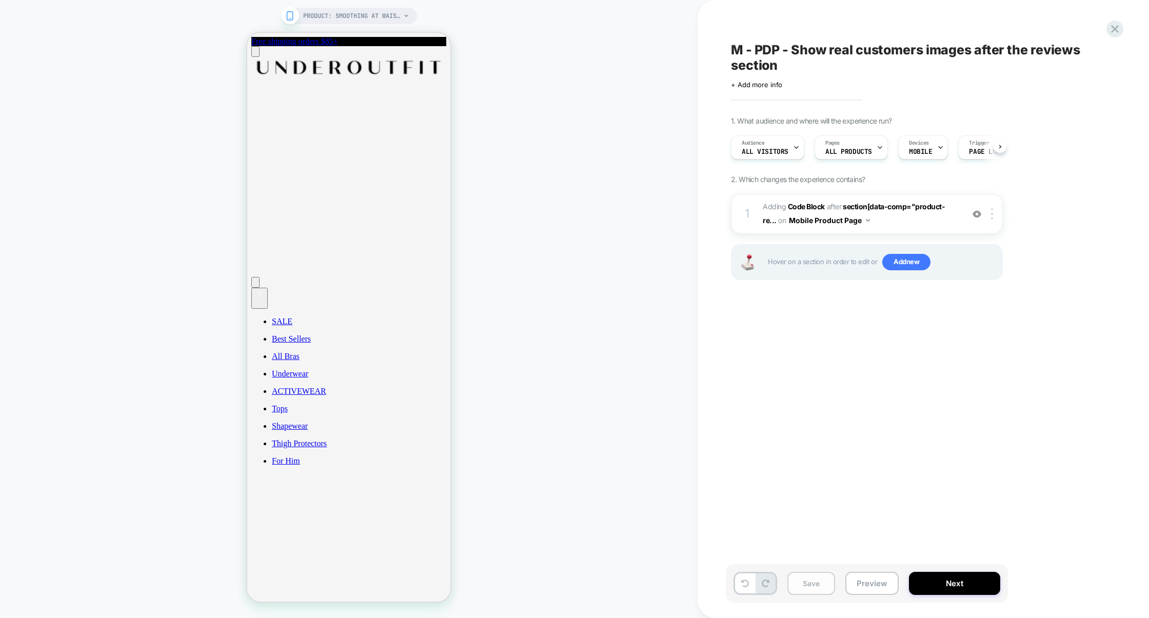
scroll to position [0, 1]
click at [820, 579] on button "Save" at bounding box center [812, 583] width 48 height 23
click at [862, 579] on button "Preview" at bounding box center [872, 583] width 53 height 23
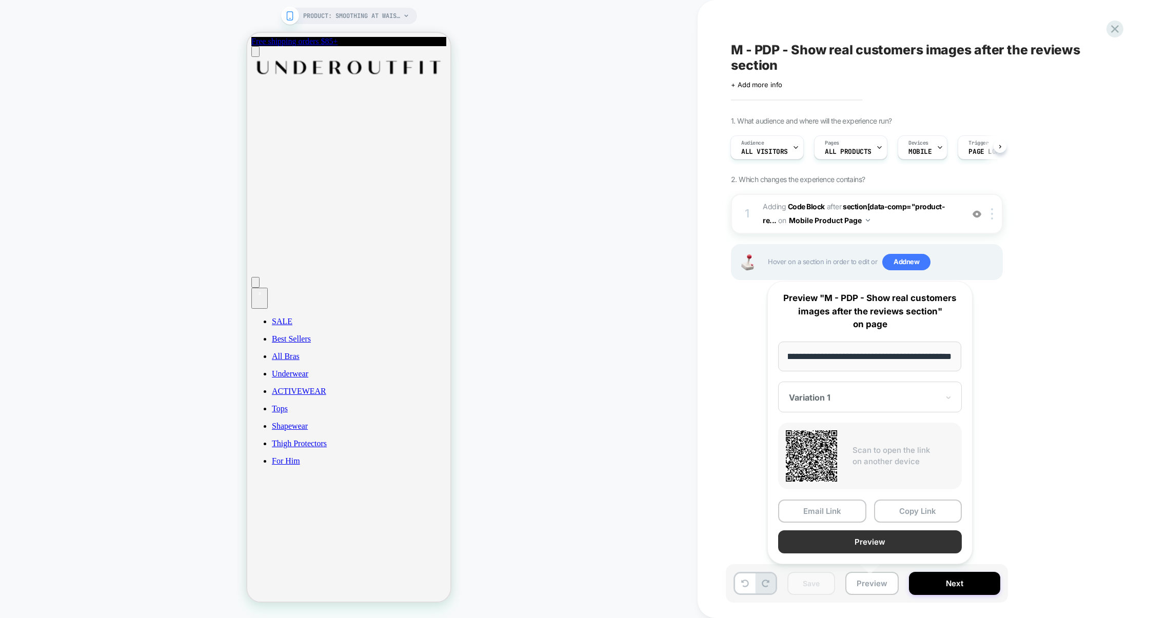
scroll to position [0, 0]
click at [878, 550] on button "Preview" at bounding box center [870, 542] width 184 height 23
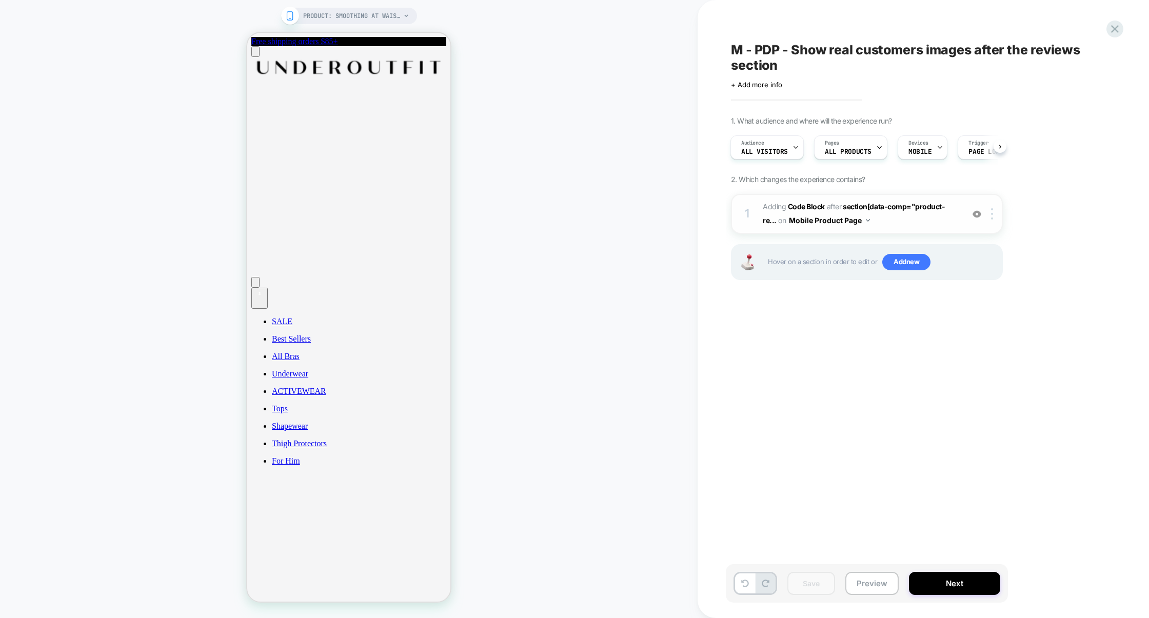
click at [884, 227] on span "Adding Code Block AFTER section[data-comp="product-re... section[data-comp="pro…" at bounding box center [861, 214] width 196 height 28
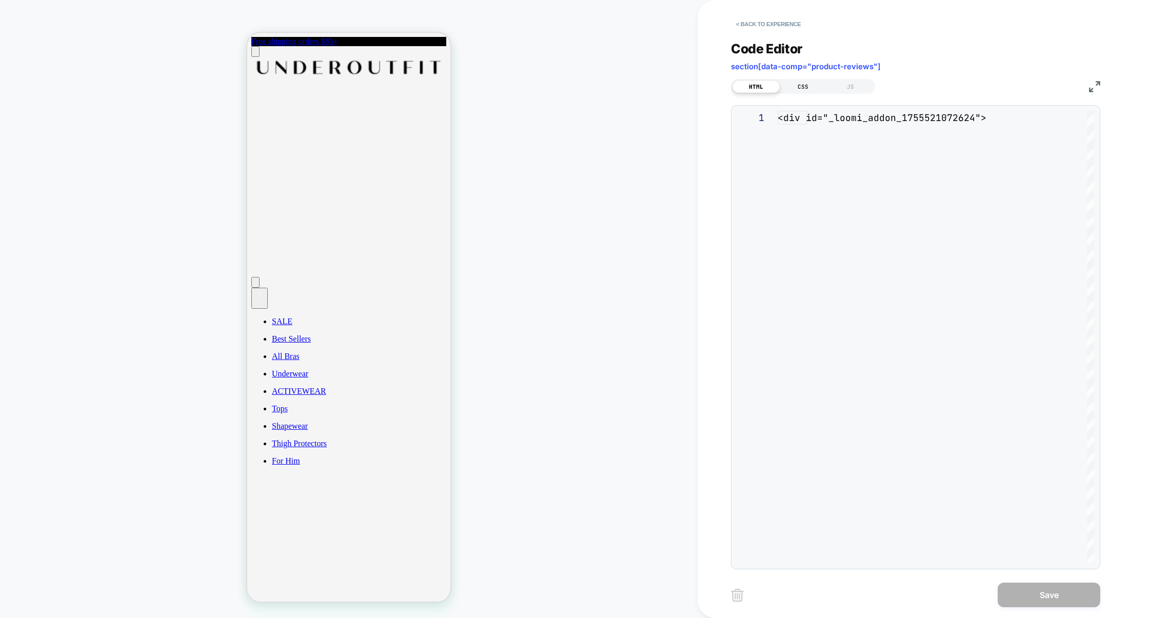
click at [805, 89] on div "CSS" at bounding box center [803, 87] width 47 height 12
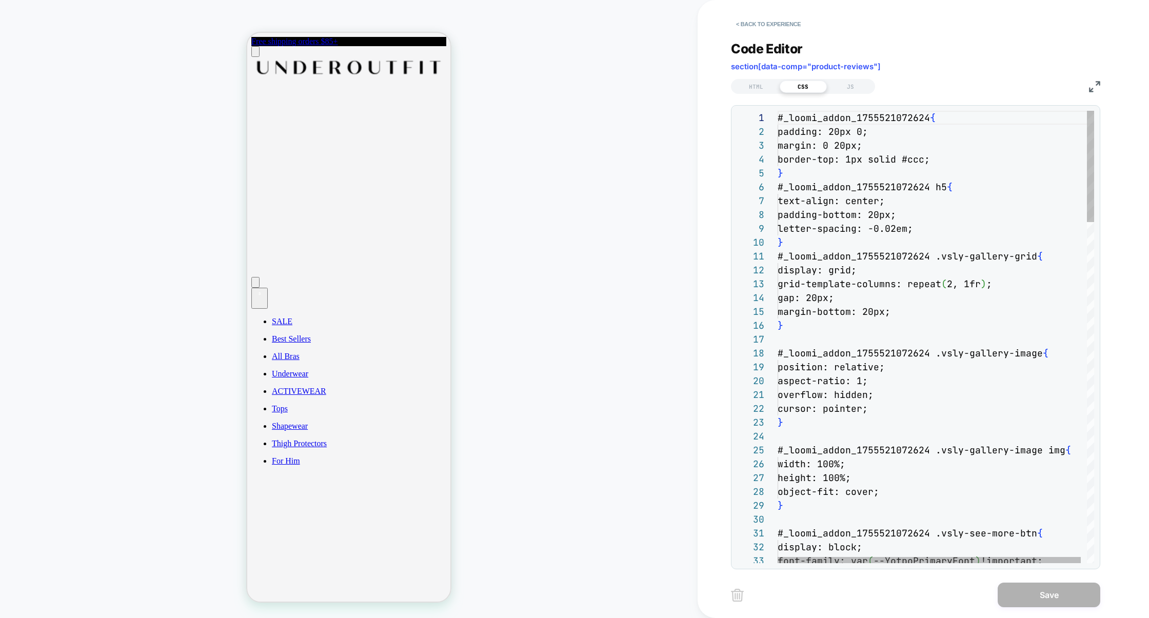
scroll to position [139, 0]
click at [806, 89] on div "CSS" at bounding box center [803, 87] width 47 height 12
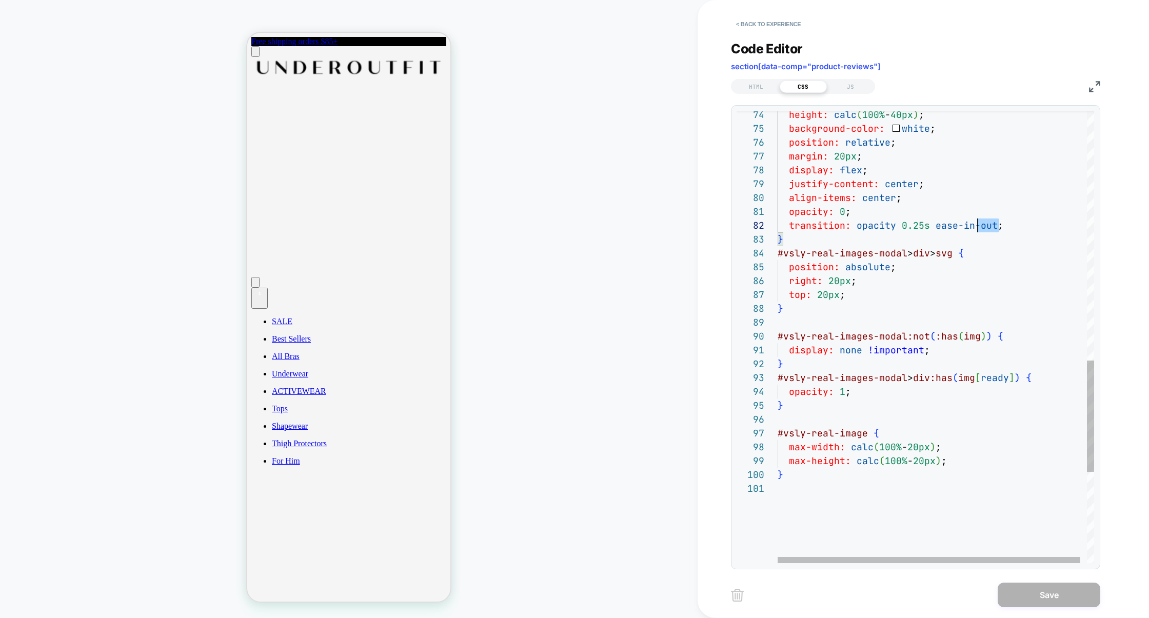
scroll to position [0, 0]
drag, startPoint x: 1013, startPoint y: 226, endPoint x: 730, endPoint y: 213, distance: 283.5
click at [778, 215] on div "#vsly-real-images-modal:not ( :has ( img ) ) { display: none !important ; } #vs…" at bounding box center [939, 15] width 323 height 1838
drag, startPoint x: 1032, startPoint y: 224, endPoint x: 737, endPoint y: 223, distance: 295.1
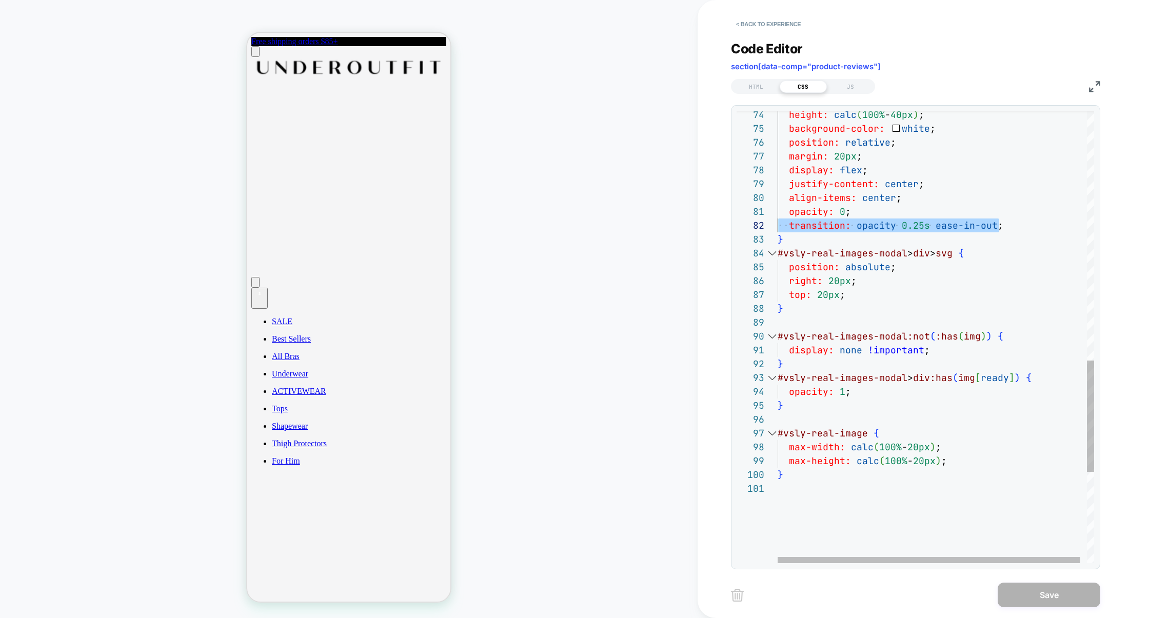
click at [736, 224] on div "**********" at bounding box center [915, 337] width 369 height 464
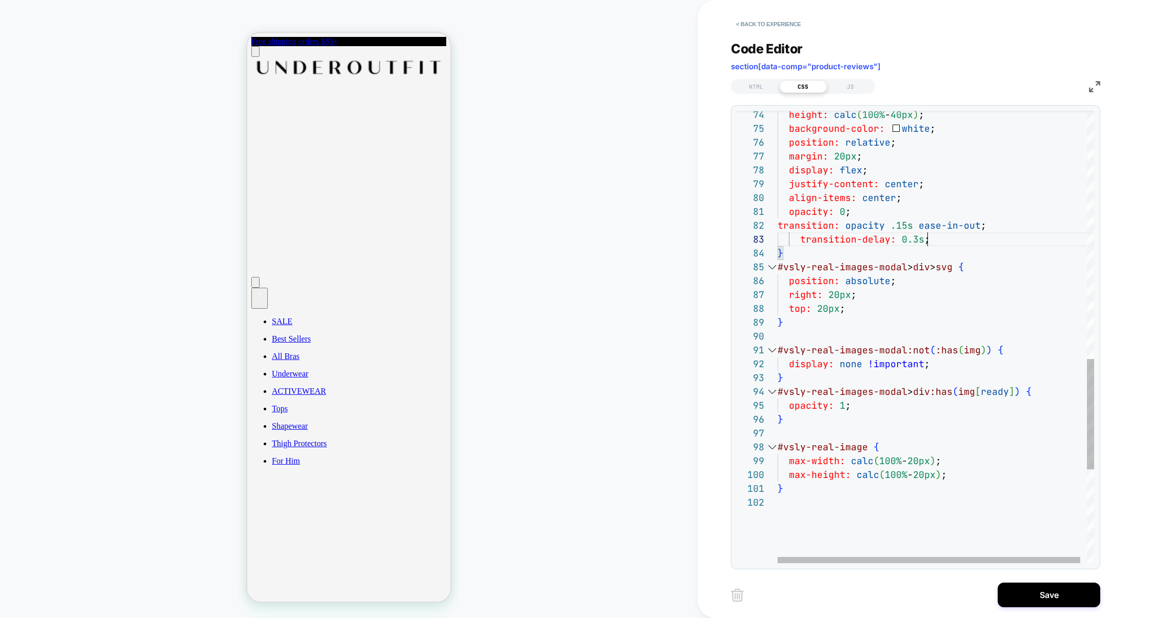
scroll to position [28, 150]
click at [915, 239] on div "#vsly-real-images-modal:not ( :has ( img ) ) { display: none !important ; } #vs…" at bounding box center [939, 22] width 323 height 1852
click at [900, 229] on div "#vsly-real-images-modal:not ( :has ( img ) ) { display: none !important ; } #vs…" at bounding box center [939, 22] width 323 height 1852
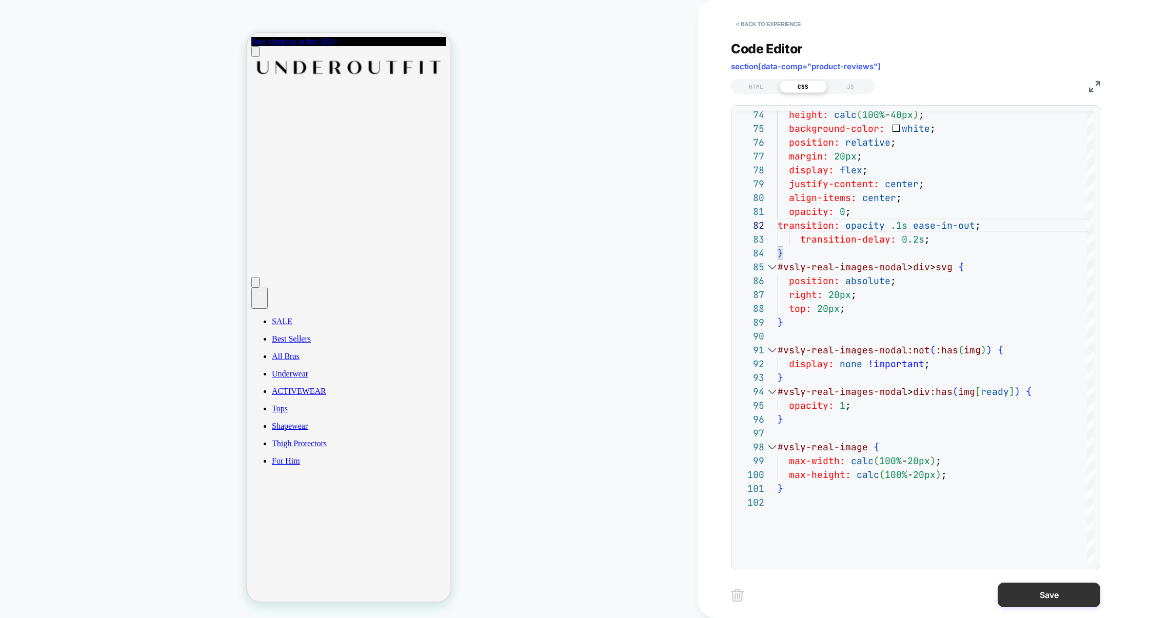
type textarea "**********"
click at [1036, 596] on button "Save" at bounding box center [1049, 595] width 103 height 25
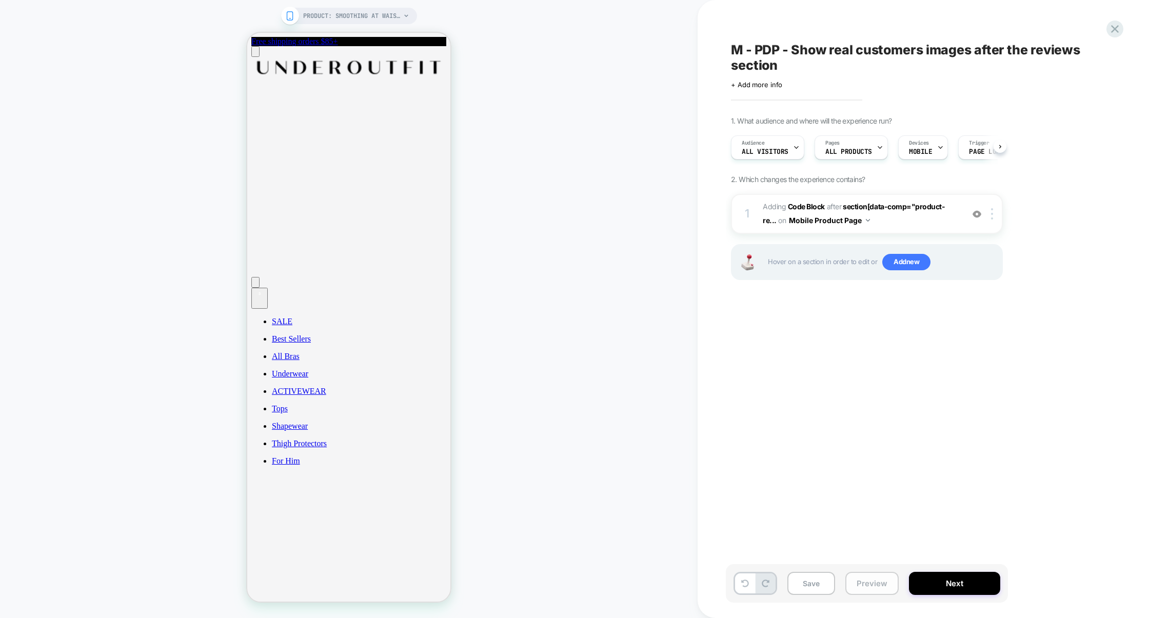
scroll to position [0, 1]
click at [860, 580] on button "Preview" at bounding box center [872, 583] width 53 height 23
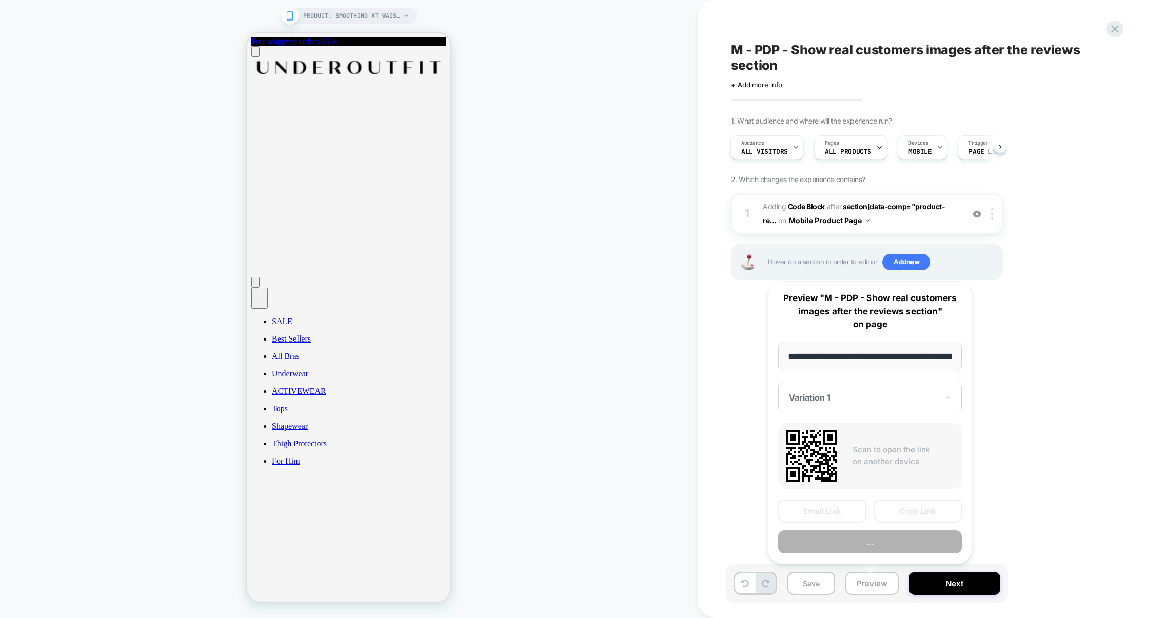
click at [874, 546] on button "..." at bounding box center [870, 542] width 184 height 23
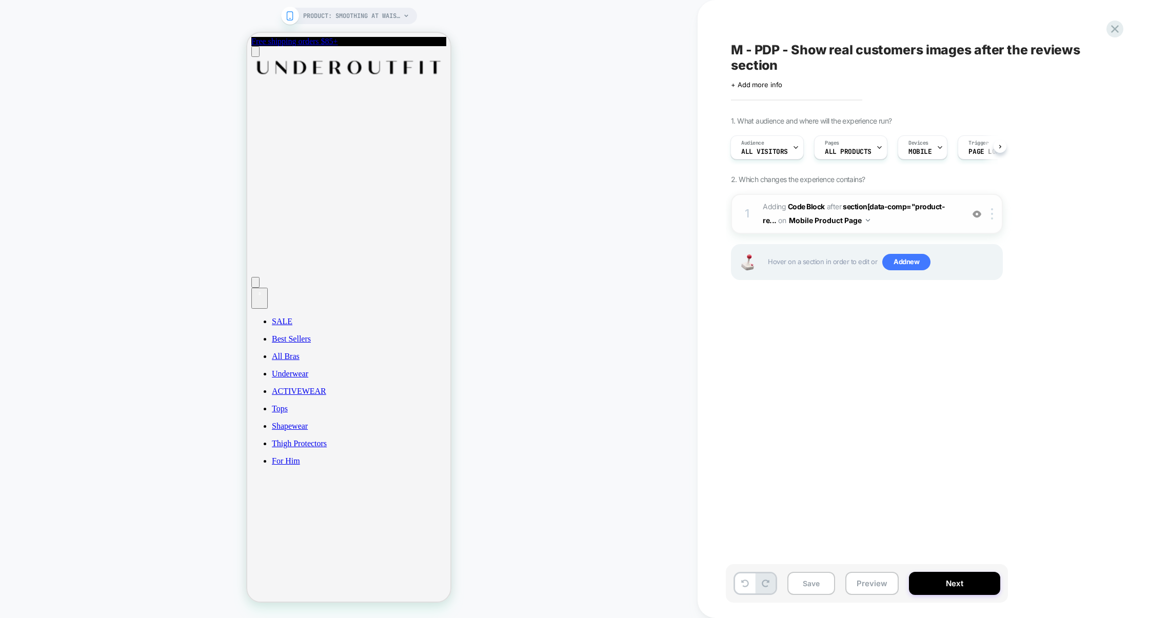
click at [873, 224] on span "Adding Code Block AFTER section[data-comp="product-re... section[data-comp="pro…" at bounding box center [861, 214] width 196 height 28
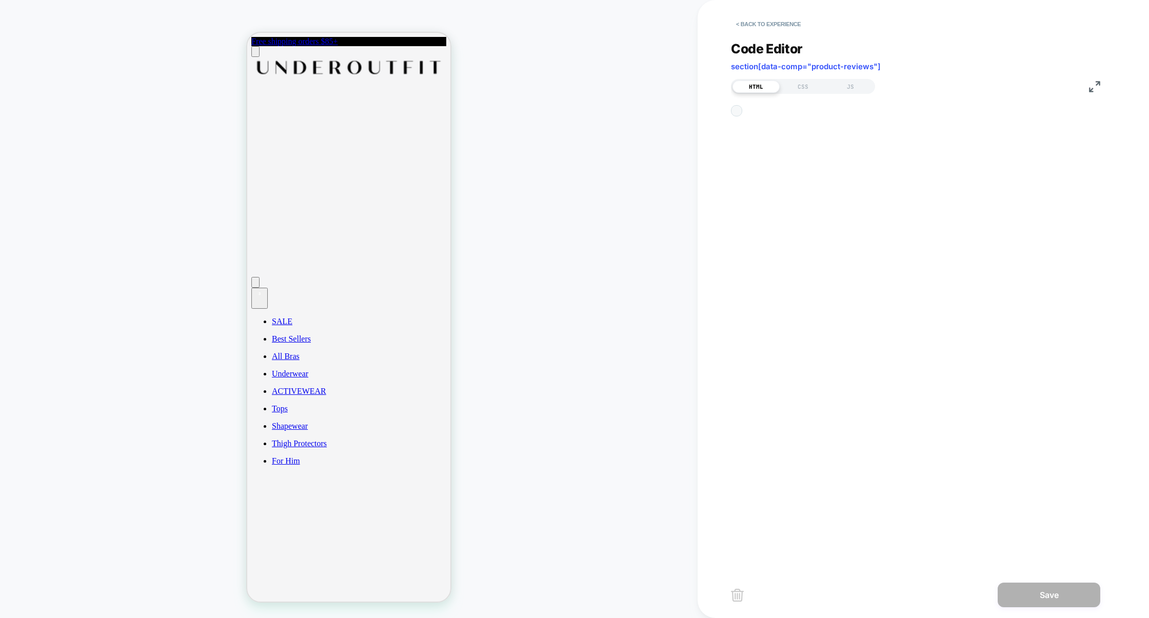
scroll to position [139, 0]
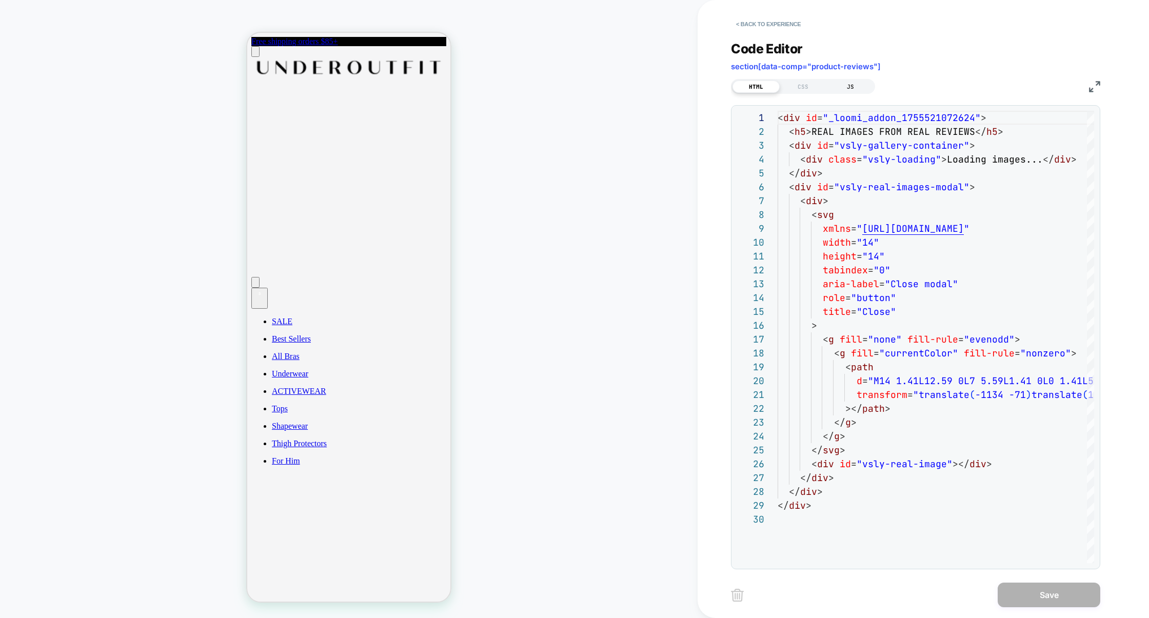
click at [857, 91] on div "JS" at bounding box center [850, 87] width 47 height 12
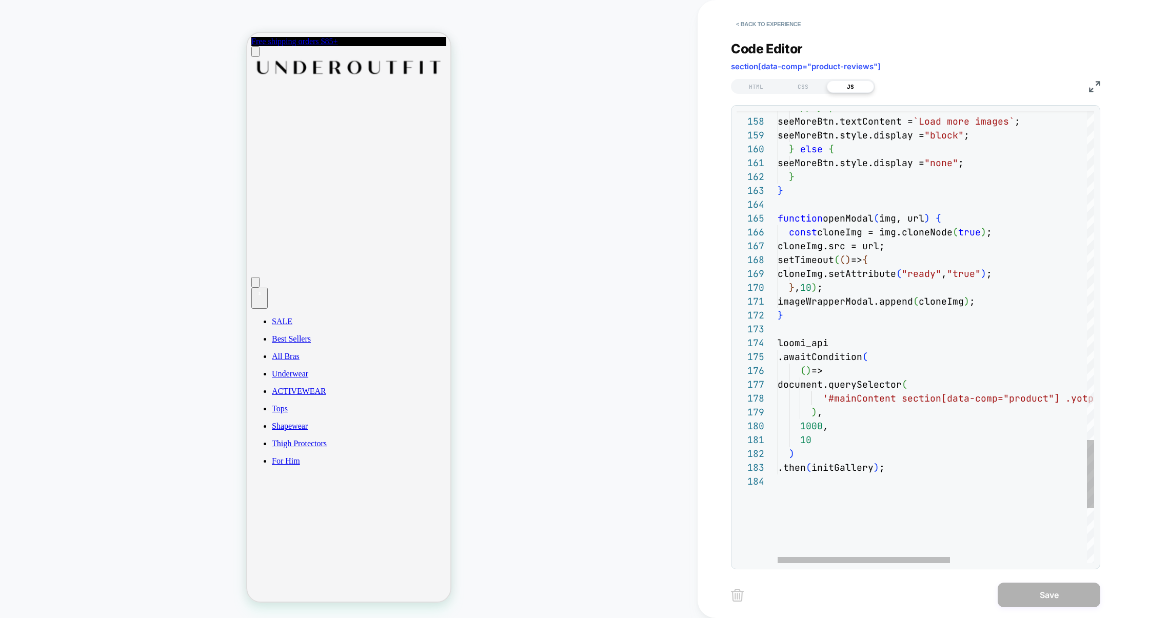
scroll to position [124, 50]
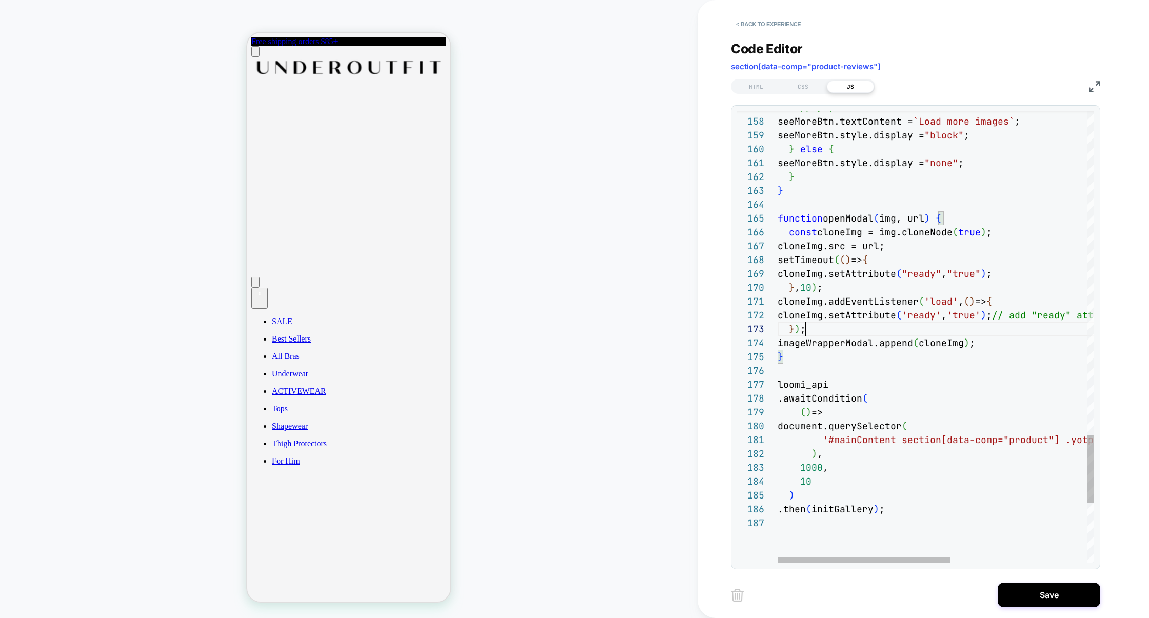
scroll to position [28, 28]
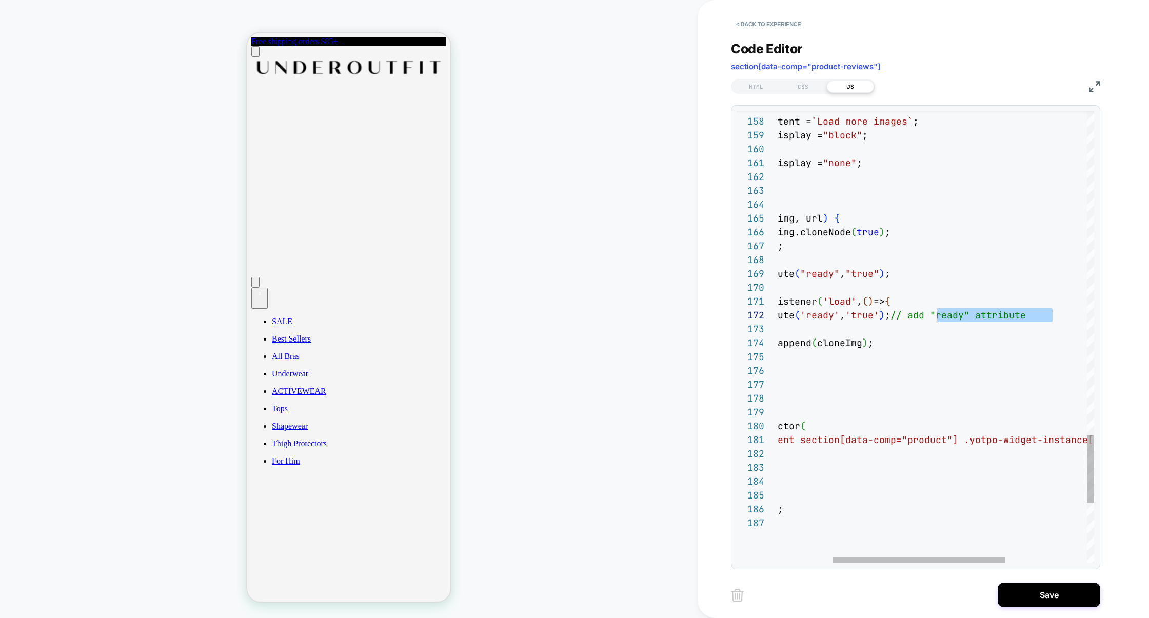
drag, startPoint x: 1061, startPoint y: 314, endPoint x: 937, endPoint y: 312, distance: 123.2
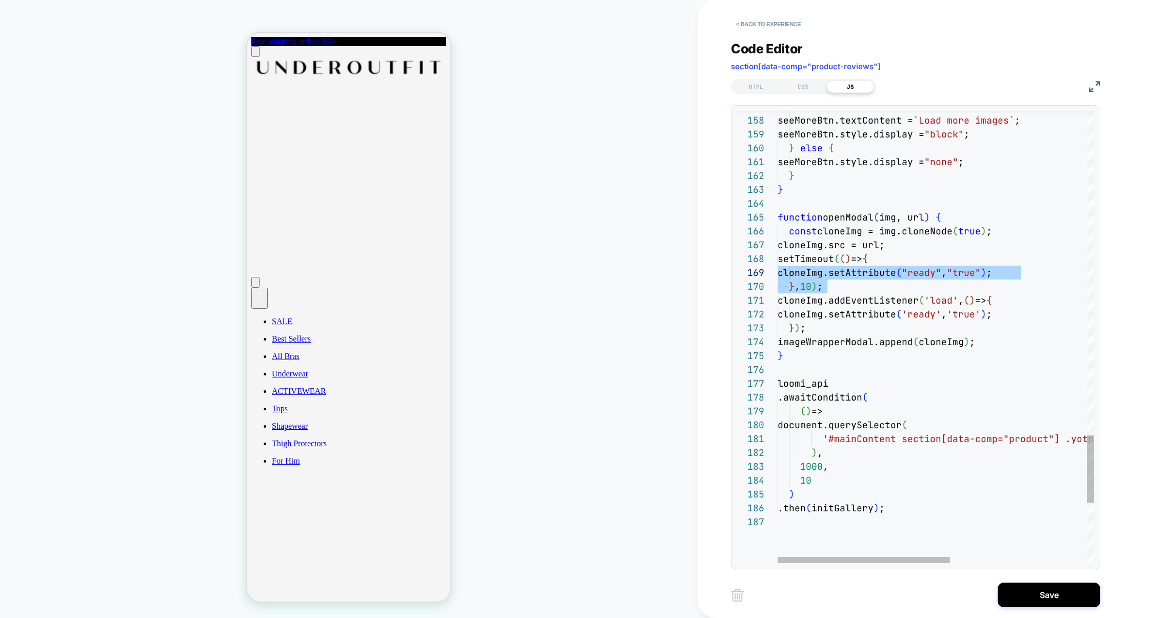
scroll to position [97, 0]
drag, startPoint x: 846, startPoint y: 286, endPoint x: 746, endPoint y: 264, distance: 102.5
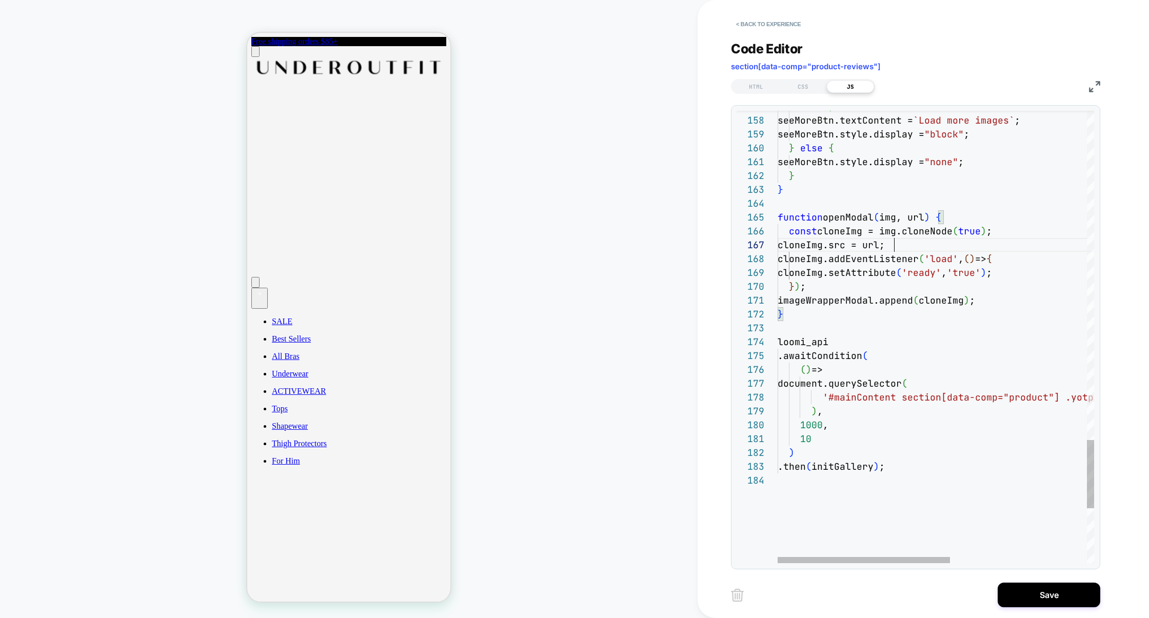
scroll to position [83, 116]
type textarea "**********"
click at [810, 89] on div "CSS" at bounding box center [803, 87] width 47 height 12
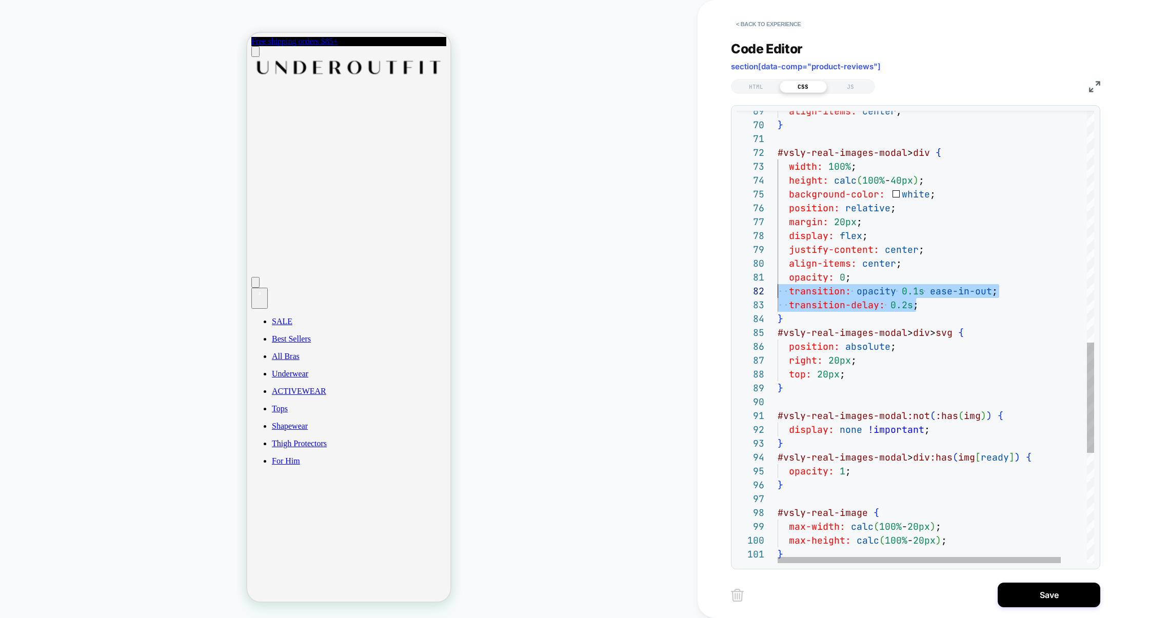
scroll to position [13, 0]
drag, startPoint x: 933, startPoint y: 308, endPoint x: 754, endPoint y: 294, distance: 179.7
click at [778, 294] on div "align-items: center ; } #vsly-real-images-modal > div { width: 100% ; height: c…" at bounding box center [950, 88] width 345 height 1852
drag, startPoint x: 939, startPoint y: 302, endPoint x: 736, endPoint y: 279, distance: 204.6
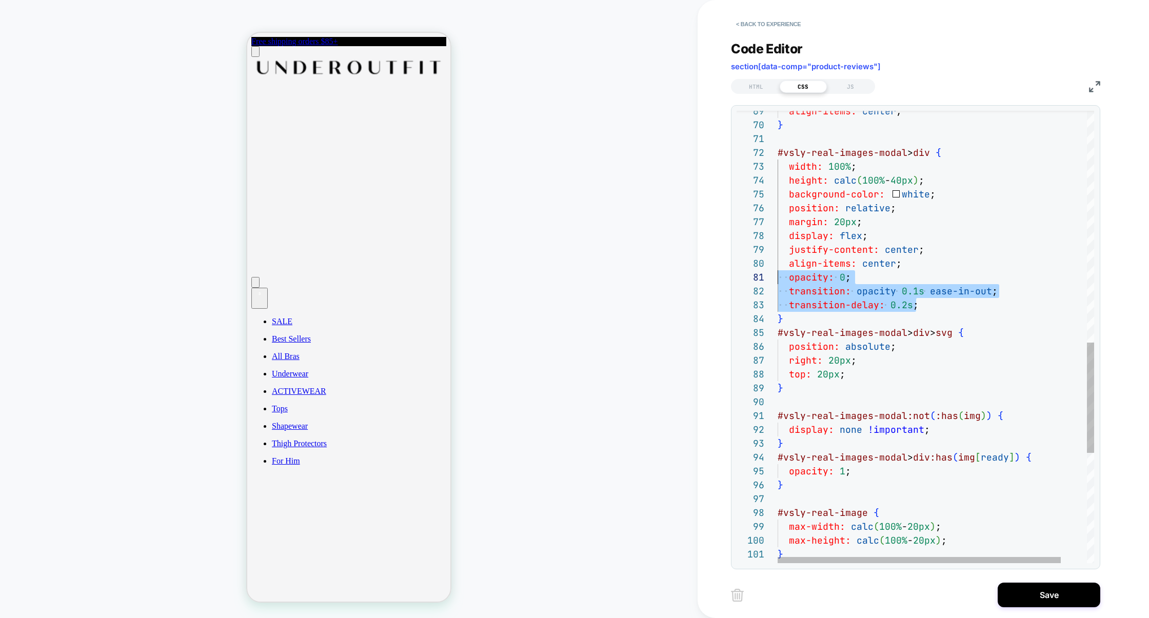
click at [778, 279] on div "align-items: center ; } #vsly-real-images-modal > div { width: 100% ; height: c…" at bounding box center [950, 88] width 345 height 1852
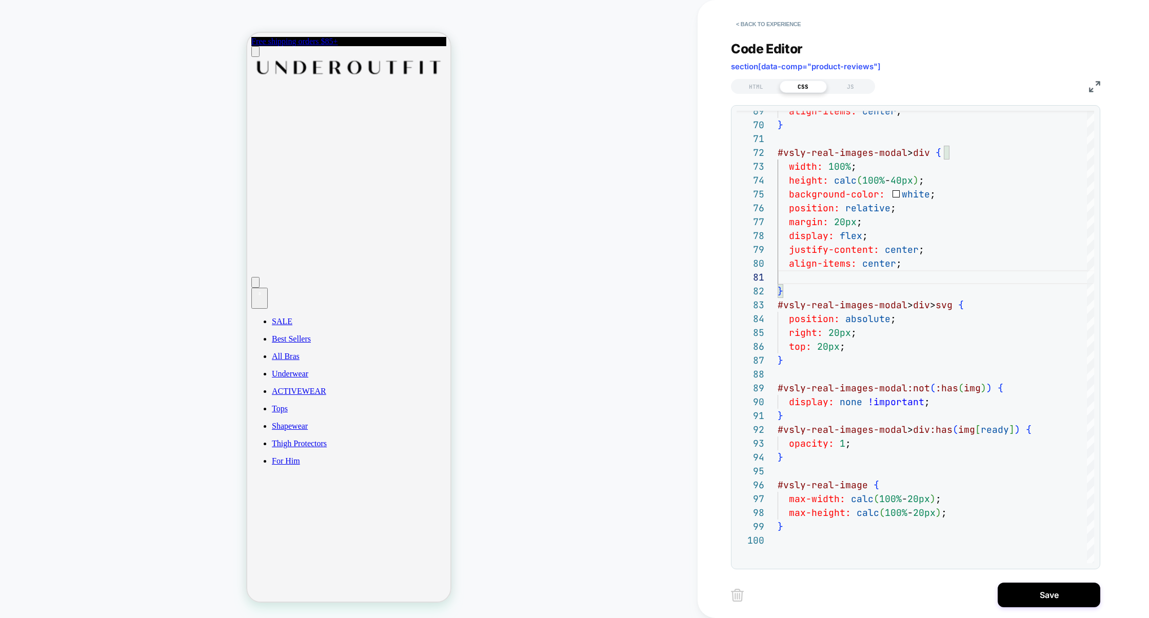
scroll to position [124, 122]
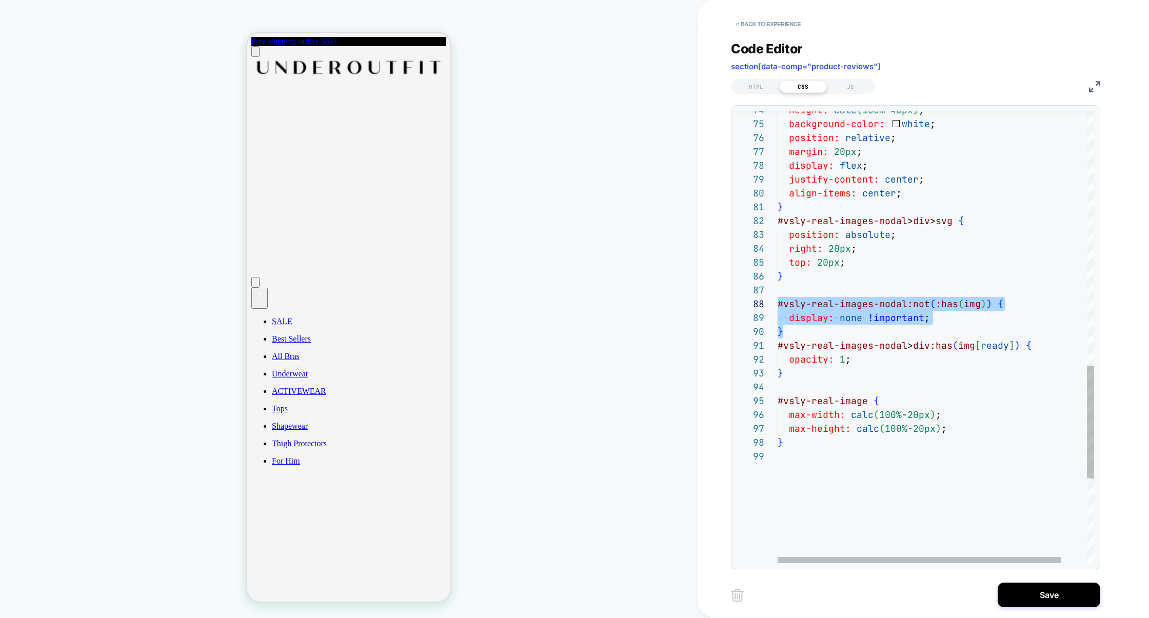
drag, startPoint x: 796, startPoint y: 334, endPoint x: 730, endPoint y: 301, distance: 74.4
click at [730, 302] on div "**********" at bounding box center [924, 309] width 452 height 618
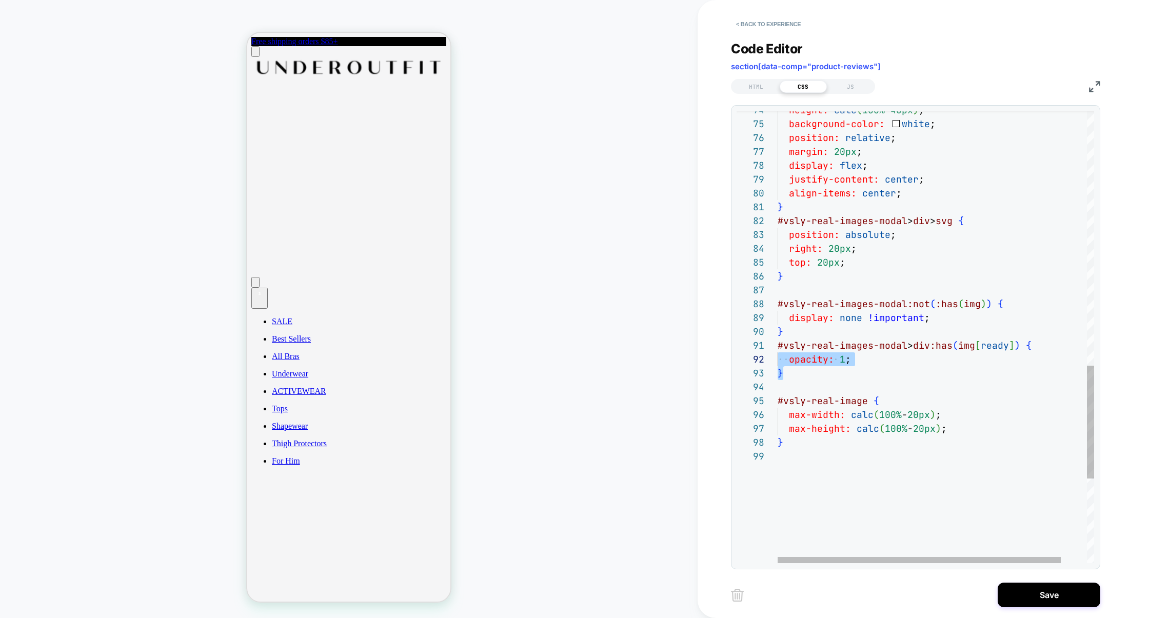
scroll to position [0, 0]
drag, startPoint x: 825, startPoint y: 379, endPoint x: 759, endPoint y: 351, distance: 70.6
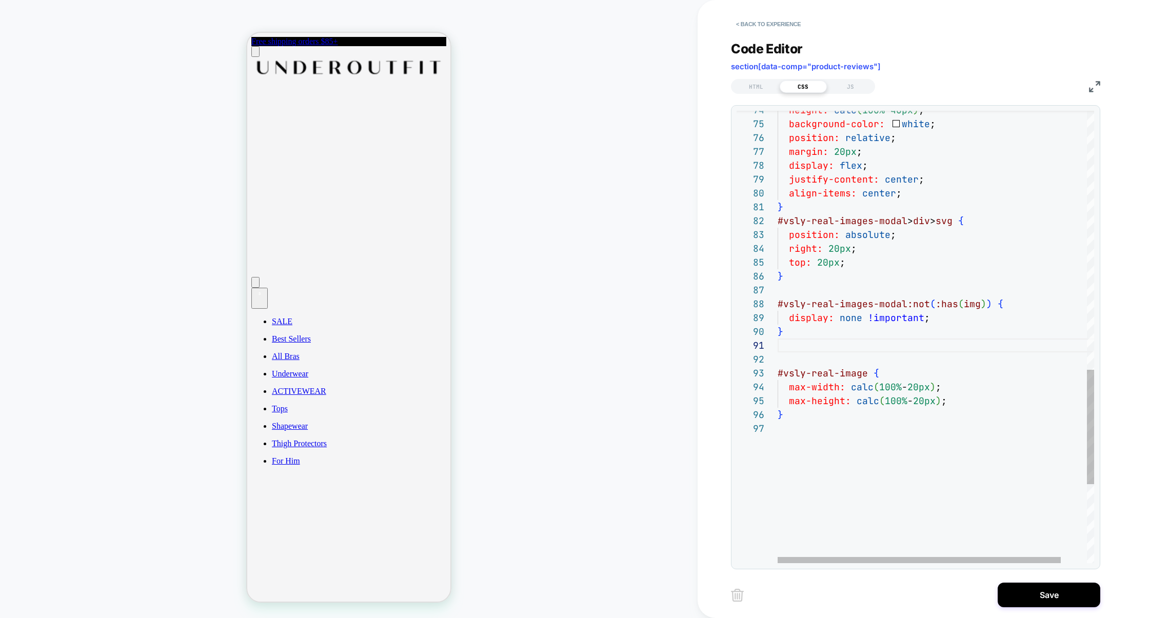
scroll to position [124, 5]
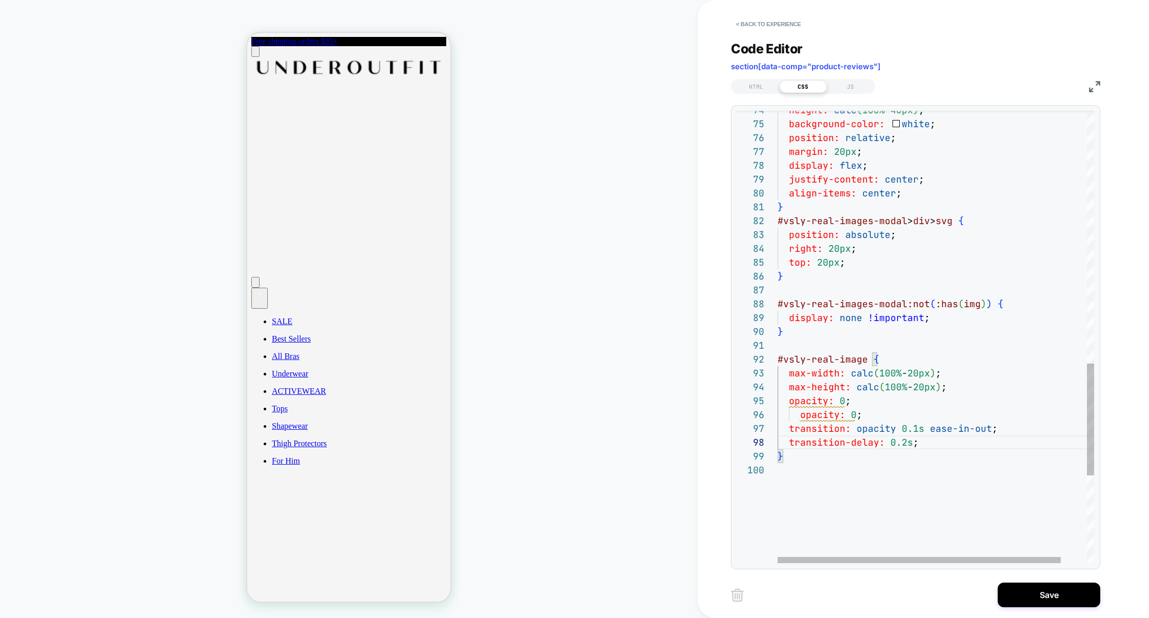
scroll to position [55, 72]
click at [863, 406] on div "height: calc ( 100% - 40px ) ; background-color: white ; position: relative ; m…" at bounding box center [950, 4] width 345 height 1824
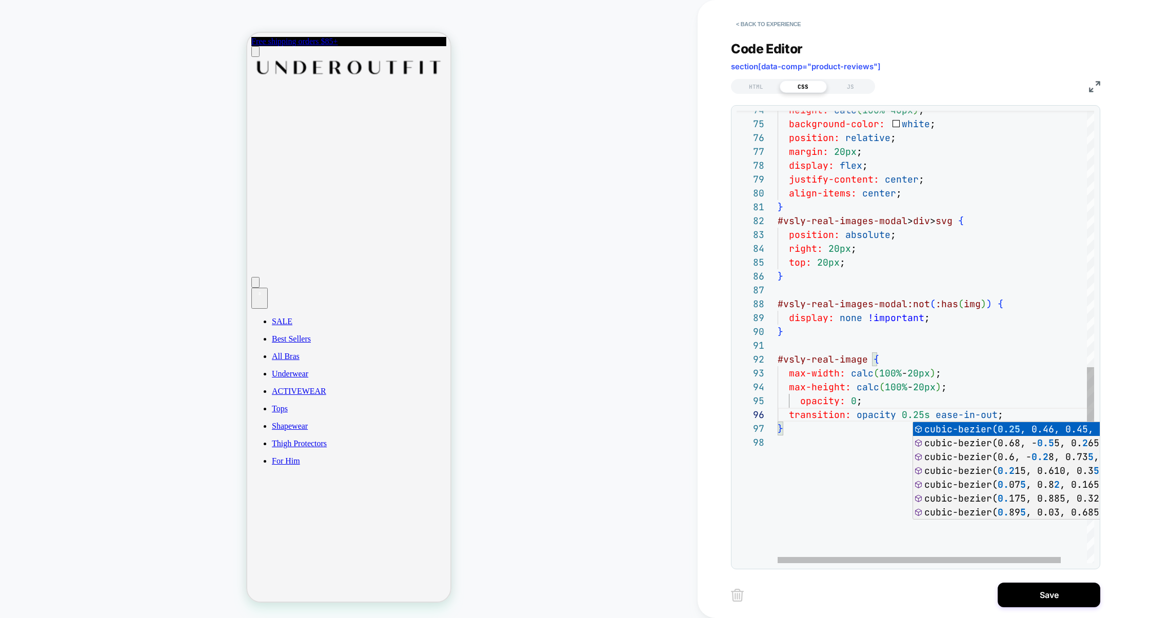
scroll to position [69, 72]
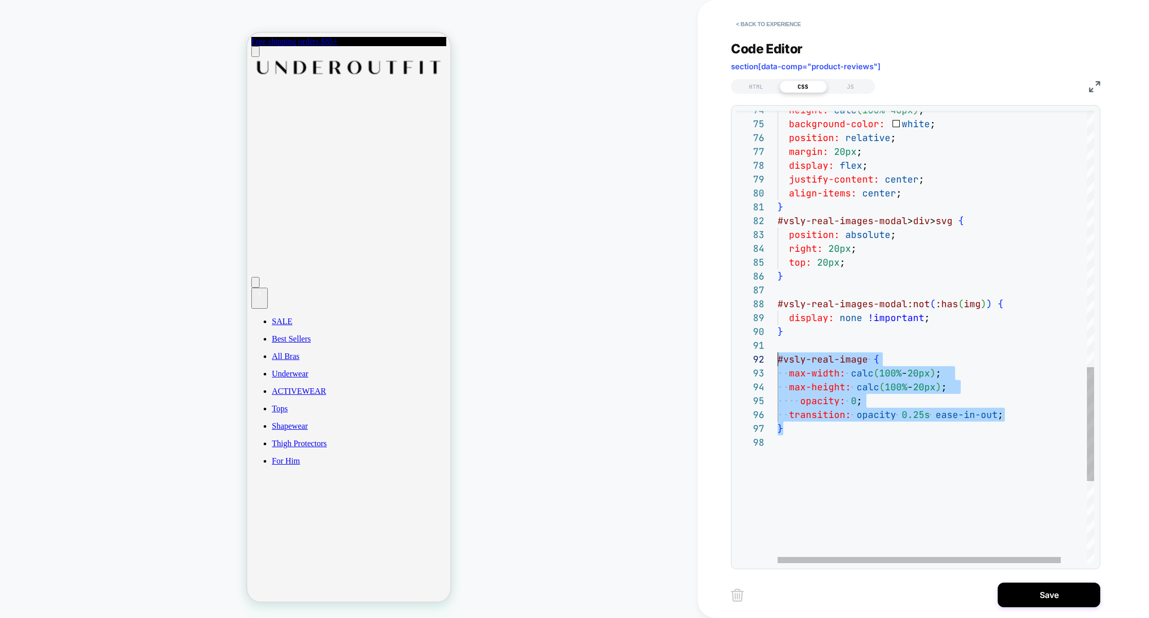
scroll to position [13, 0]
drag, startPoint x: 796, startPoint y: 429, endPoint x: 772, endPoint y: 361, distance: 71.7
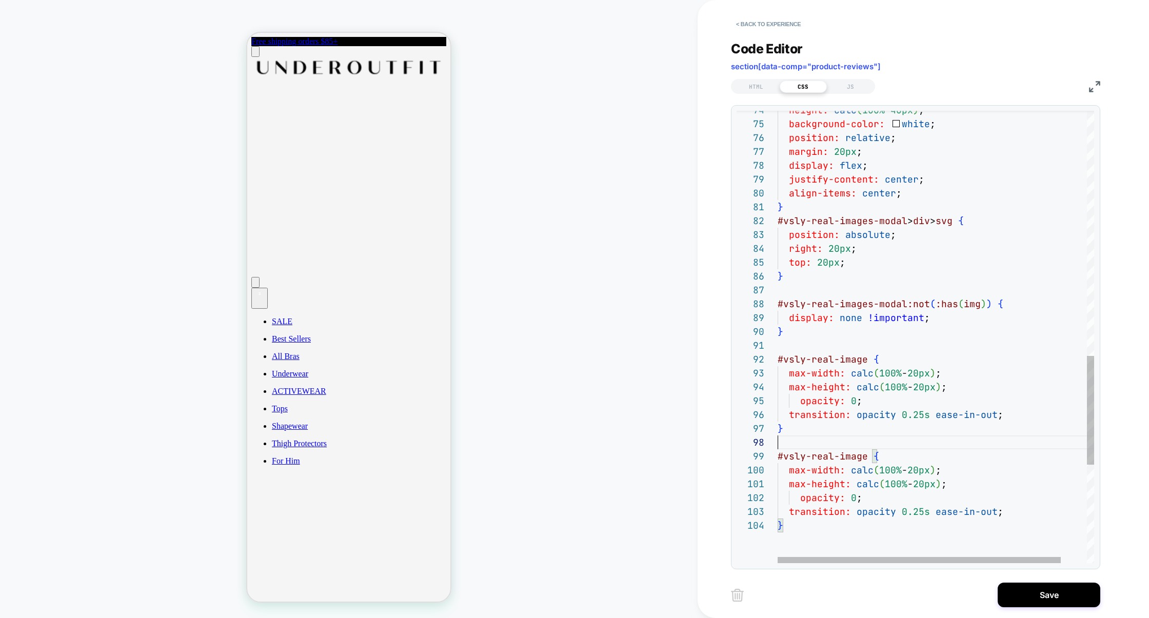
scroll to position [97, 0]
click at [911, 448] on div "height: calc ( 100% - 40px ) ; background-color: white ; position: relative ; m…" at bounding box center [950, 32] width 345 height 1880
click at [866, 457] on div "height: calc ( 100% - 40px ) ; background-color: white ; position: relative ; m…" at bounding box center [950, 32] width 345 height 1880
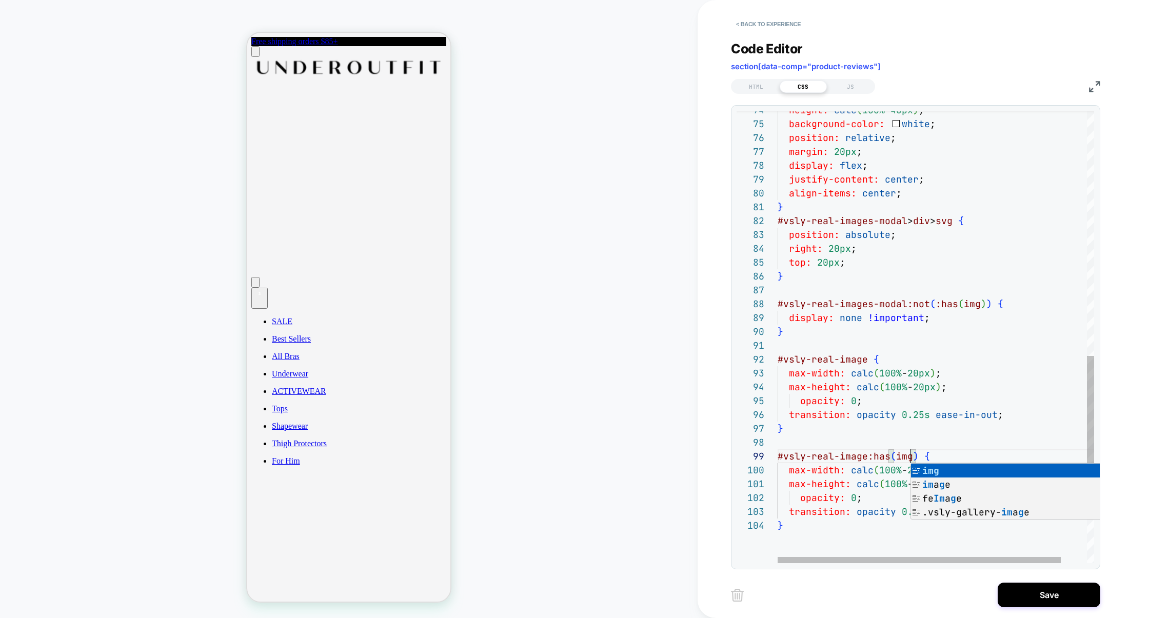
scroll to position [0, 0]
click at [993, 500] on div "height: calc ( 100% - 40px ) ; background-color: white ; position: relative ; m…" at bounding box center [950, 32] width 345 height 1880
click at [853, 501] on div "height: calc ( 100% - 40px ) ; background-color: white ; position: relative ; m…" at bounding box center [950, 32] width 345 height 1880
click at [951, 511] on div "height: calc ( 100% - 40px ) ; background-color: white ; position: relative ; m…" at bounding box center [950, 32] width 345 height 1880
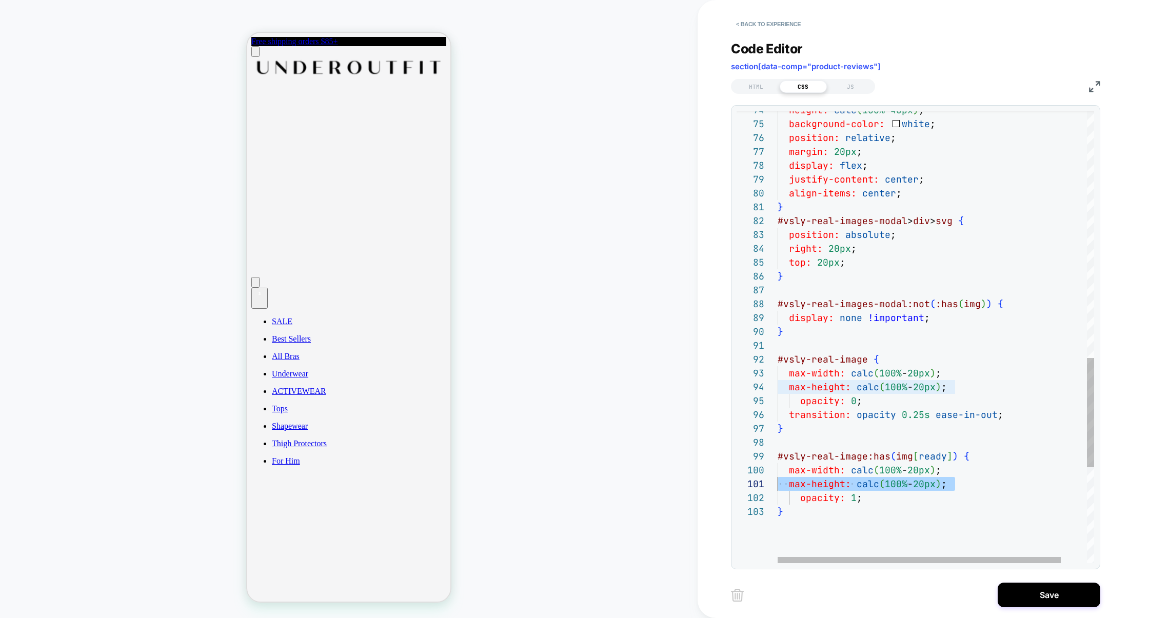
drag, startPoint x: 965, startPoint y: 491, endPoint x: 713, endPoint y: 481, distance: 252.1
click at [712, 482] on div "**********" at bounding box center [924, 309] width 452 height 618
click at [844, 468] on div "height: calc ( 100% - 40px ) ; background-color: white ; position: relative ; m…" at bounding box center [950, 25] width 345 height 1866
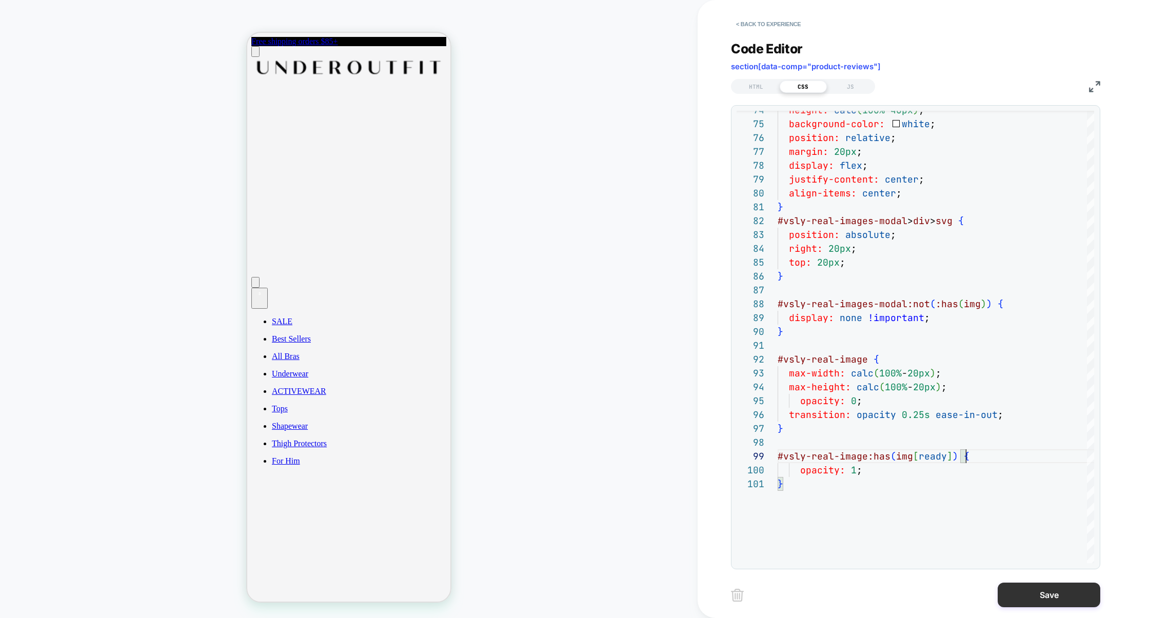
type textarea "**********"
click at [1068, 596] on button "Save" at bounding box center [1049, 595] width 103 height 25
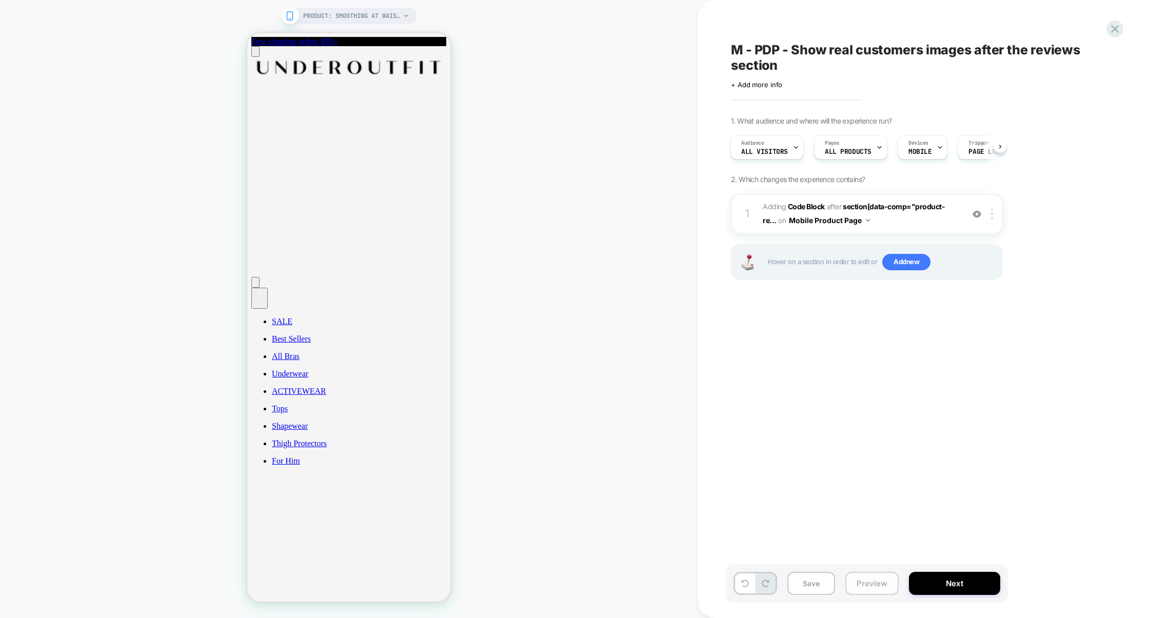
click at [866, 587] on button "Preview" at bounding box center [872, 583] width 53 height 23
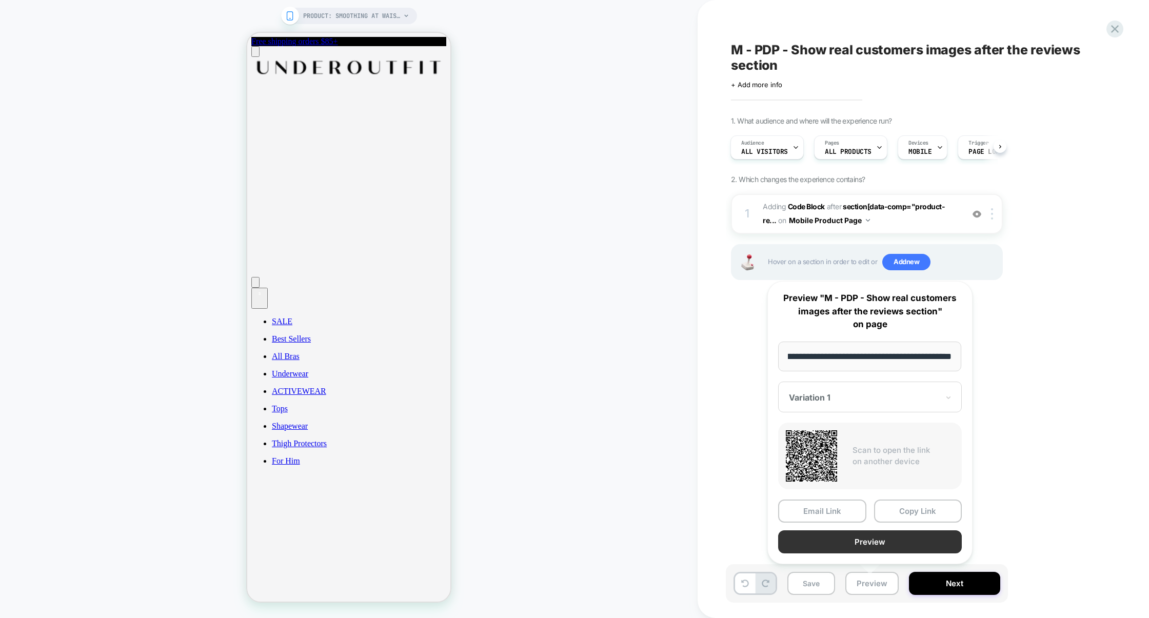
click at [876, 546] on button "Preview" at bounding box center [870, 542] width 184 height 23
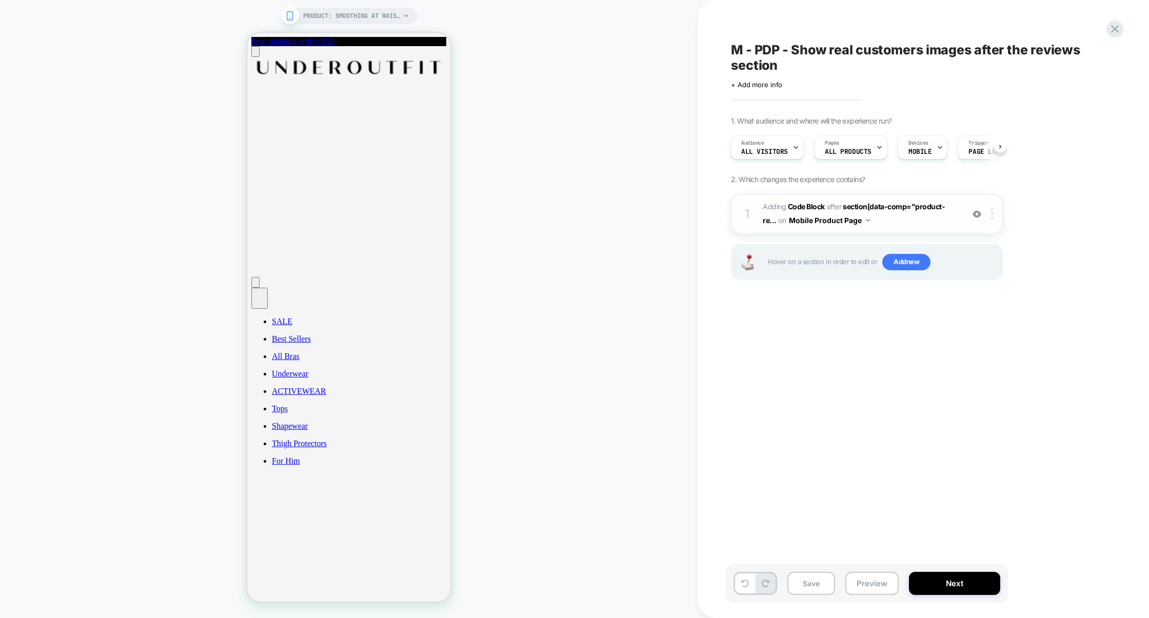
click at [872, 226] on span "Adding Code Block AFTER section[data-comp="product-re... section[data-comp="pro…" at bounding box center [861, 214] width 196 height 28
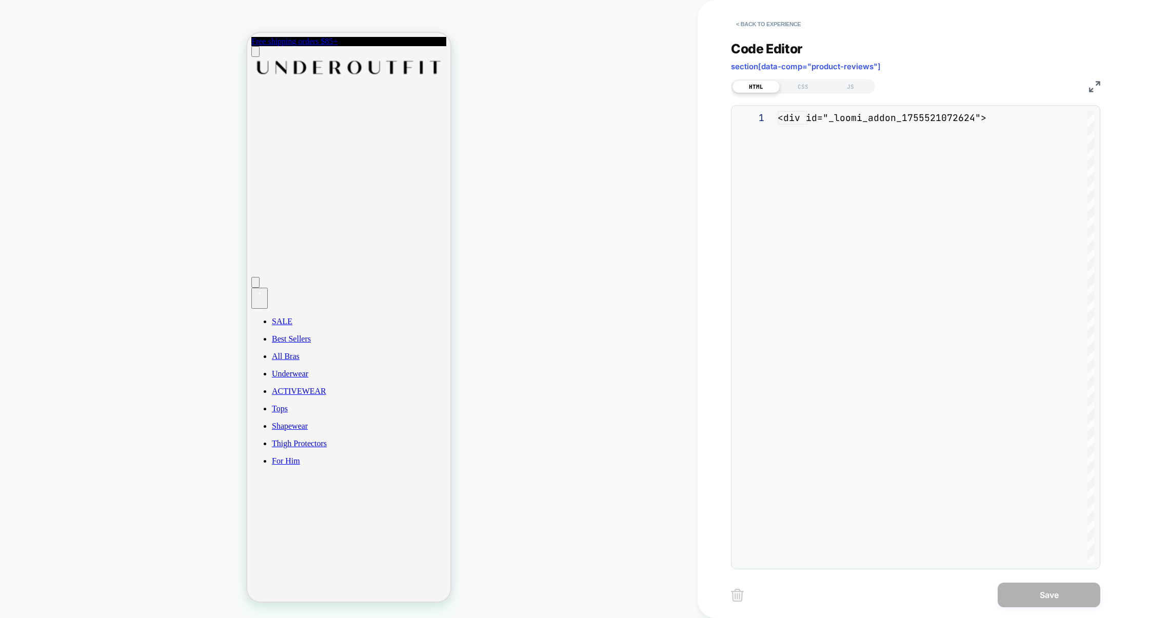
scroll to position [139, 0]
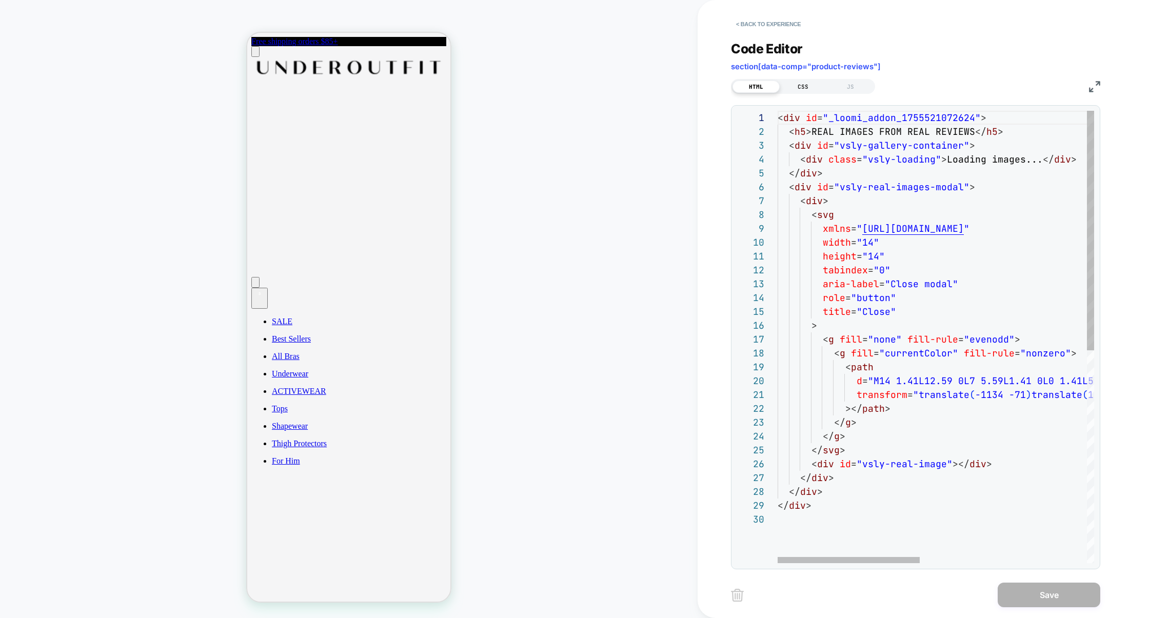
click at [808, 90] on div "CSS" at bounding box center [803, 87] width 47 height 12
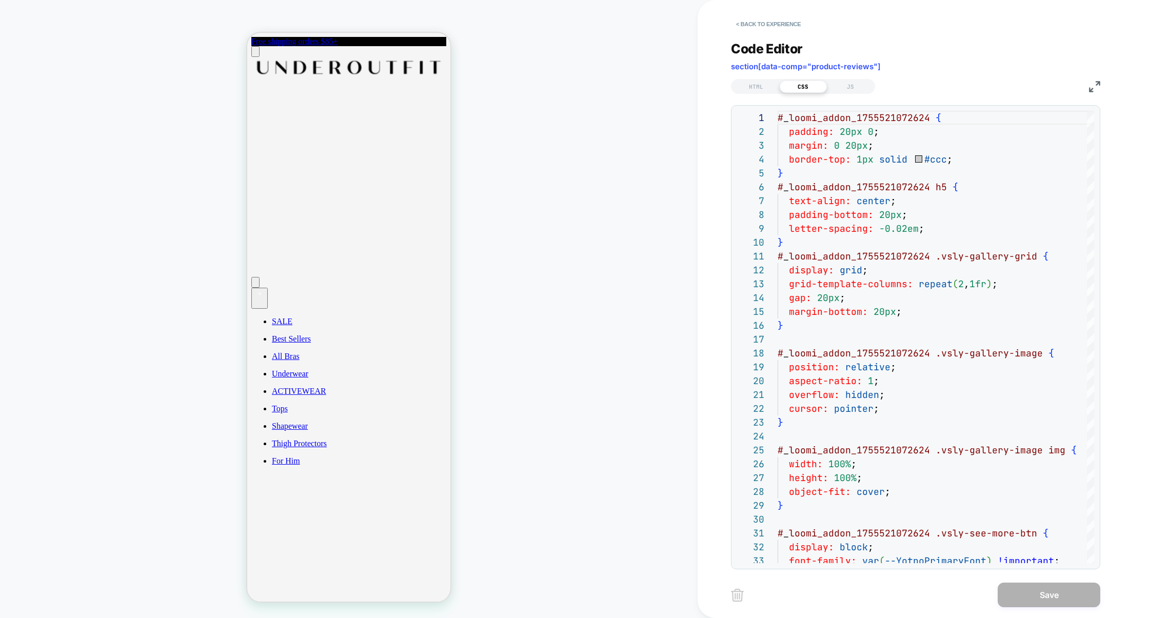
click at [1096, 84] on img at bounding box center [1094, 86] width 11 height 11
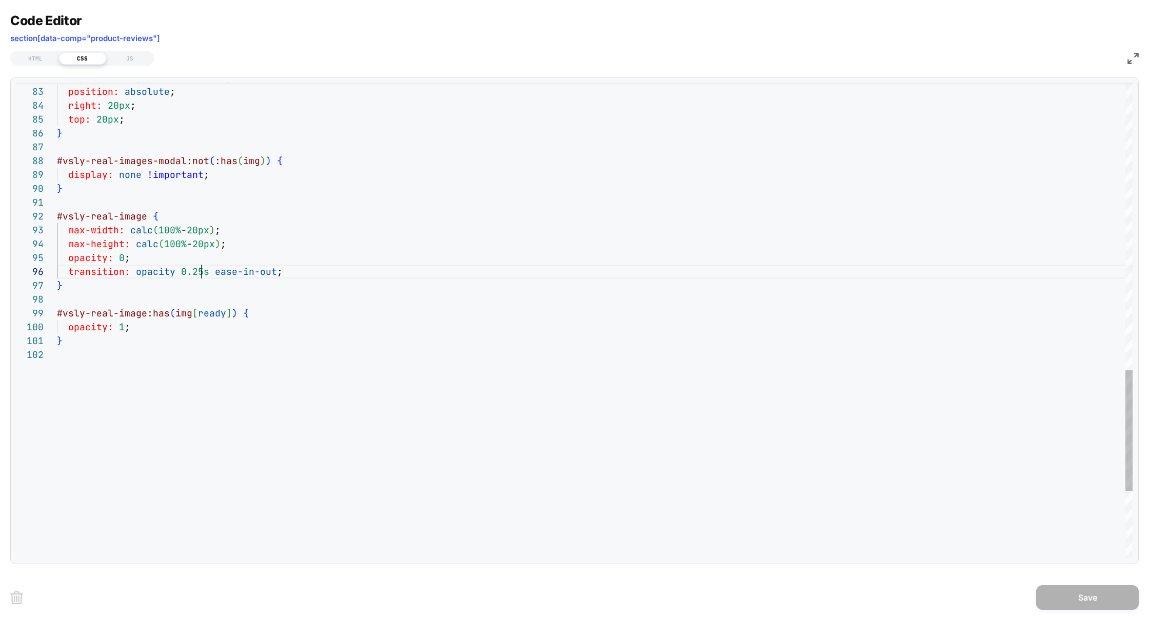
type textarea "**********"
click at [1093, 604] on button "Save" at bounding box center [1088, 597] width 103 height 25
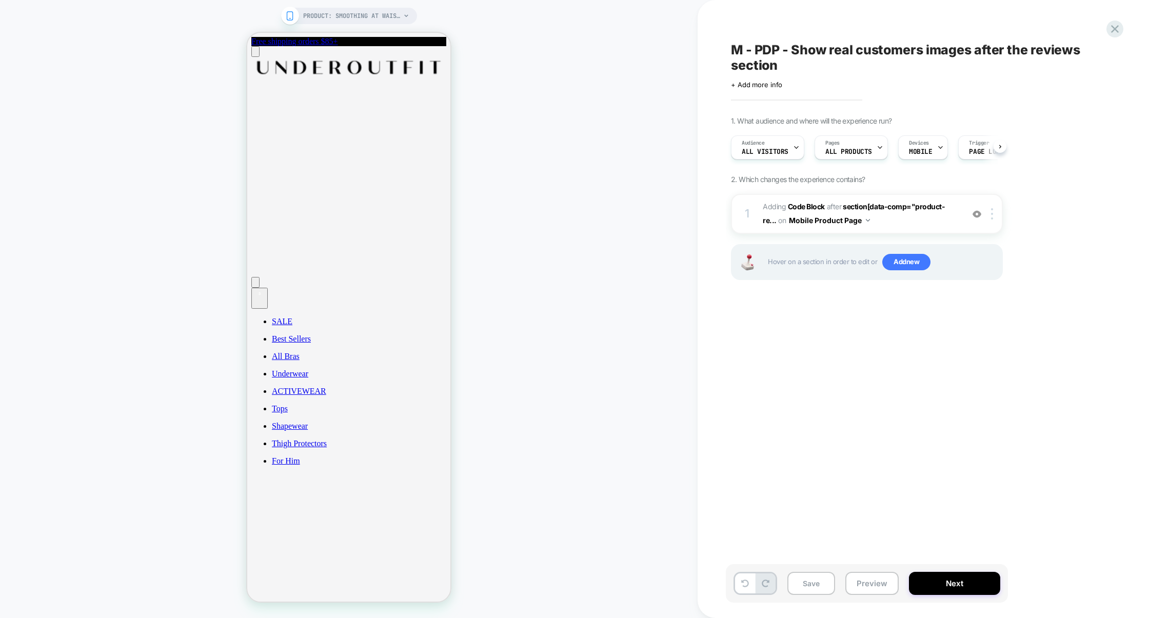
scroll to position [0, 1]
click at [819, 585] on button "Save" at bounding box center [812, 583] width 48 height 23
click at [875, 225] on span "Adding Code Block AFTER section[data-comp="product-re... section[data-comp="pro…" at bounding box center [861, 214] width 196 height 28
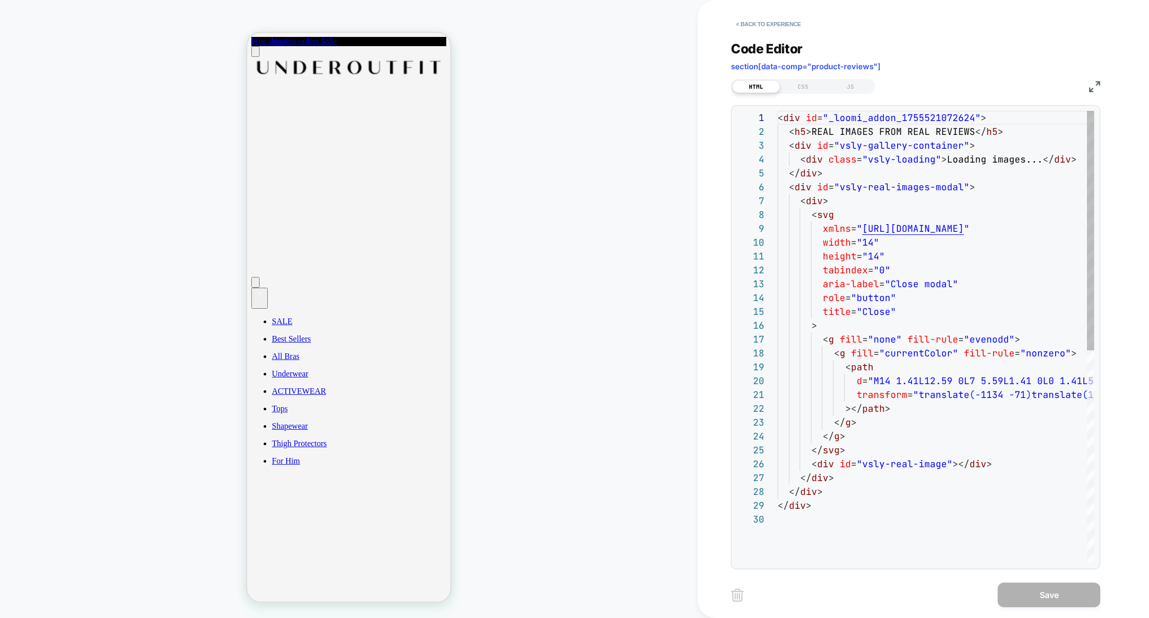
scroll to position [139, 0]
click at [859, 88] on div "JS" at bounding box center [850, 87] width 47 height 12
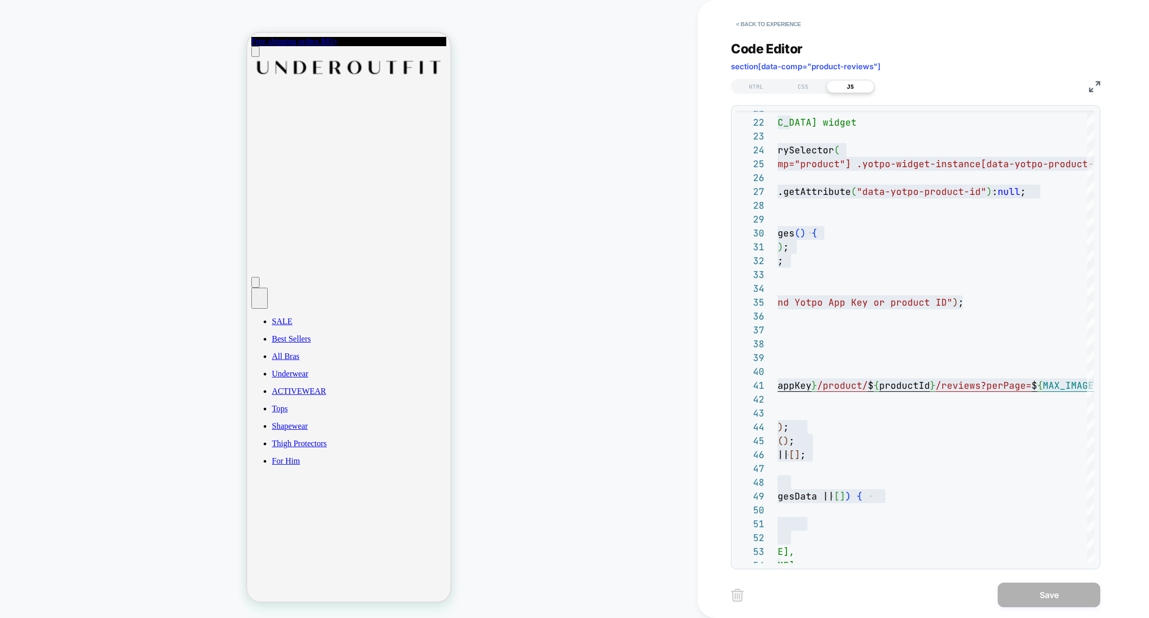
click at [1097, 89] on img at bounding box center [1094, 86] width 11 height 11
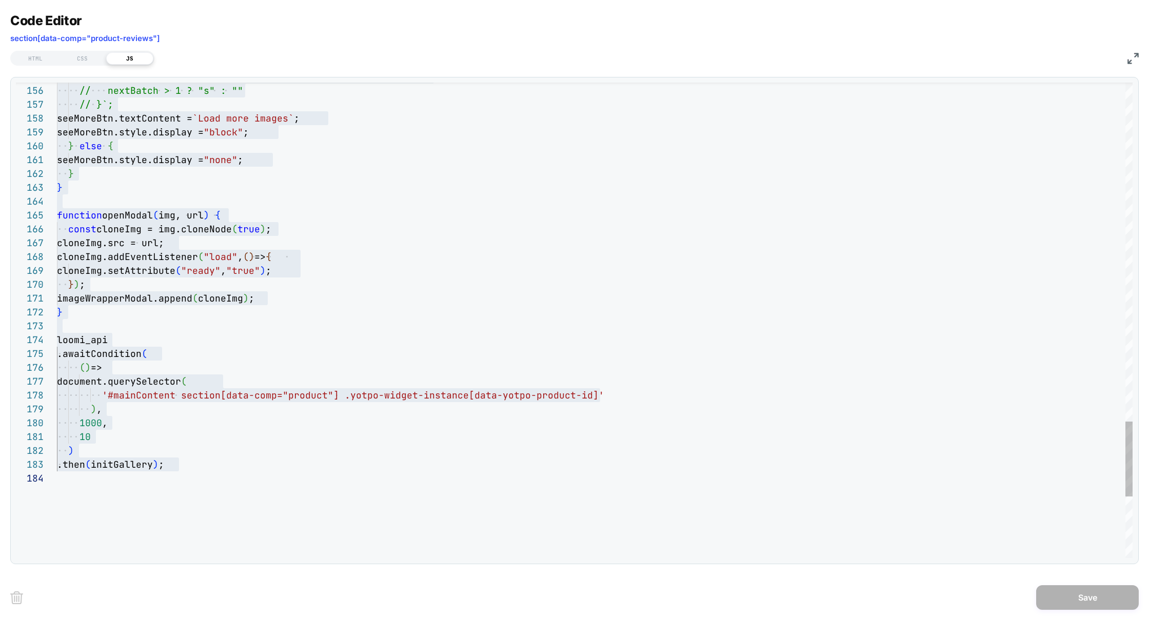
scroll to position [0, 0]
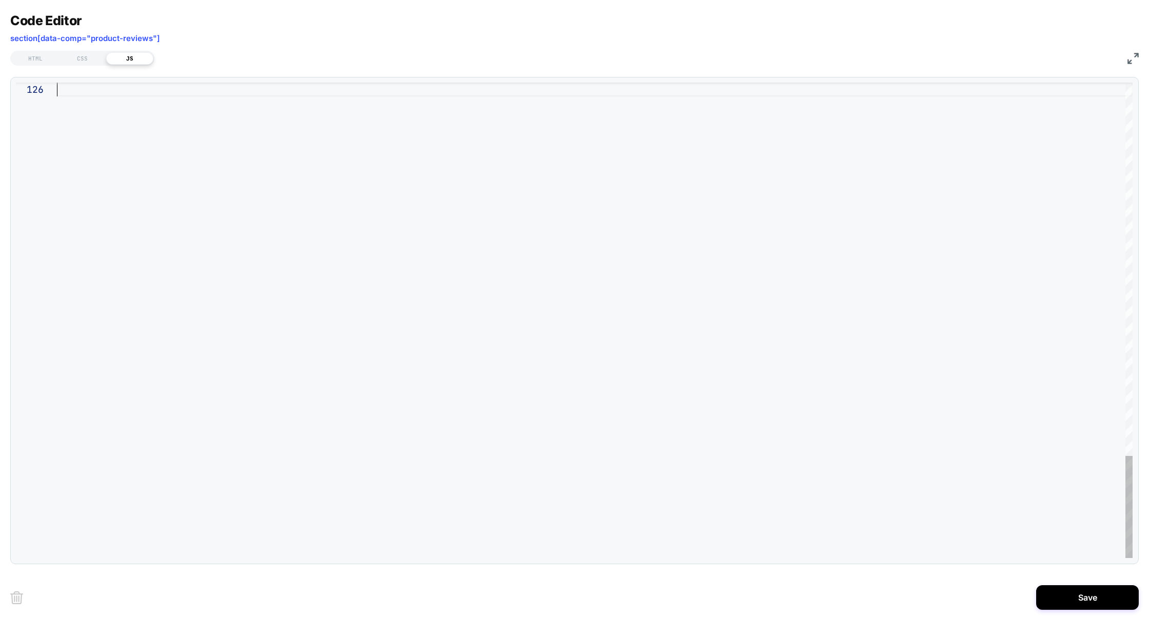
scroll to position [69, 0]
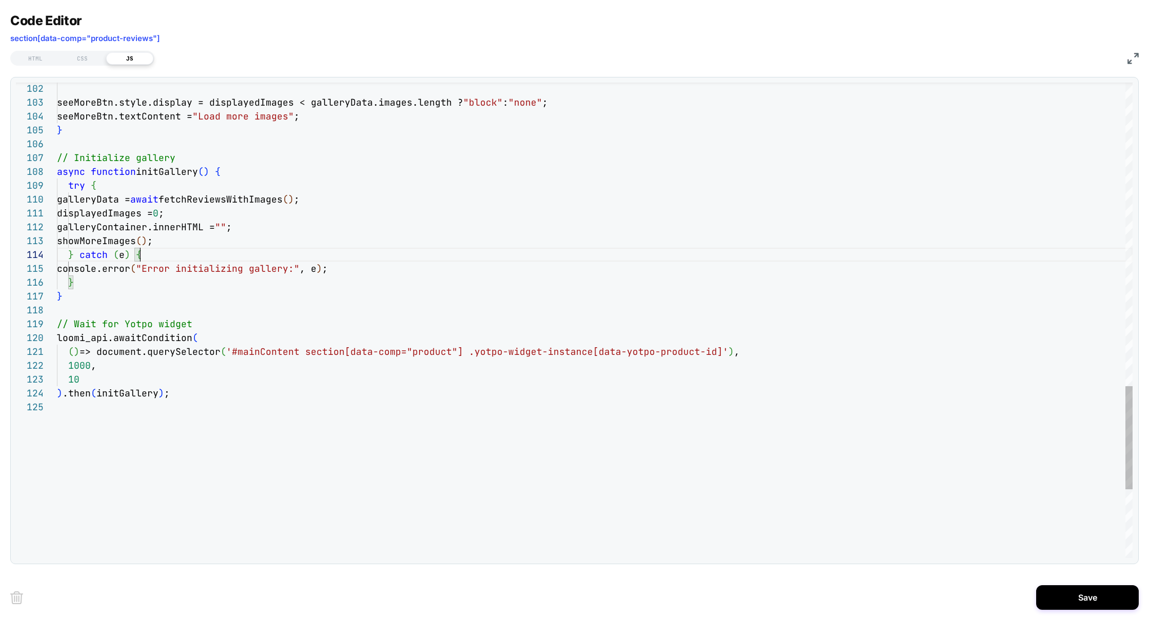
scroll to position [42, 83]
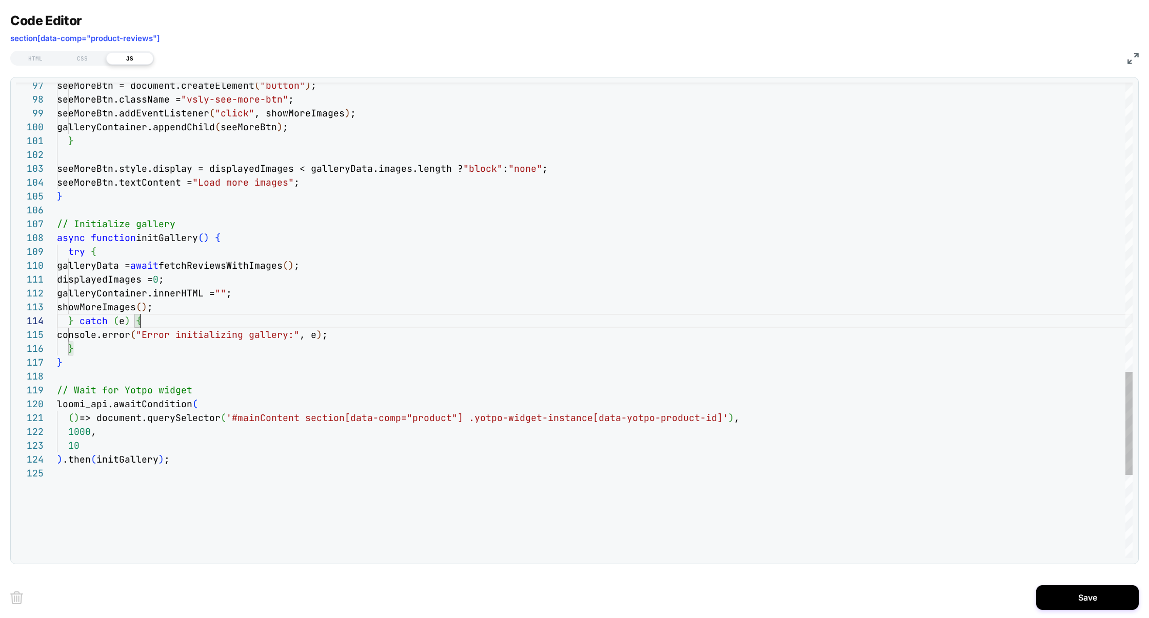
scroll to position [97, 166]
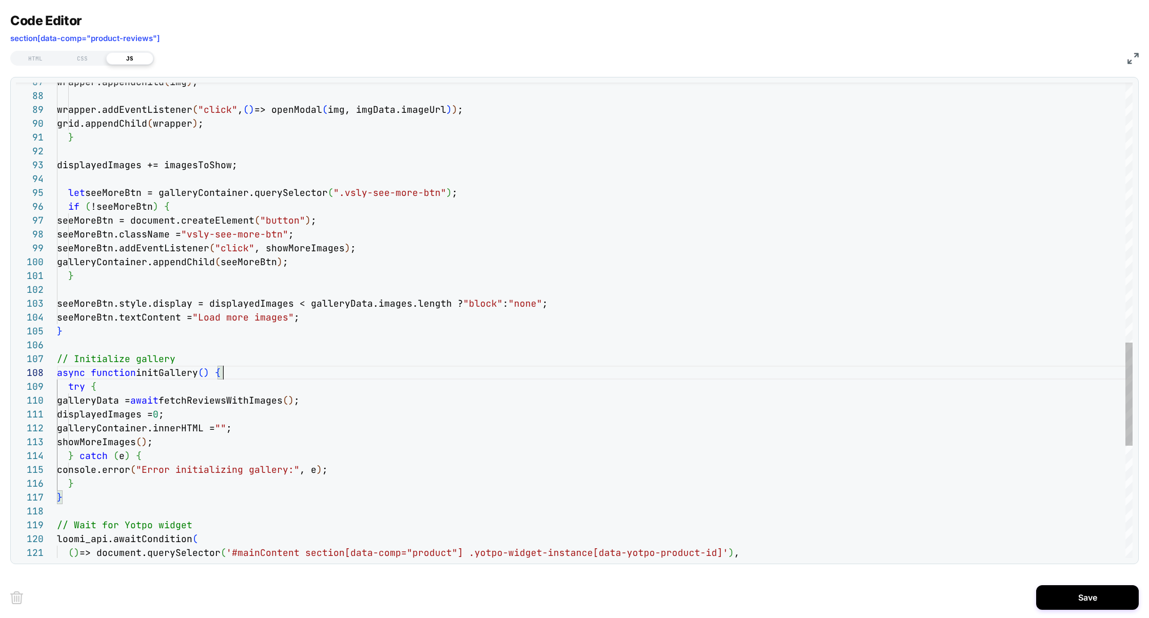
type textarea "**********"
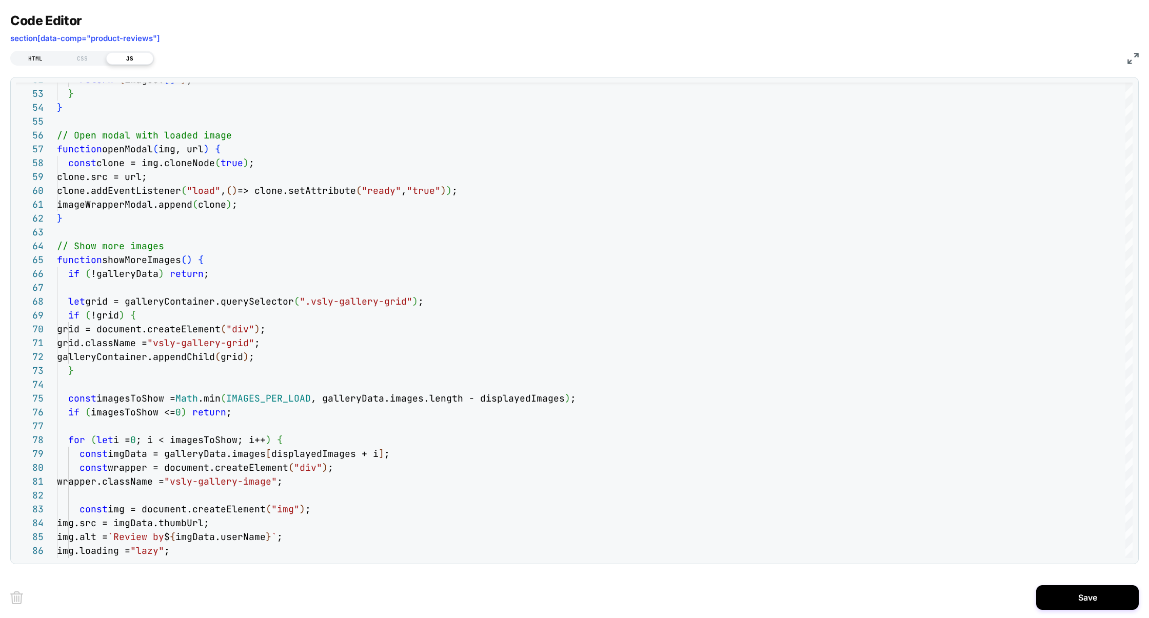
click at [43, 53] on div "HTML" at bounding box center [35, 58] width 47 height 12
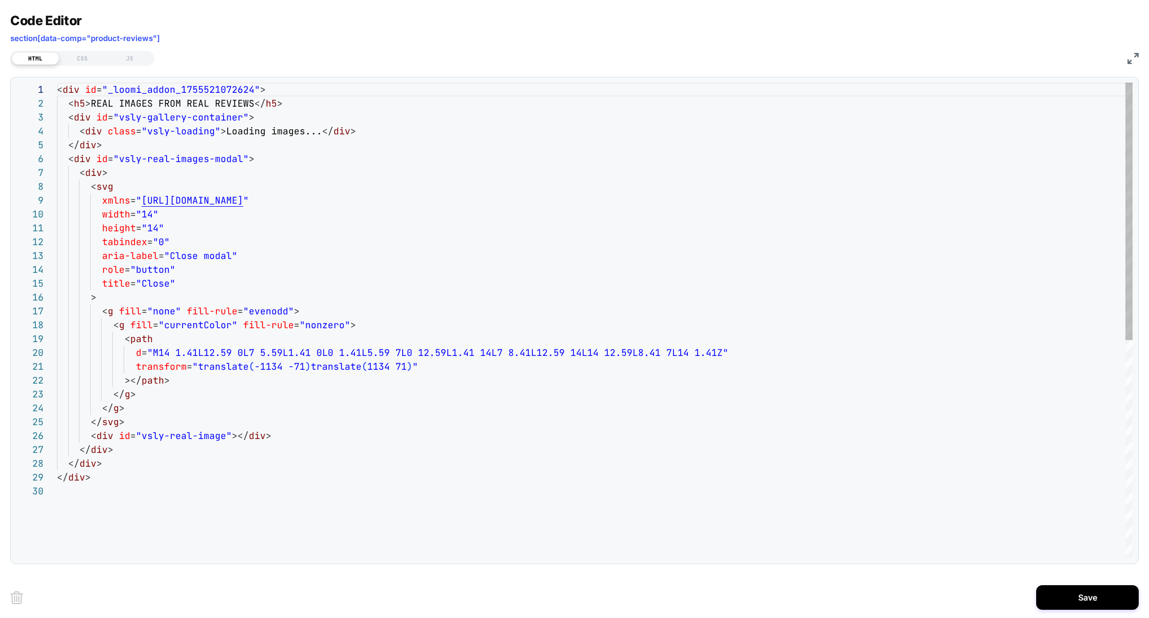
scroll to position [139, 0]
click at [1073, 597] on button "Save" at bounding box center [1088, 597] width 103 height 25
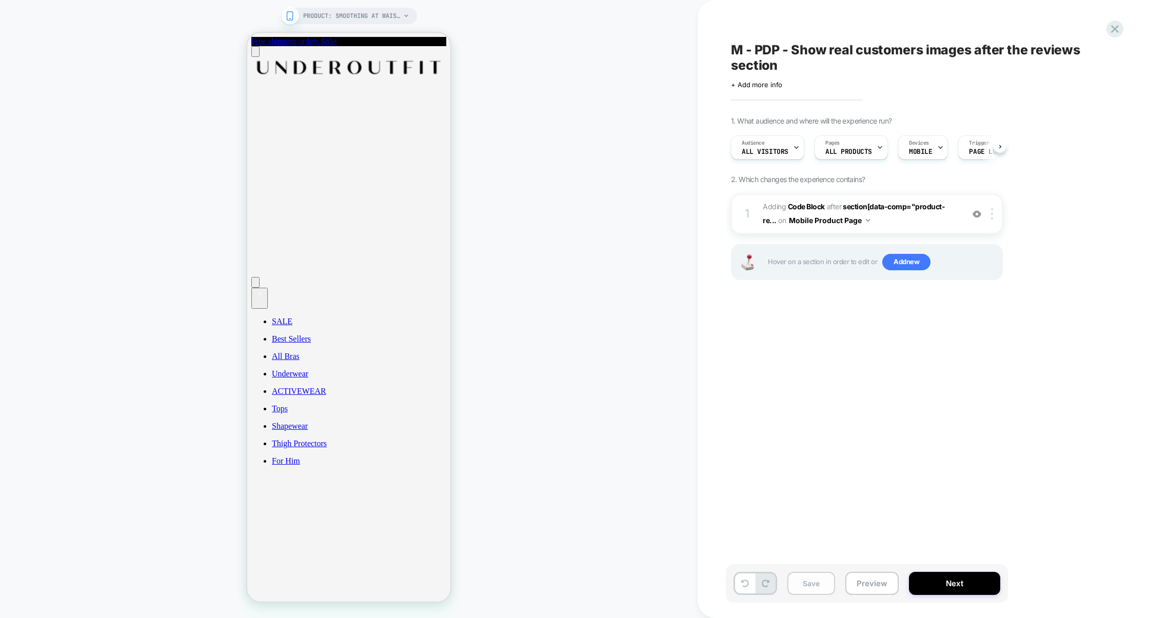
scroll to position [0, 1]
click at [813, 589] on button "Save" at bounding box center [812, 583] width 48 height 23
click at [867, 584] on button "Preview" at bounding box center [872, 583] width 53 height 23
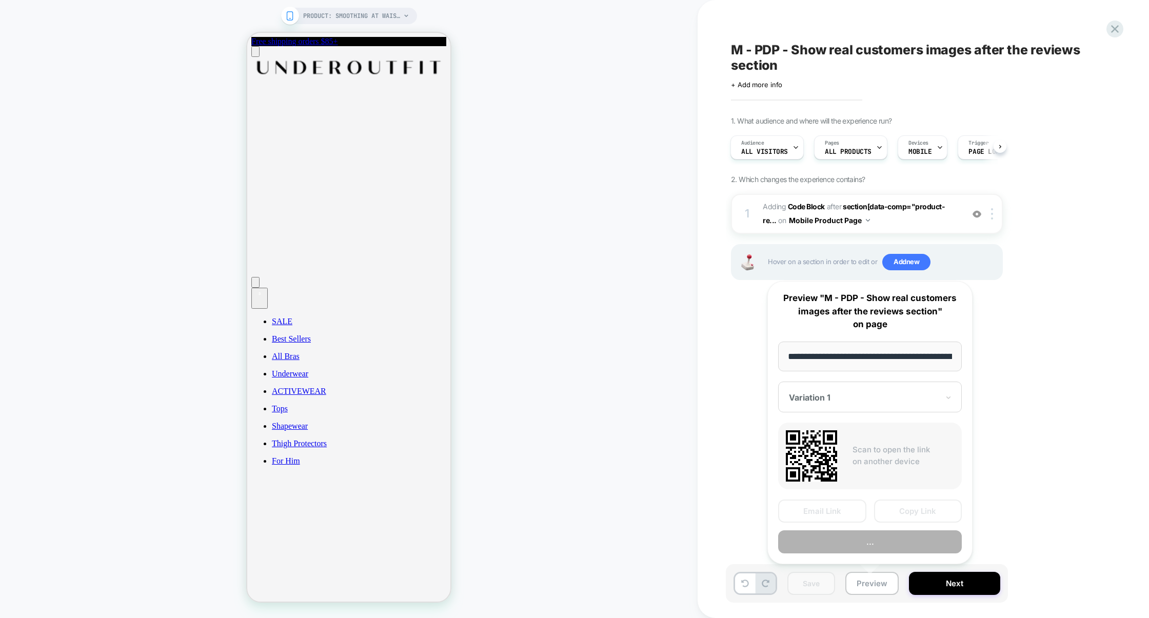
scroll to position [0, 112]
click at [870, 540] on button "Preview" at bounding box center [870, 542] width 184 height 23
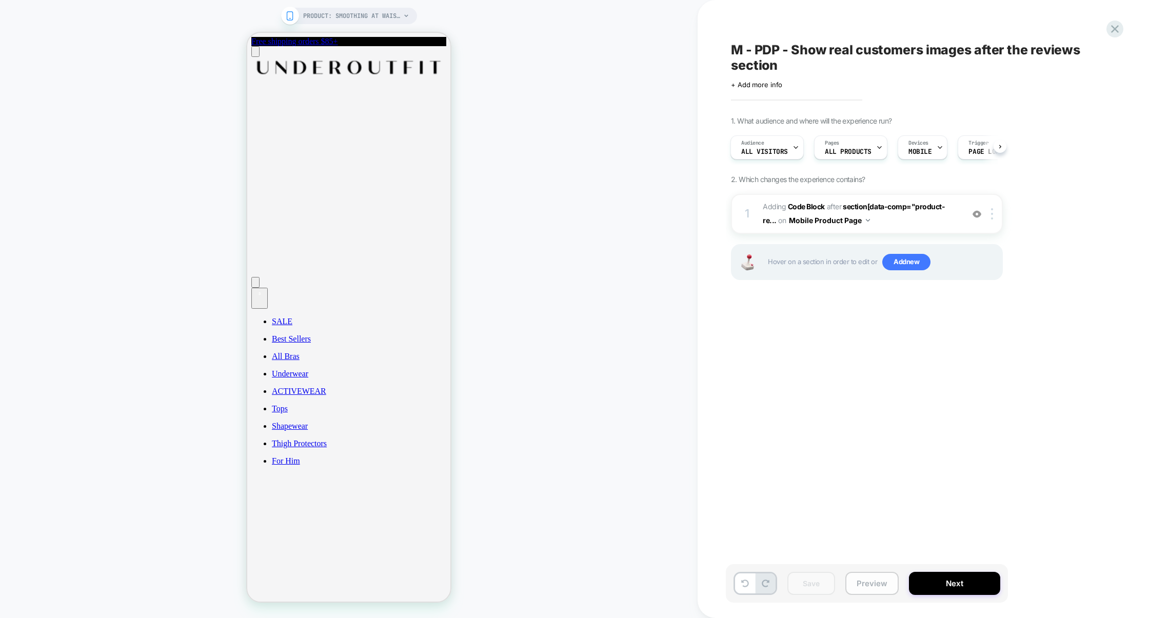
click at [873, 579] on button "Preview" at bounding box center [872, 583] width 53 height 23
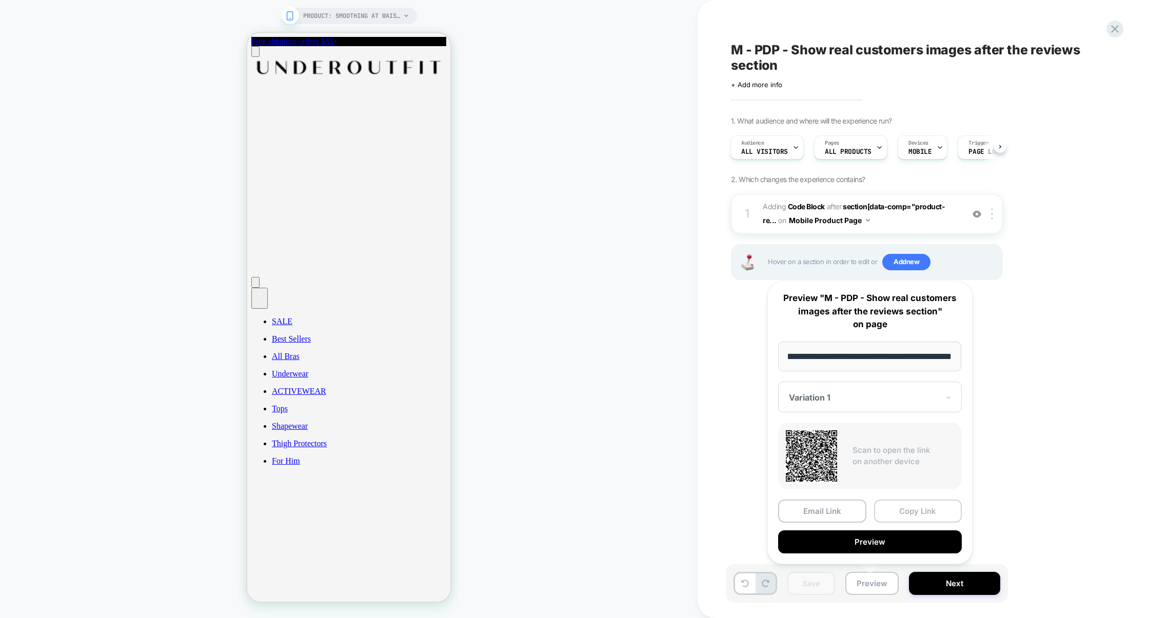
scroll to position [0, 0]
click at [894, 503] on button "Copy Link" at bounding box center [918, 511] width 88 height 23
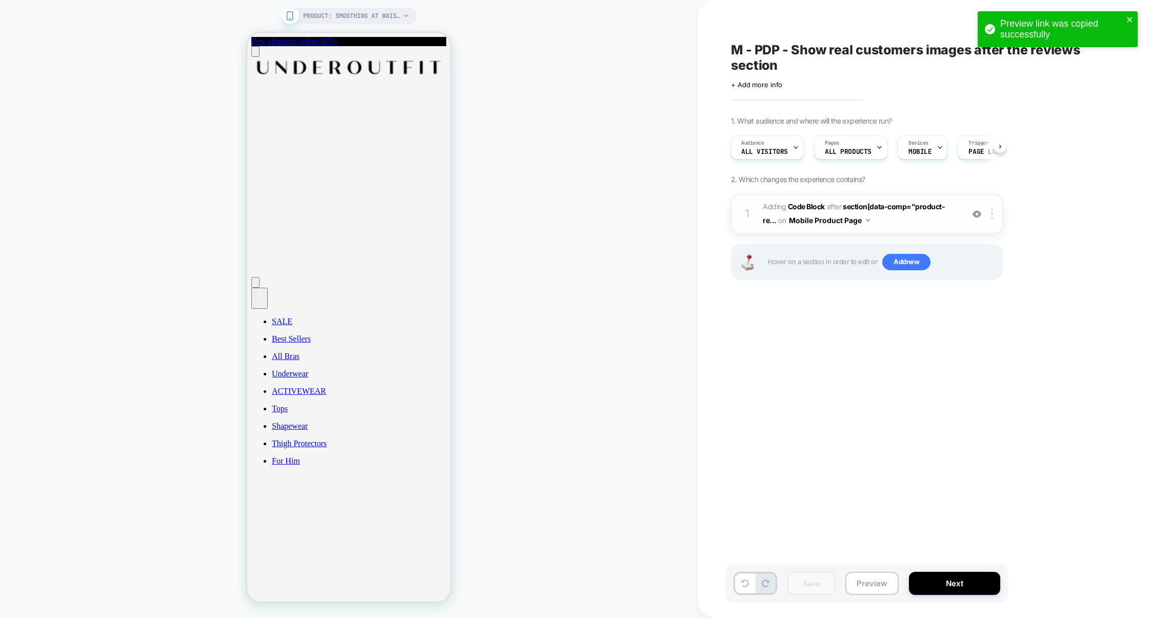
click at [886, 225] on span "Adding Code Block AFTER section[data-comp="product-re... section[data-comp="pro…" at bounding box center [861, 214] width 196 height 28
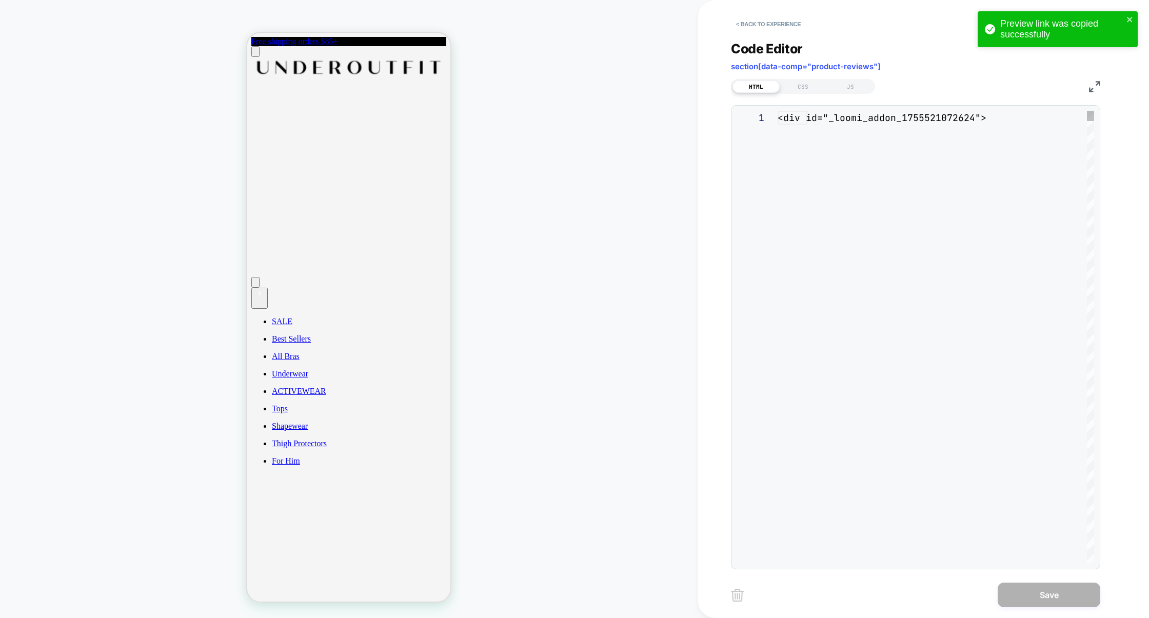
scroll to position [139, 0]
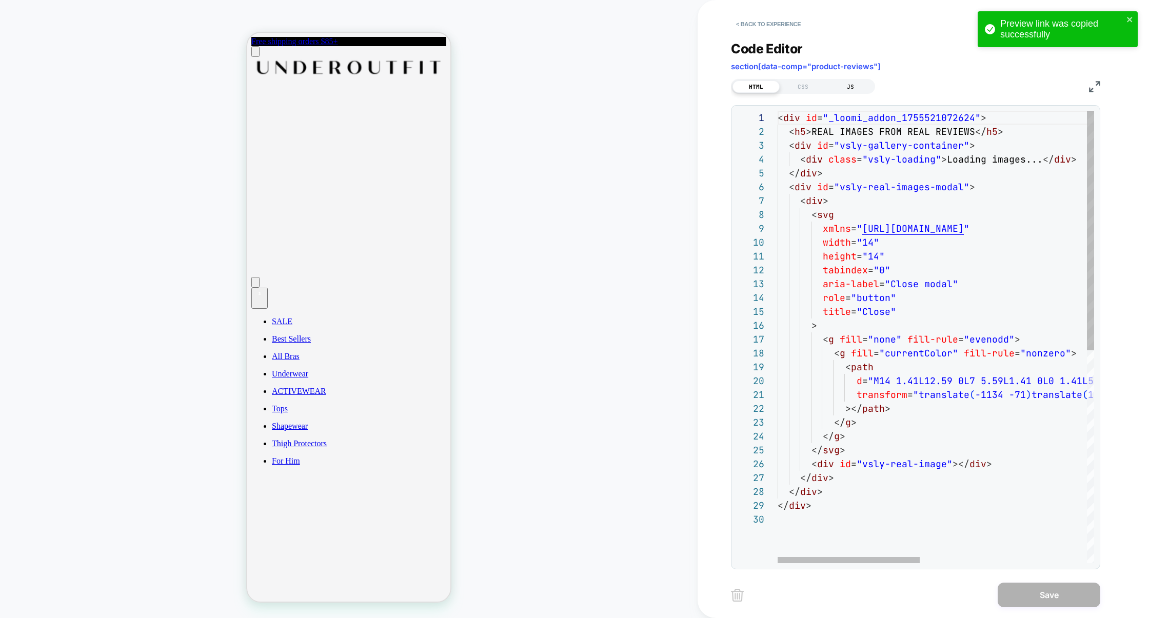
click at [854, 84] on div "JS" at bounding box center [850, 87] width 47 height 12
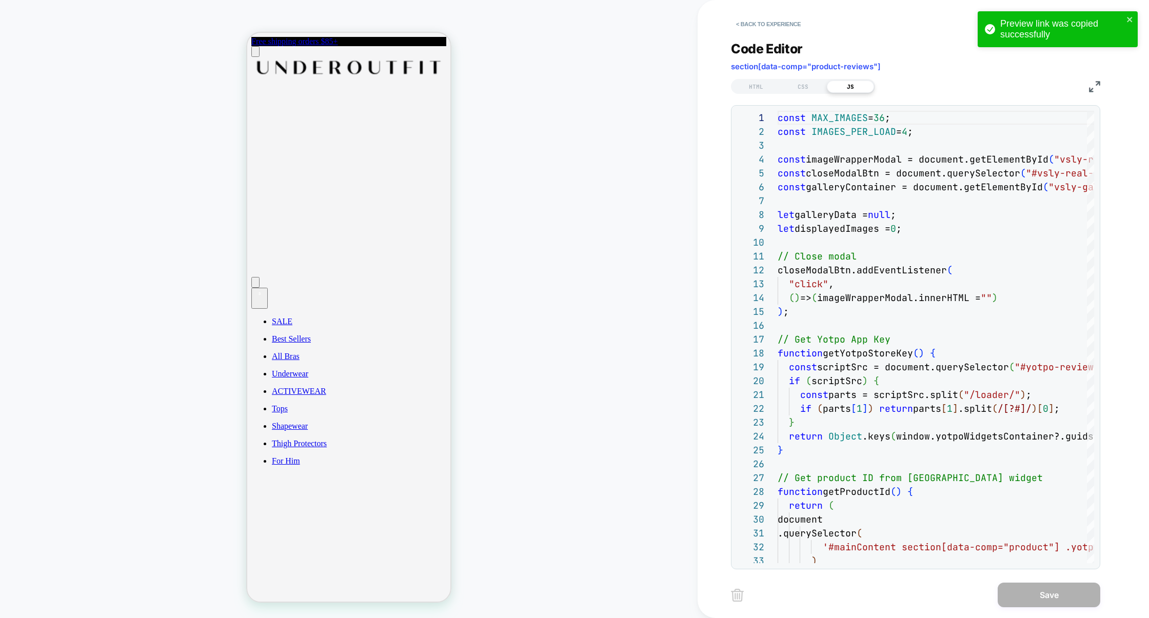
click at [1089, 85] on img at bounding box center [1094, 86] width 11 height 11
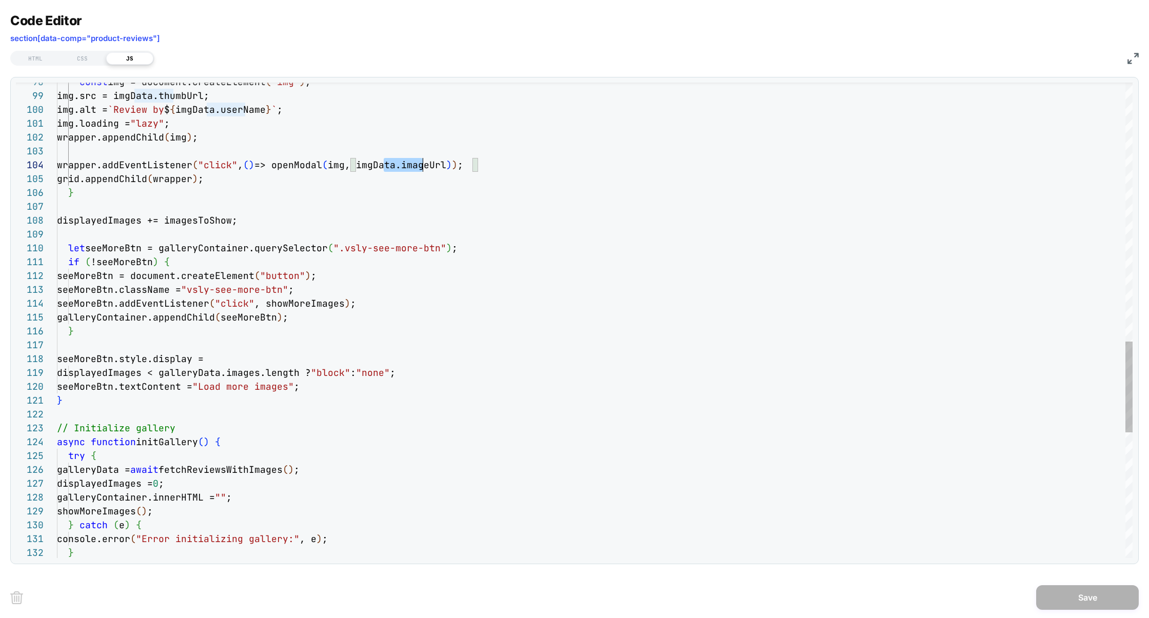
scroll to position [42, 366]
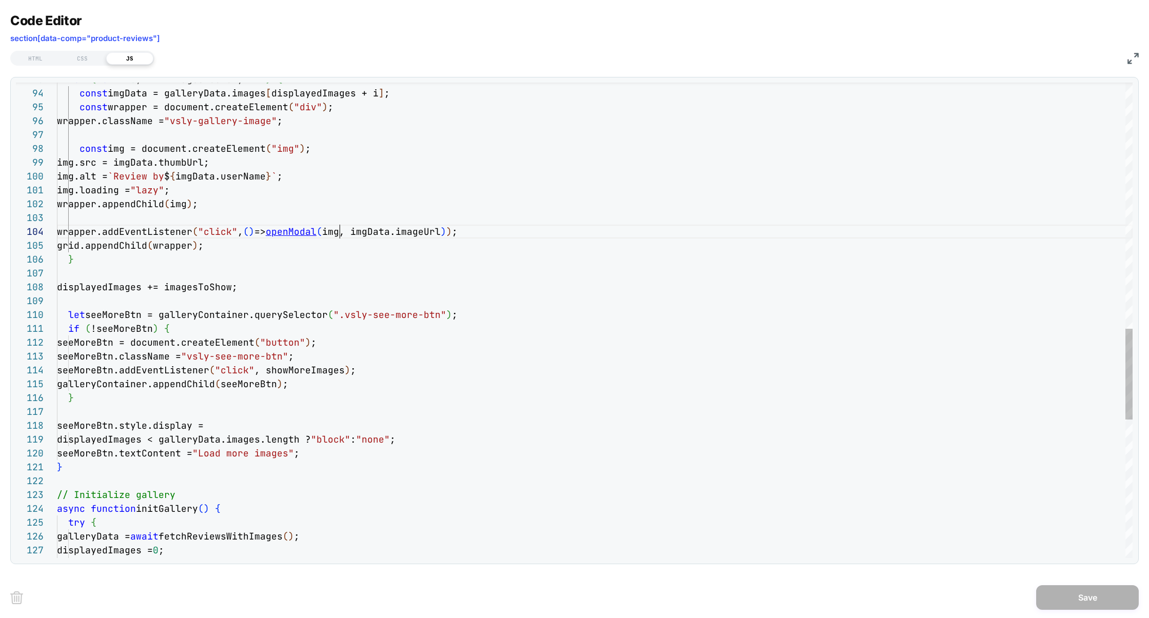
click at [342, 229] on div "async function initGallery ( ) { try { galleryData = await fetchReviewsWithImag…" at bounding box center [595, 40] width 1076 height 2485
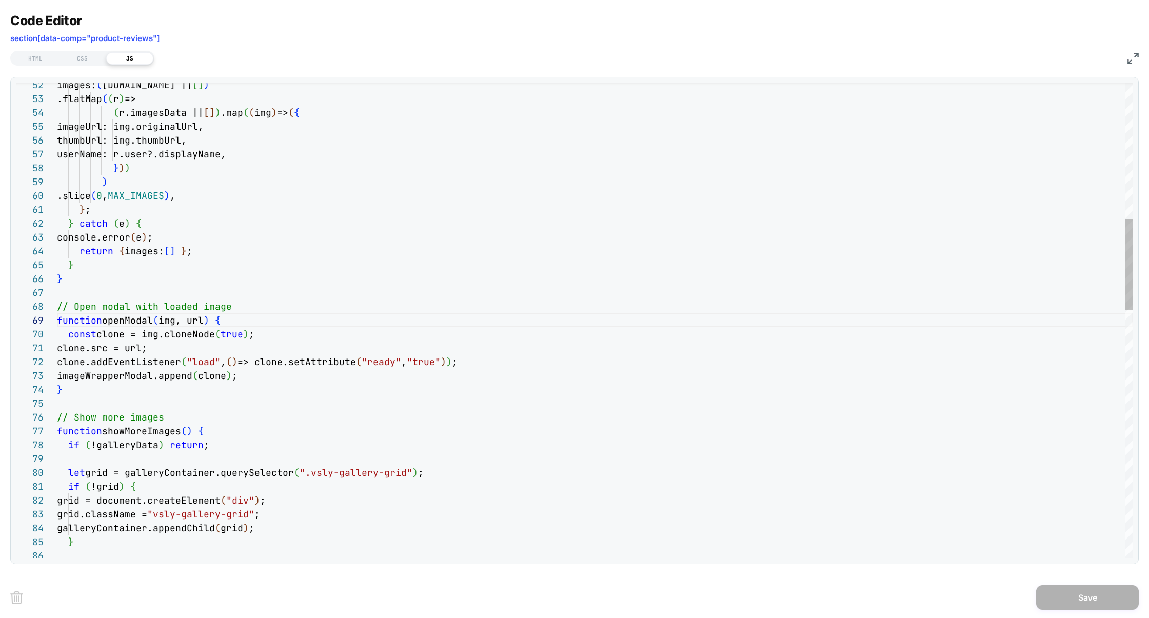
click at [68, 350] on div "images: ( data.reviews || [ ] ) .flatMap ( ( r ) => ( r.imagesData || [ ] ) .ma…" at bounding box center [595, 613] width 1076 height 2485
type textarea "**********"
click at [1083, 590] on button "Save" at bounding box center [1088, 597] width 103 height 25
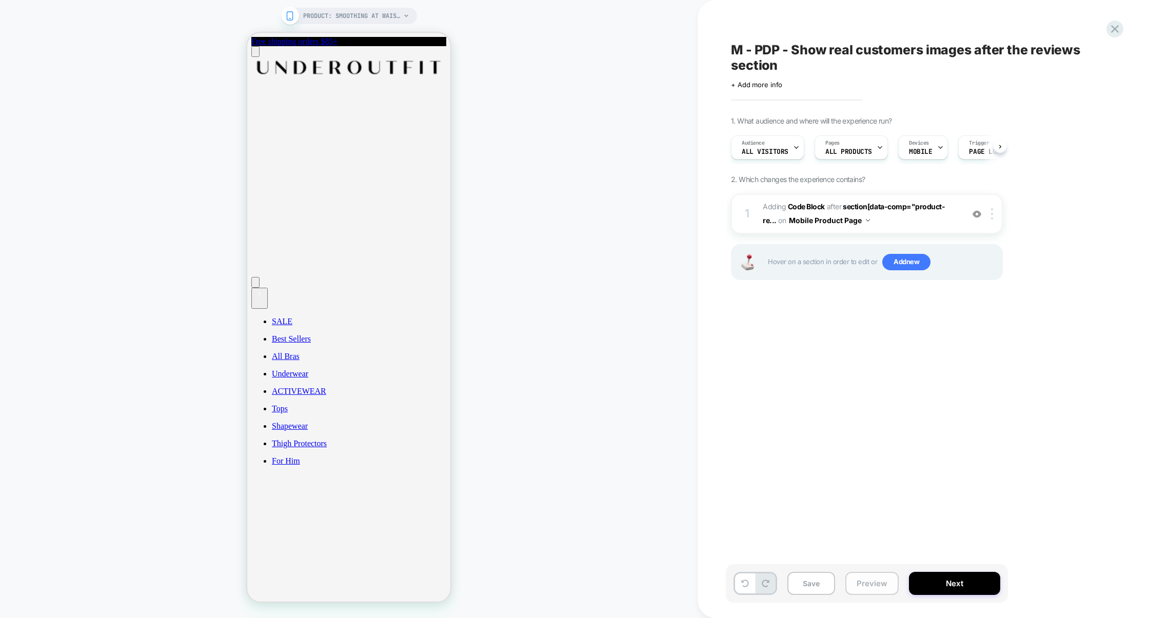
scroll to position [0, 1]
click at [853, 582] on button "Preview" at bounding box center [872, 583] width 53 height 23
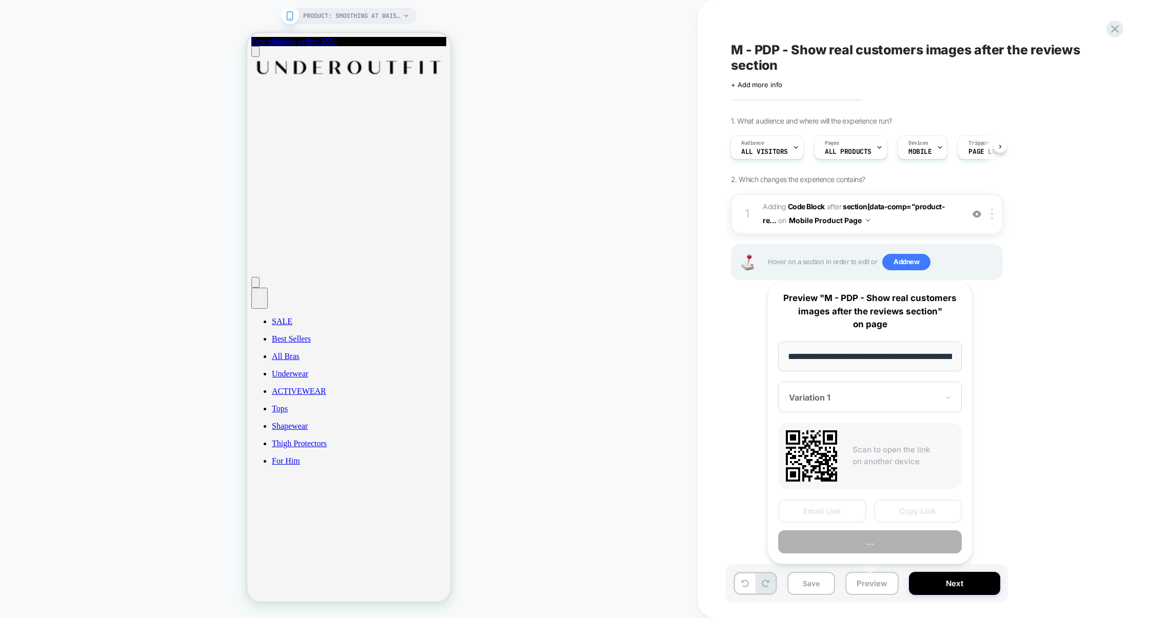
scroll to position [0, 112]
click at [912, 505] on button "Copy Link" at bounding box center [918, 511] width 88 height 23
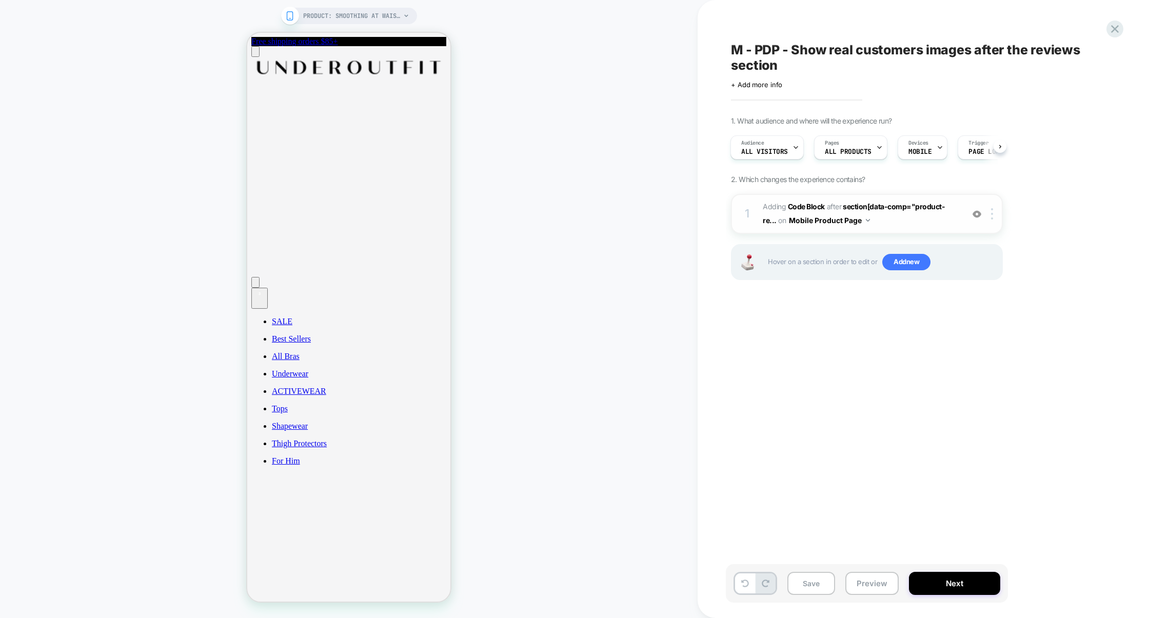
click at [890, 231] on div "1 Adding Code Block AFTER section[data-comp="product-re... section[data-comp="p…" at bounding box center [867, 214] width 272 height 40
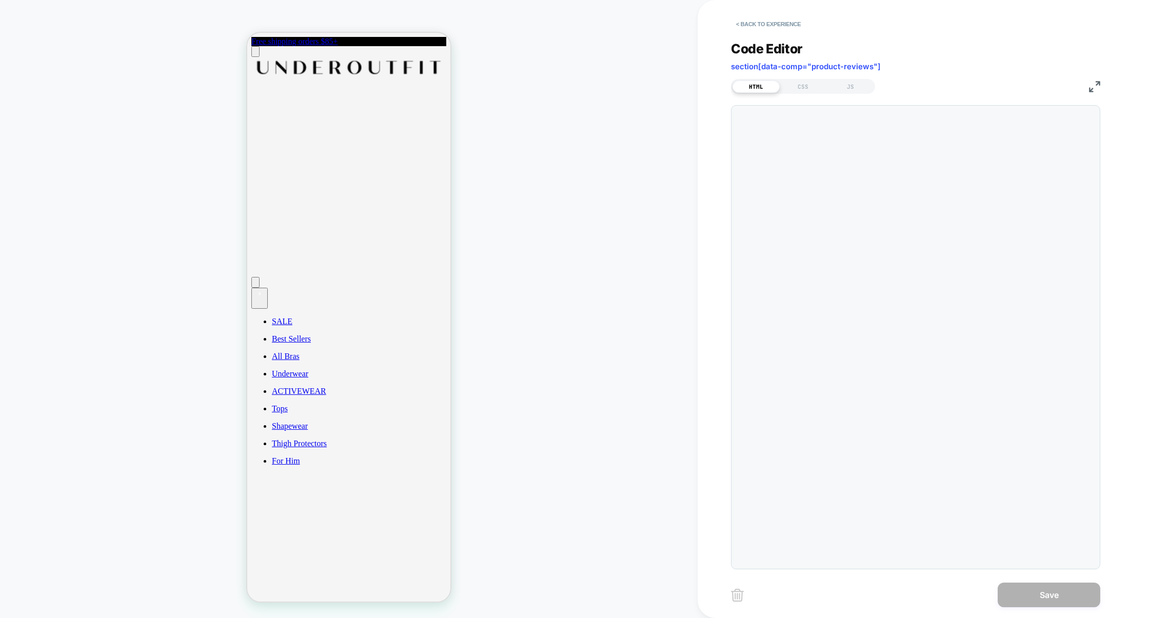
scroll to position [139, 0]
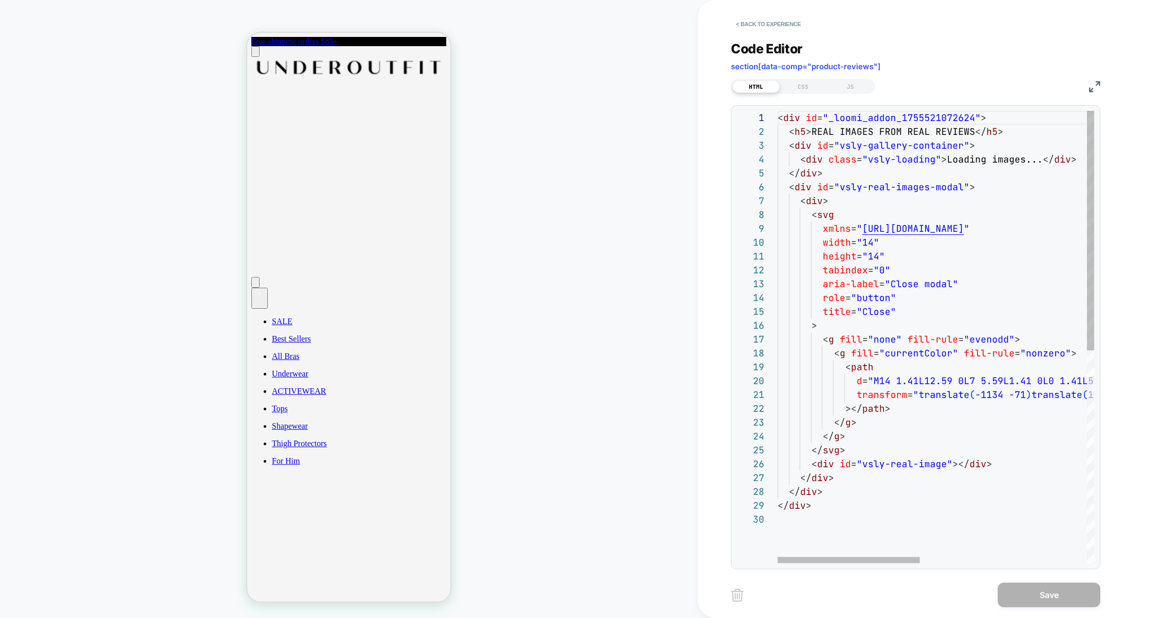
click at [896, 293] on div "< div id = "_loomi_addon_1755521072624" > < h5 > REAL IMAGES FROM REAL REVIEWS …" at bounding box center [1122, 538] width 689 height 854
type textarea "**********"
click at [865, 116] on div "< div id = "_loomi_addon_1755521072624" > < h5 > REAL IMAGES FROM REAL REVIEWS …" at bounding box center [1122, 538] width 689 height 854
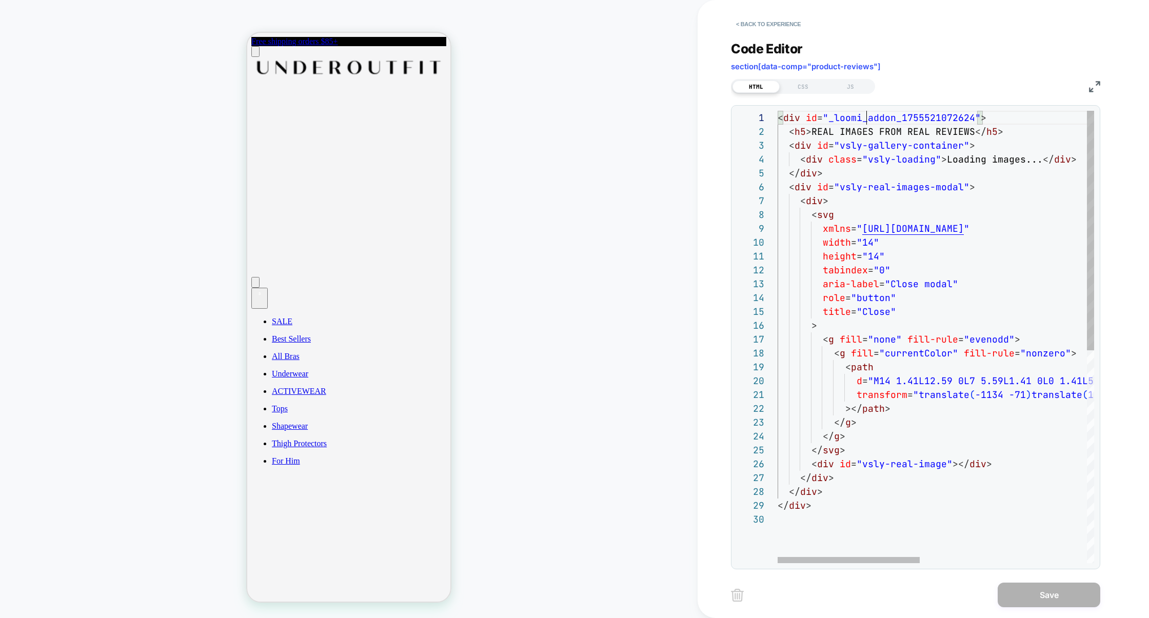
scroll to position [0, 194]
click at [828, 159] on div "< div id = "_loomi_addon_1755521072624" > < h5 > REAL IMAGES FROM REAL REVIEWS …" at bounding box center [1122, 538] width 689 height 854
click at [809, 163] on div "< div id = "_loomi_addon_1755521072624" > < h5 > REAL IMAGES FROM REAL REVIEWS …" at bounding box center [1122, 538] width 689 height 854
click at [855, 124] on div "< div id = "_loomi_addon_1755521072624" > < h5 > REAL IMAGES FROM REAL REVIEWS …" at bounding box center [1122, 538] width 689 height 854
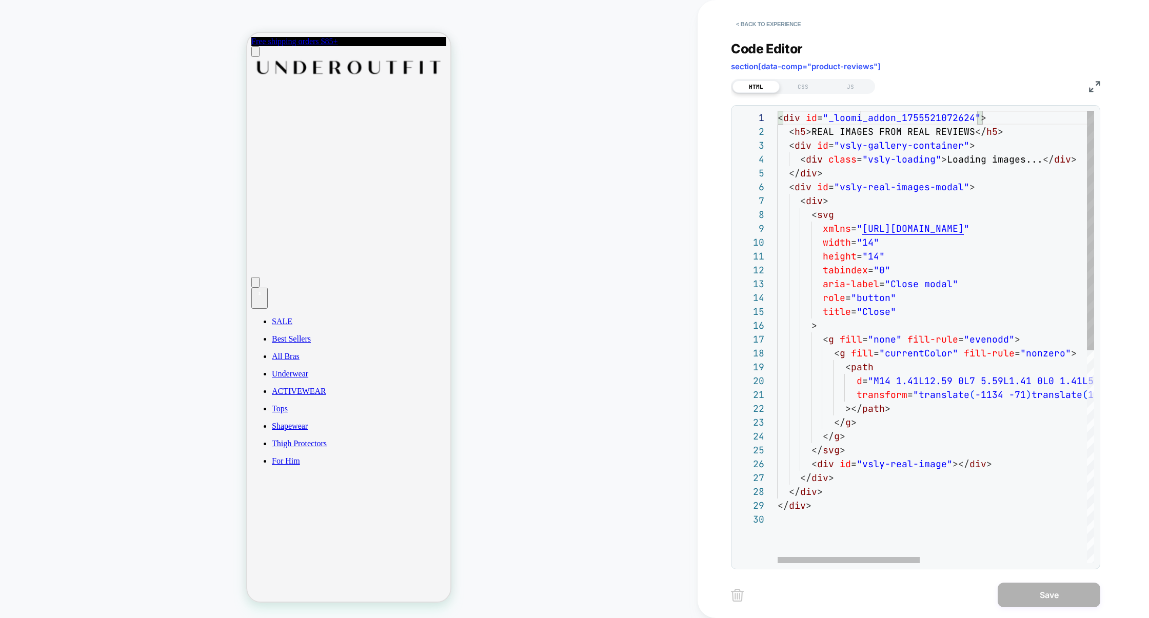
click at [859, 120] on div "< div id = "_loomi_addon_1755521072624" > < h5 > REAL IMAGES FROM REAL REVIEWS …" at bounding box center [1122, 538] width 689 height 854
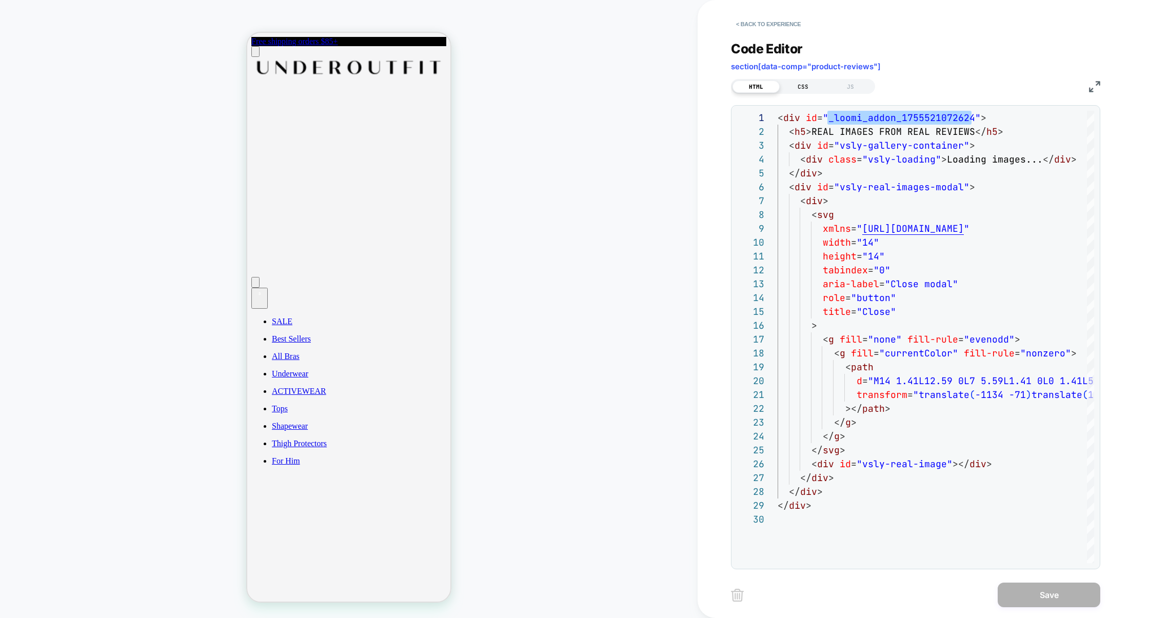
click at [806, 89] on div "CSS" at bounding box center [803, 87] width 47 height 12
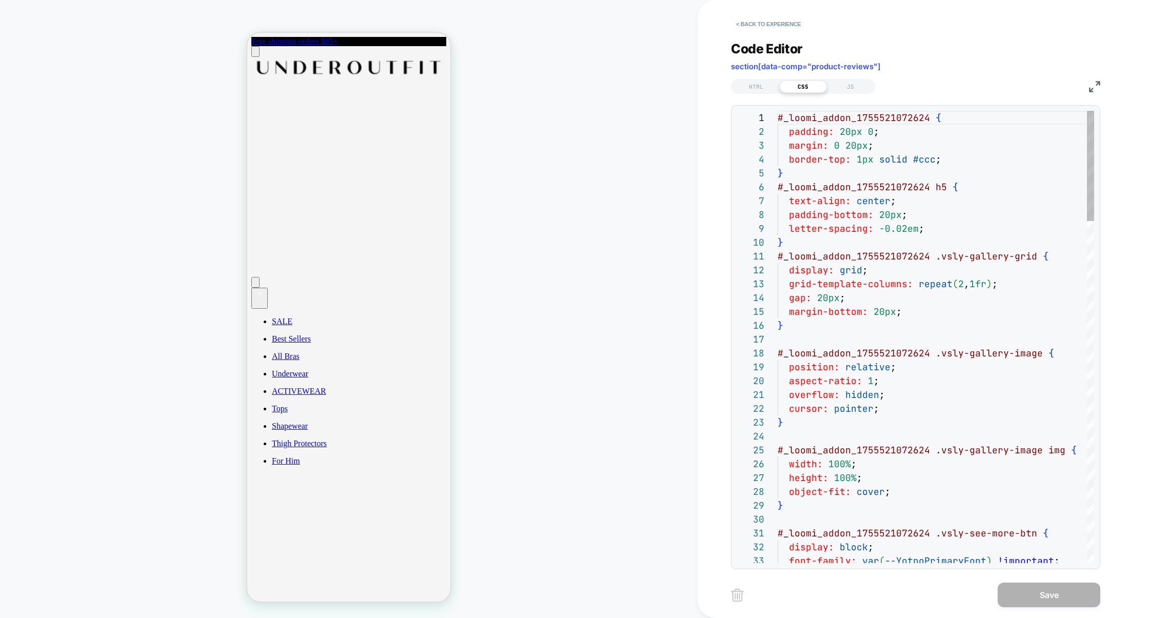
scroll to position [139, 0]
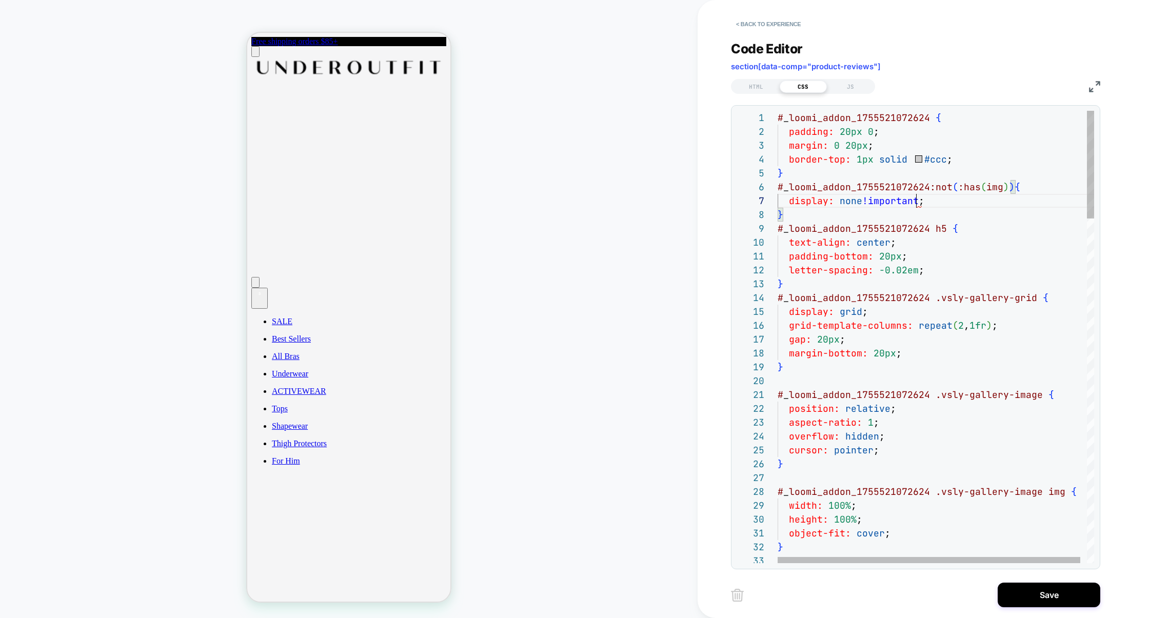
scroll to position [83, 139]
drag, startPoint x: 791, startPoint y: 172, endPoint x: 846, endPoint y: 186, distance: 56.6
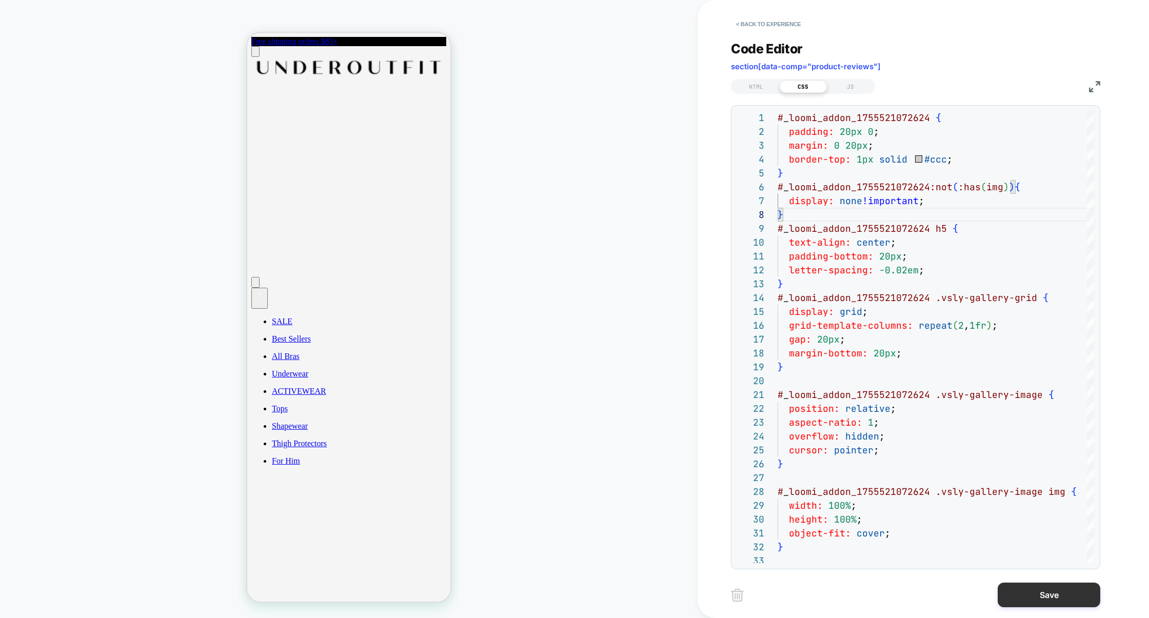
type textarea "**********"
click at [1048, 594] on button "Save" at bounding box center [1049, 595] width 103 height 25
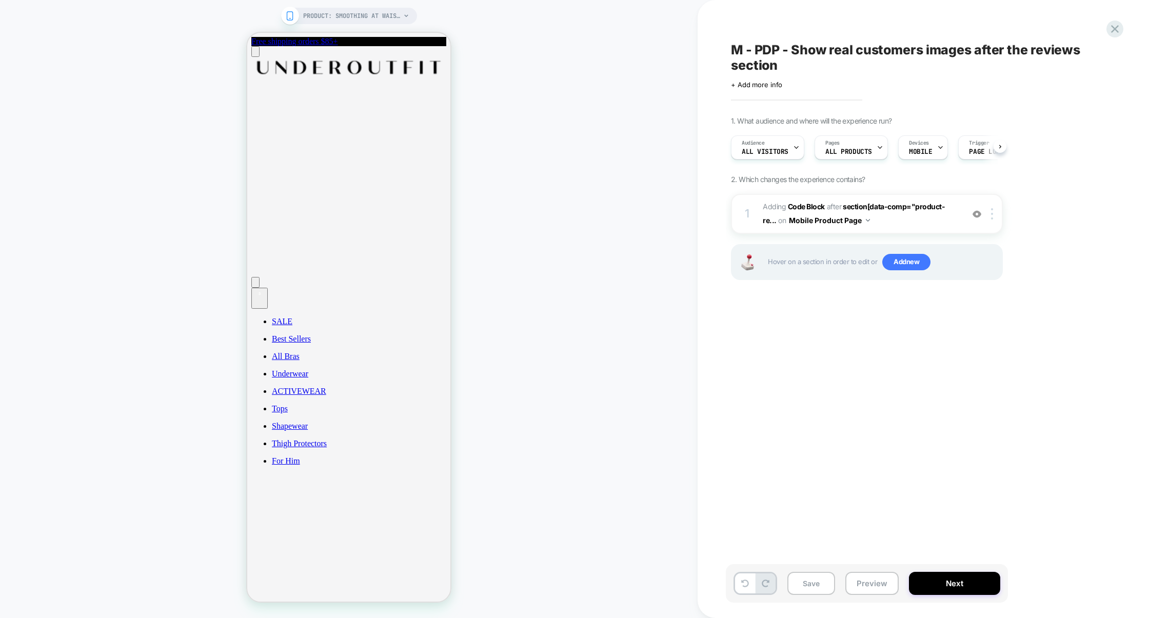
scroll to position [0, 1]
click at [823, 588] on button "Save" at bounding box center [812, 583] width 48 height 23
click at [869, 587] on button "Preview" at bounding box center [872, 583] width 53 height 23
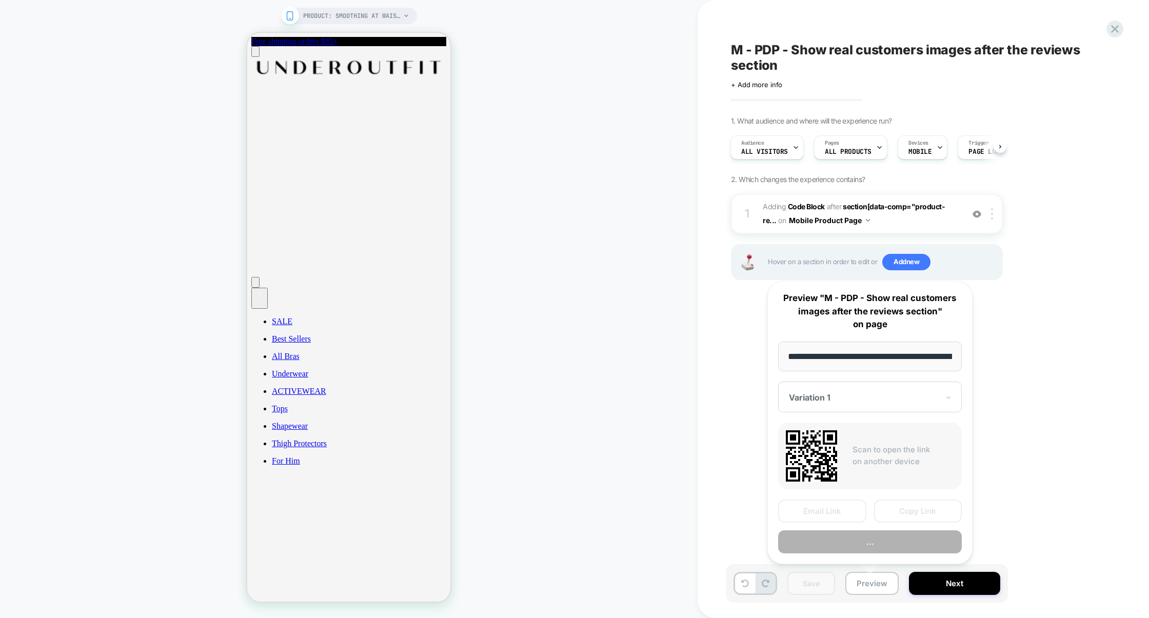
scroll to position [0, 112]
click at [907, 511] on button "Copy Link" at bounding box center [918, 511] width 88 height 23
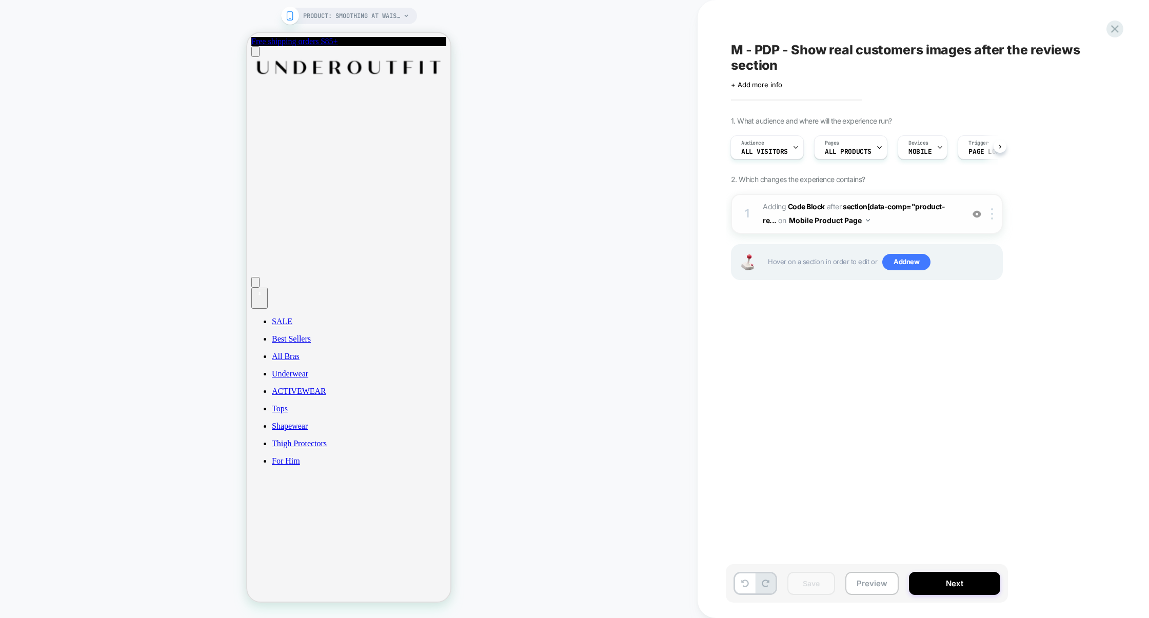
click at [890, 225] on span "Adding Code Block AFTER section[data-comp="product-re... section[data-comp="pro…" at bounding box center [861, 214] width 196 height 28
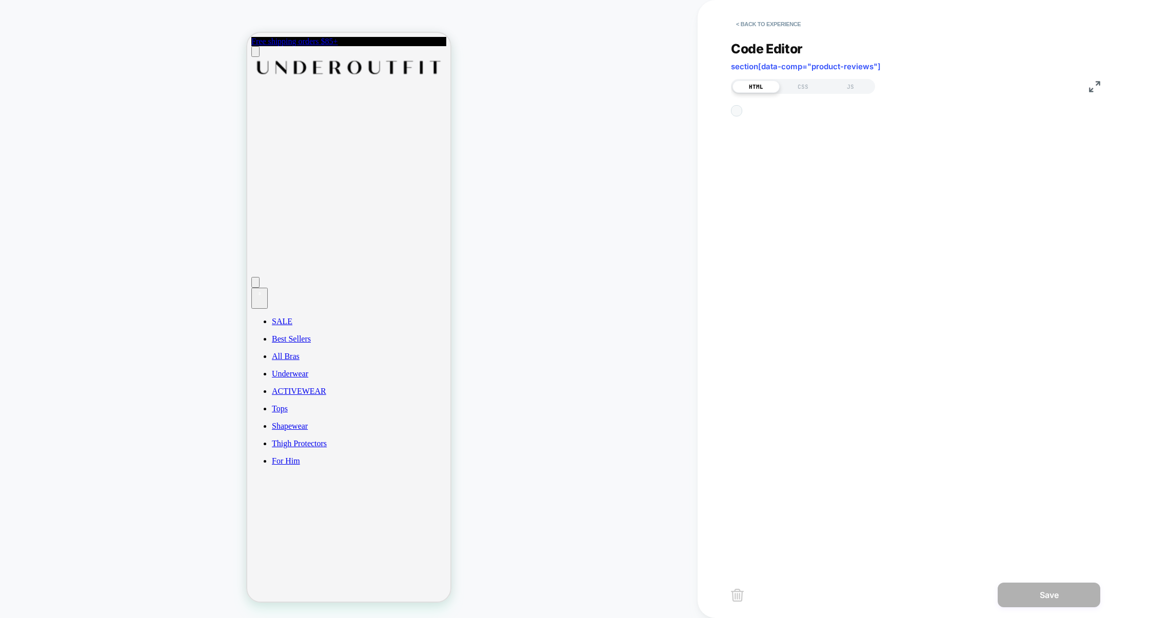
scroll to position [139, 0]
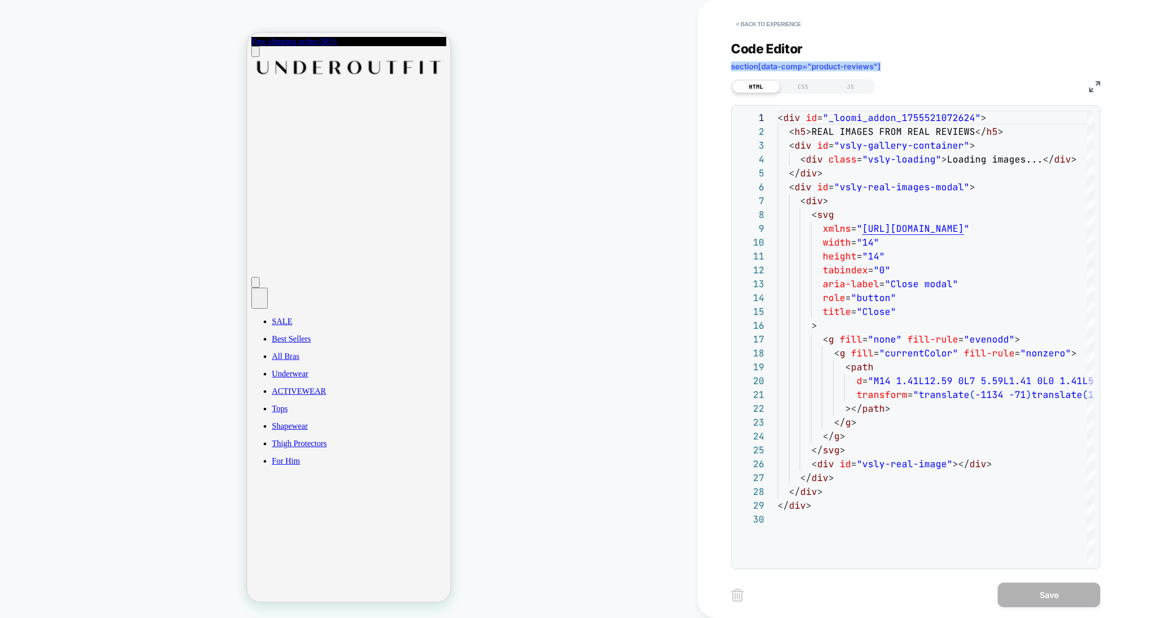
drag, startPoint x: 890, startPoint y: 60, endPoint x: 909, endPoint y: 67, distance: 20.6
click at [909, 69] on div "Code Editor section[data-comp="product-reviews"]" at bounding box center [915, 58] width 369 height 35
copy span "section[data-comp="product-reviews"]"
click at [783, 27] on button "< Back to experience" at bounding box center [768, 24] width 75 height 16
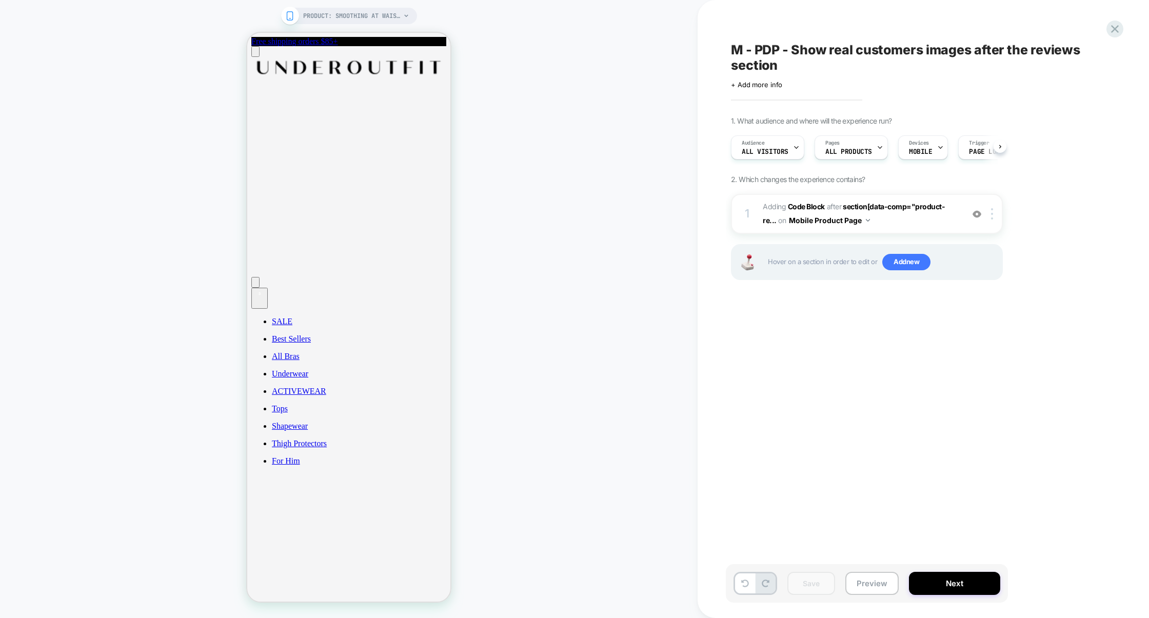
scroll to position [0, 1]
click at [995, 210] on div at bounding box center [994, 213] width 17 height 11
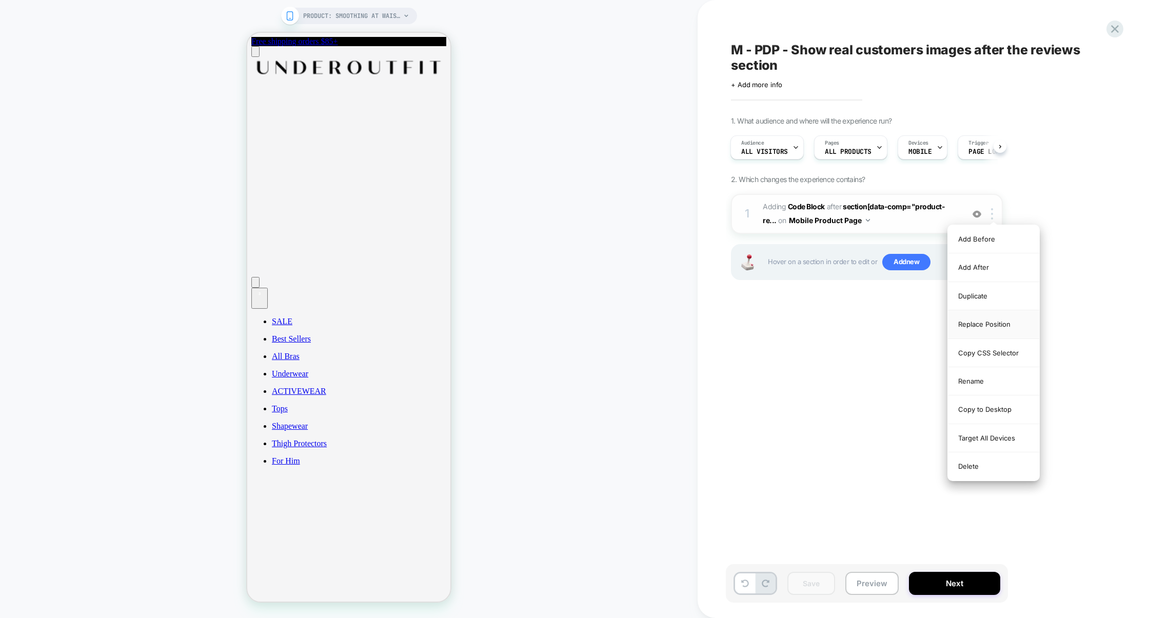
click at [992, 321] on div "Replace Position" at bounding box center [993, 324] width 91 height 28
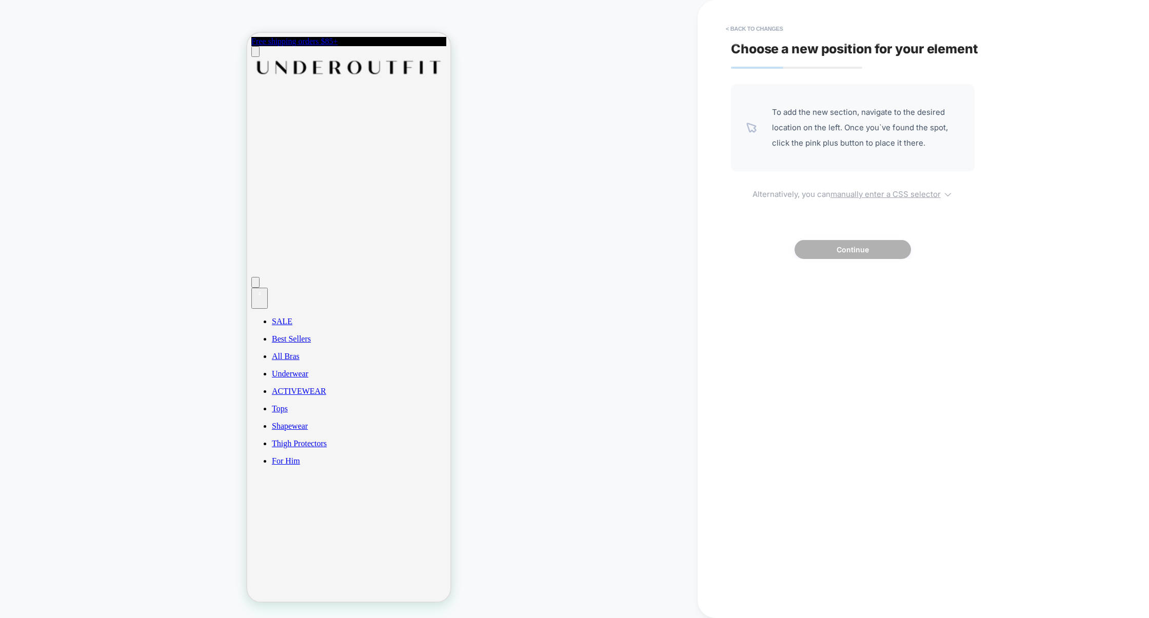
click at [858, 188] on span "Alternatively, you can manually enter a CSS selector" at bounding box center [853, 193] width 244 height 12
select select "*******"
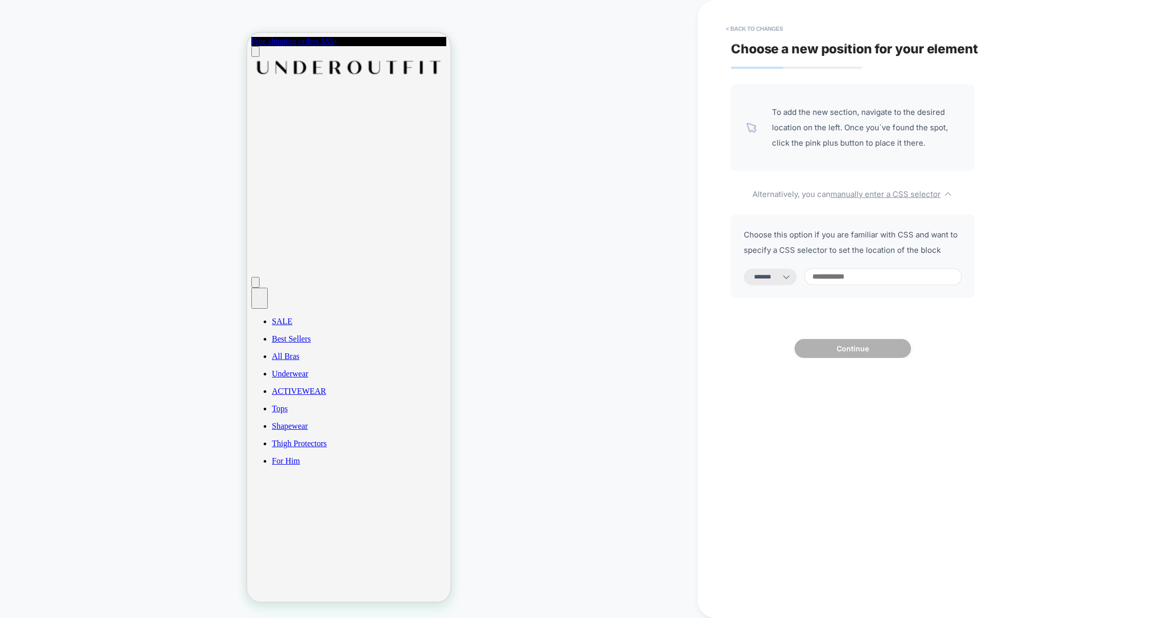
click at [848, 269] on input at bounding box center [884, 276] width 158 height 17
paste input "**********"
type input "**********"
select select "*********"
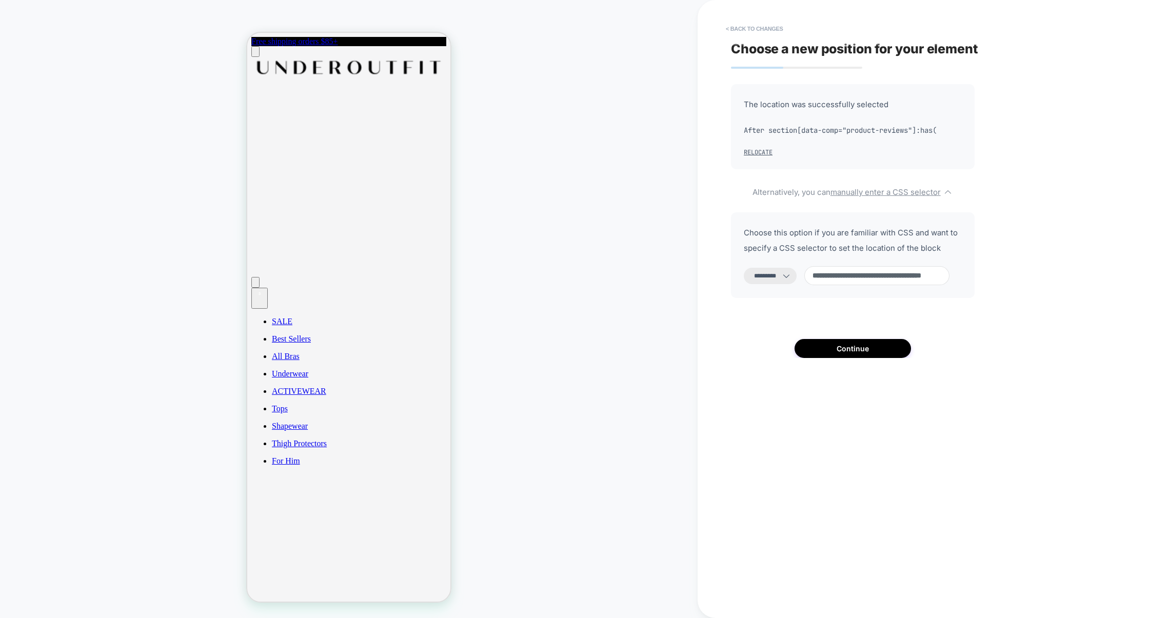
scroll to position [0, 52]
paste input "**********"
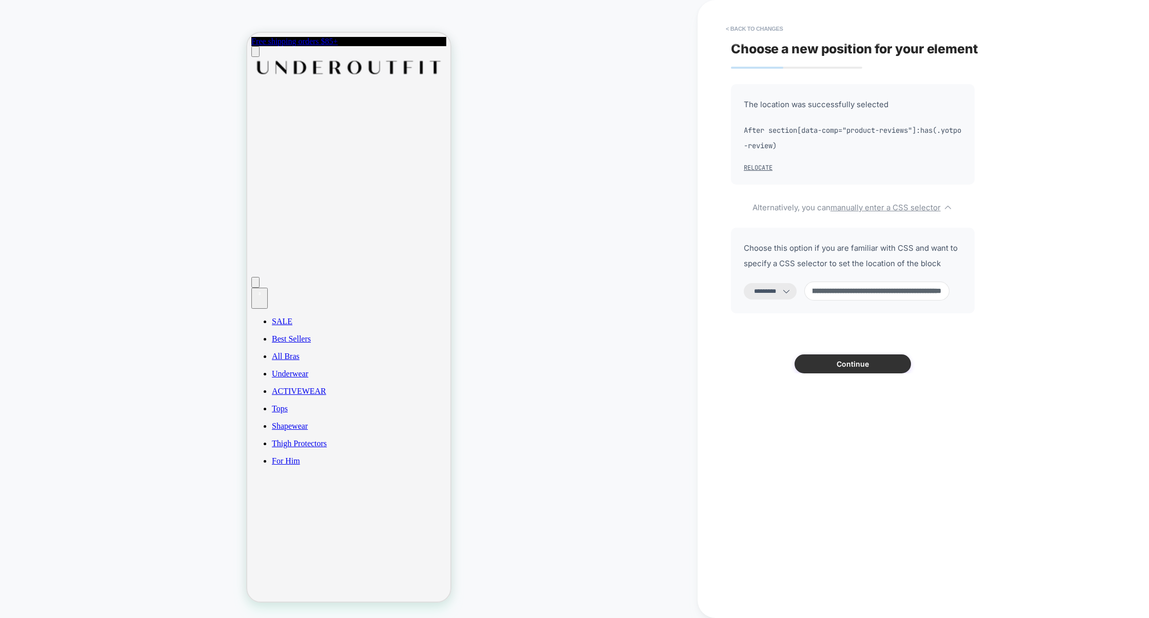
type input "**********"
click at [855, 365] on button "Continue" at bounding box center [853, 364] width 116 height 19
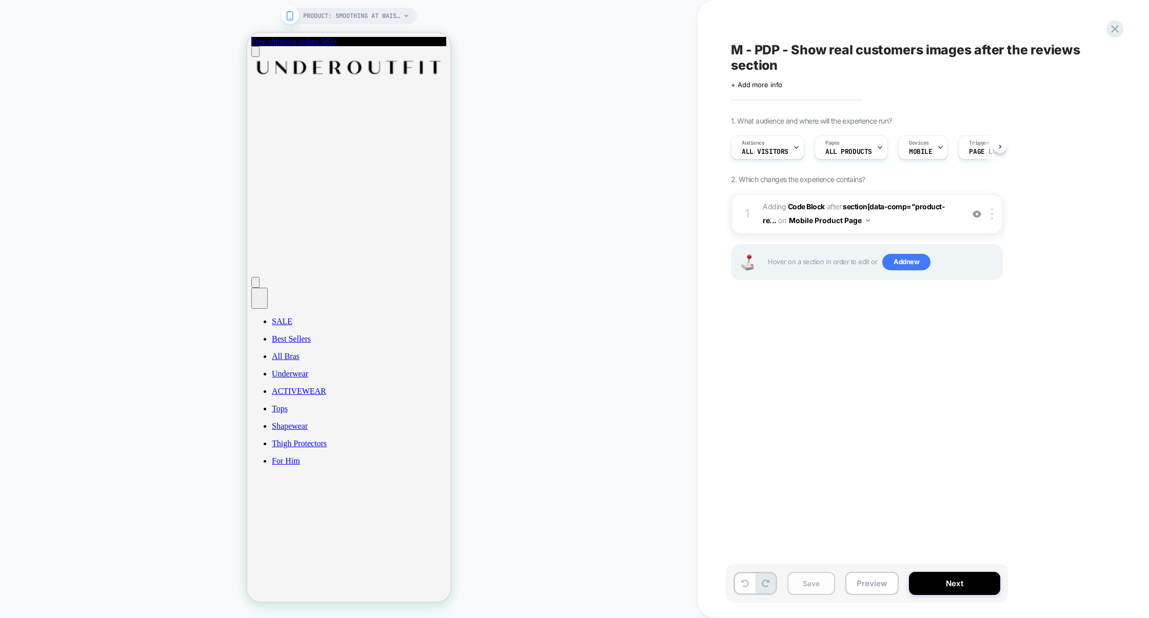
scroll to position [0, 1]
click at [829, 587] on button "Save" at bounding box center [812, 583] width 48 height 23
click at [855, 578] on button "Preview" at bounding box center [872, 583] width 53 height 23
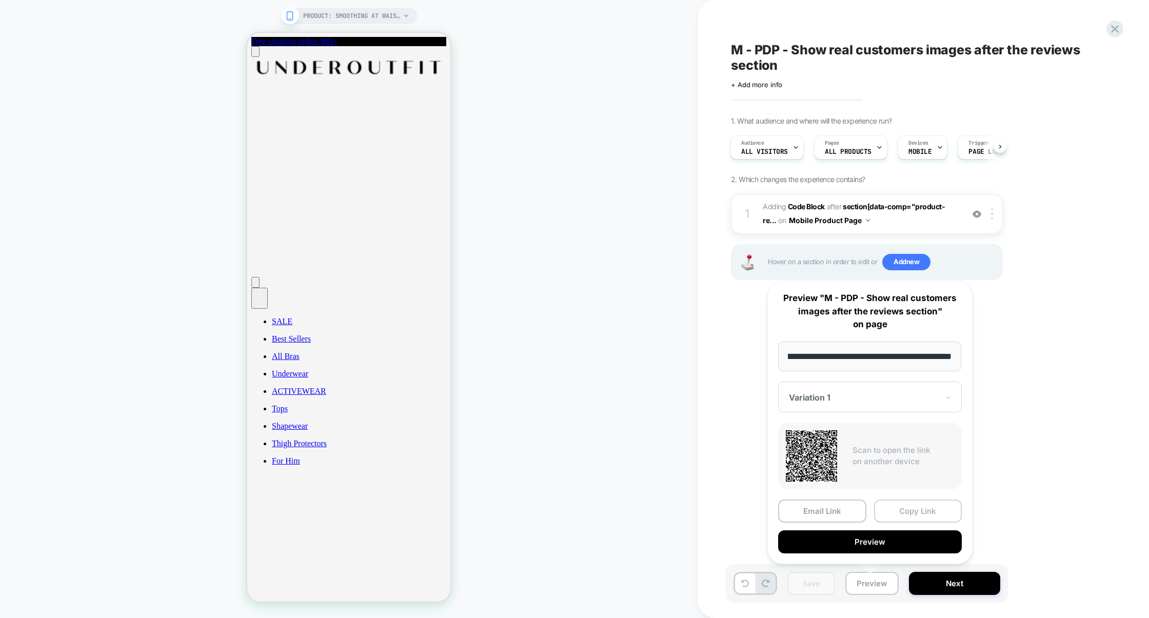
scroll to position [0, 0]
click at [909, 509] on button "Copy Link" at bounding box center [918, 511] width 88 height 23
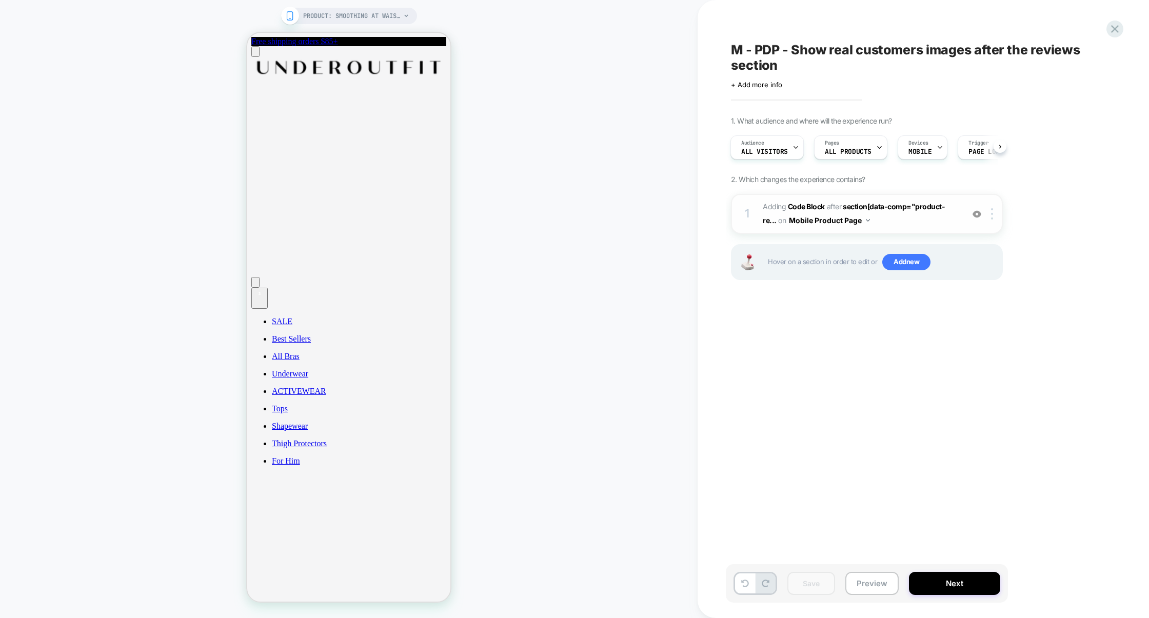
click at [903, 226] on span "Adding Code Block AFTER section[data-comp="product-re... section[data-comp="pro…" at bounding box center [861, 214] width 196 height 28
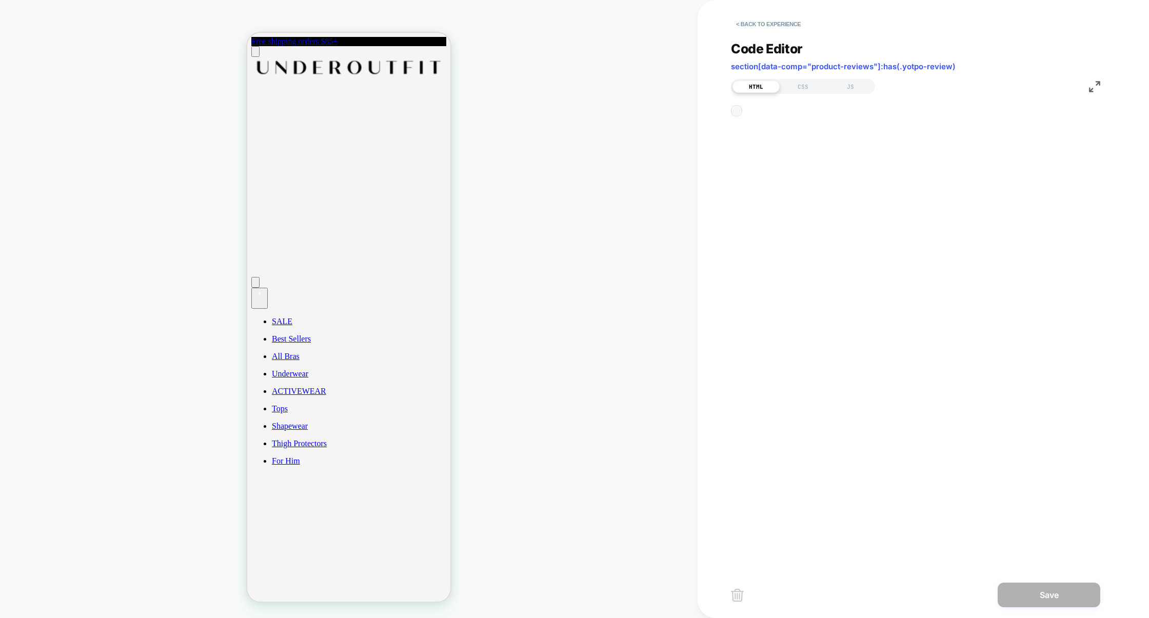
scroll to position [139, 0]
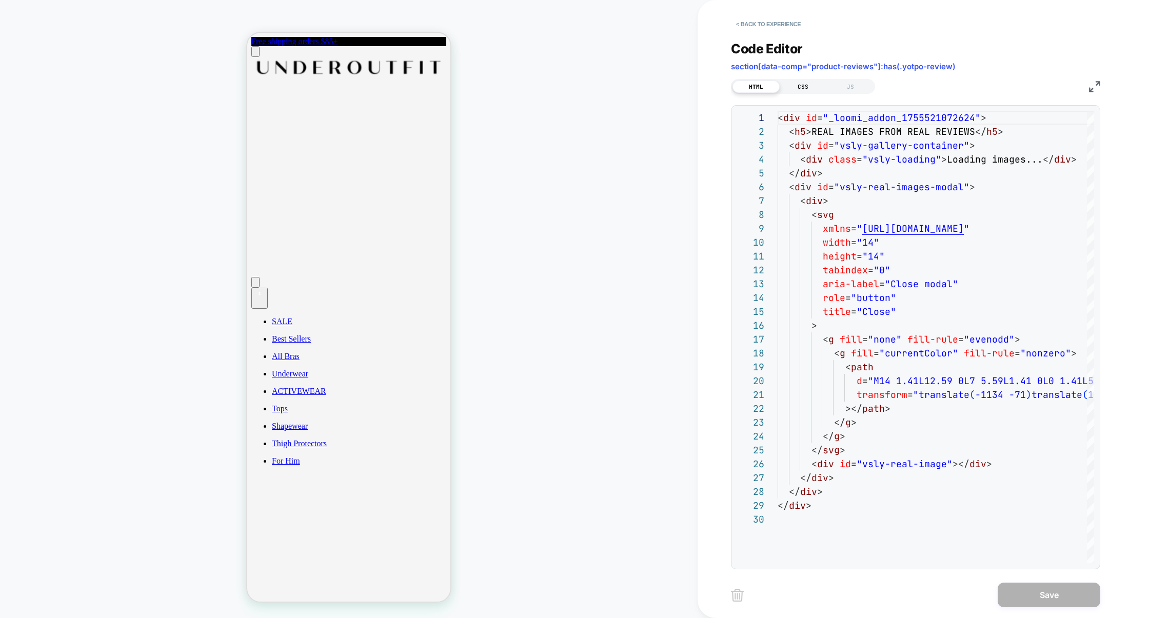
click at [795, 88] on div "CSS" at bounding box center [803, 87] width 47 height 12
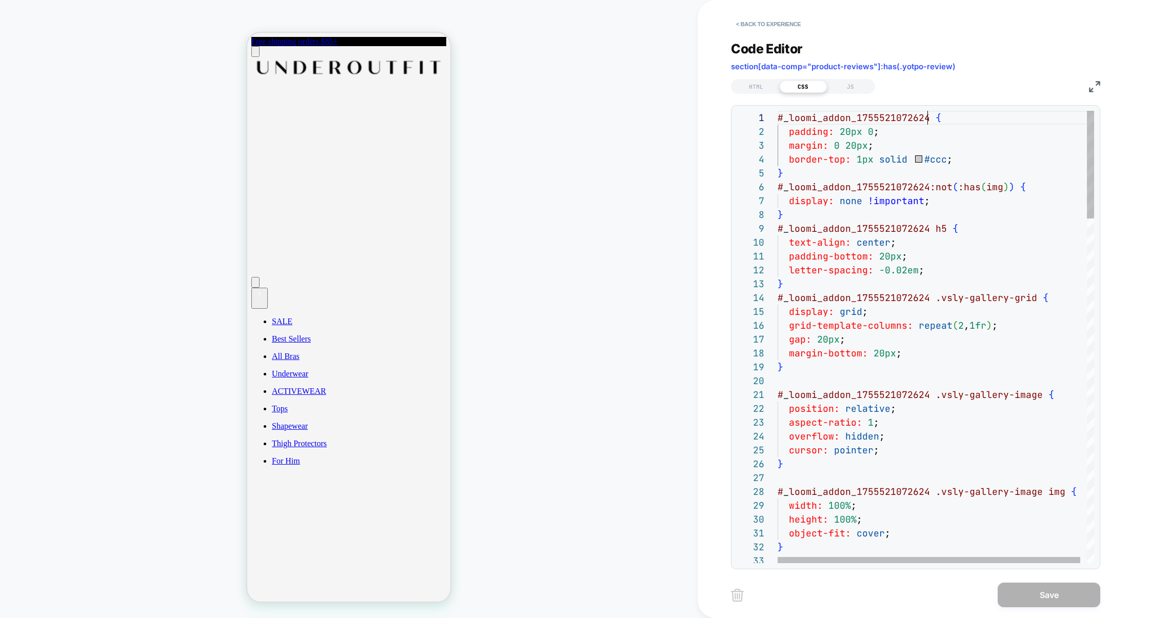
scroll to position [0, 0]
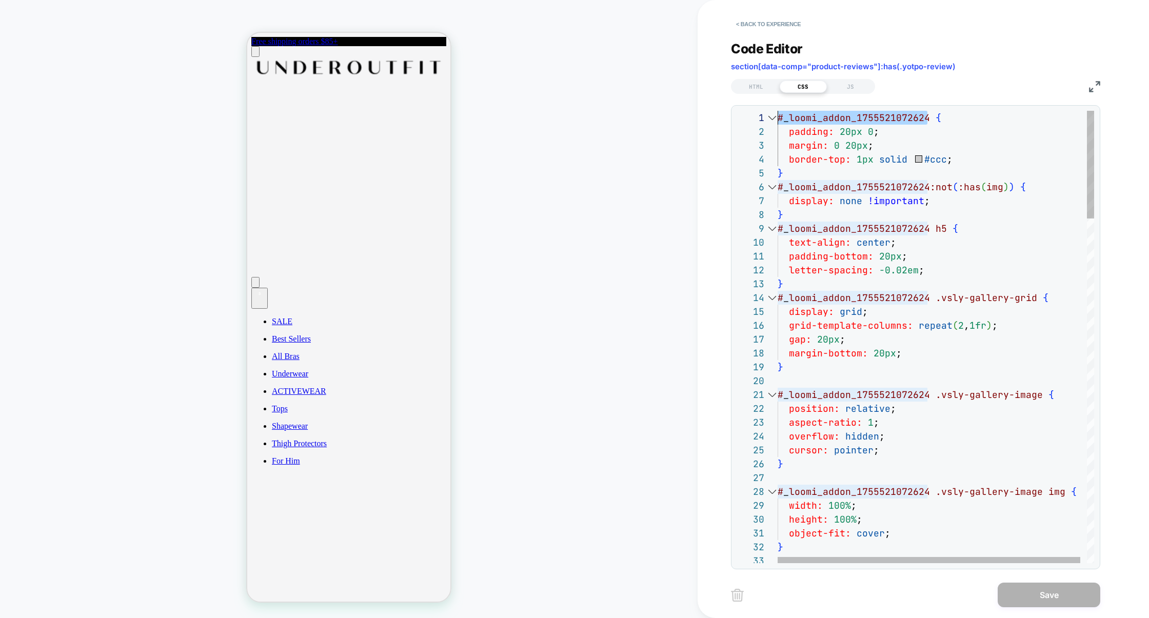
drag, startPoint x: 928, startPoint y: 121, endPoint x: 748, endPoint y: 121, distance: 180.1
click at [747, 121] on div "1 2 3 4 5 6 7 8 9 10 11 12 13 14 15 16 17 18 19 20 21 22 23 24 25 26 27 28 29 3…" at bounding box center [916, 337] width 358 height 453
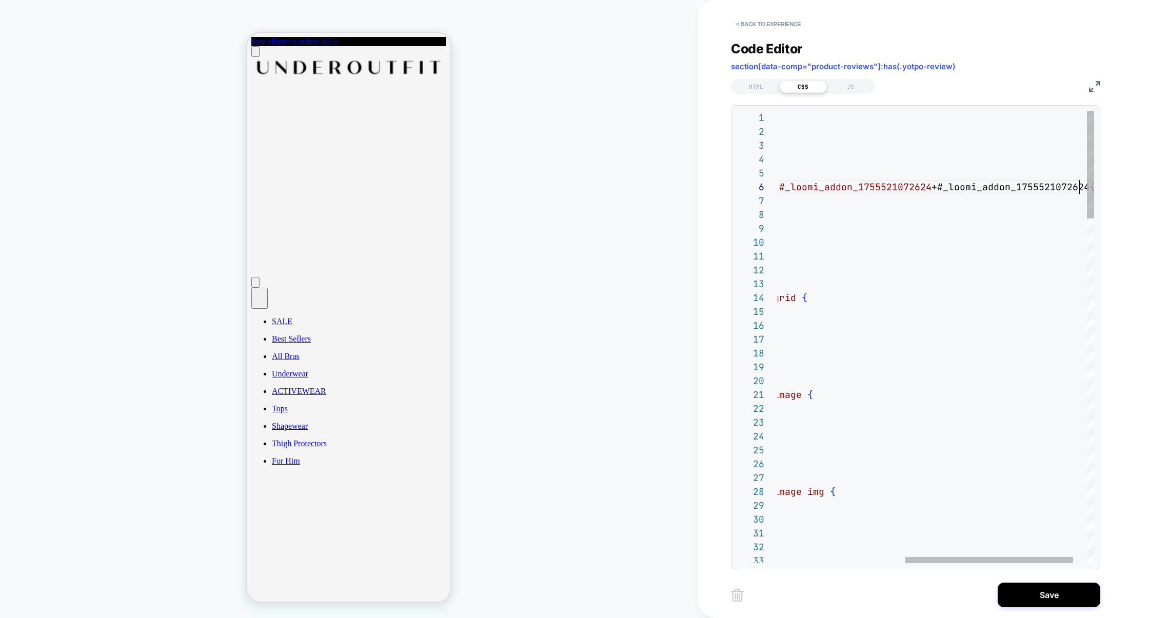
scroll to position [69, 543]
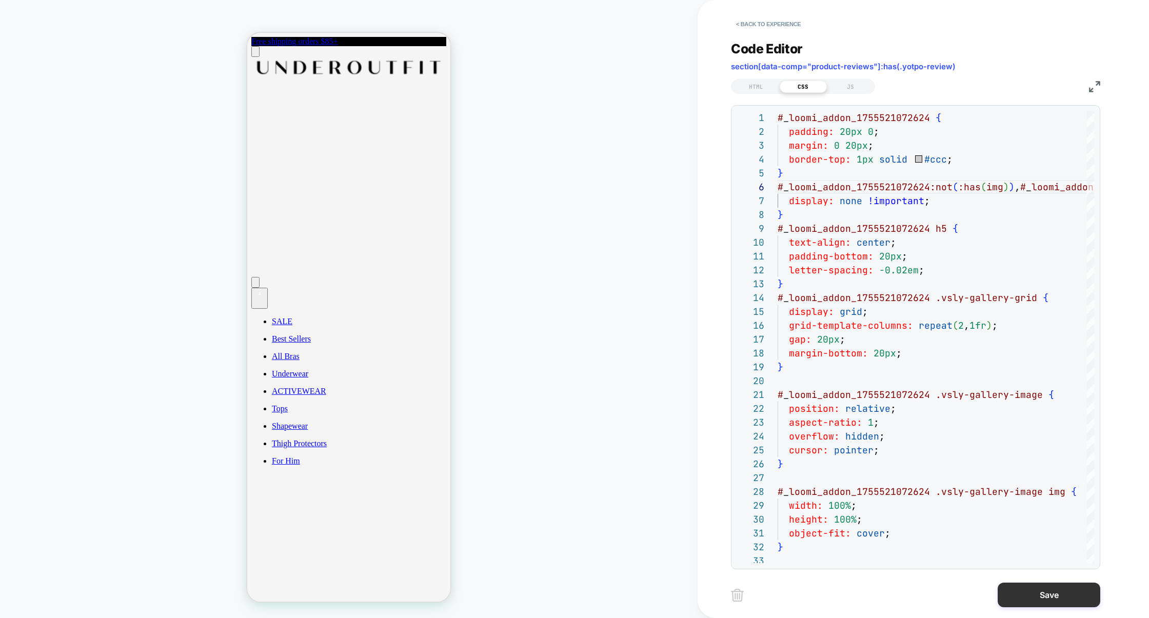
type textarea "**********"
click at [1052, 603] on button "Save" at bounding box center [1049, 595] width 103 height 25
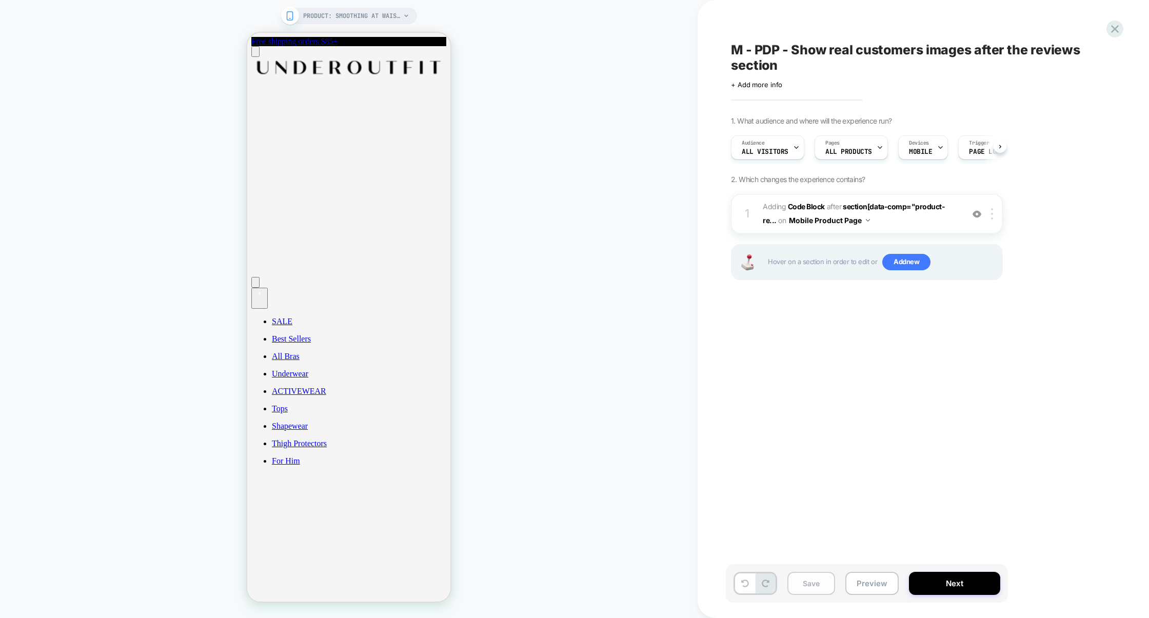
scroll to position [0, 1]
click at [817, 588] on button "Save" at bounding box center [812, 583] width 48 height 23
click at [866, 588] on button "Preview" at bounding box center [872, 583] width 53 height 23
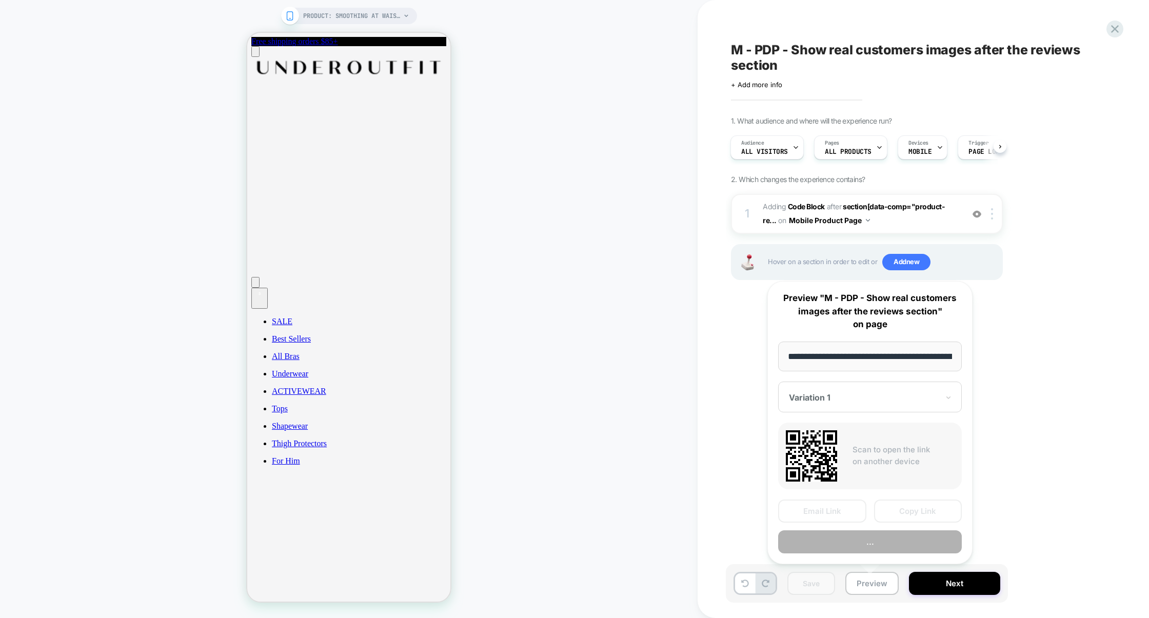
scroll to position [0, 112]
click at [919, 504] on button "Copy Link" at bounding box center [918, 511] width 88 height 23
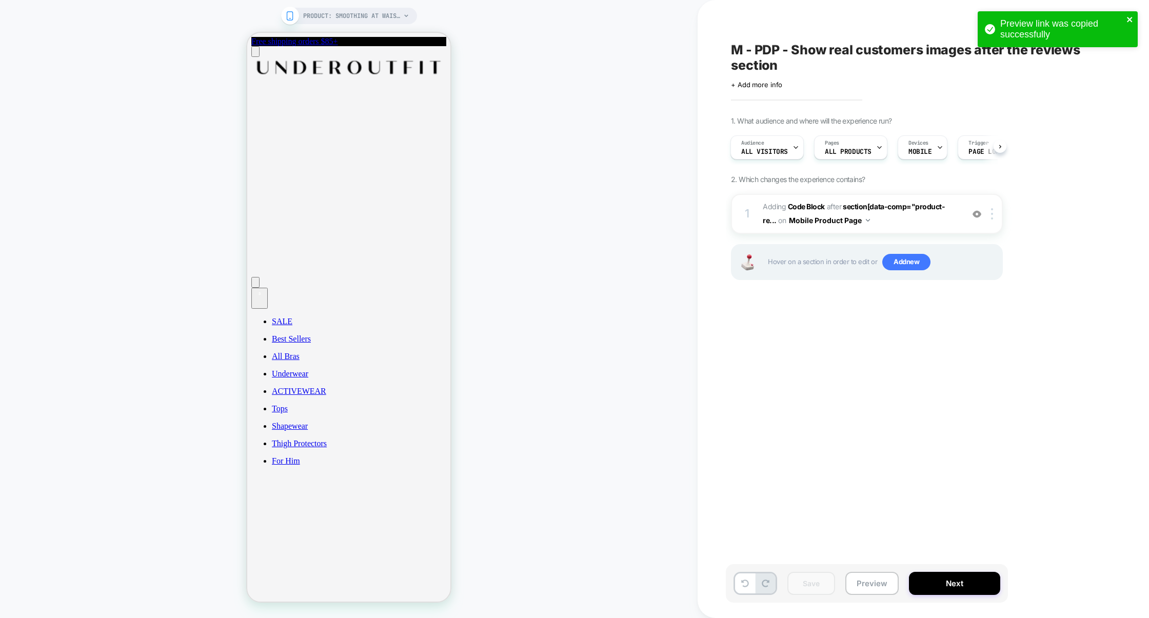
click at [1130, 18] on icon "close" at bounding box center [1130, 19] width 7 height 8
click at [1115, 13] on div "Preview link was copied successfully" at bounding box center [1058, 11] width 164 height 4
click at [1114, 27] on icon at bounding box center [1115, 29] width 8 height 8
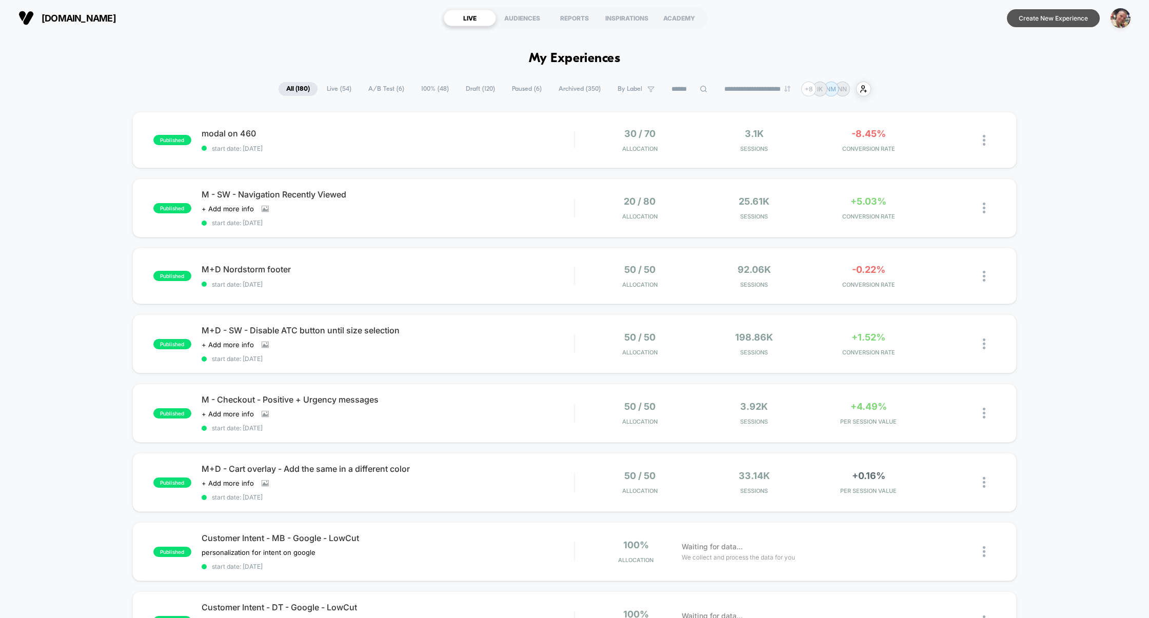
click at [1068, 17] on button "Create New Experience" at bounding box center [1053, 18] width 93 height 18
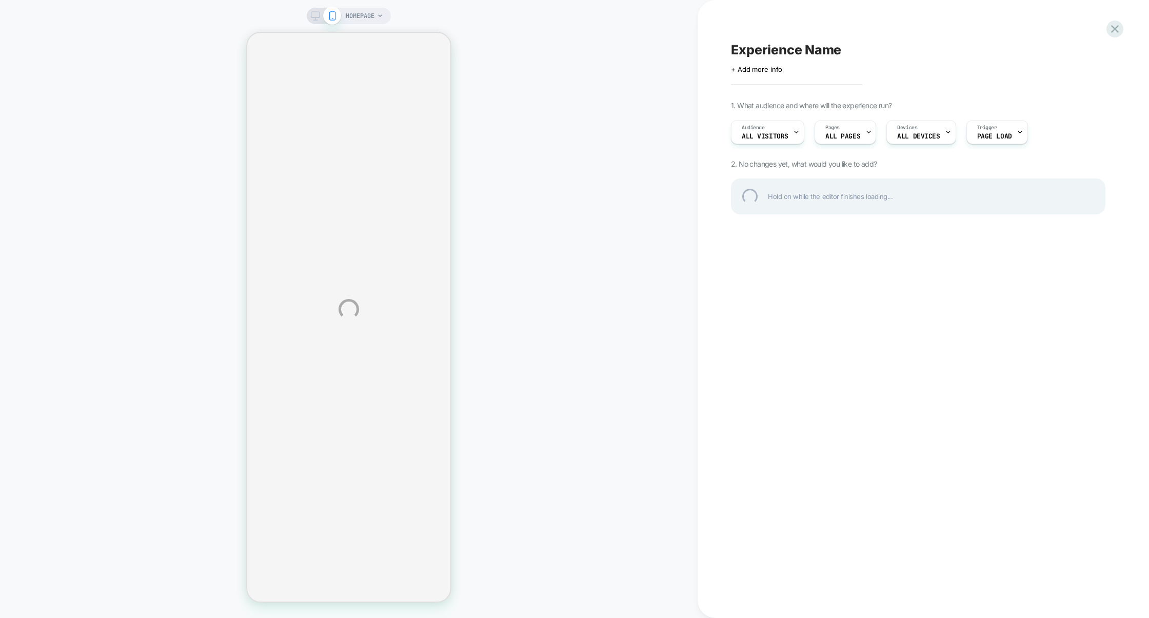
click at [804, 49] on div "Experience Name" at bounding box center [918, 49] width 375 height 15
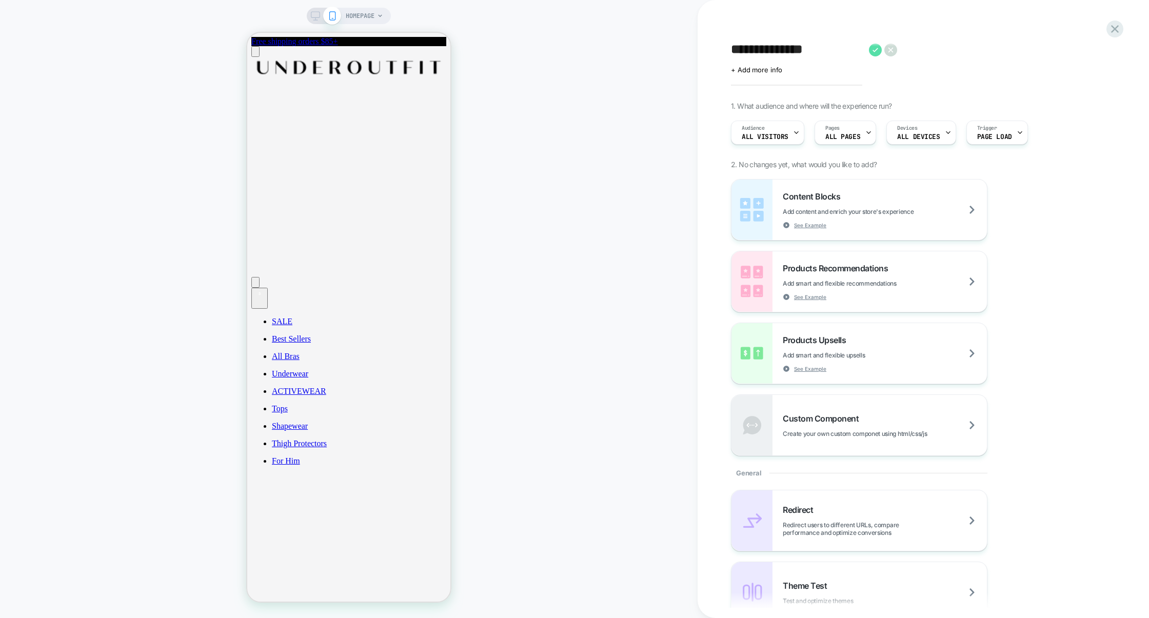
type textarea "**********"
click at [877, 53] on icon at bounding box center [875, 50] width 13 height 13
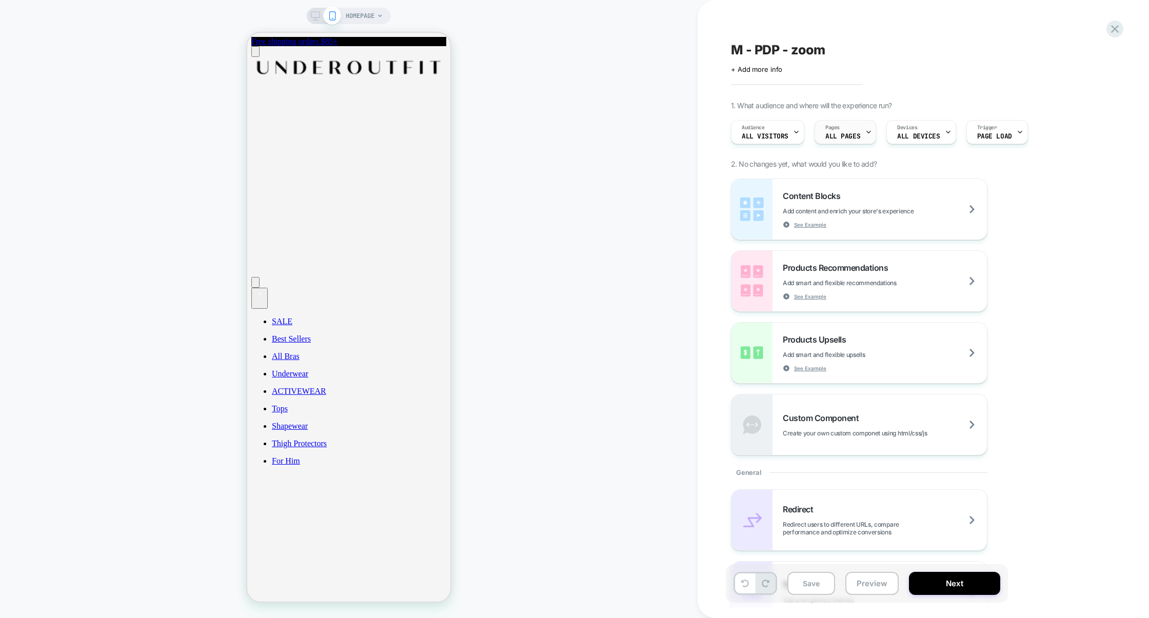
click at [853, 134] on span "ALL PAGES" at bounding box center [843, 136] width 35 height 7
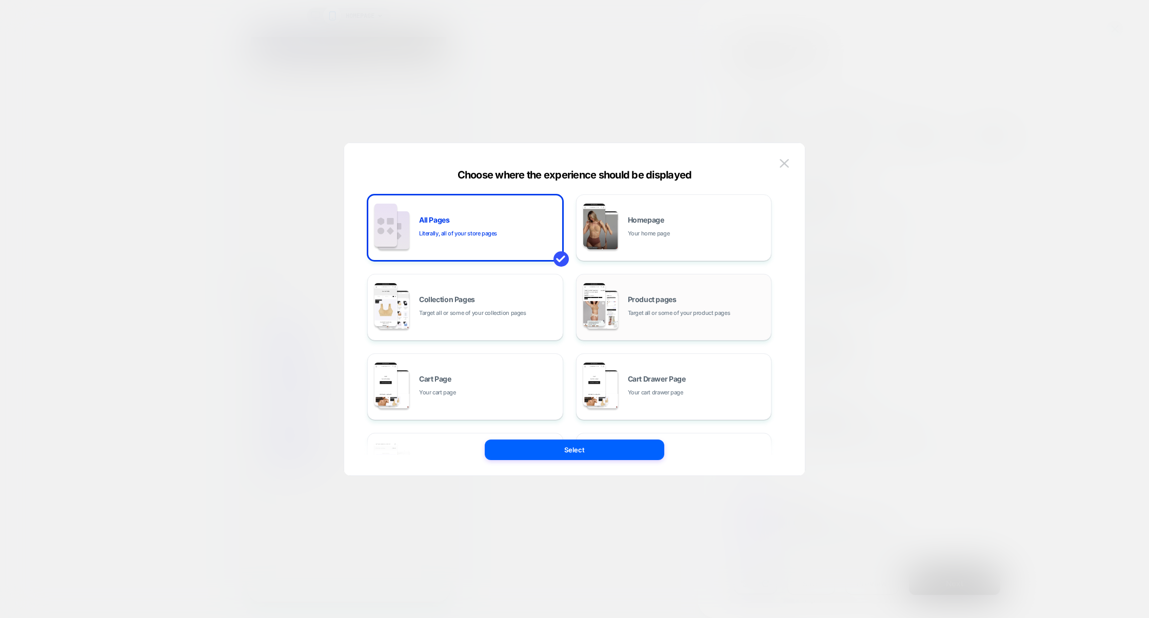
click at [613, 323] on img at bounding box center [602, 310] width 31 height 38
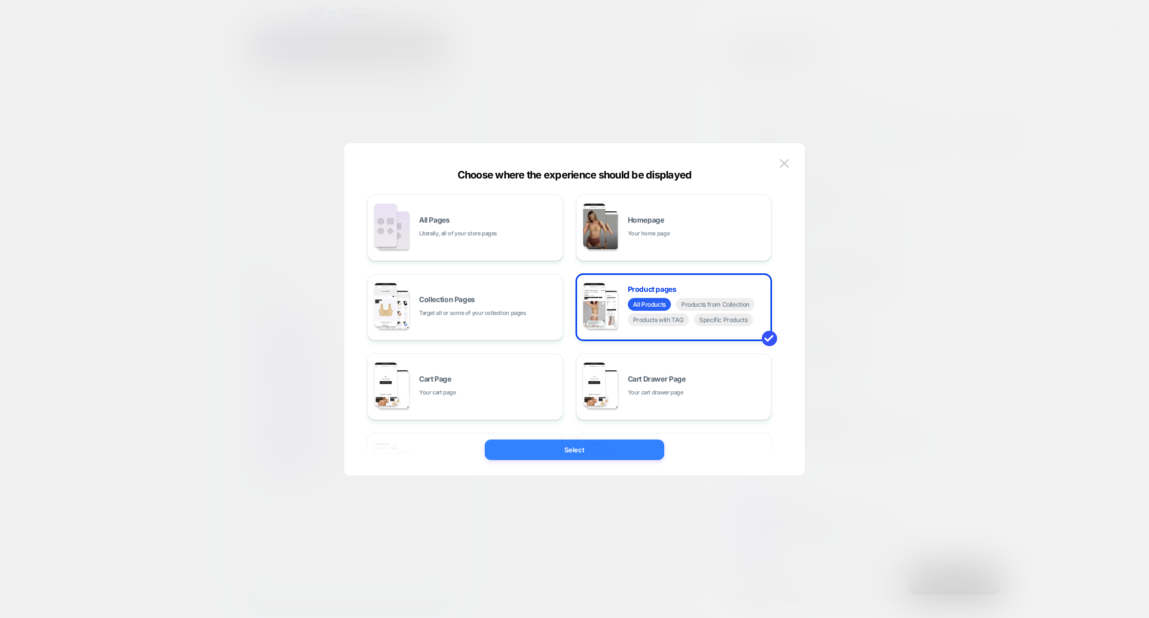
click at [567, 447] on button "Select" at bounding box center [575, 450] width 180 height 21
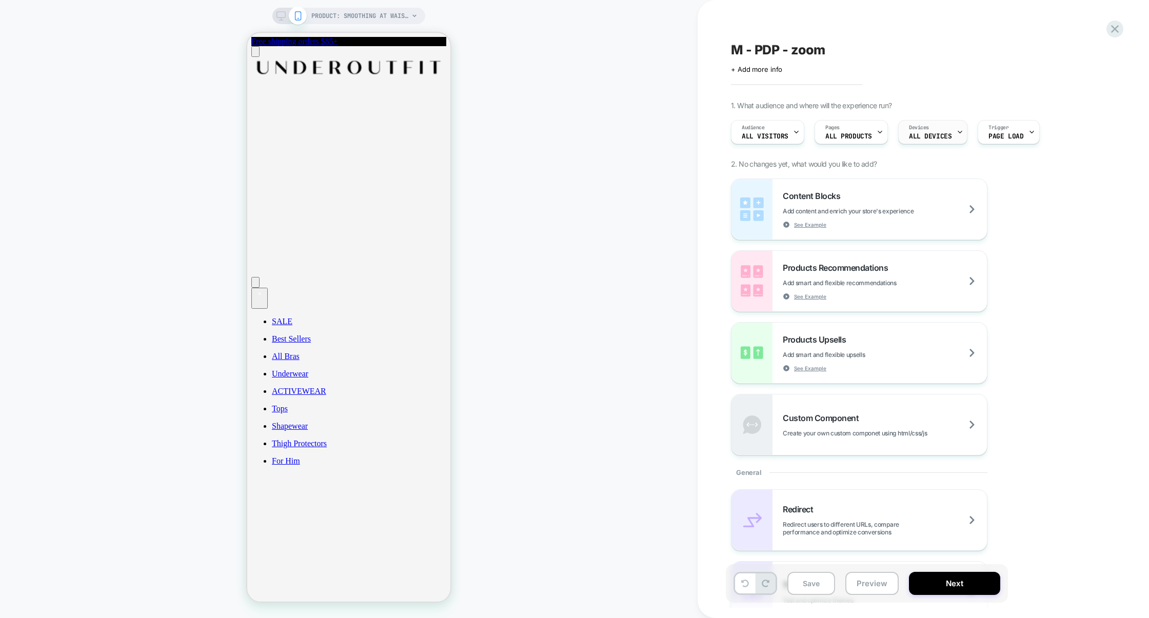
click at [930, 135] on span "ALL DEVICES" at bounding box center [930, 136] width 43 height 7
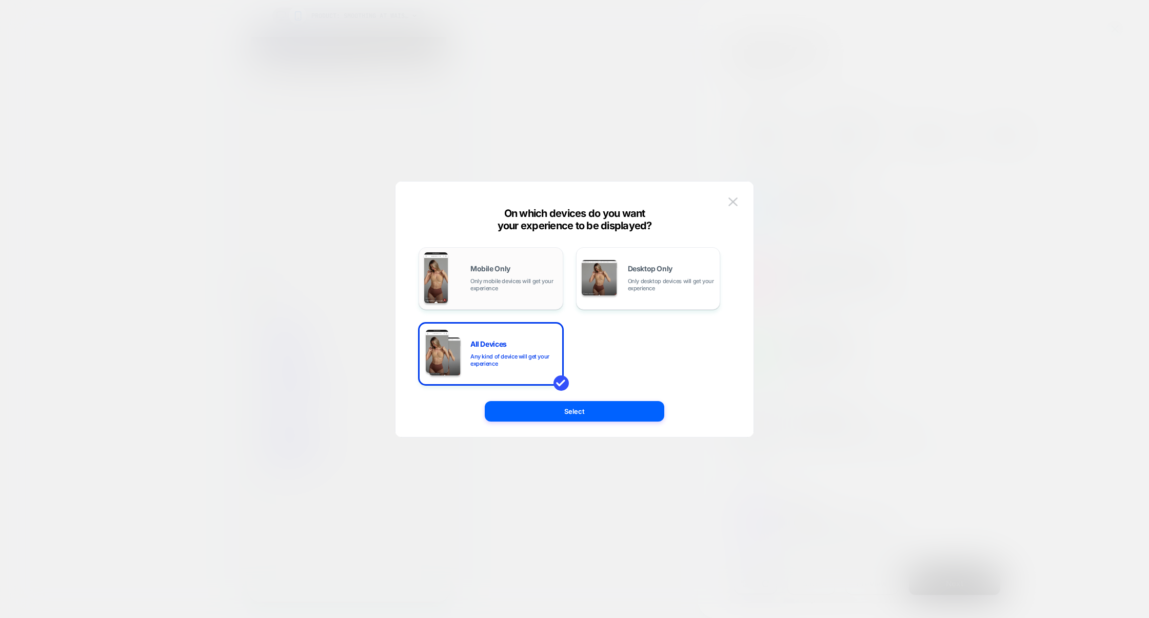
click at [516, 296] on div "Mobile Only Only mobile devices will get your experience" at bounding box center [490, 278] width 133 height 52
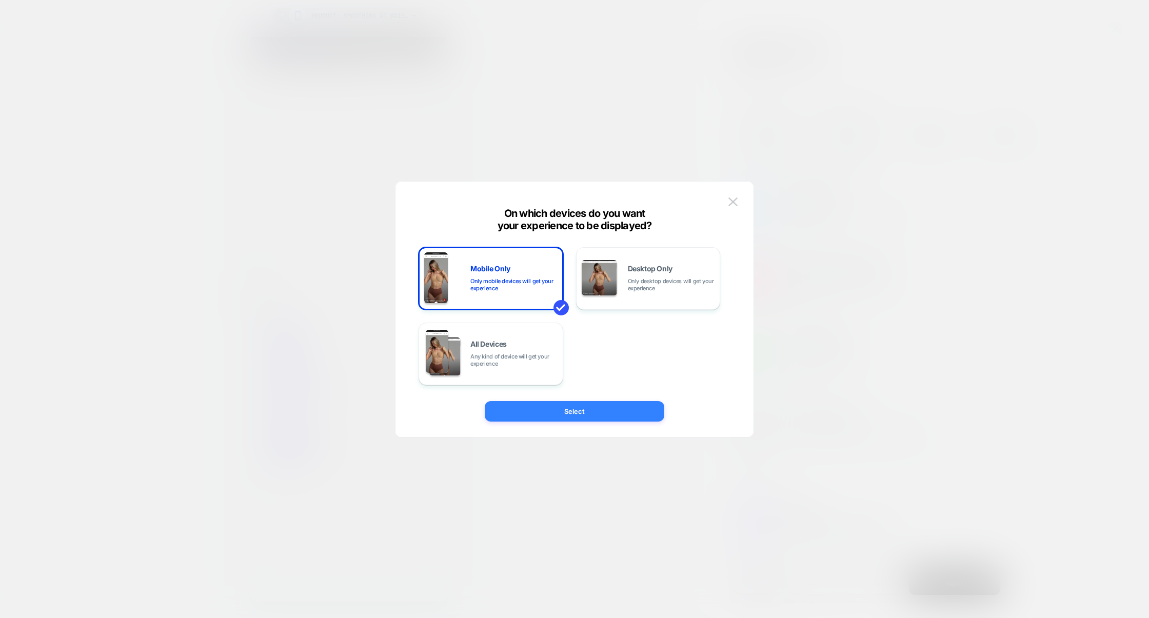
click at [571, 419] on button "Select" at bounding box center [575, 411] width 180 height 21
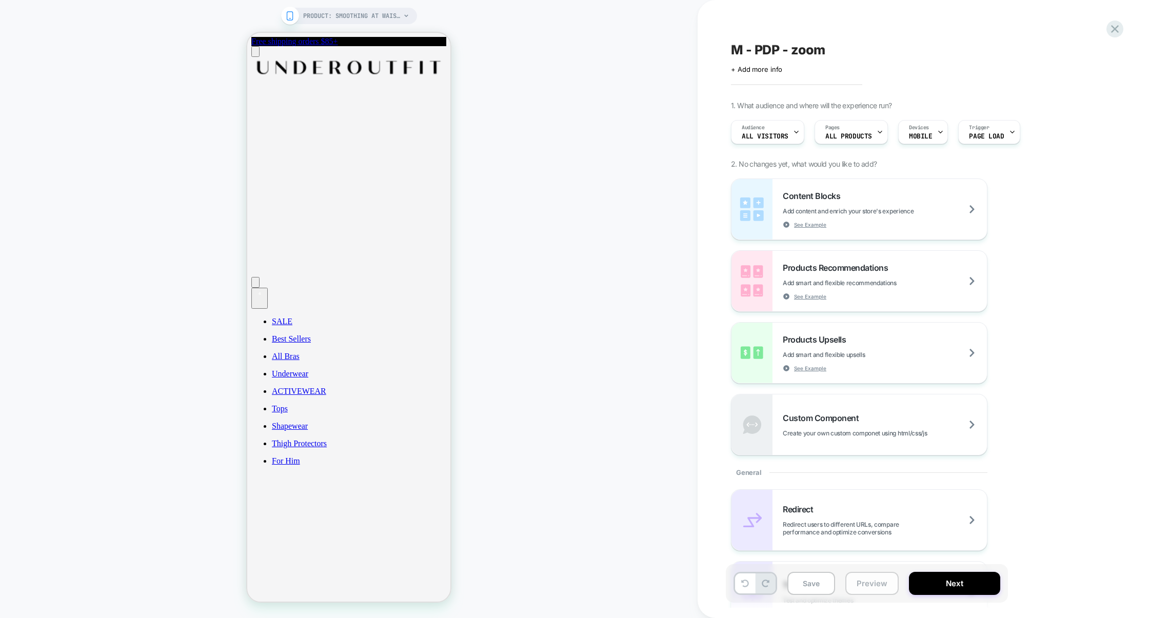
click at [869, 593] on button "Preview" at bounding box center [872, 583] width 53 height 23
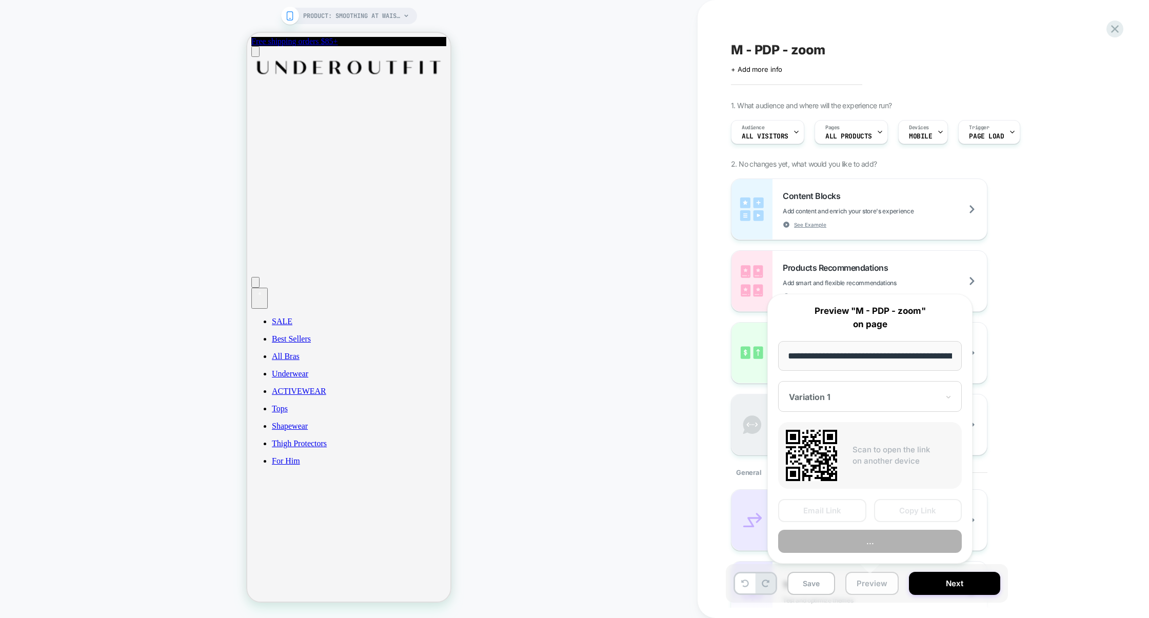
scroll to position [0, 112]
click at [867, 549] on button "Preview" at bounding box center [870, 542] width 184 height 23
